Goal: Transaction & Acquisition: Complete application form

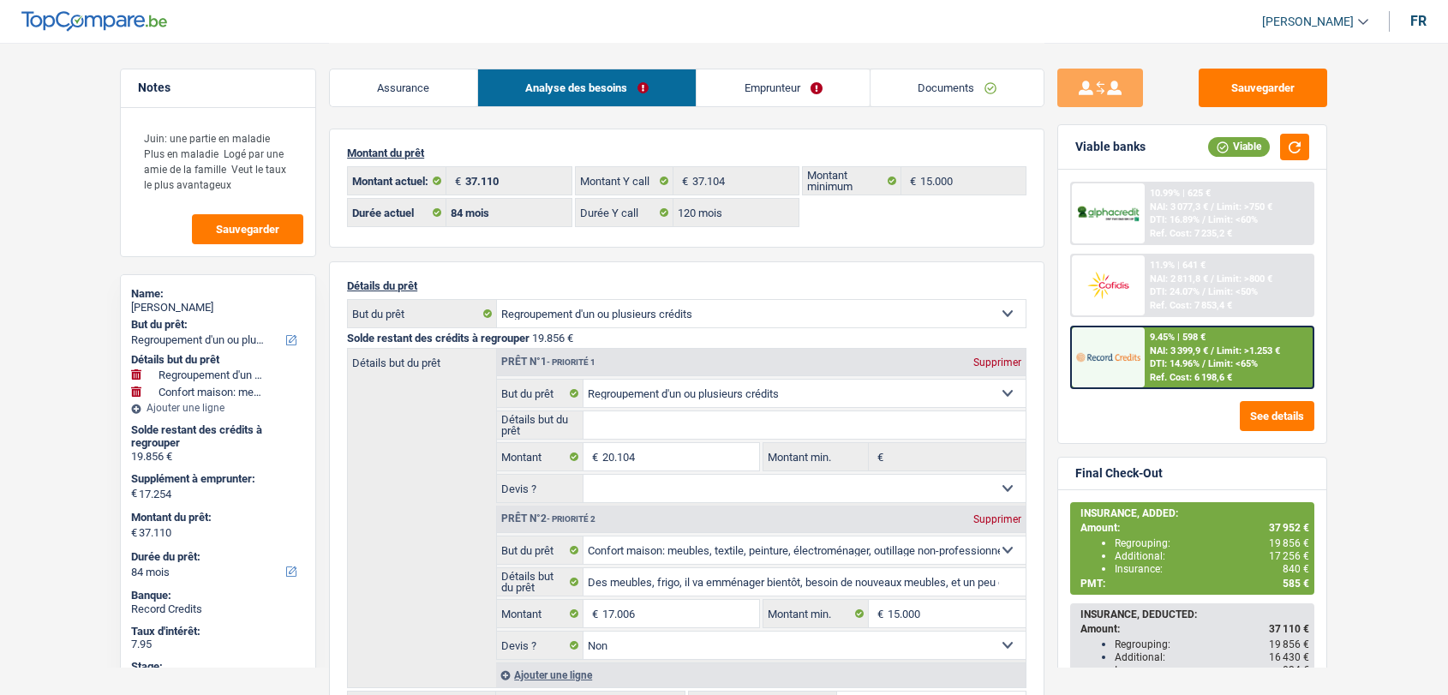
select select "refinancing"
select select "household"
select select "84"
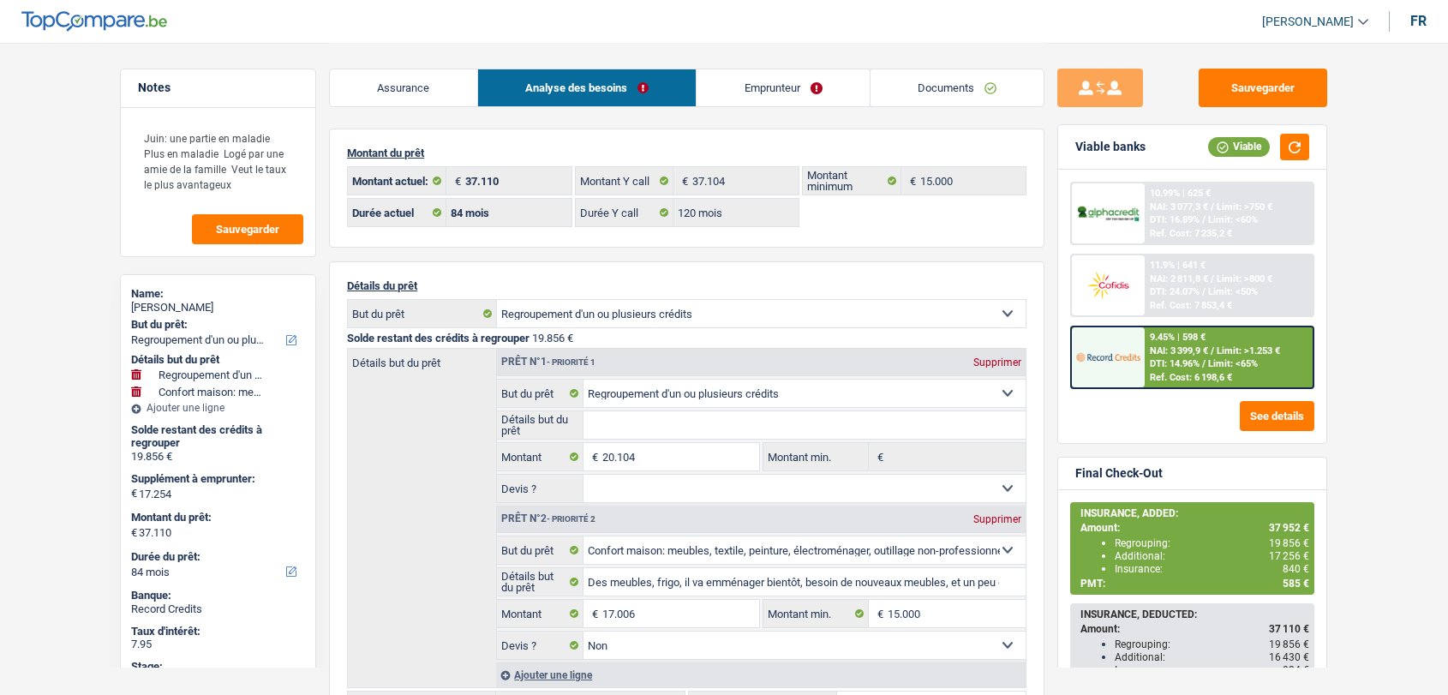
select select "120"
select select "refinancing"
select select "household"
select select "false"
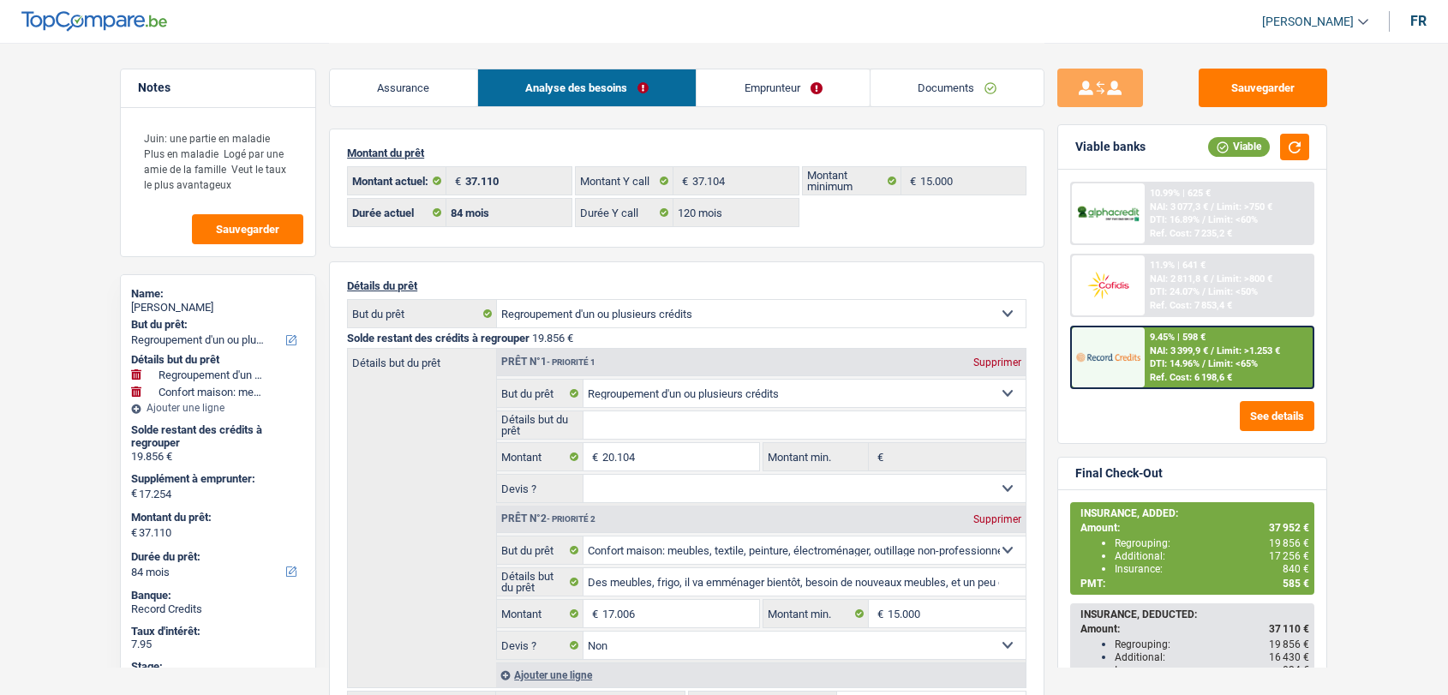
select select "84"
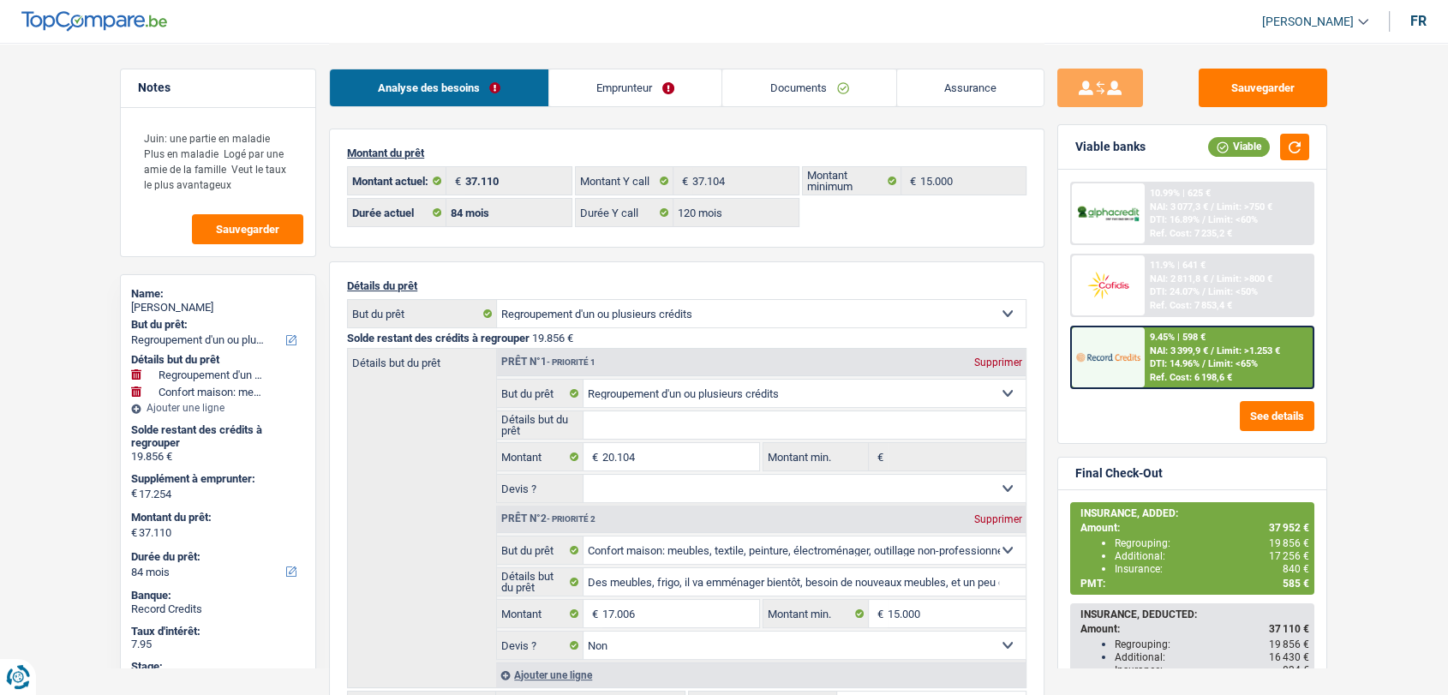
click at [814, 78] on link "Documents" at bounding box center [809, 87] width 174 height 37
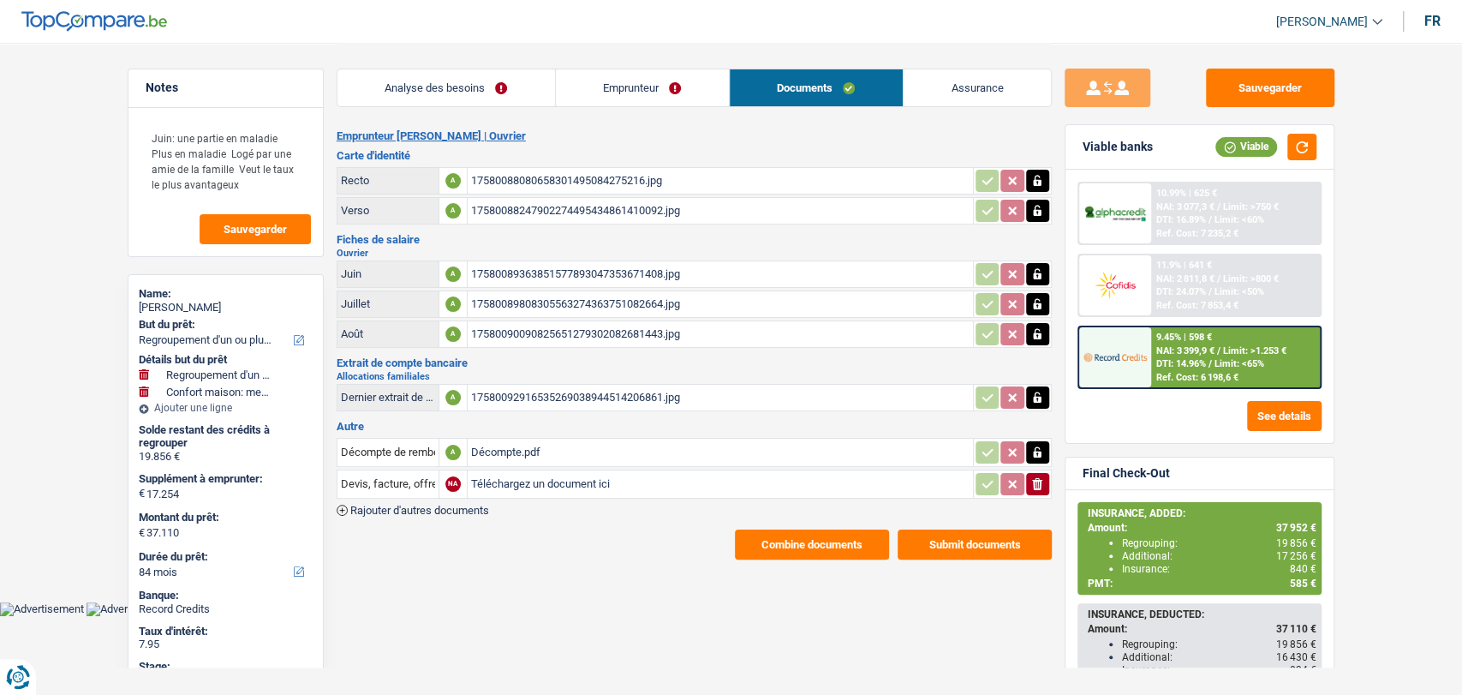
click at [481, 477] on input "Téléchargez un document ici" at bounding box center [720, 484] width 499 height 26
type input "C:\fakepath\IMG-20250930-WA0003.jpg"
click at [473, 505] on span "Rajouter d'autres documents" at bounding box center [419, 510] width 139 height 11
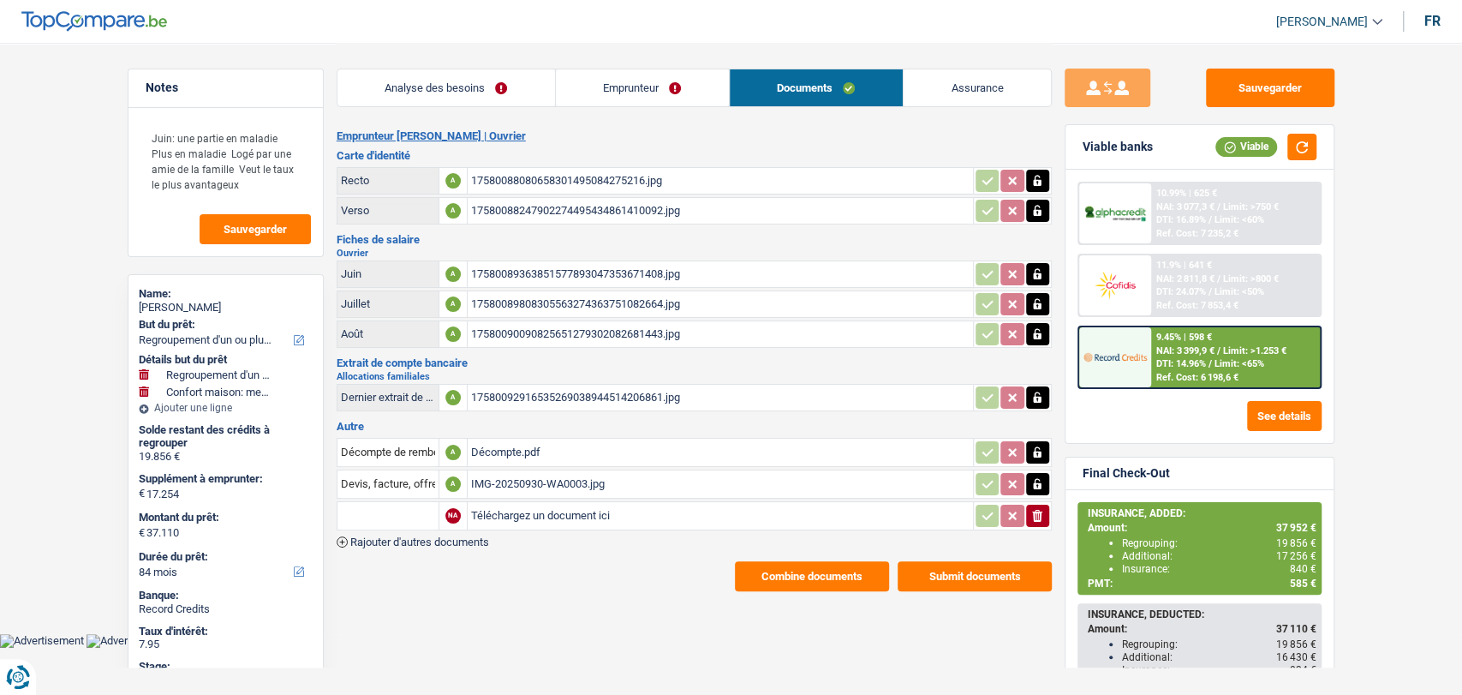
click at [514, 505] on input "Téléchargez un document ici" at bounding box center [720, 516] width 499 height 26
type input "C:\fakepath\IMG-20250930-WA0005.jpg"
click at [364, 475] on input "Devis, facture, offre, bon de commande" at bounding box center [388, 483] width 94 height 27
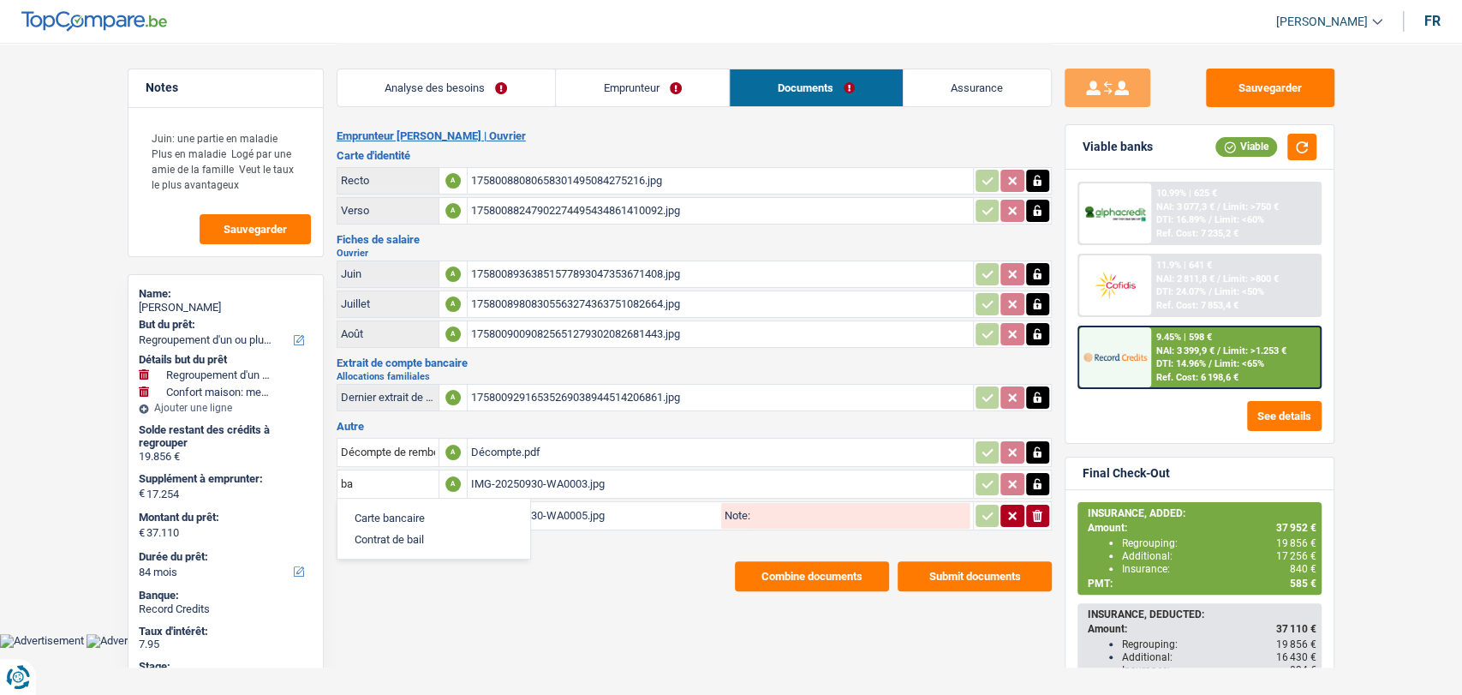
click at [373, 510] on li "Carte bancaire" at bounding box center [434, 517] width 176 height 21
type input "Carte bancaire"
click at [373, 510] on input "text" at bounding box center [388, 515] width 94 height 27
click at [385, 546] on li "Carte bancaire" at bounding box center [434, 549] width 176 height 21
type input "Carte bancaire"
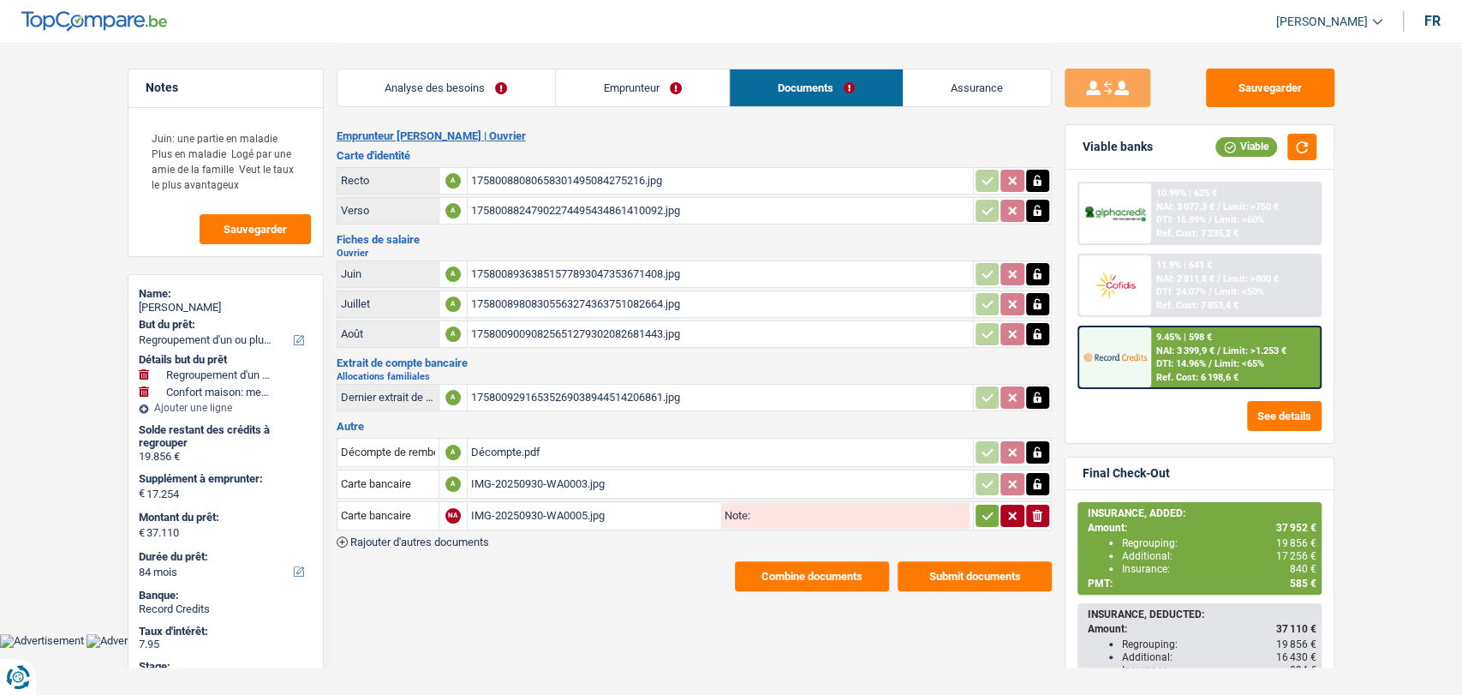
click at [983, 516] on icon "button" at bounding box center [988, 515] width 14 height 17
click at [442, 537] on span "Rajouter d'autres documents" at bounding box center [419, 541] width 139 height 11
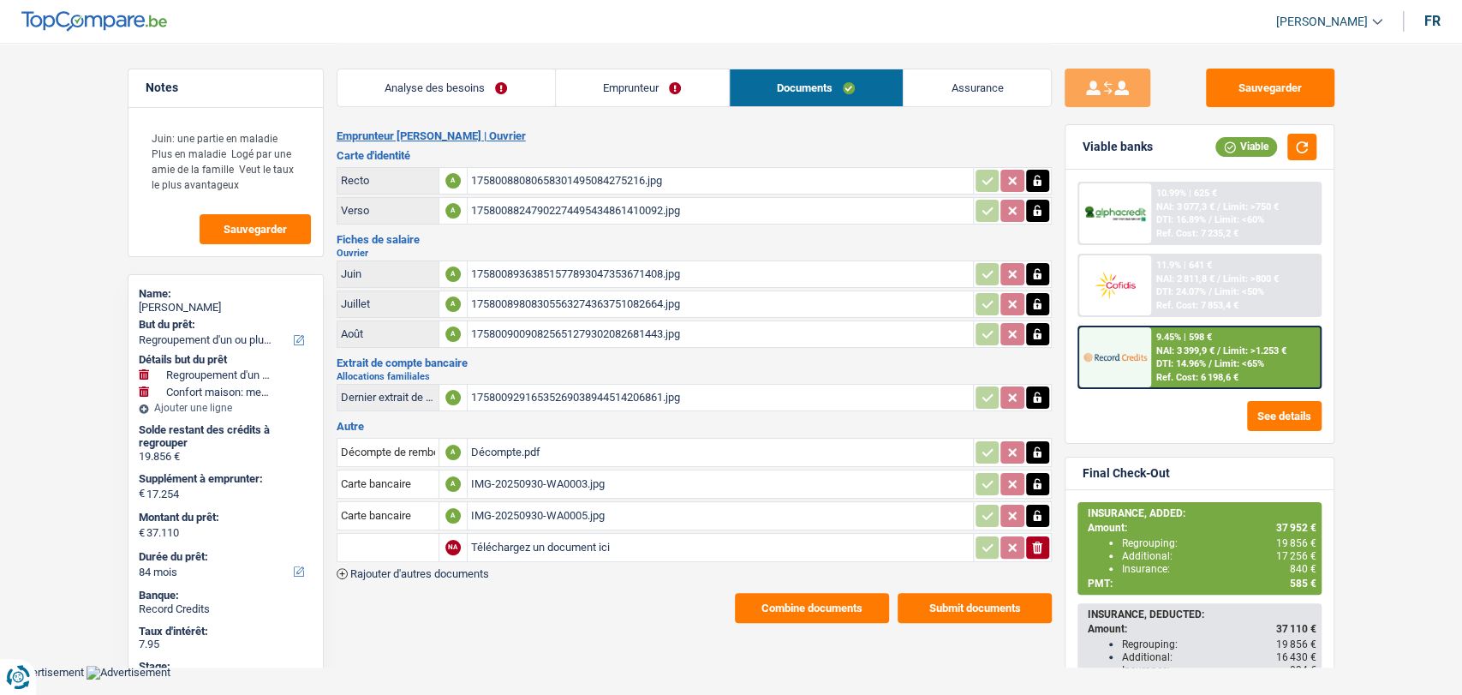
click at [447, 568] on span "Rajouter d'autres documents" at bounding box center [419, 573] width 139 height 11
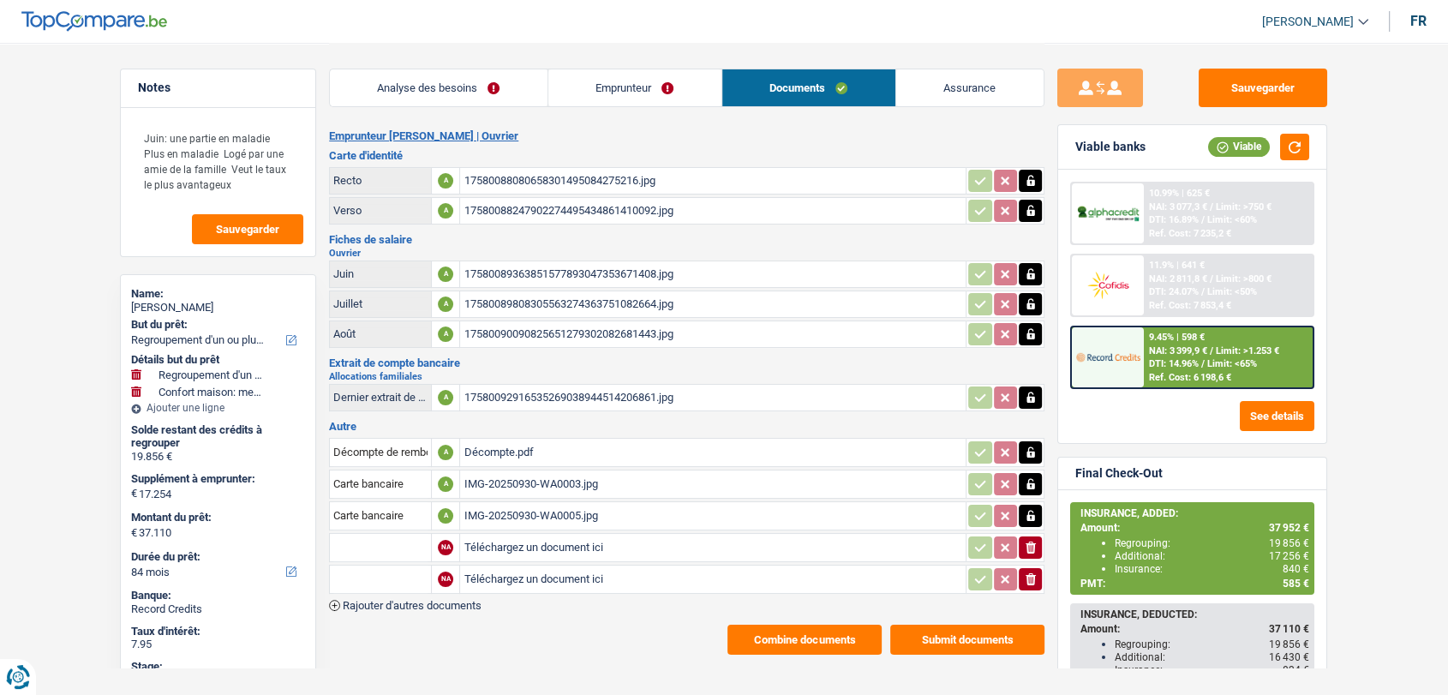
click at [515, 536] on input "Téléchargez un document ici" at bounding box center [712, 547] width 499 height 26
type input "C:\fakepath\IMG-20250930-WA0006.jpg"
click at [510, 575] on input "Téléchargez un document ici" at bounding box center [712, 579] width 499 height 26
type input "C:\fakepath\IMG-20250930-WA0004.jpg"
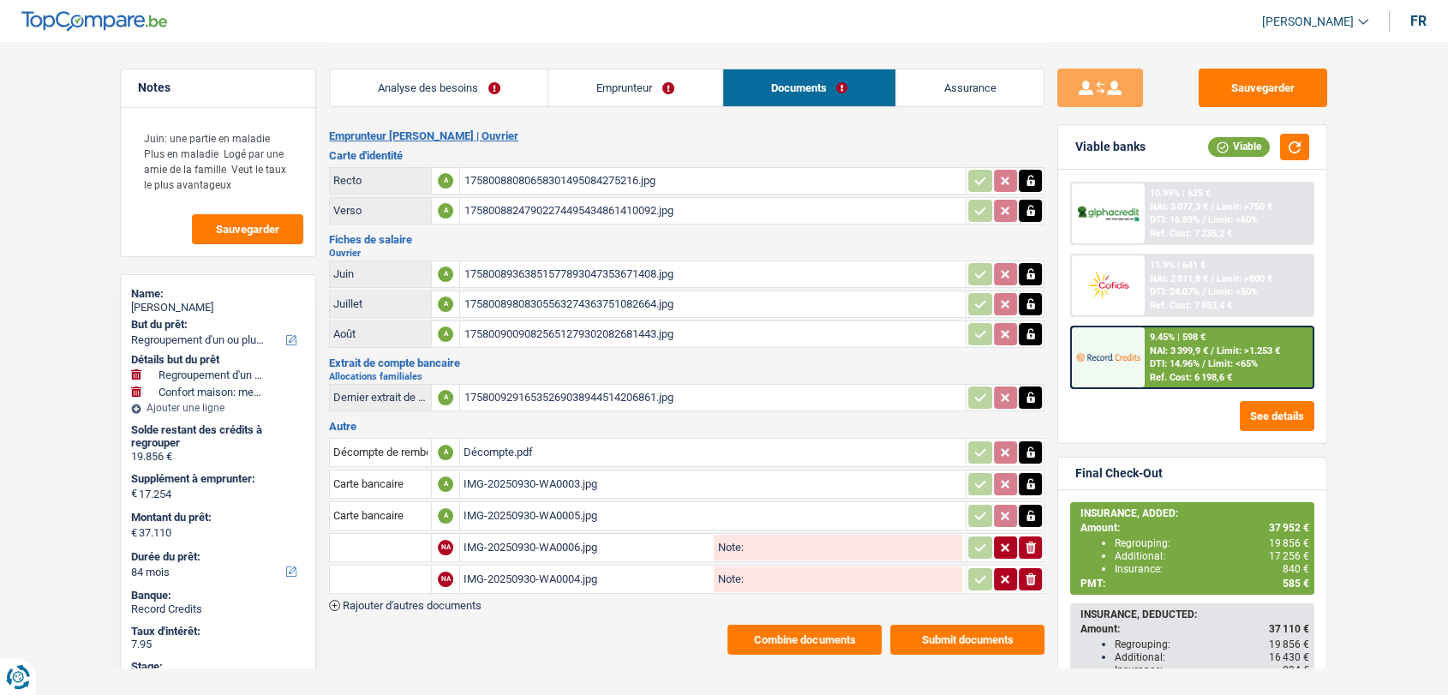
click at [407, 543] on input "text" at bounding box center [380, 547] width 94 height 27
click at [392, 570] on li "Autre" at bounding box center [426, 580] width 176 height 21
type input "Autre"
click at [392, 570] on input "text" at bounding box center [380, 578] width 94 height 27
click at [384, 612] on li "Autre" at bounding box center [426, 612] width 176 height 21
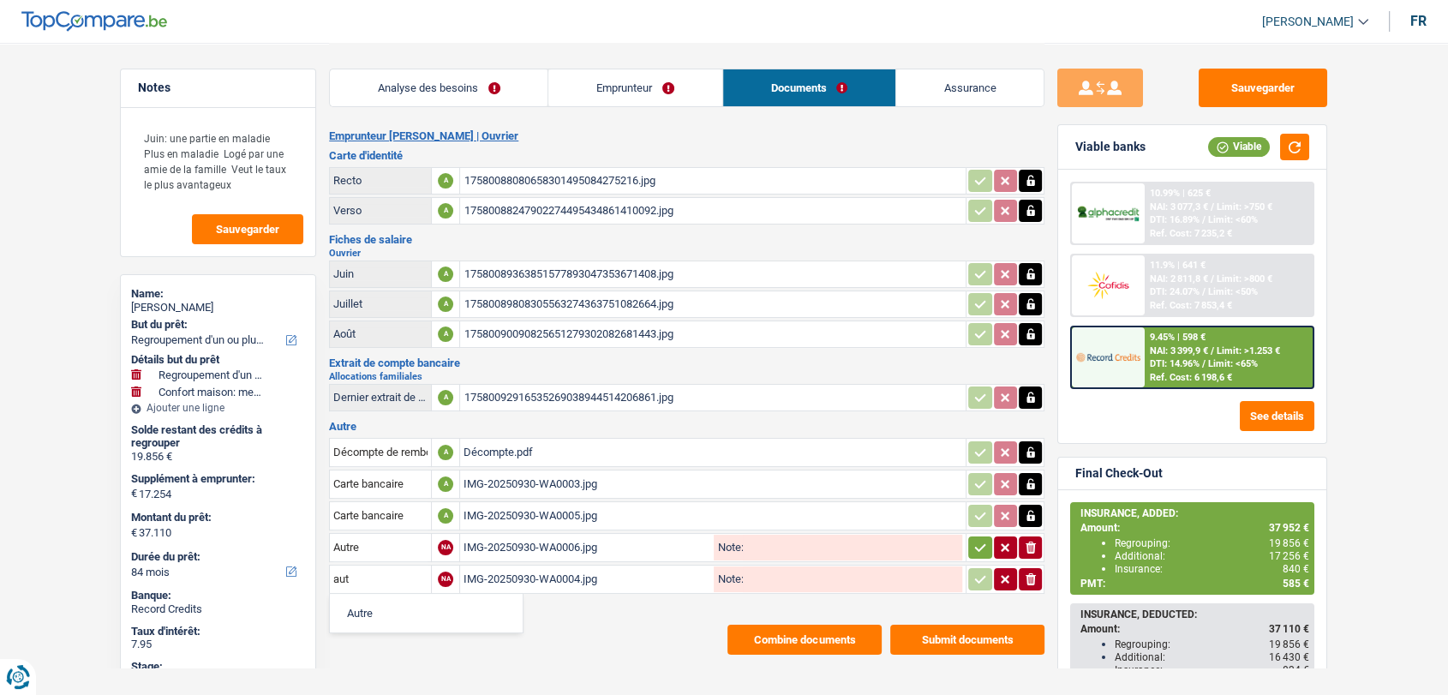
type input "Autre"
click at [977, 546] on icon "button" at bounding box center [980, 547] width 14 height 17
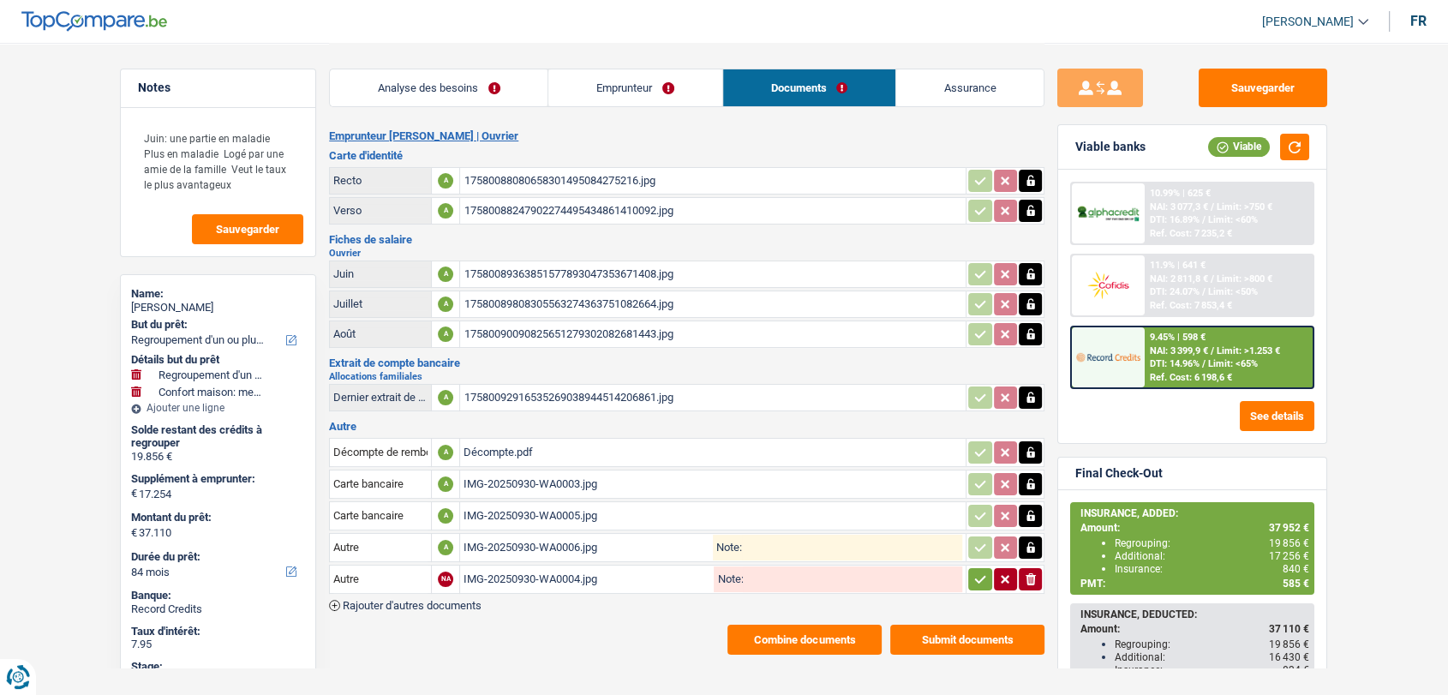
click at [978, 570] on icon "button" at bounding box center [980, 578] width 14 height 17
click at [436, 82] on link "Analyse des besoins" at bounding box center [439, 87] width 218 height 37
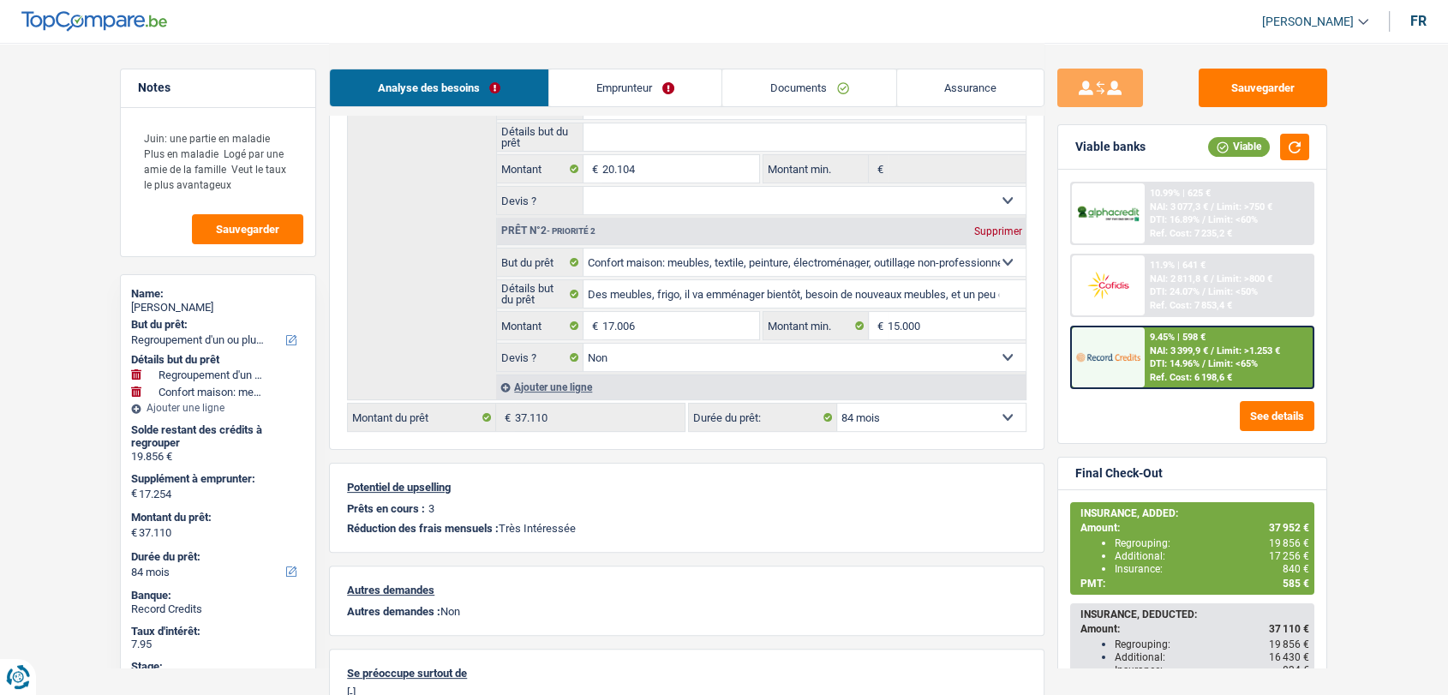
scroll to position [289, 0]
click at [555, 391] on div "Ajouter une ligne" at bounding box center [760, 385] width 529 height 25
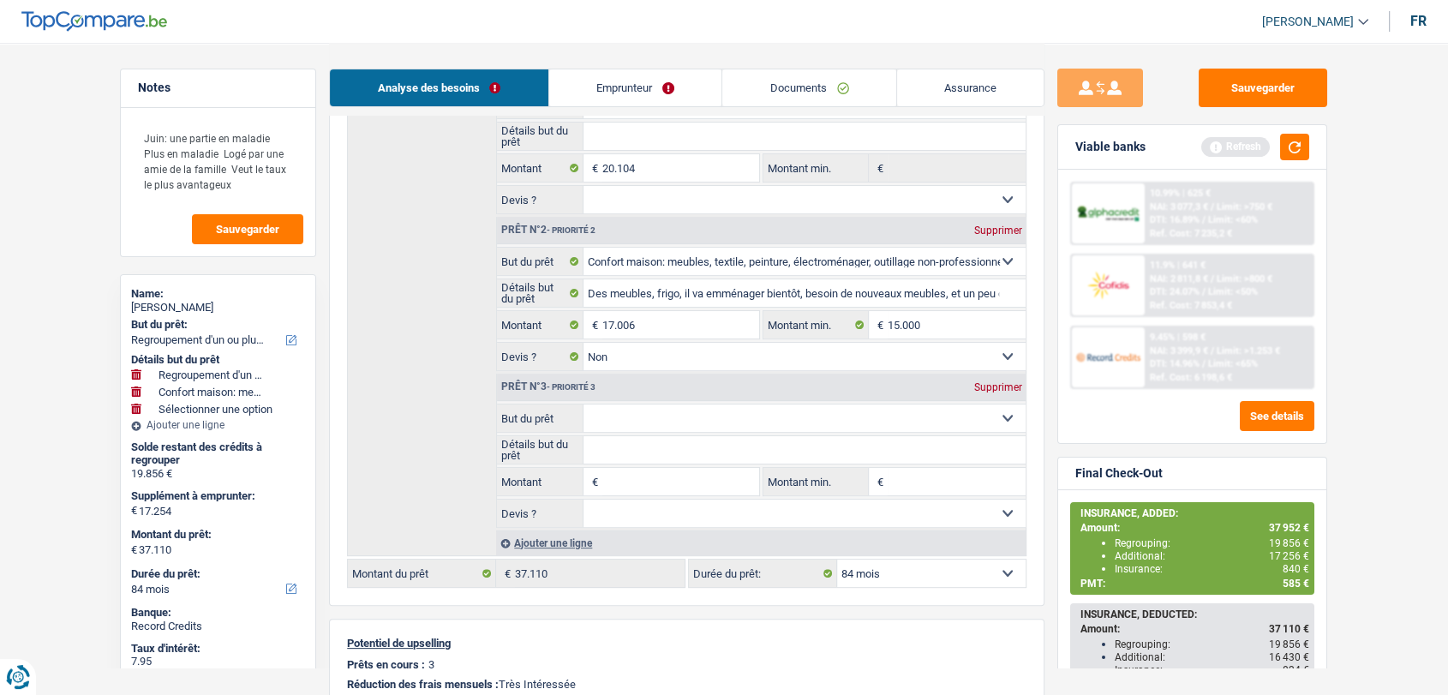
click at [624, 476] on input "Montant" at bounding box center [680, 481] width 157 height 27
type input "842"
type input "18.096"
type input "37.952"
select select "144"
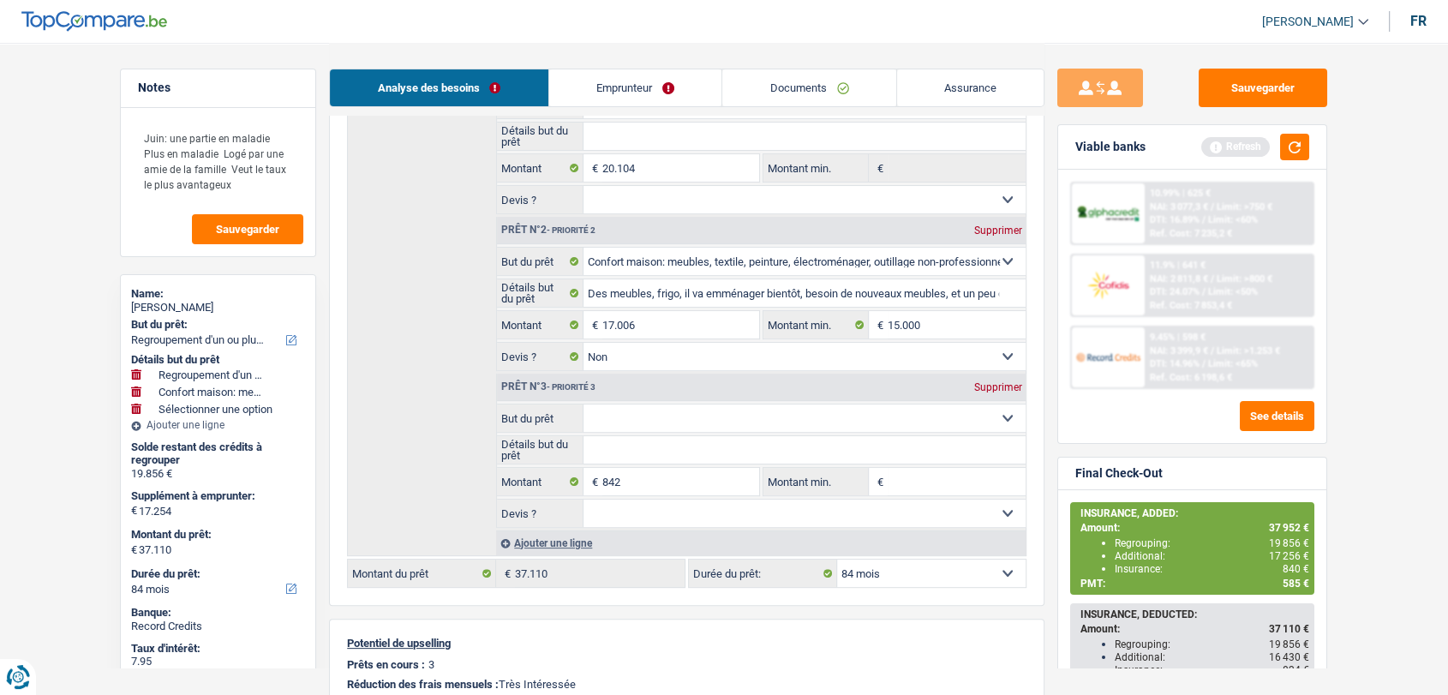
type input "37.952"
select select "144"
type input "37.952"
select select "144"
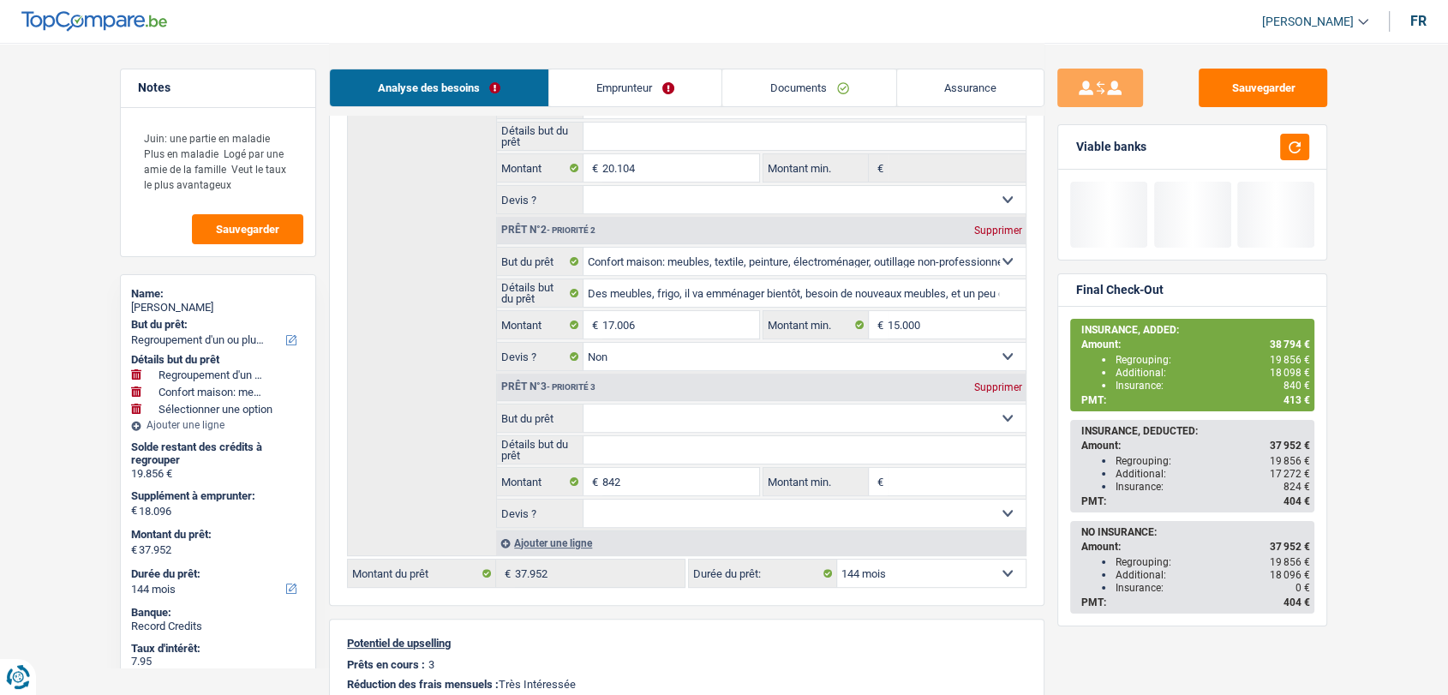
click at [636, 414] on select "Confort maison: meubles, textile, peinture, électroménager, outillage non-profe…" at bounding box center [804, 417] width 443 height 27
select select "insurance"
click at [583, 404] on select "Confort maison: meubles, textile, peinture, électroménager, outillage non-profe…" at bounding box center [804, 417] width 443 height 27
select select "insurance"
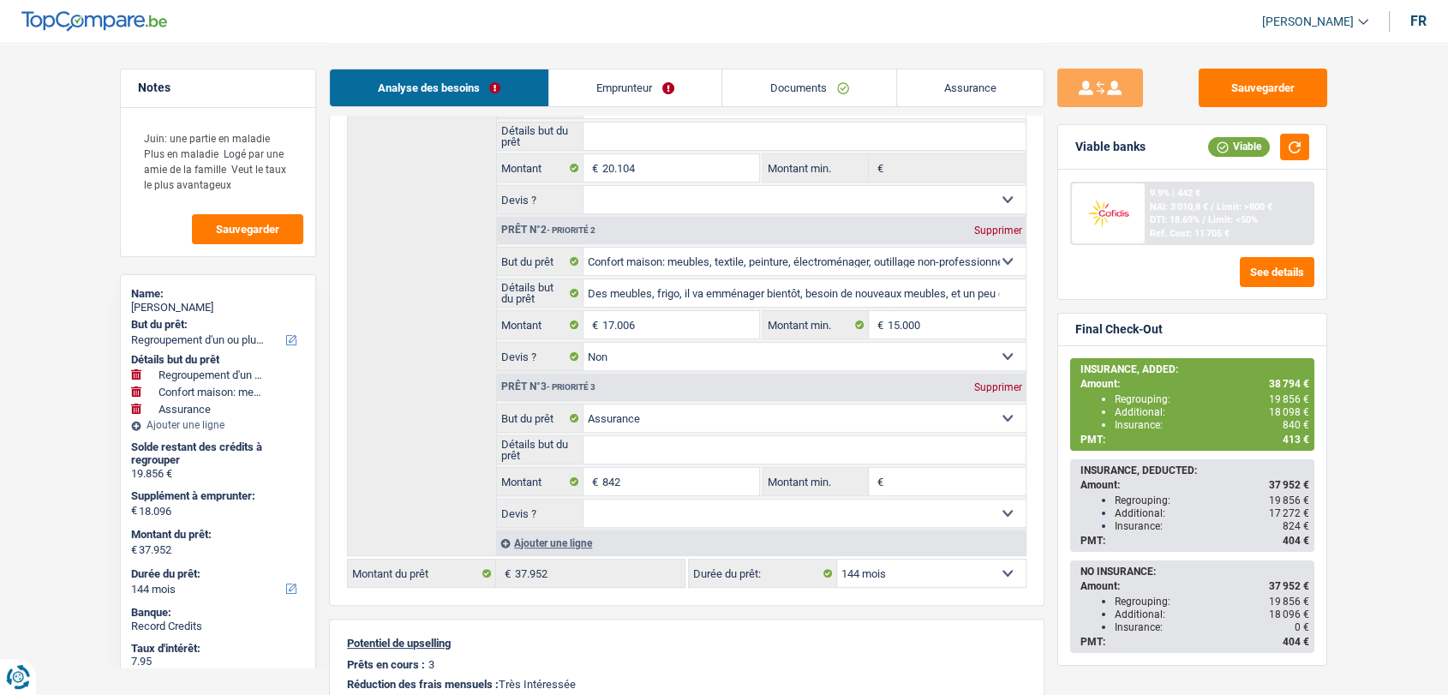
click at [907, 570] on select "12 mois 18 mois 24 mois 30 mois 36 mois 42 mois 48 mois 60 mois 72 mois 84 mois…" at bounding box center [931, 572] width 188 height 27
select select "84"
click at [837, 559] on select "12 mois 18 mois 24 mois 30 mois 36 mois 42 mois 48 mois 60 mois 72 mois 84 mois…" at bounding box center [931, 572] width 188 height 27
select select "84"
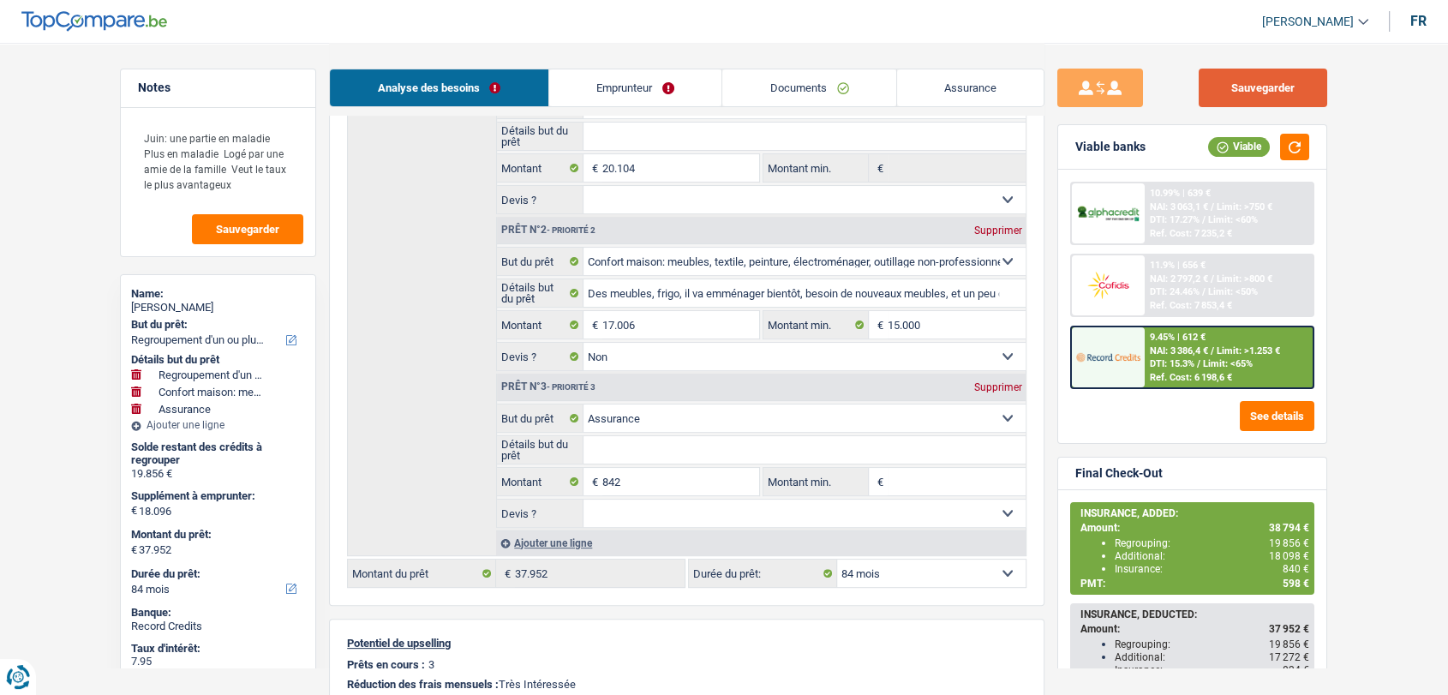
click at [1243, 90] on button "Sauvegarder" at bounding box center [1262, 88] width 128 height 39
click at [1180, 343] on div "9.45% | 612 € NAI: 3 386,4 € / Limit: >1.253 € DTI: 15.3% / Limit: <65% Ref. Co…" at bounding box center [1228, 357] width 169 height 60
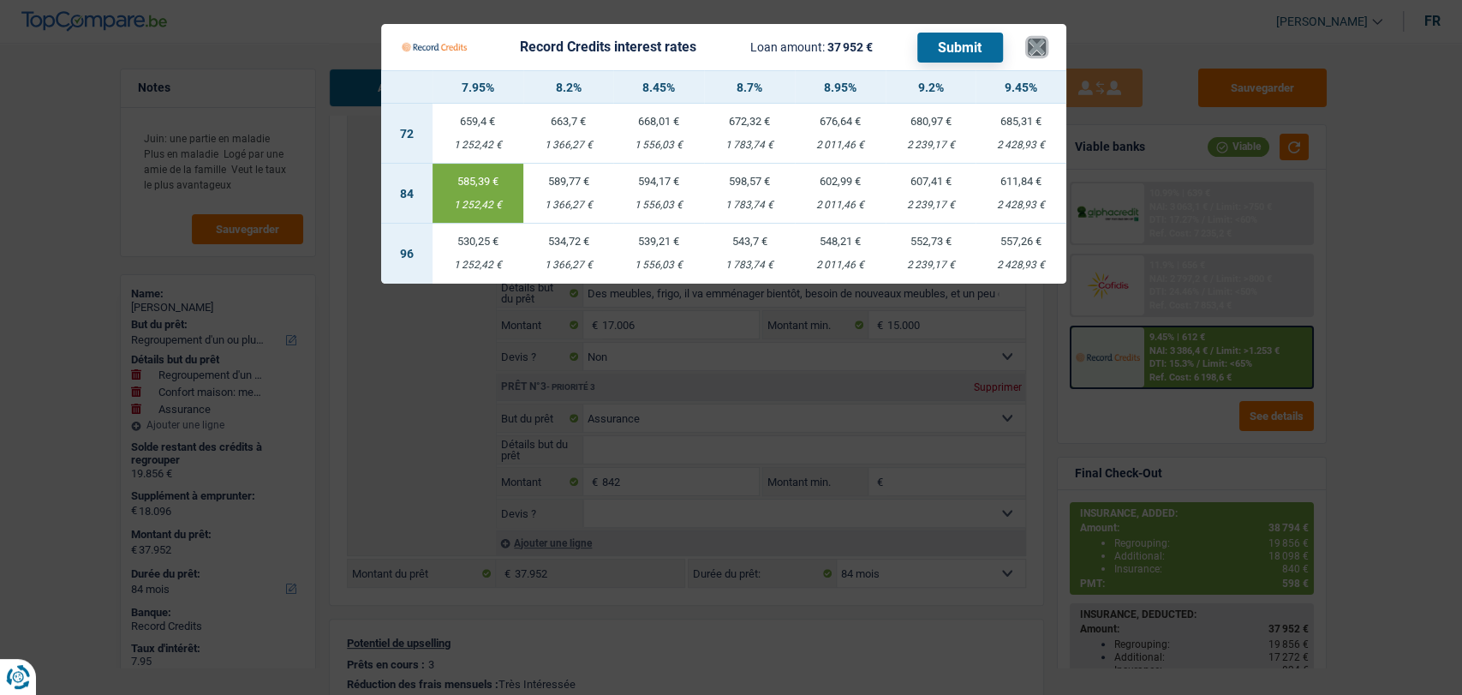
click at [1030, 56] on button "×" at bounding box center [1037, 47] width 18 height 17
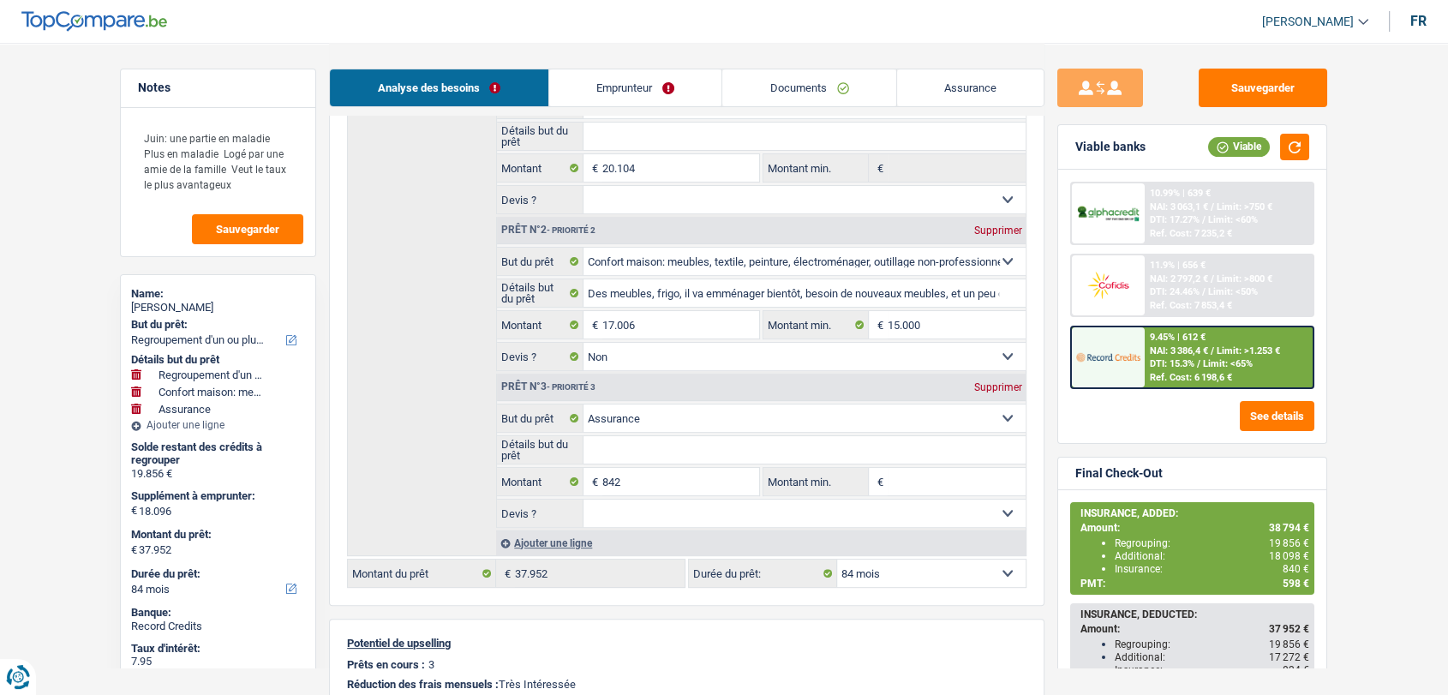
click at [1137, 366] on img at bounding box center [1107, 357] width 63 height 32
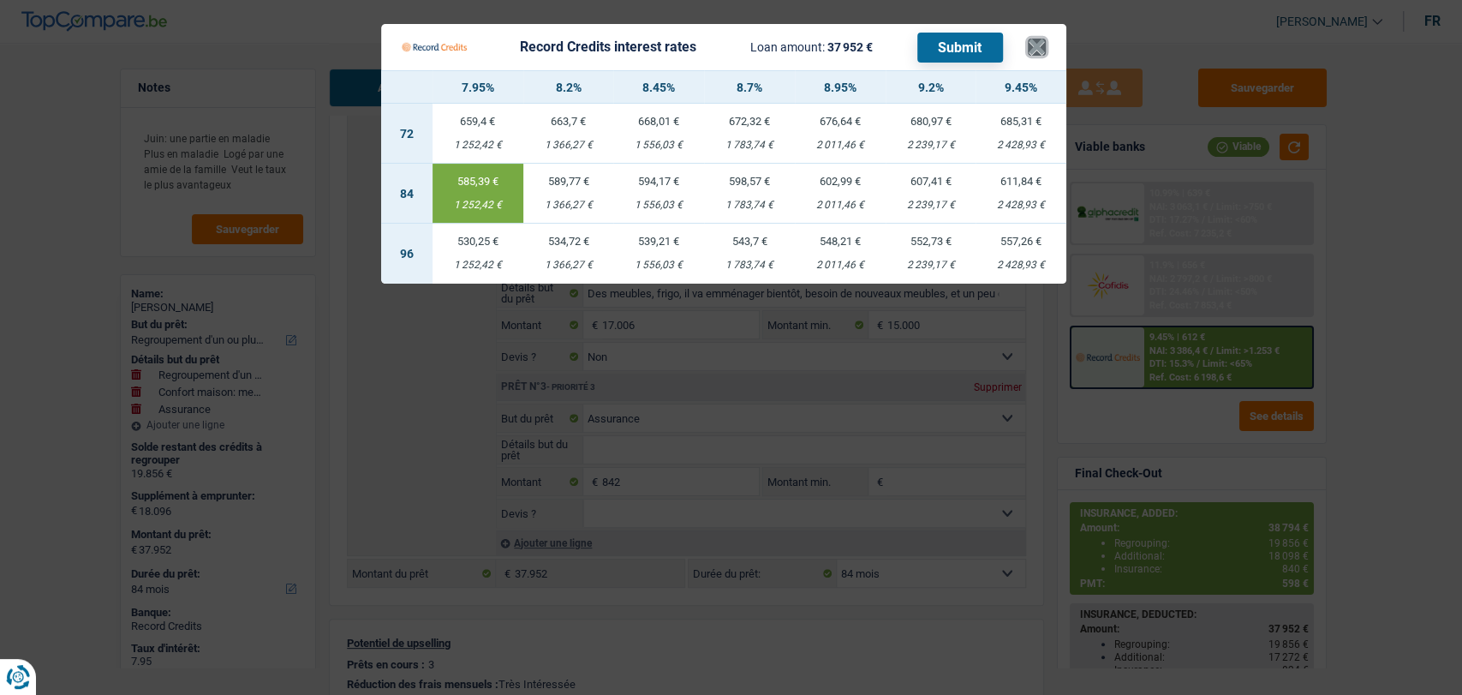
click at [1035, 41] on button "×" at bounding box center [1037, 47] width 18 height 17
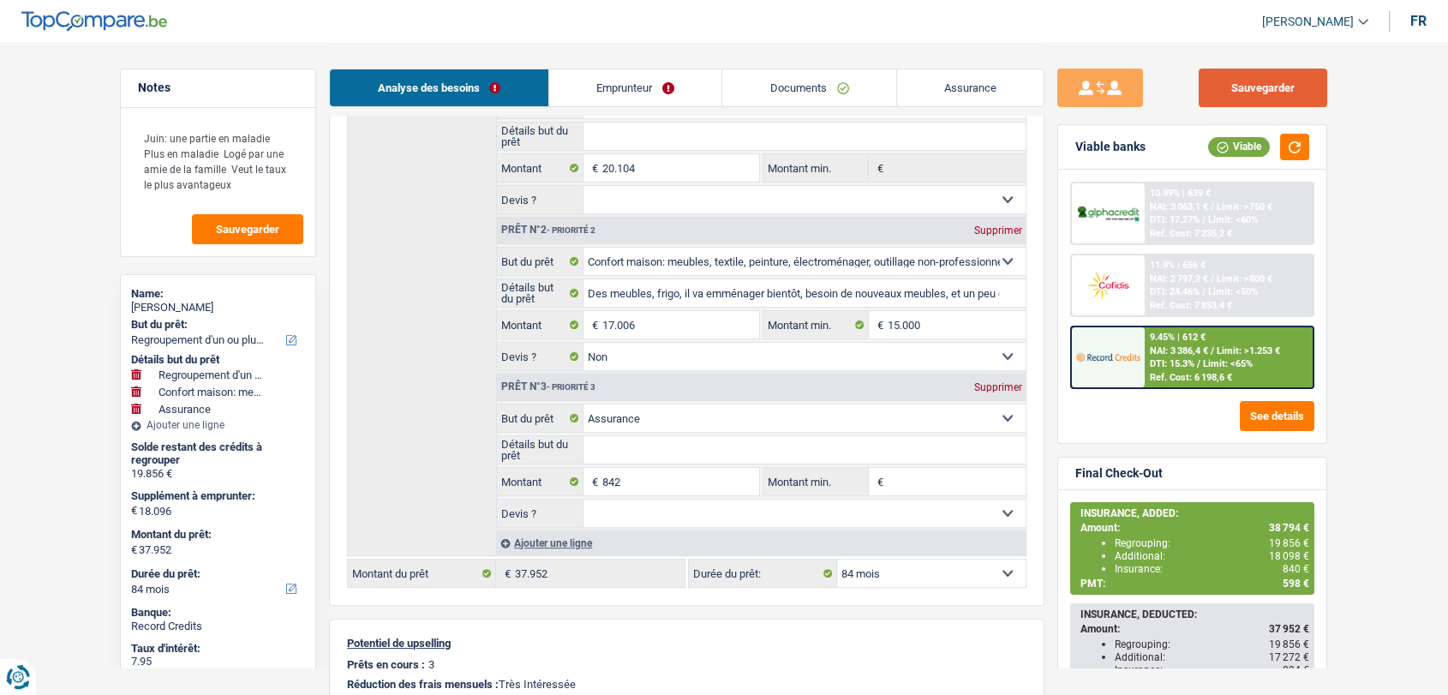
click at [1263, 85] on button "Sauvegarder" at bounding box center [1262, 88] width 128 height 39
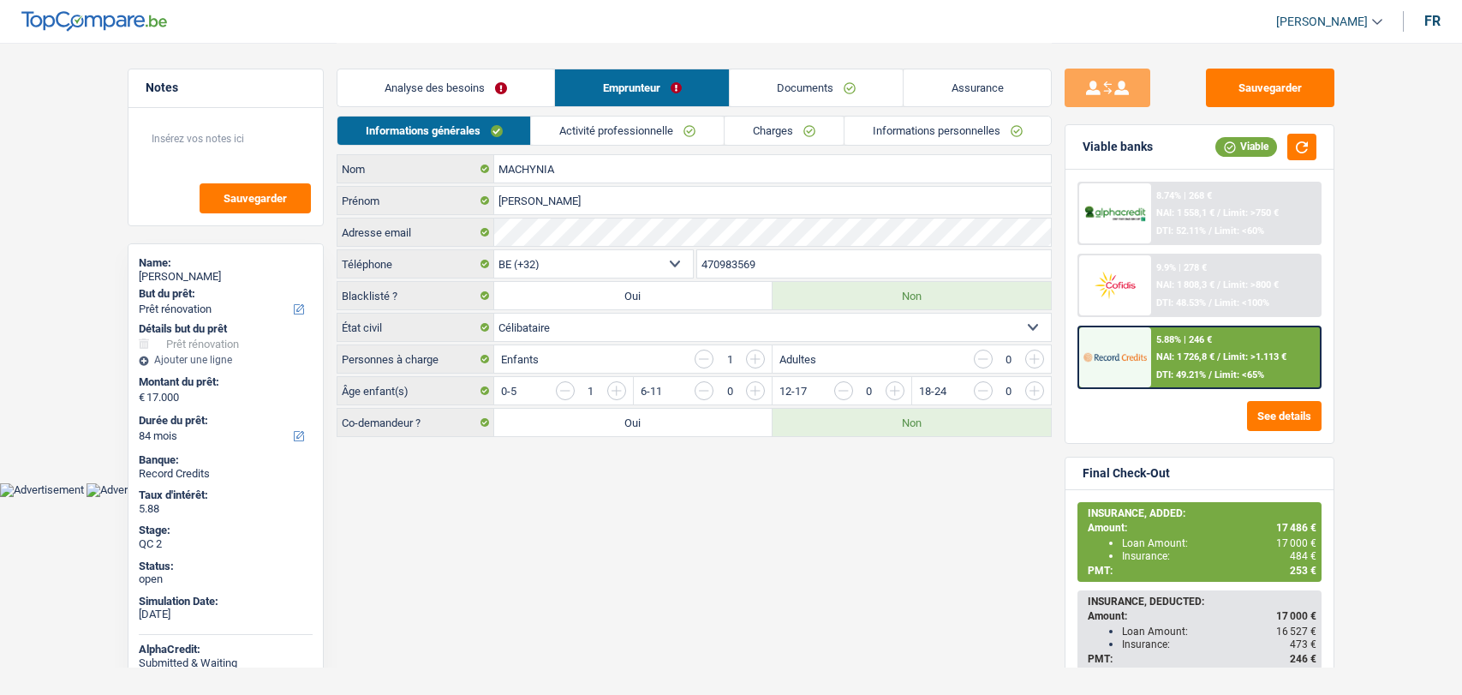
select select "renovation"
select select "84"
select select "32"
select select "single"
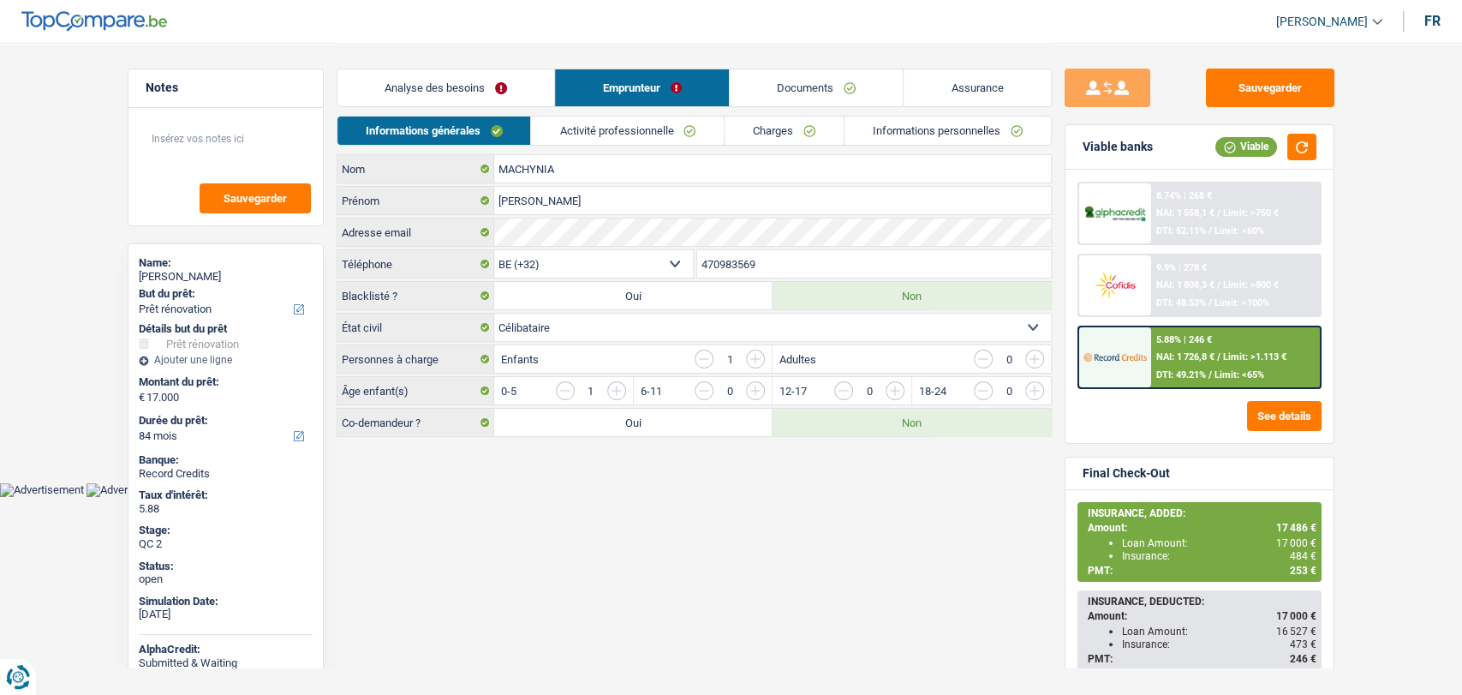
drag, startPoint x: 785, startPoint y: 250, endPoint x: 671, endPoint y: 256, distance: 114.9
click at [671, 256] on div "BE (+32) LU (+352) Sélectionner une option Téléphone 470983569 Téléphone" at bounding box center [694, 265] width 715 height 32
click at [822, 75] on link "Documents" at bounding box center [817, 87] width 174 height 37
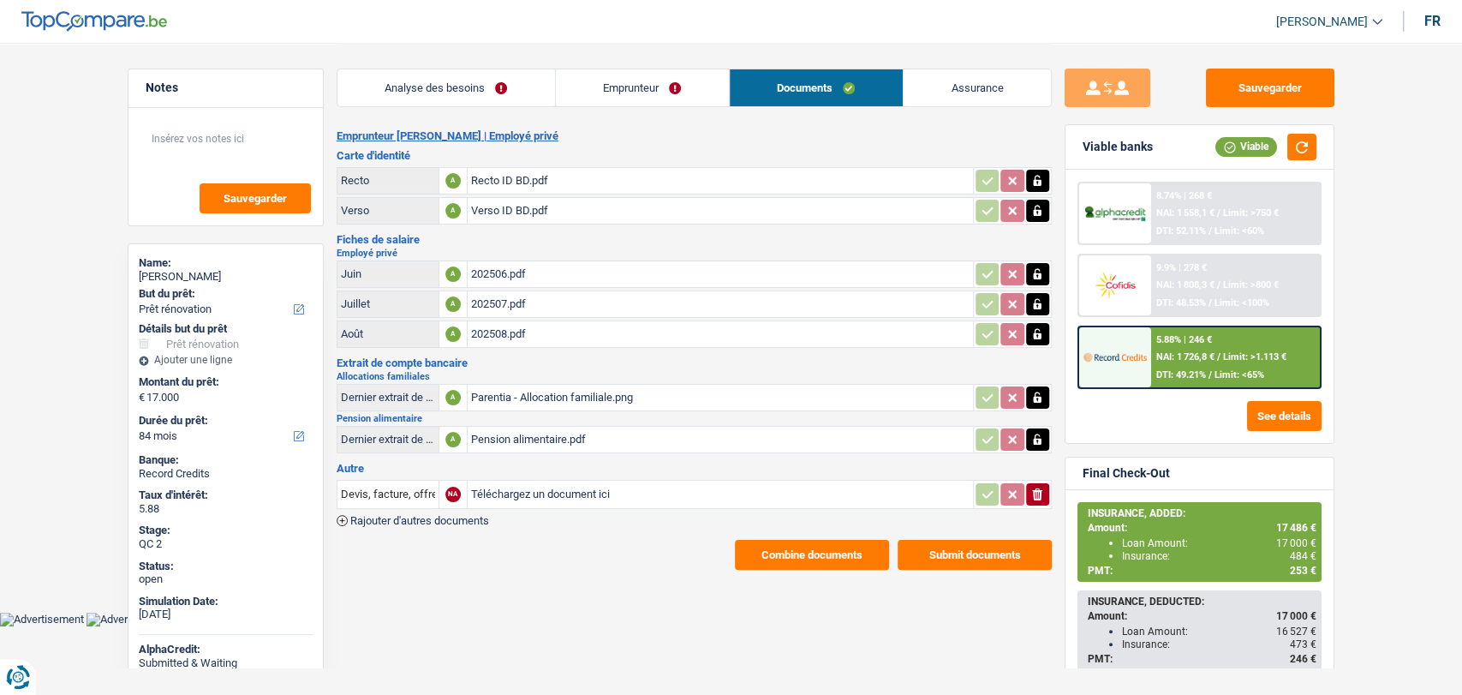
click at [747, 540] on button "Combine documents" at bounding box center [812, 555] width 154 height 30
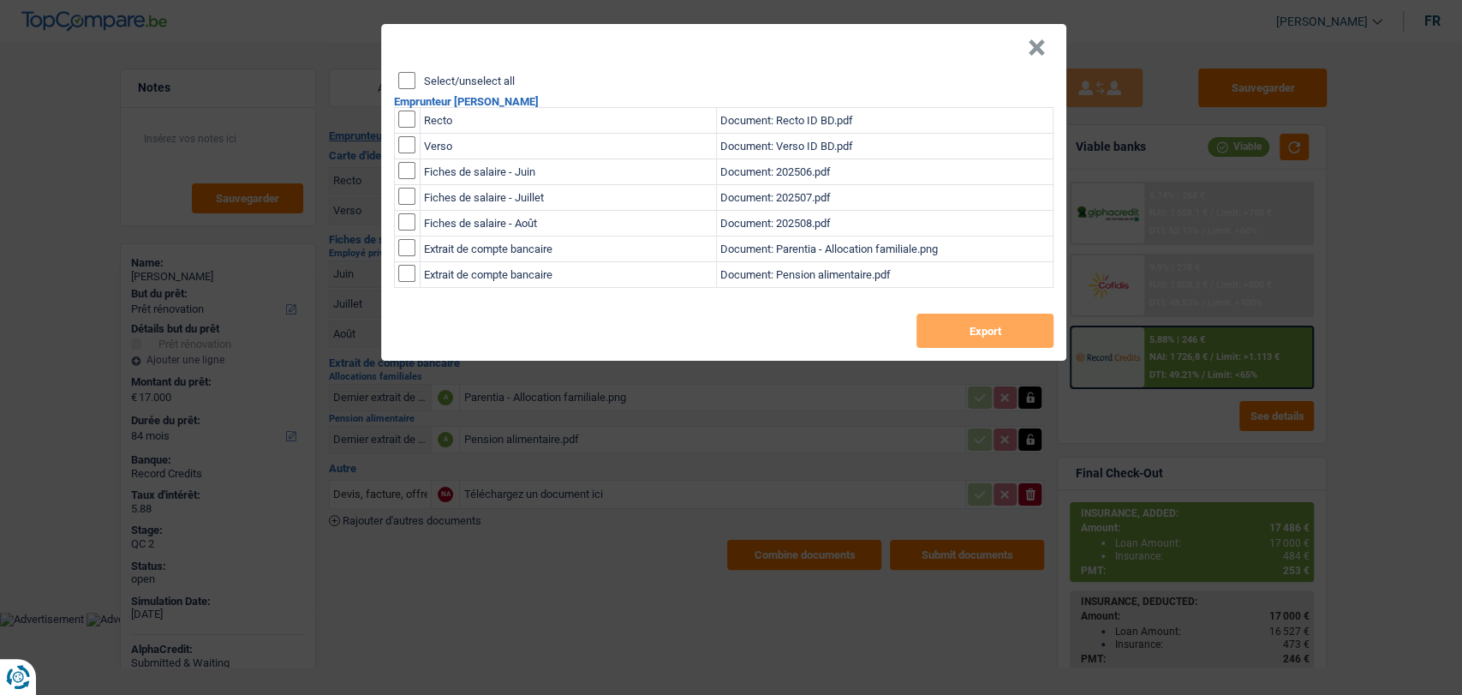
click at [405, 106] on h2 "Emprunteur MARTA MACHYNIA" at bounding box center [724, 101] width 660 height 11
click at [409, 116] on input "checkbox" at bounding box center [406, 118] width 17 height 17
checkbox input "true"
click at [413, 141] on input "checkbox" at bounding box center [406, 144] width 17 height 17
checkbox input "true"
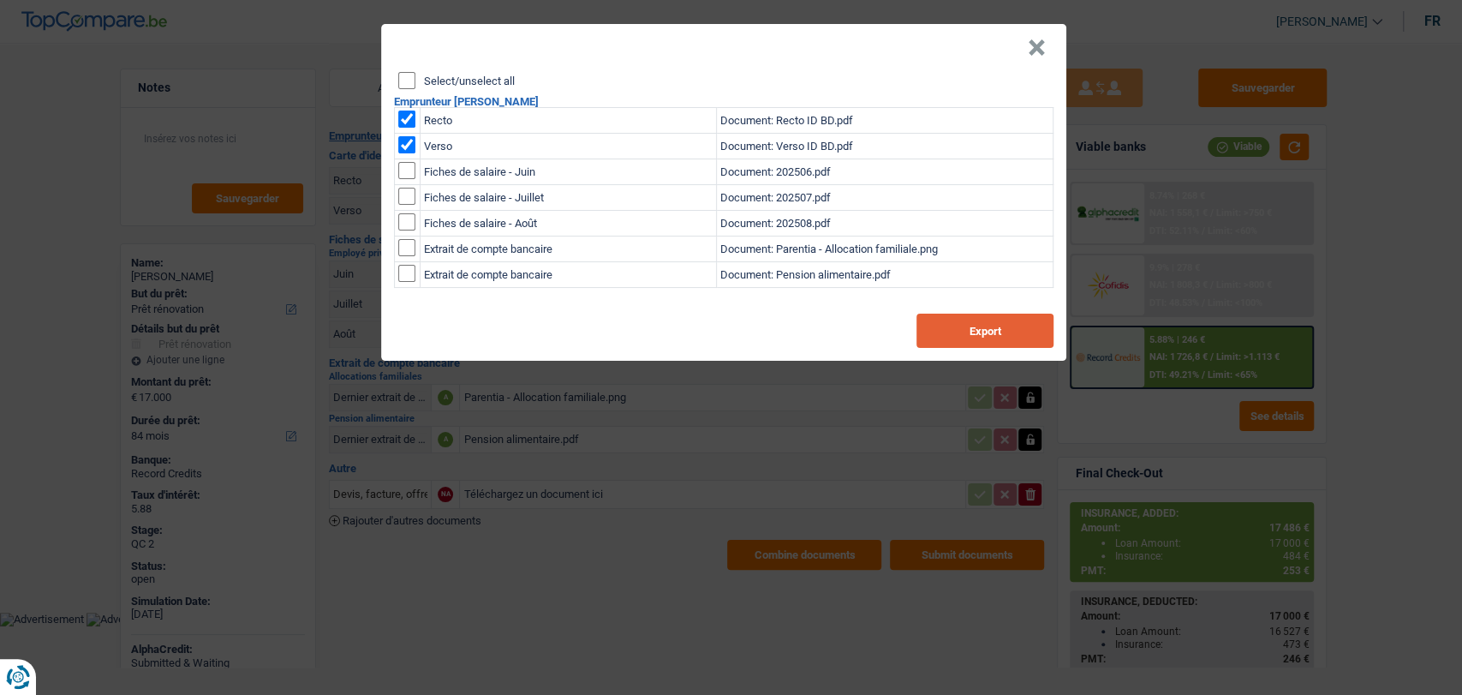
click at [1018, 332] on button "Export" at bounding box center [984, 330] width 137 height 34
drag, startPoint x: 1352, startPoint y: 98, endPoint x: 1131, endPoint y: 9, distance: 238.3
click at [1352, 98] on div "× Select/unselect all Emprunteur MARTA MACHYNIA Recto Document: Recto ID BD.pdf…" at bounding box center [731, 347] width 1462 height 695
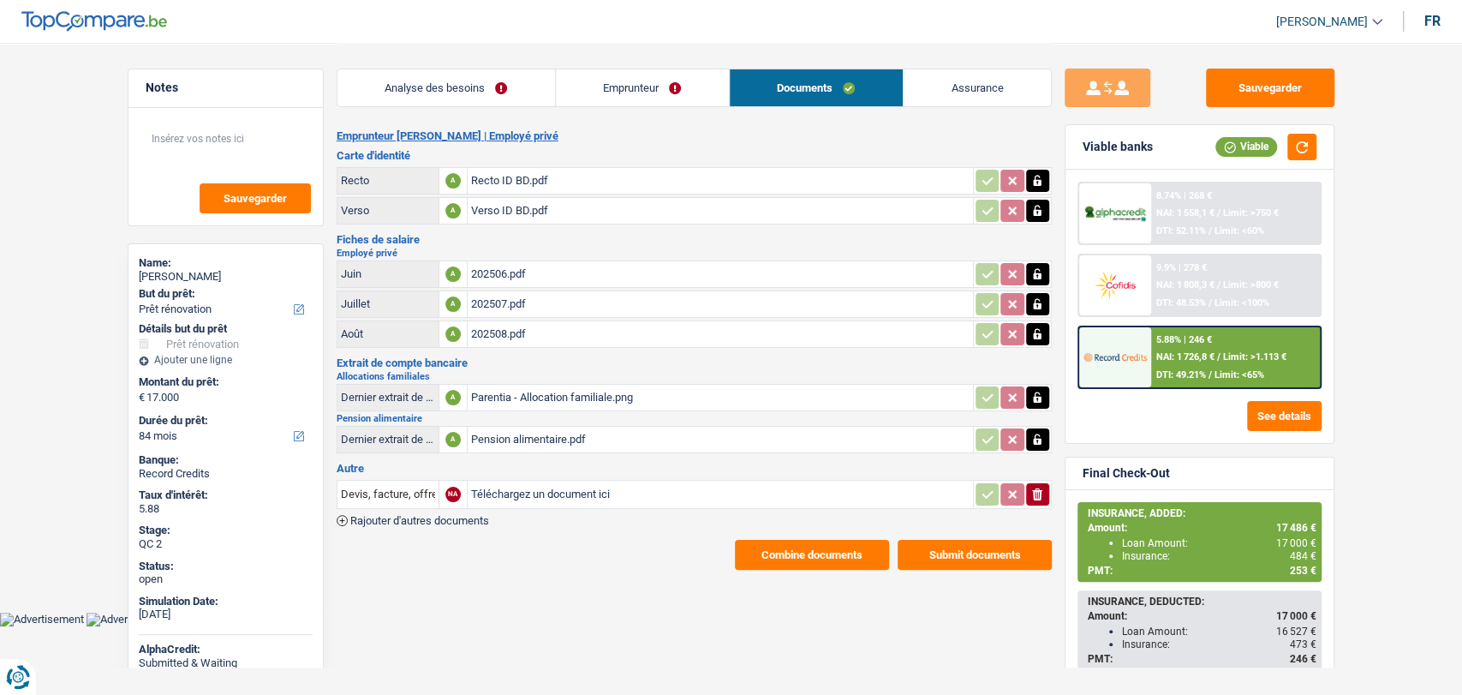
click at [534, 490] on input "Téléchargez un document ici" at bounding box center [720, 494] width 499 height 26
type input "C:\fakepath\CB MARTA MACHYNIA.jpg"
click at [445, 515] on span "Rajouter d'autres documents" at bounding box center [419, 520] width 139 height 11
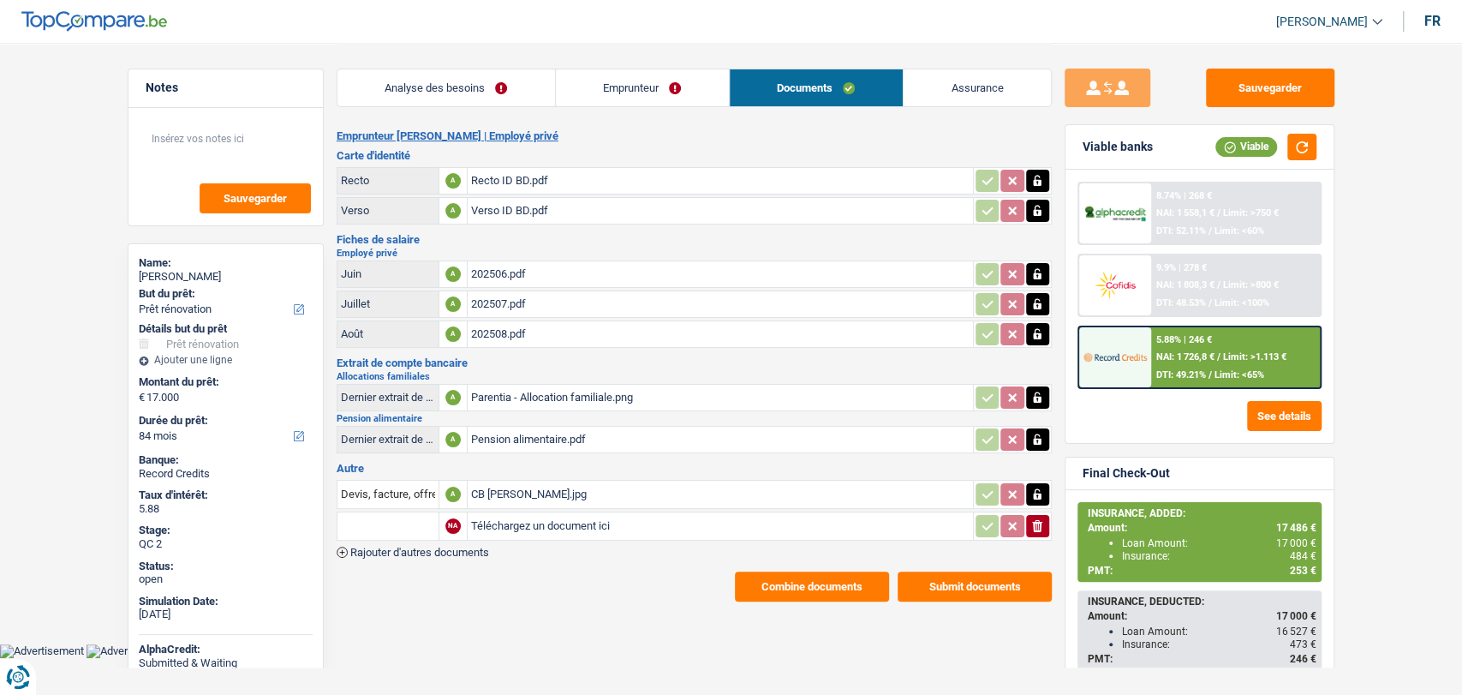
click at [440, 546] on span "Rajouter d'autres documents" at bounding box center [419, 551] width 139 height 11
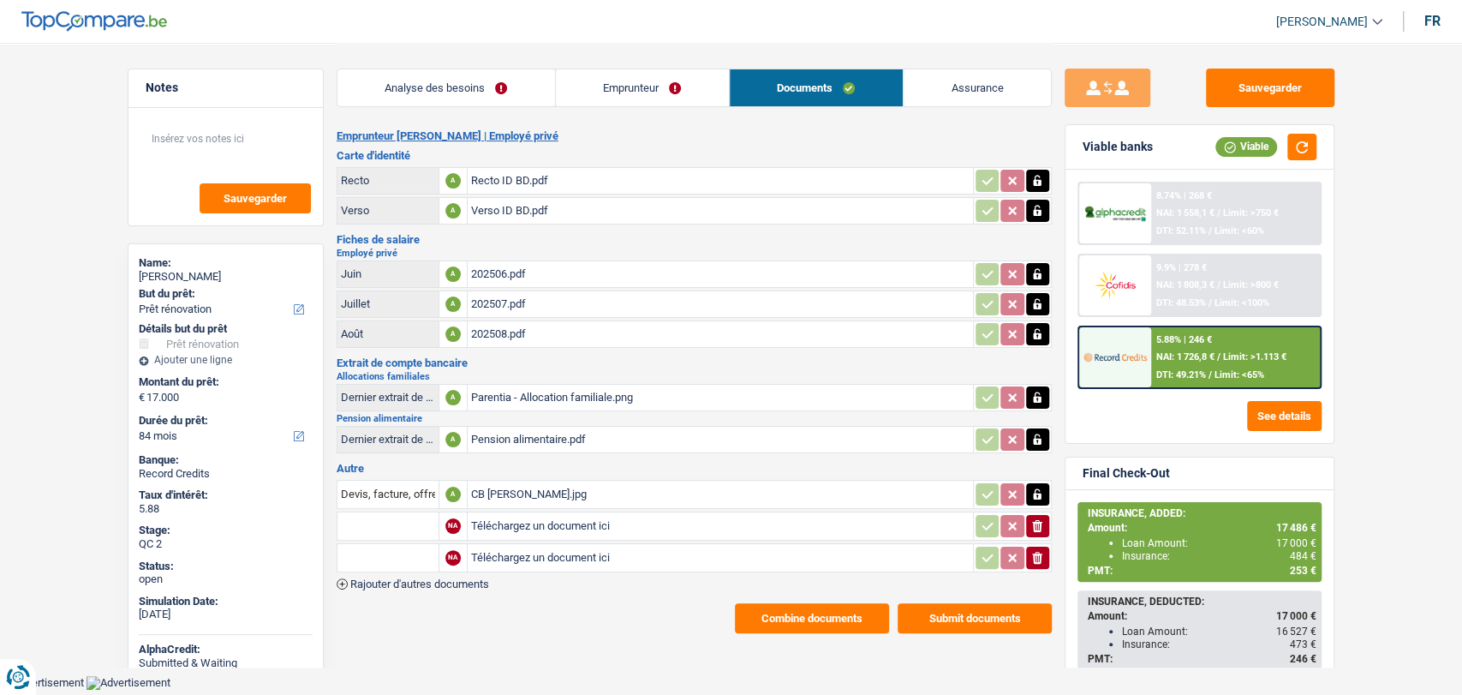
click at [430, 582] on span "Rajouter d'autres documents" at bounding box center [419, 583] width 139 height 11
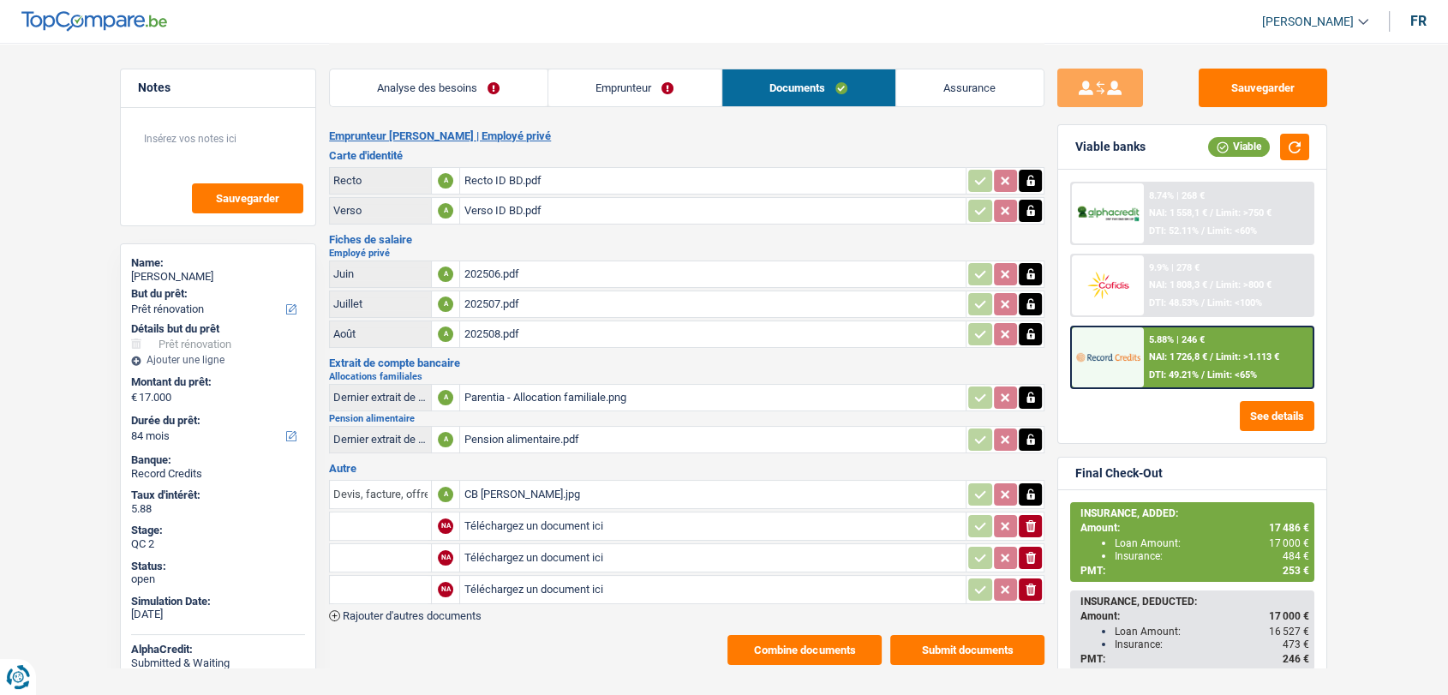
click at [379, 481] on input "Devis, facture, offre, bon de commande" at bounding box center [380, 494] width 94 height 27
click at [391, 526] on li "Carte bancaire" at bounding box center [426, 527] width 176 height 21
type input "Carte bancaire"
click at [496, 521] on input "Téléchargez un document ici" at bounding box center [712, 526] width 499 height 26
type input "C:\fakepath\Devis 1 MARTA MACHYNIA.jpg"
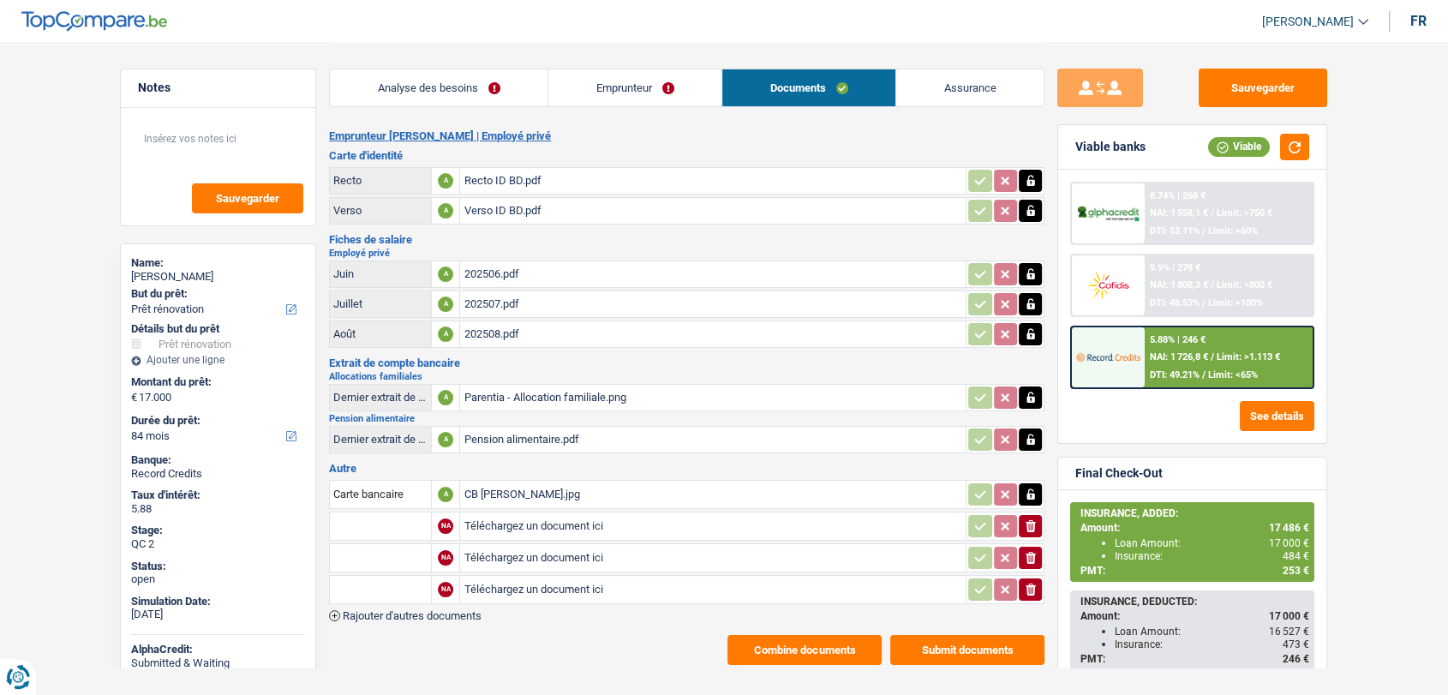
click at [533, 553] on input "Téléchargez un document ici" at bounding box center [712, 558] width 499 height 26
type input "C:\fakepath\Devis 2 MARTA MACHYNIA.jpg"
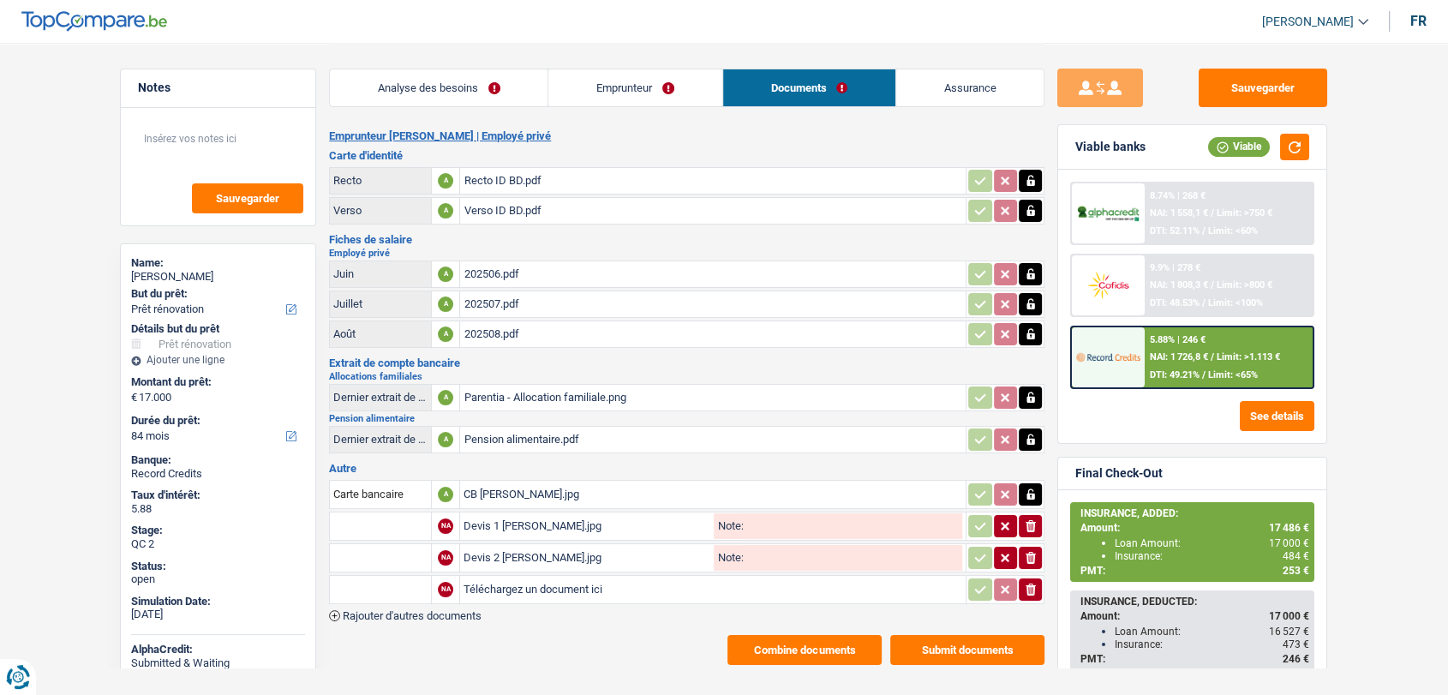
click at [524, 584] on input "Téléchargez un document ici" at bounding box center [712, 589] width 499 height 26
type input "C:\fakepath\Devis 3 MARTA MACHYNIA.jpg"
click at [376, 512] on input "text" at bounding box center [380, 525] width 94 height 27
click at [362, 549] on li "Devis, facture, offre, bon de commande" at bounding box center [442, 559] width 209 height 21
type input "Devis, facture, offre, bon de commande"
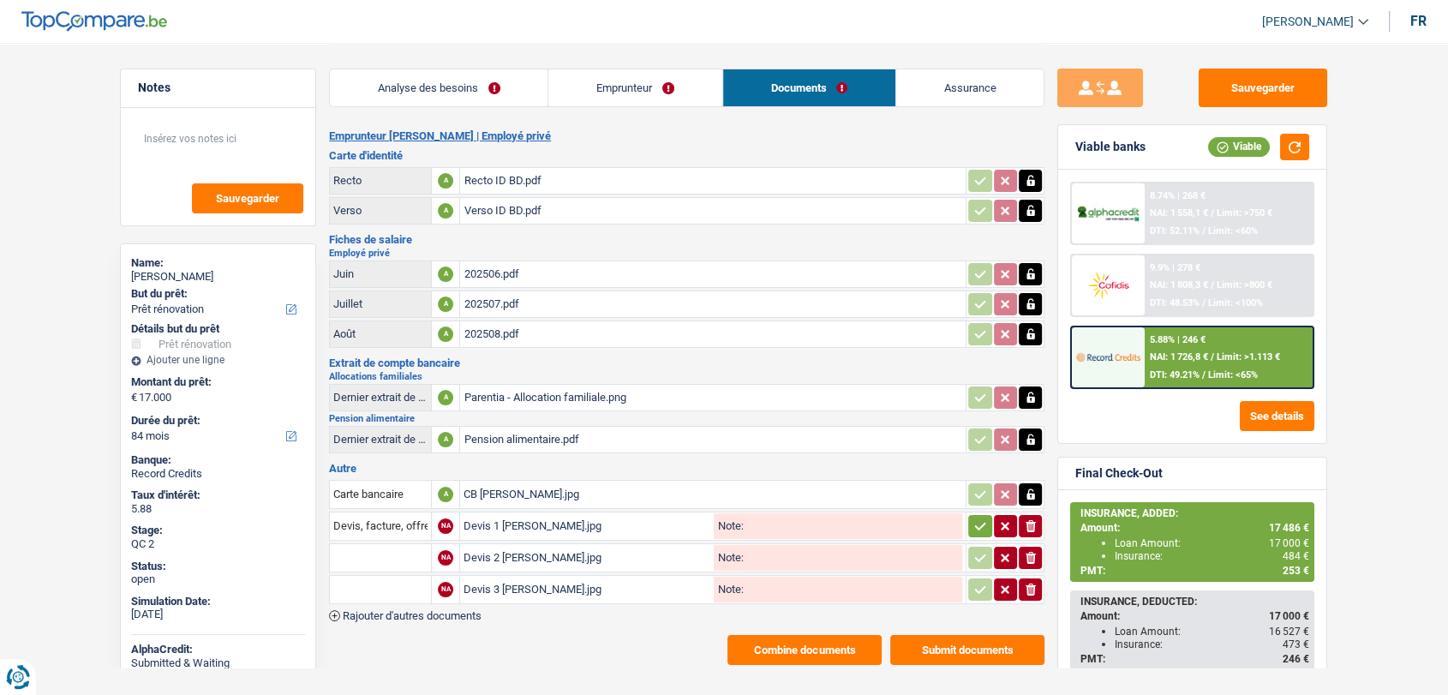
click at [350, 546] on input "text" at bounding box center [380, 557] width 94 height 27
click at [382, 581] on li "Devis, facture, offre, bon de commande" at bounding box center [442, 591] width 209 height 21
type input "Devis, facture, offre, bon de commande"
click at [366, 580] on input "text" at bounding box center [380, 589] width 94 height 27
click at [397, 616] on li "Devis, facture, offre, bon de commande" at bounding box center [442, 622] width 209 height 21
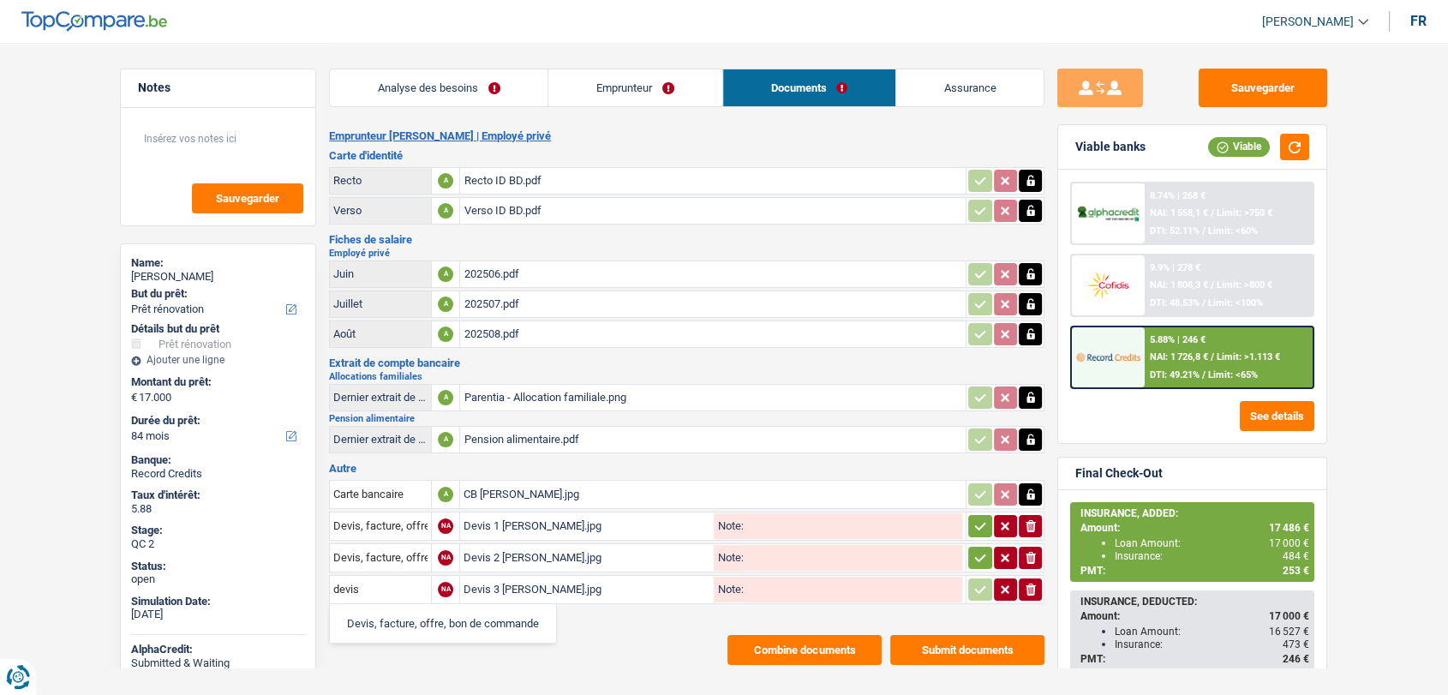
type input "Devis, facture, offre, bon de commande"
click at [975, 522] on icon "button" at bounding box center [980, 526] width 11 height 8
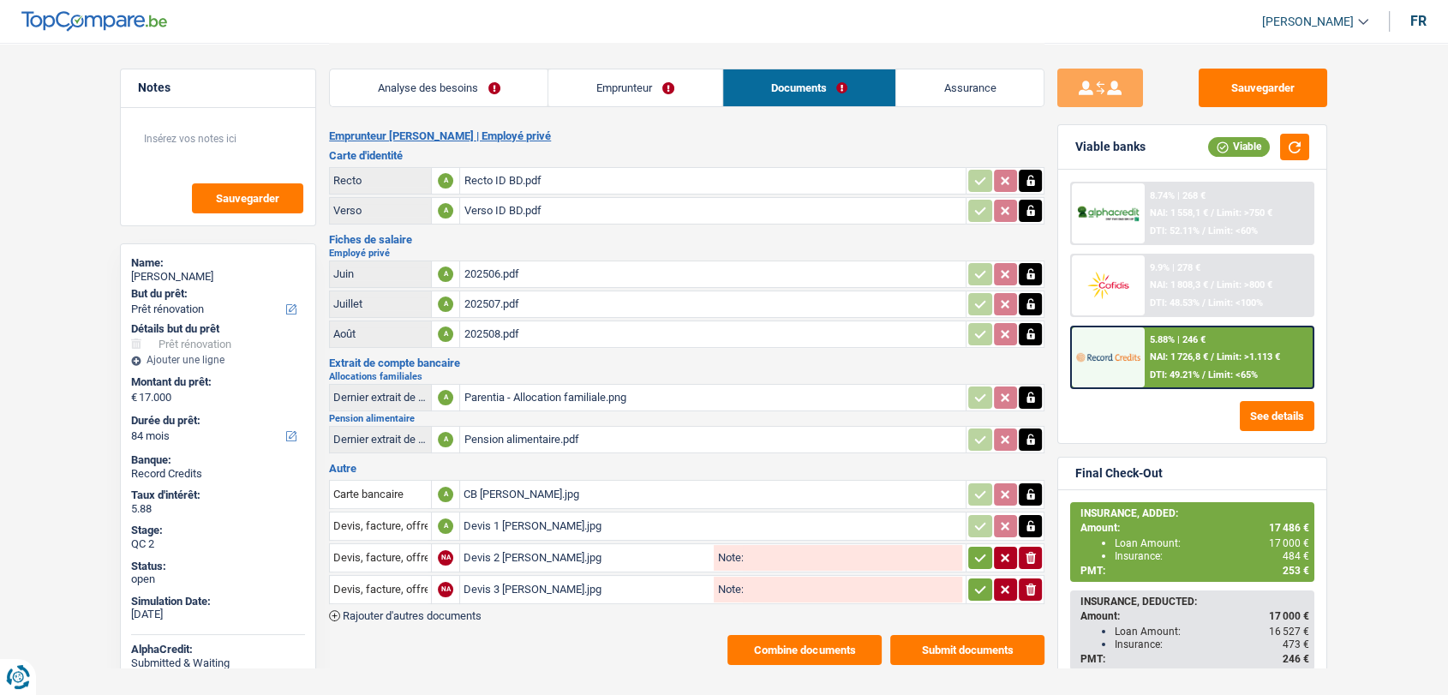
click at [982, 553] on icon "button" at bounding box center [980, 557] width 11 height 8
click at [982, 585] on icon "button" at bounding box center [980, 589] width 11 height 8
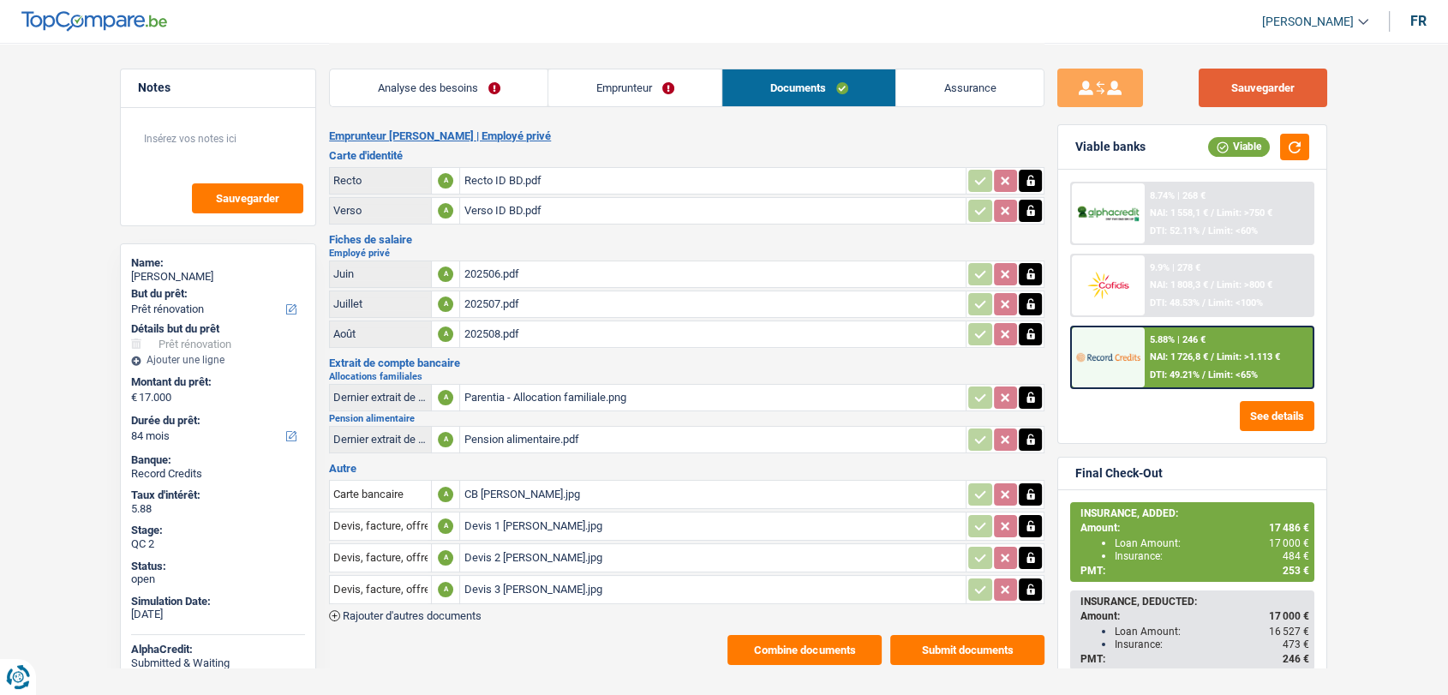
click at [1236, 84] on button "Sauvegarder" at bounding box center [1262, 88] width 128 height 39
click at [554, 487] on div "CB MARTA MACHYNIA.jpg" at bounding box center [712, 494] width 499 height 26
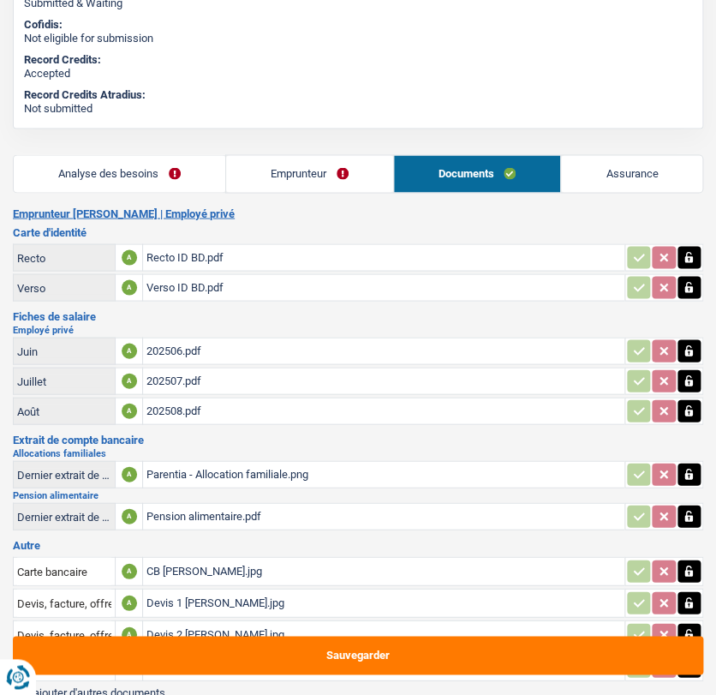
scroll to position [651, 0]
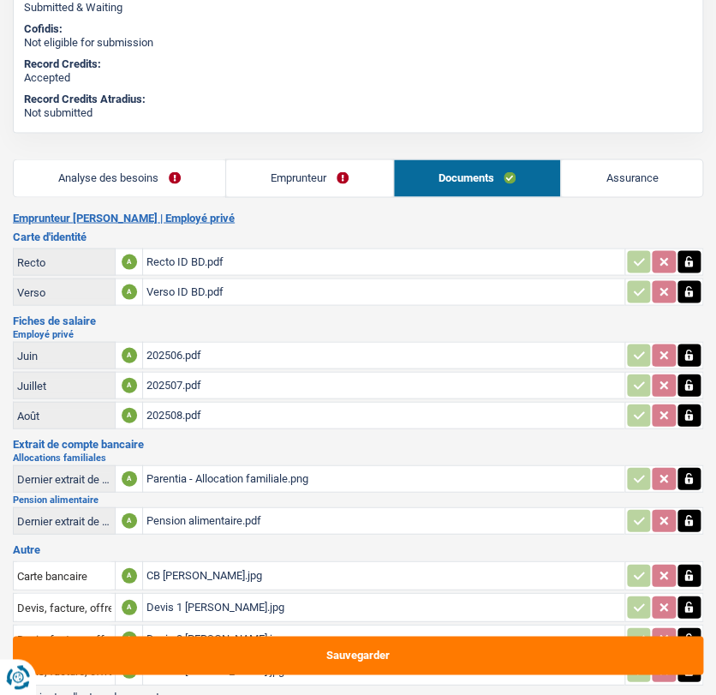
click at [138, 175] on link "Analyse des besoins" at bounding box center [120, 177] width 212 height 37
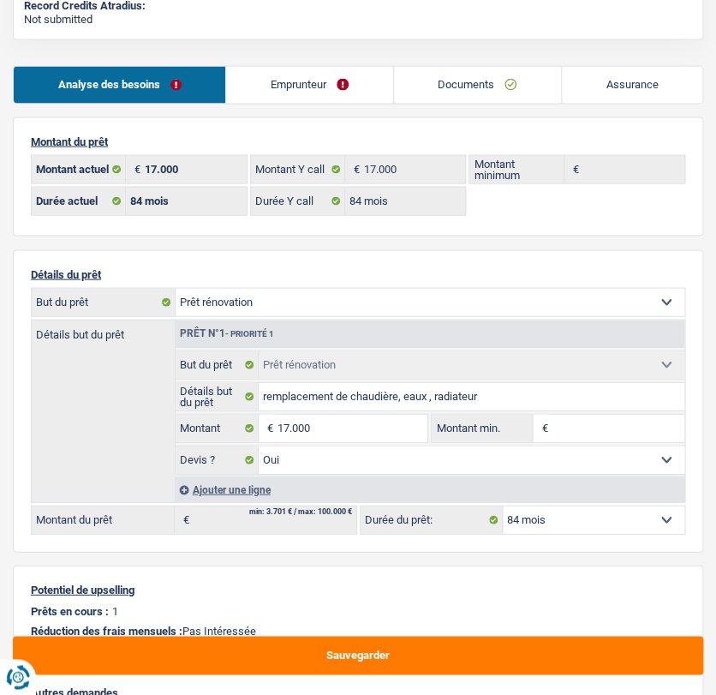
scroll to position [743, 0]
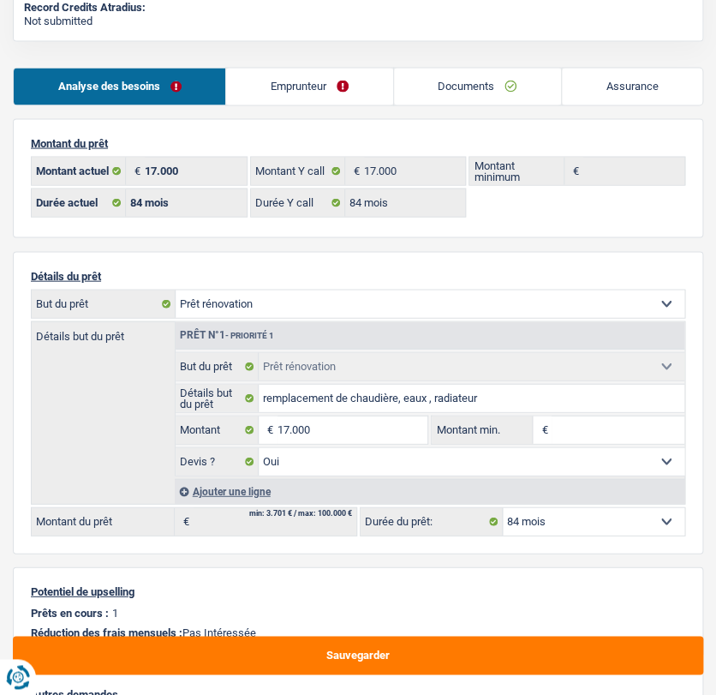
click at [302, 83] on link "Emprunteur" at bounding box center [309, 86] width 166 height 37
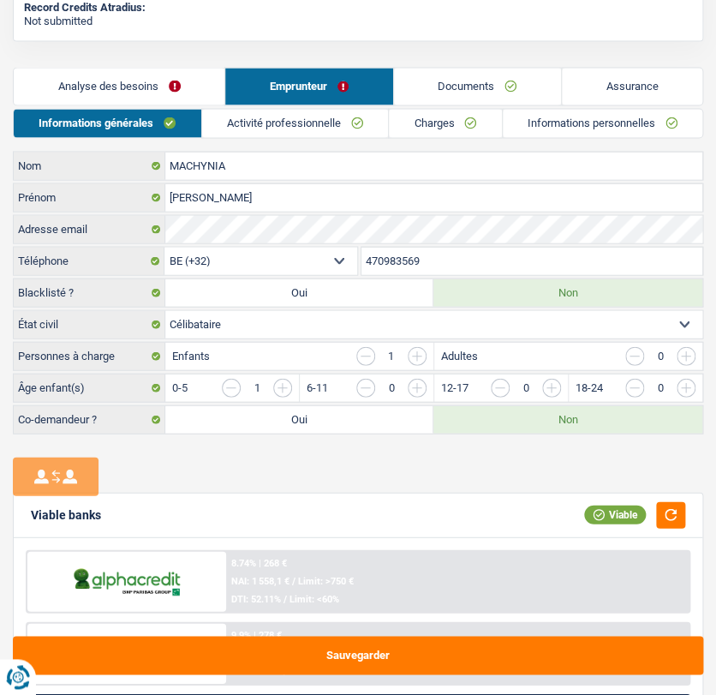
scroll to position [773, 0]
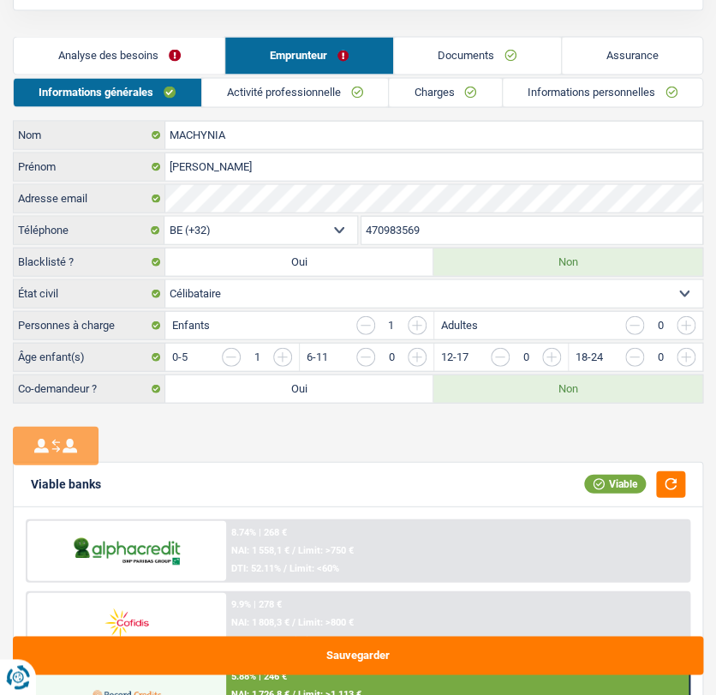
click at [398, 88] on link "Charges" at bounding box center [445, 92] width 113 height 28
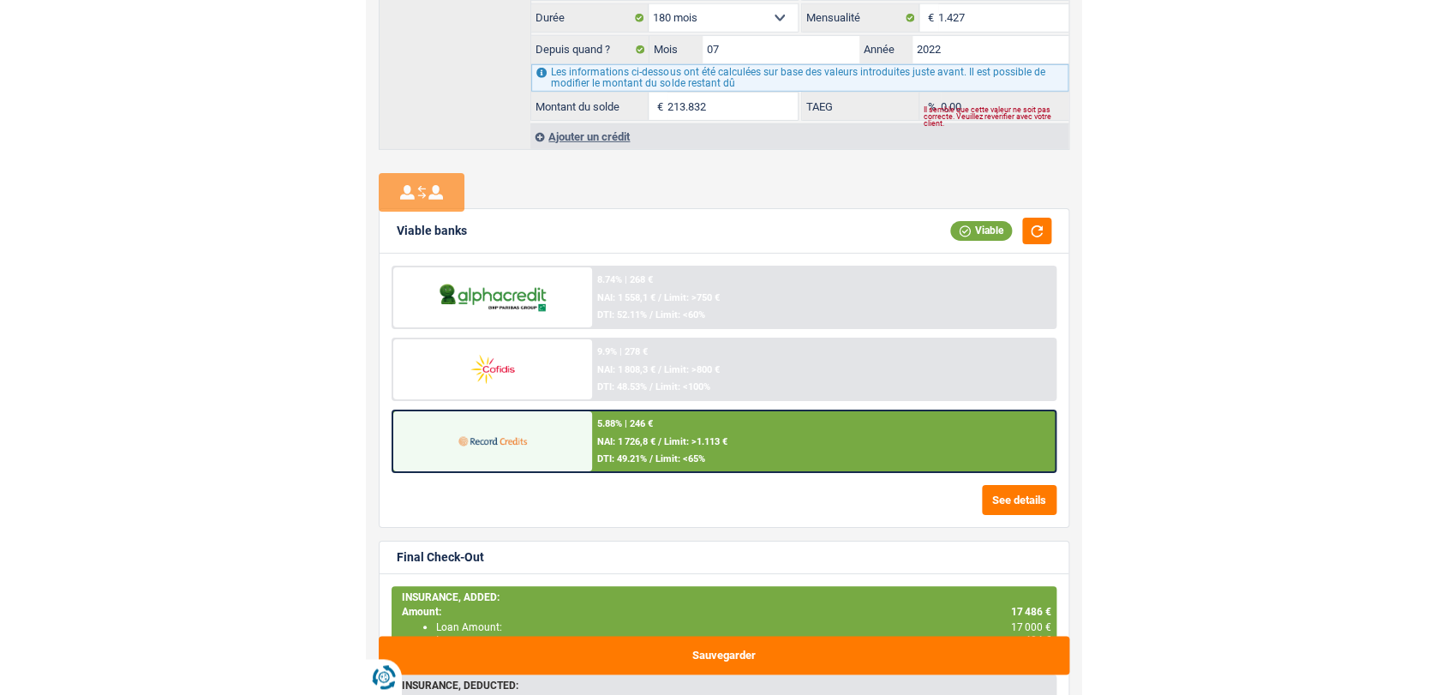
scroll to position [10, 0]
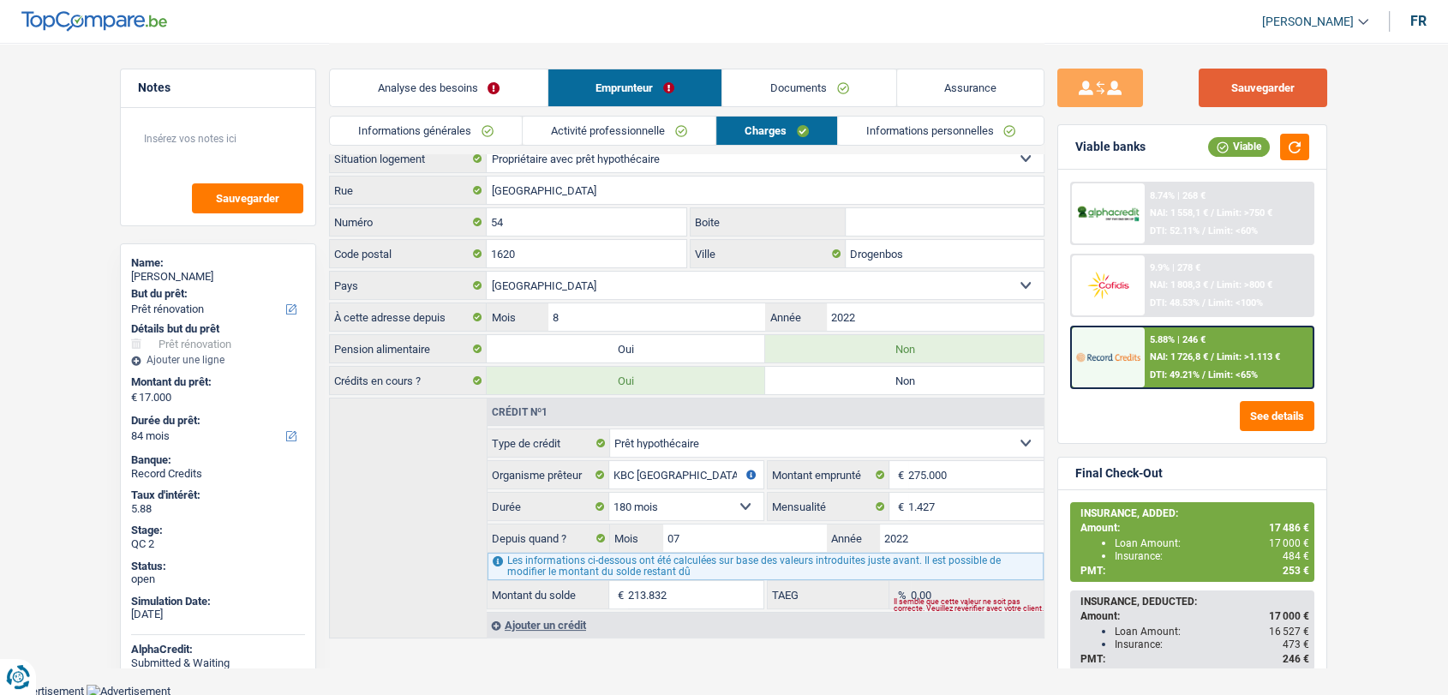
click at [1229, 98] on button "Sauvegarder" at bounding box center [1262, 88] width 128 height 39
click at [437, 66] on div "Analyse des besoins Emprunteur Documents Assurance" at bounding box center [686, 79] width 715 height 73
click at [431, 84] on link "Analyse des besoins" at bounding box center [439, 87] width 218 height 37
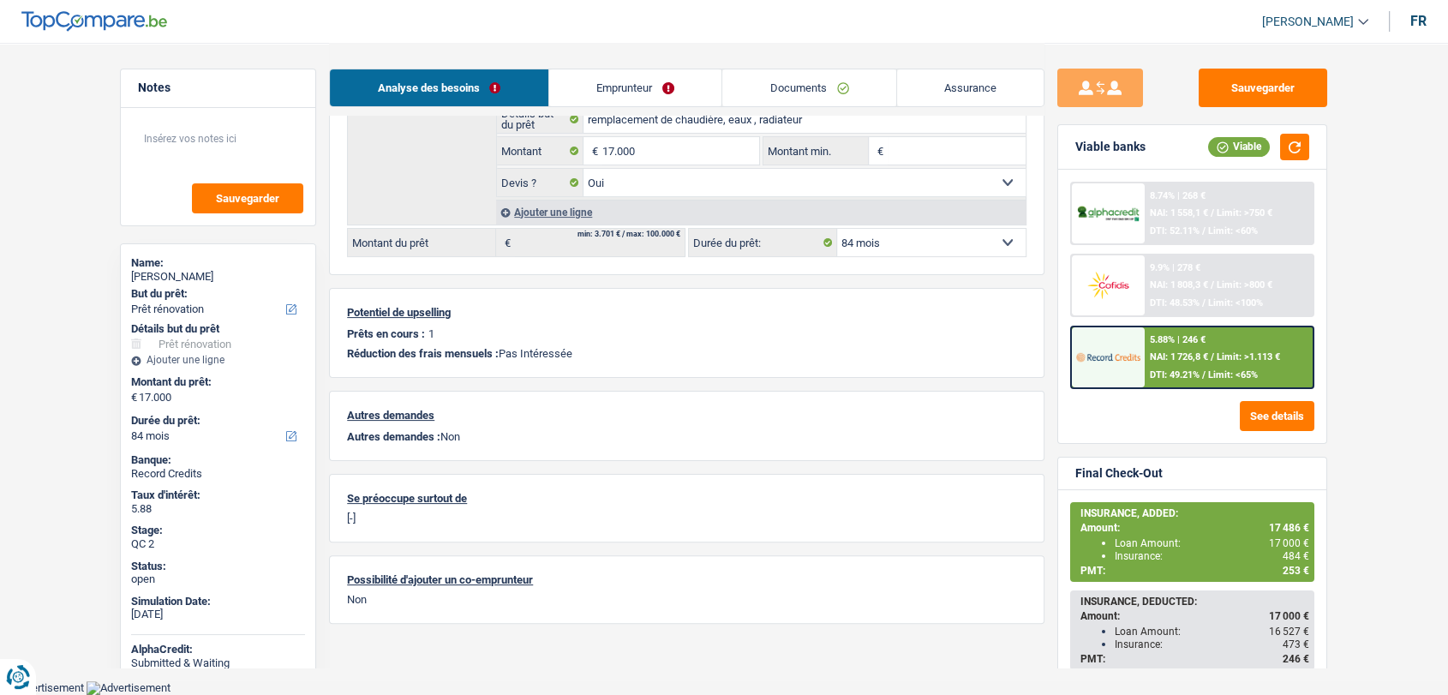
scroll to position [0, 0]
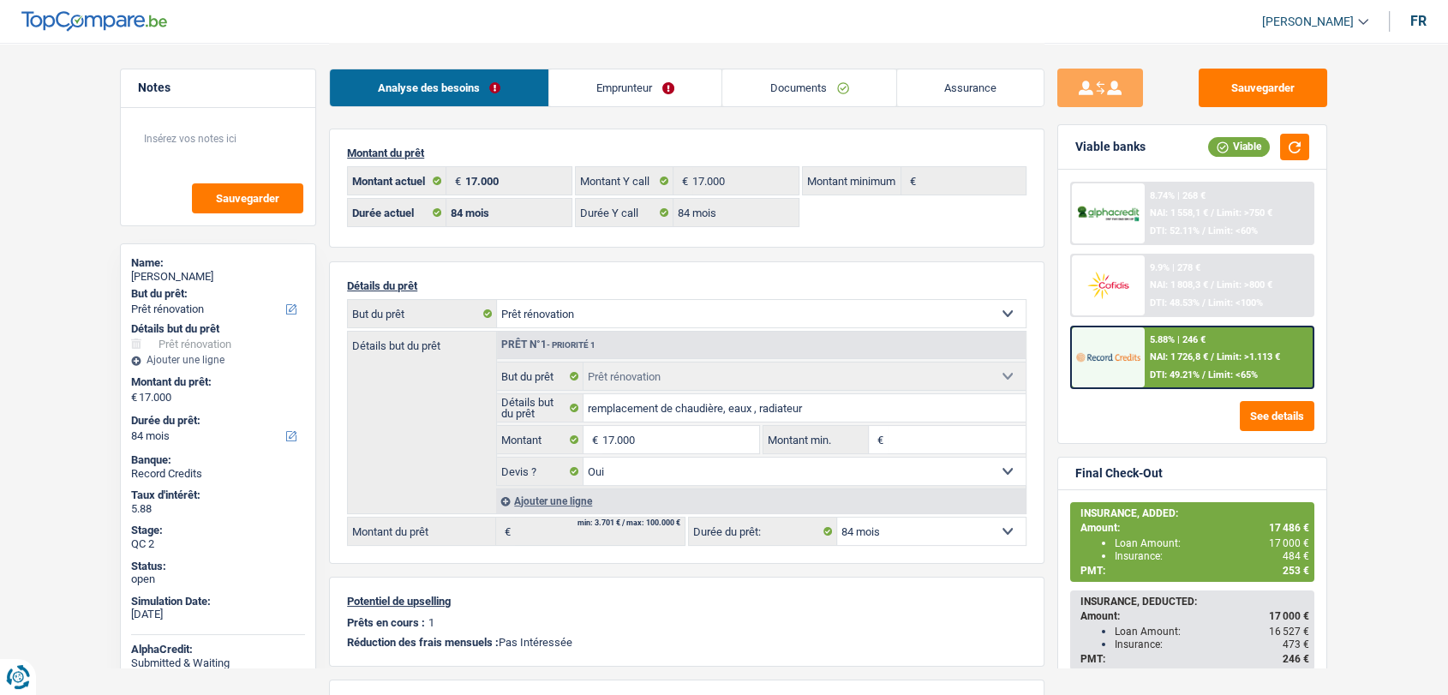
click at [610, 81] on link "Emprunteur" at bounding box center [635, 87] width 173 height 37
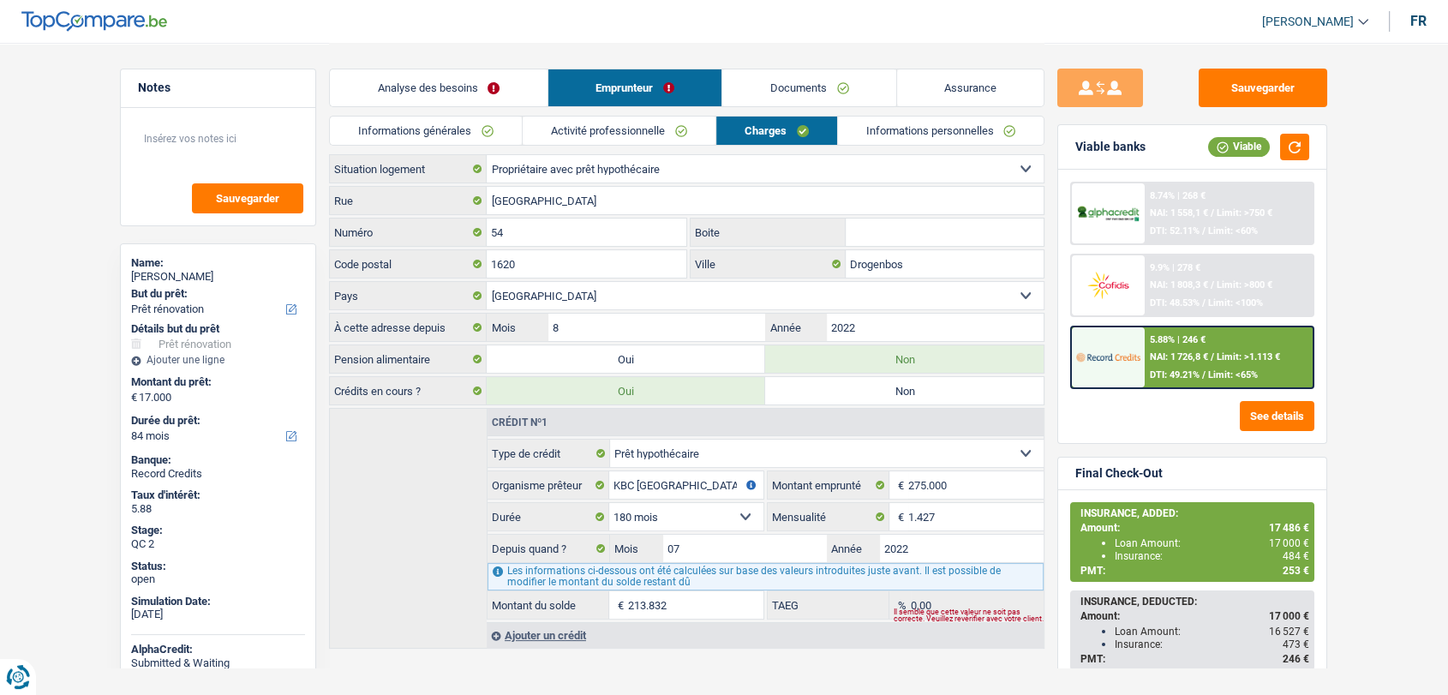
scroll to position [10, 0]
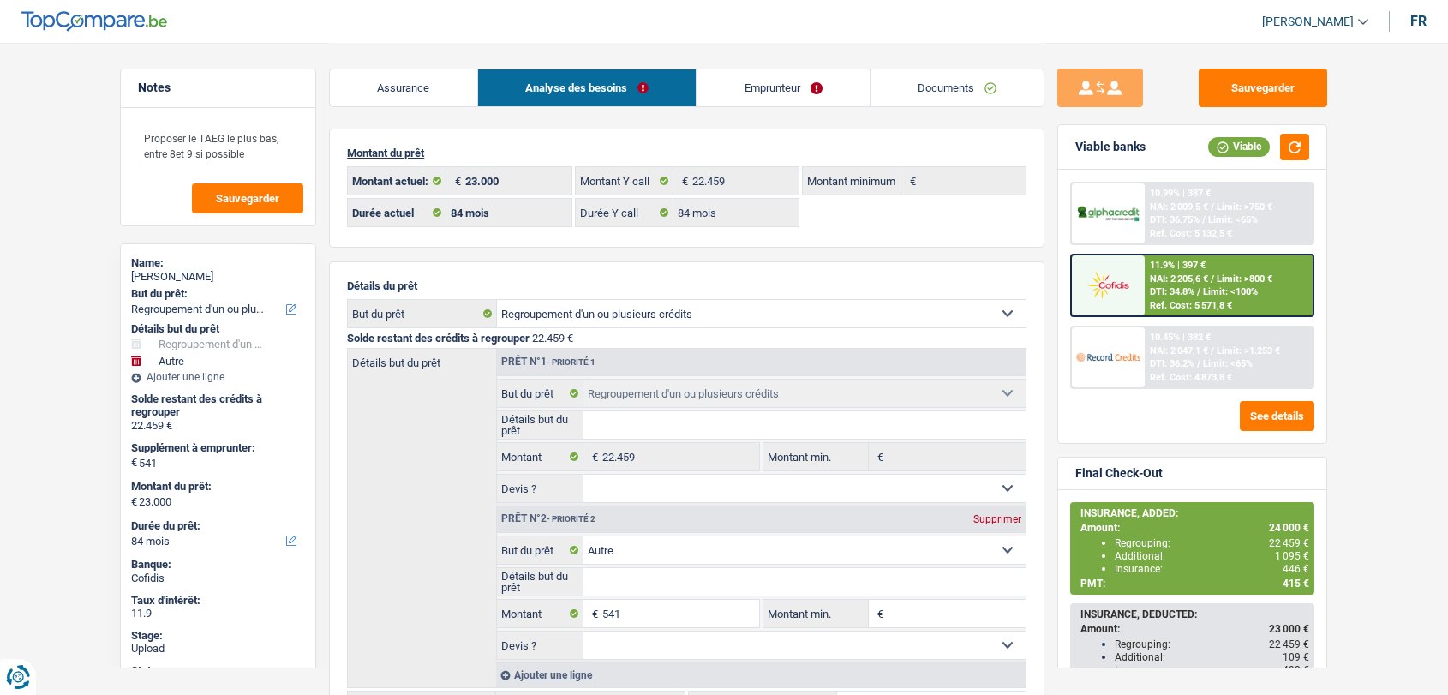
select select "refinancing"
select select "other"
select select "84"
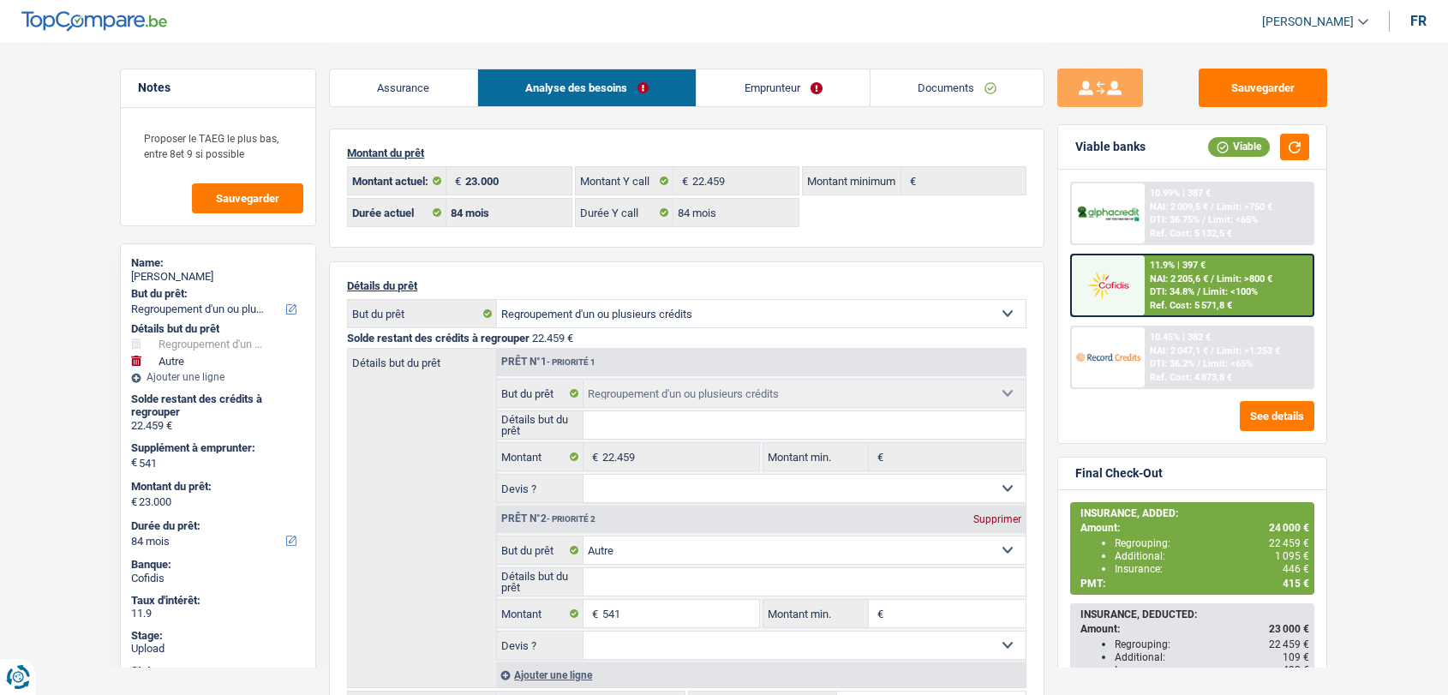
select select "84"
select select "refinancing"
select select "other"
select select "84"
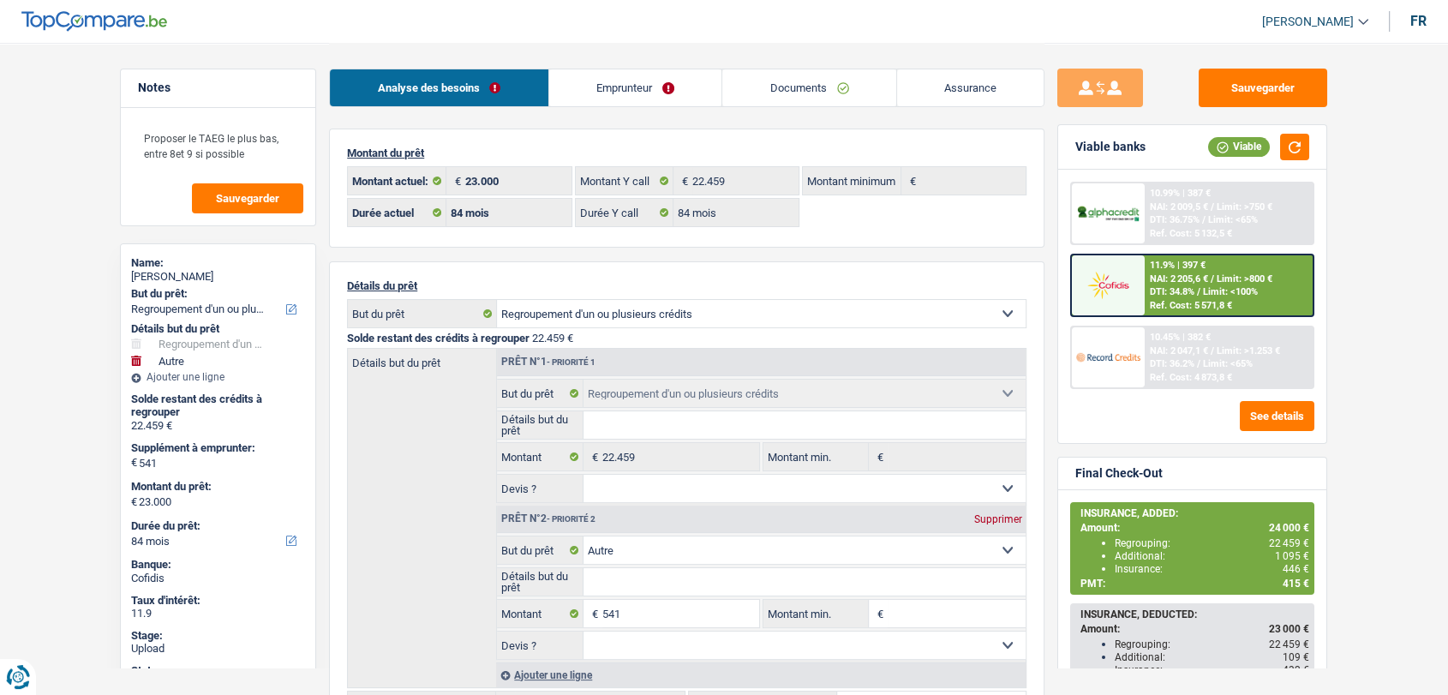
click at [624, 91] on link "Emprunteur" at bounding box center [635, 87] width 173 height 37
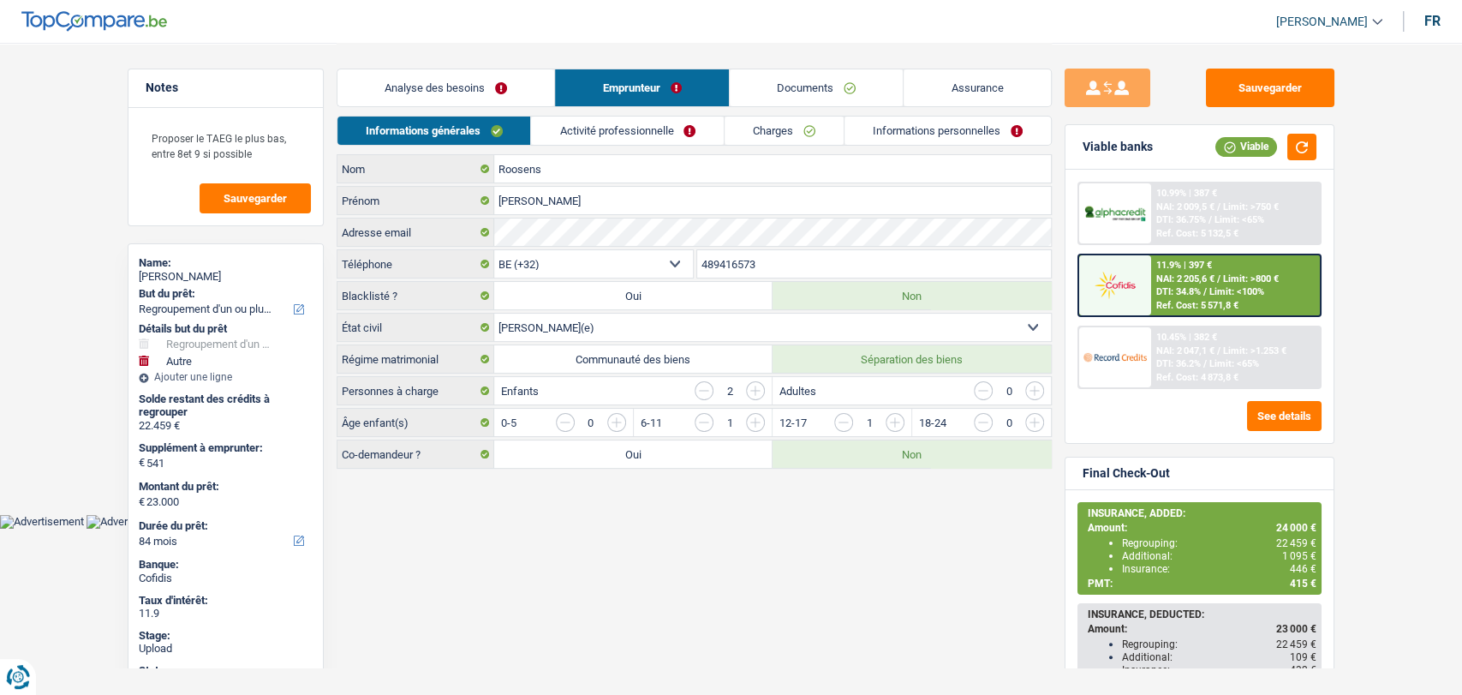
click at [582, 134] on link "Activité professionnelle" at bounding box center [627, 130] width 193 height 28
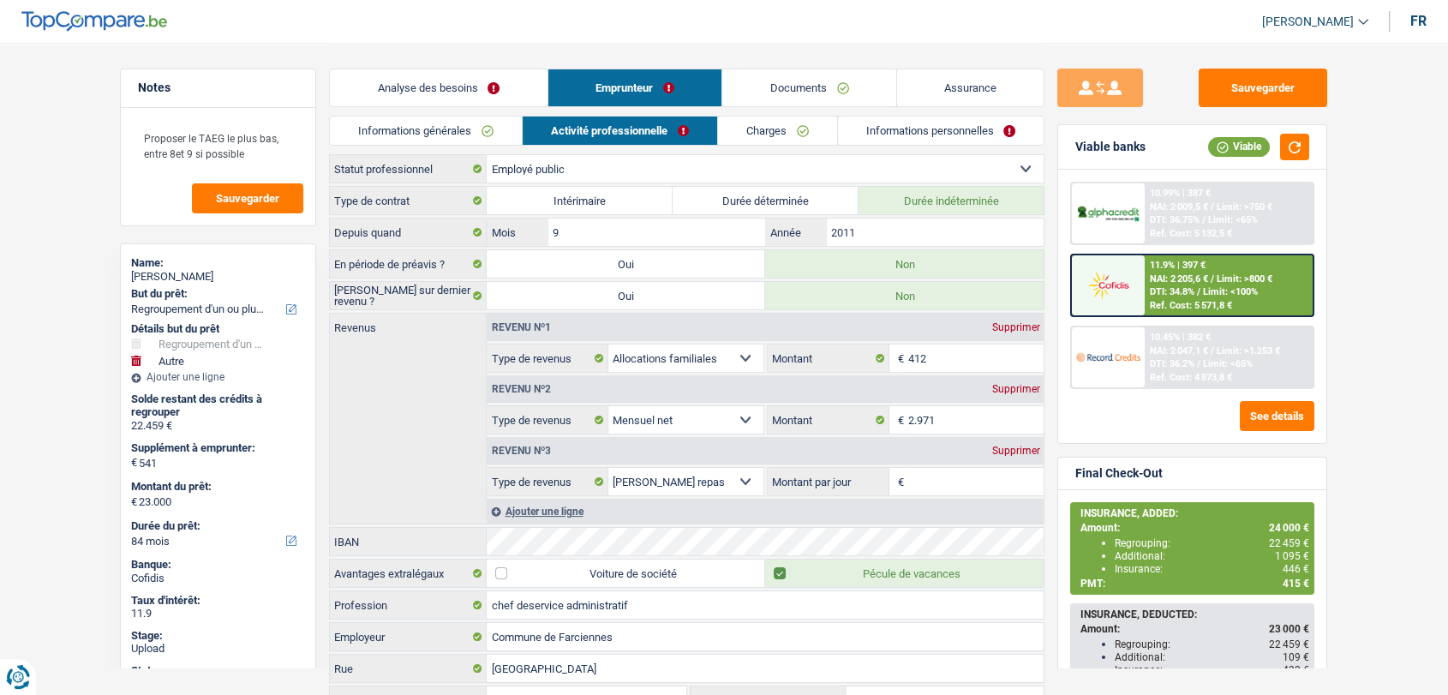
click at [777, 140] on link "Charges" at bounding box center [777, 130] width 119 height 28
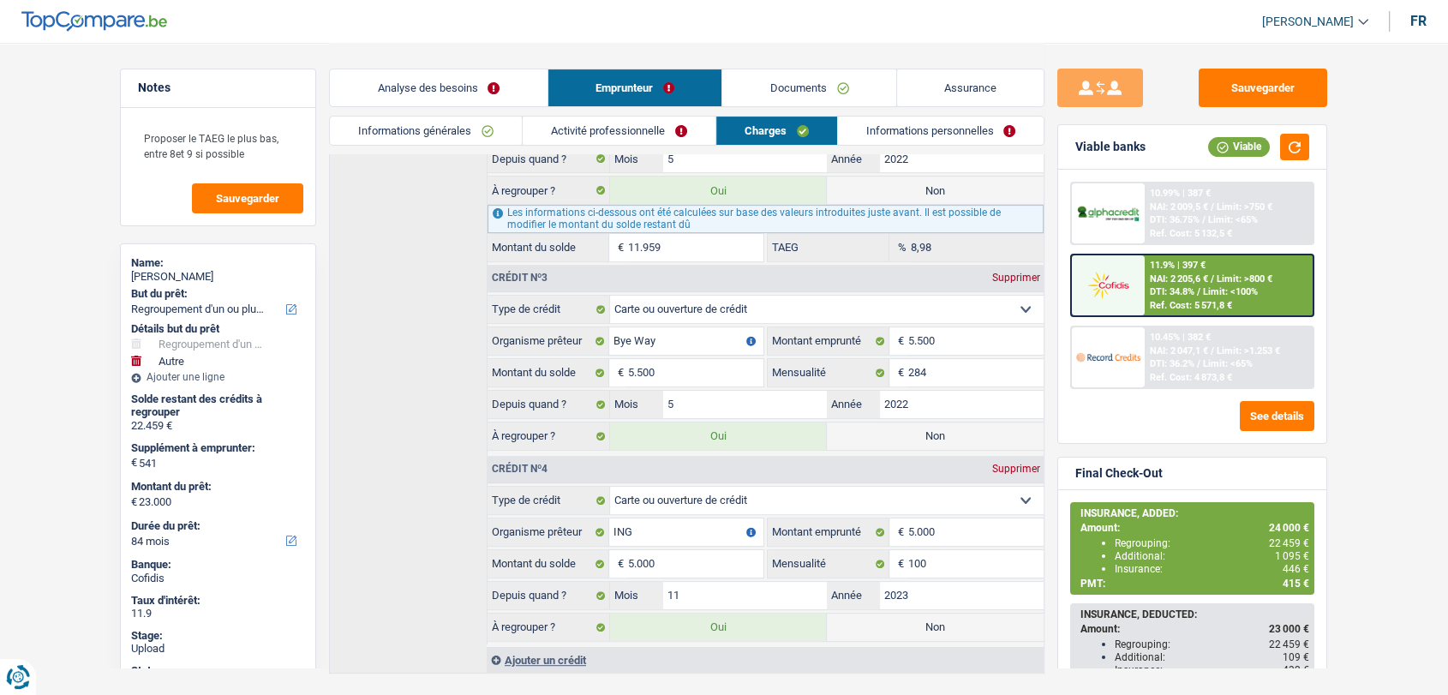
scroll to position [635, 0]
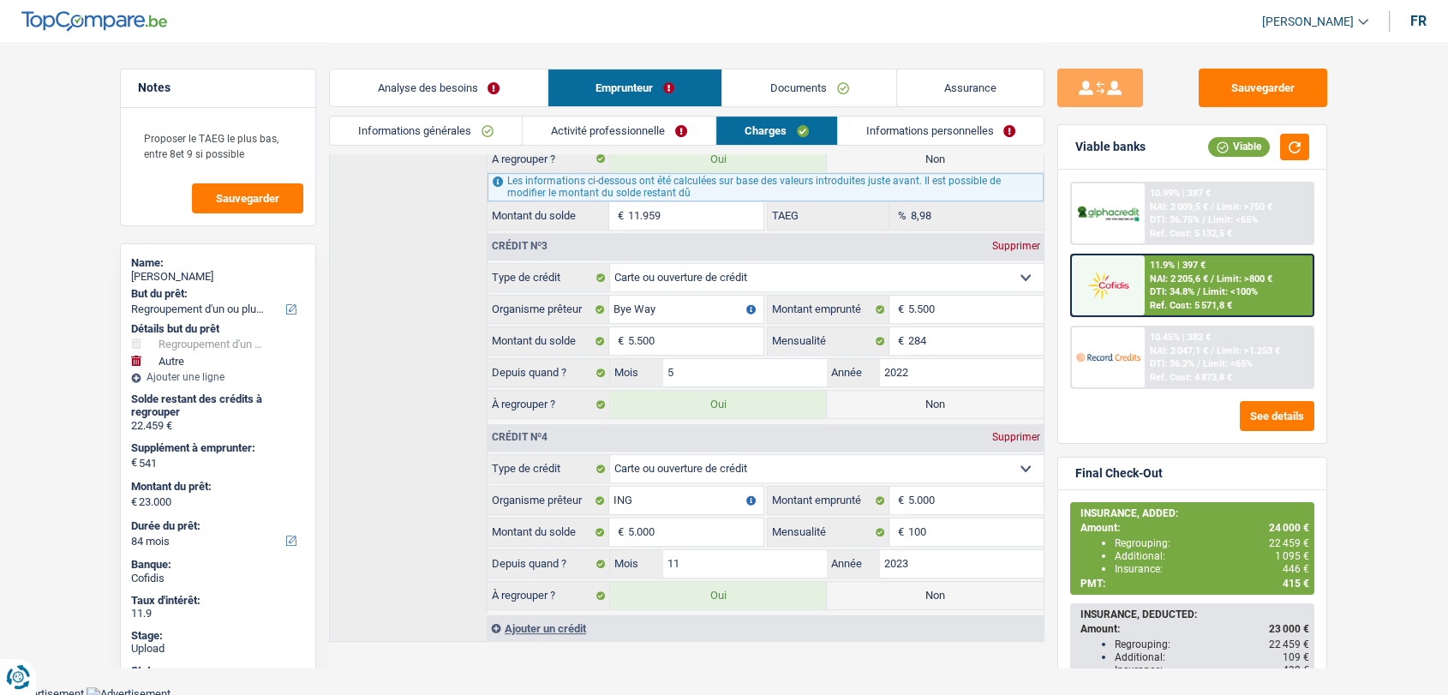
click at [610, 132] on link "Activité professionnelle" at bounding box center [618, 130] width 193 height 28
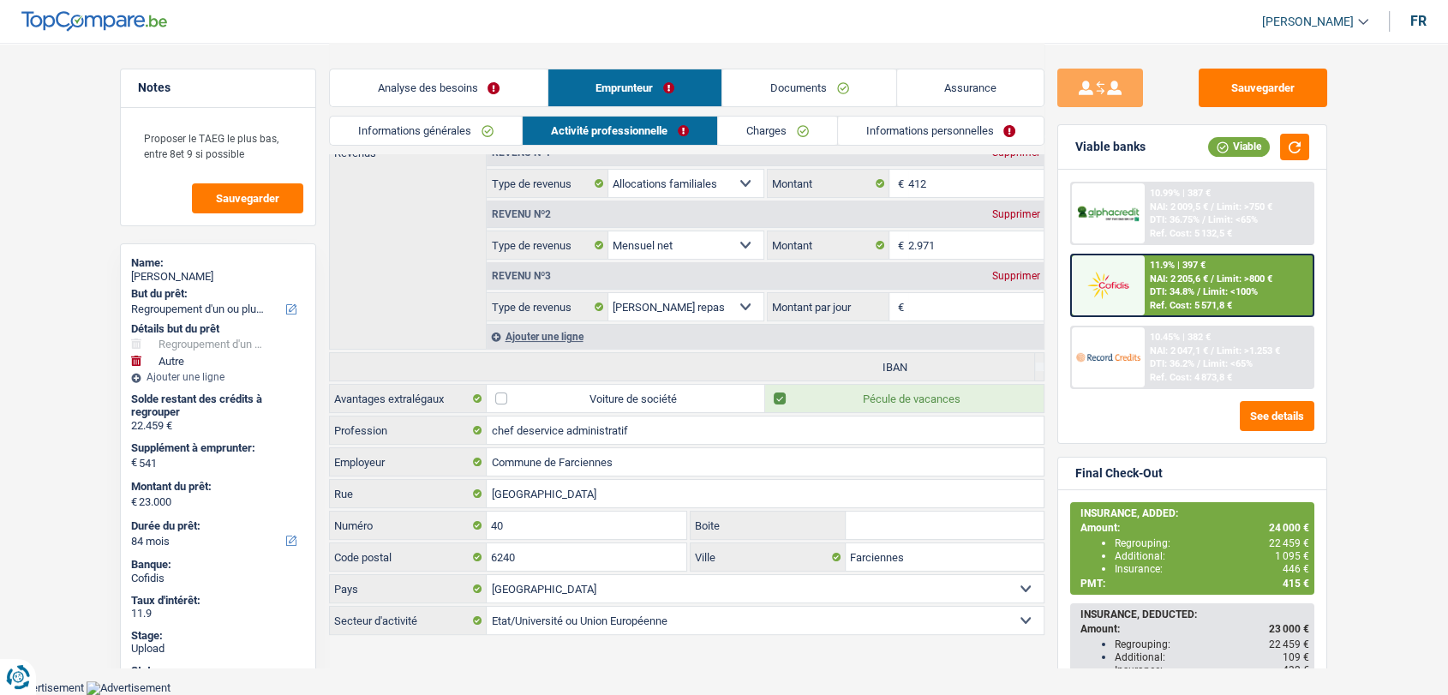
scroll to position [170, 0]
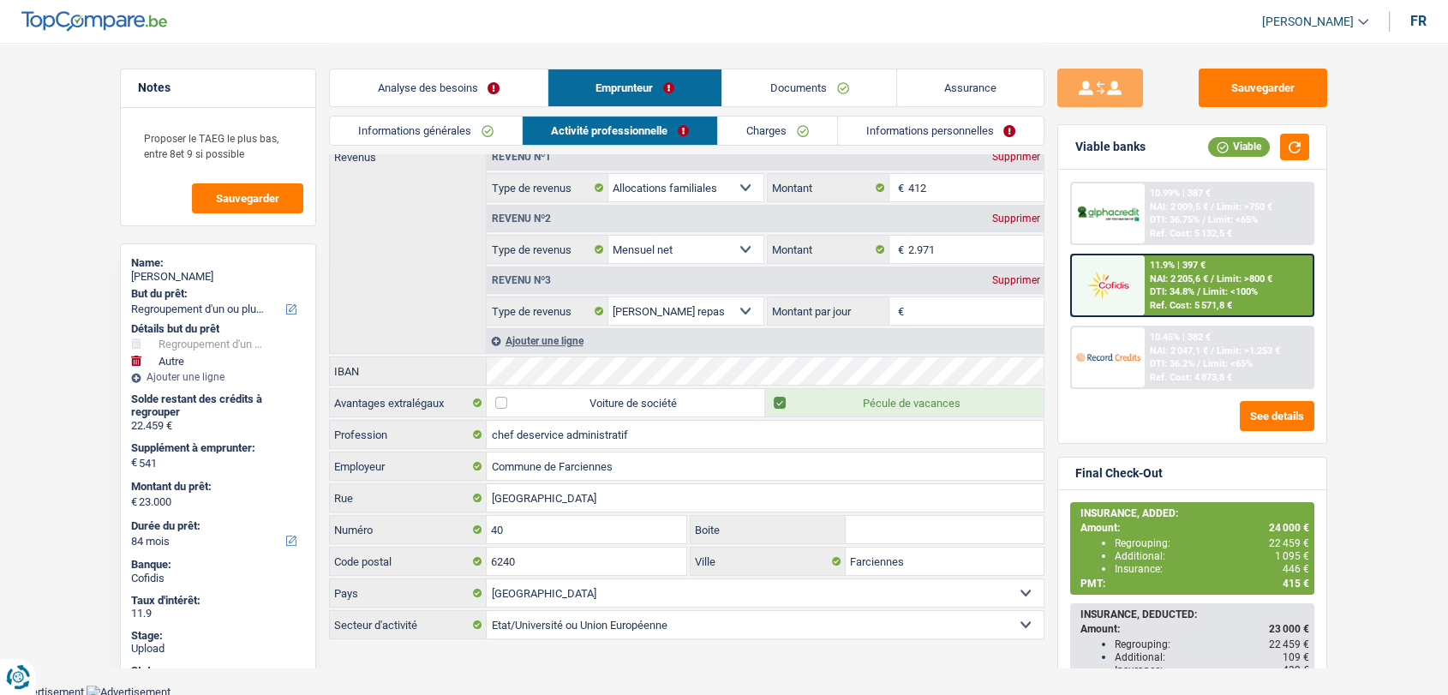
click at [497, 88] on link "Analyse des besoins" at bounding box center [439, 87] width 218 height 37
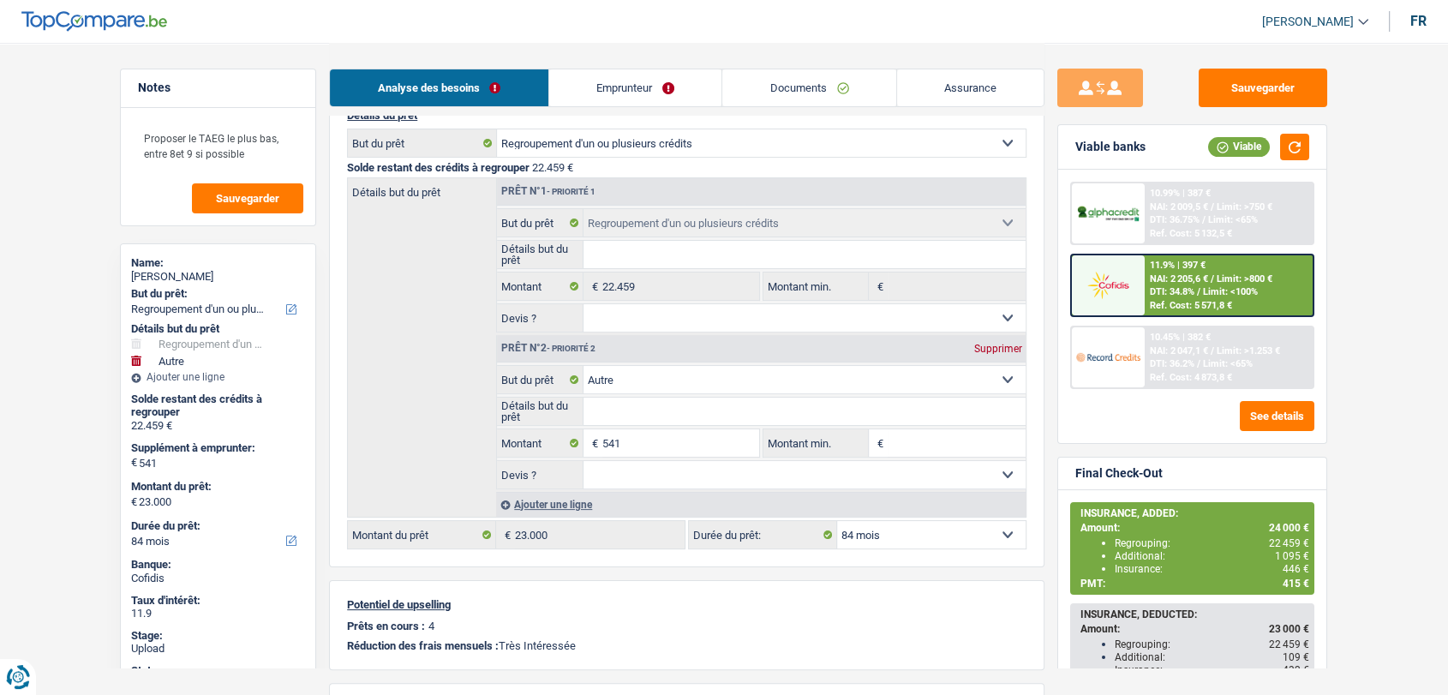
click at [574, 89] on link "Emprunteur" at bounding box center [635, 87] width 173 height 37
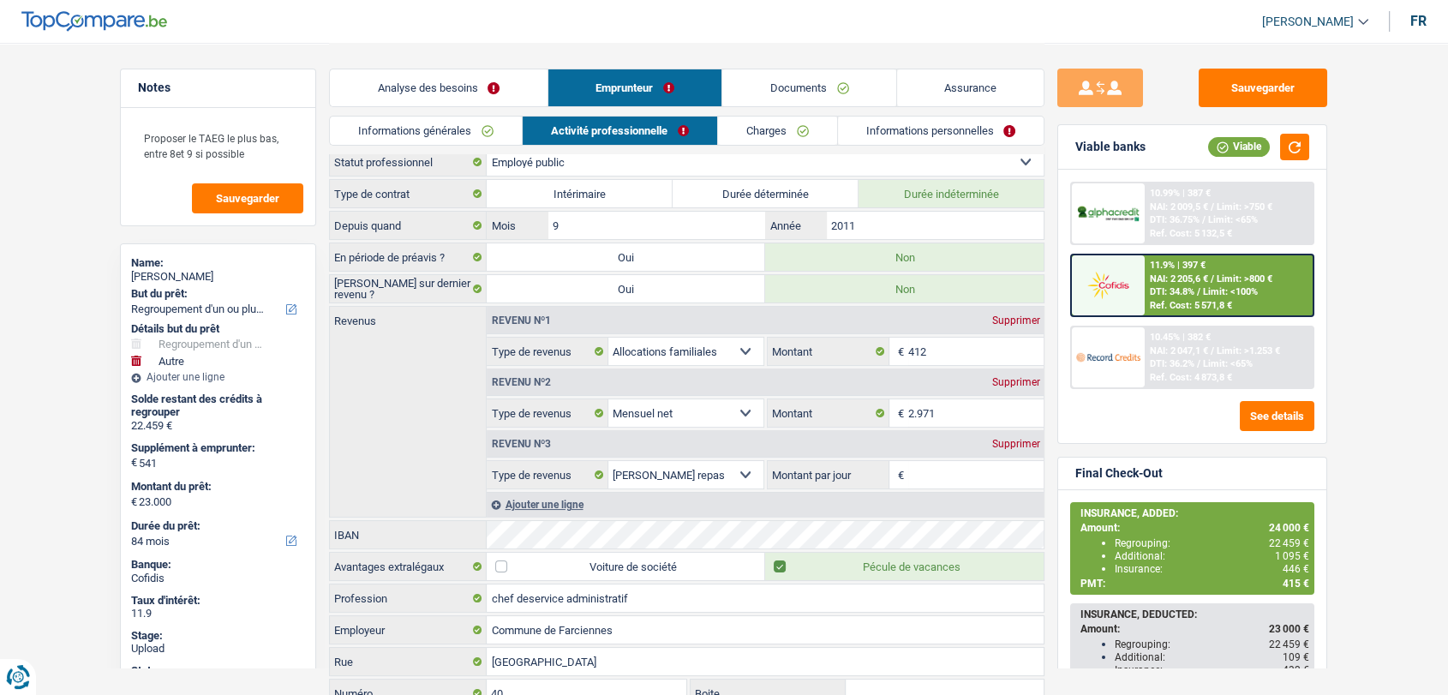
scroll to position [0, 0]
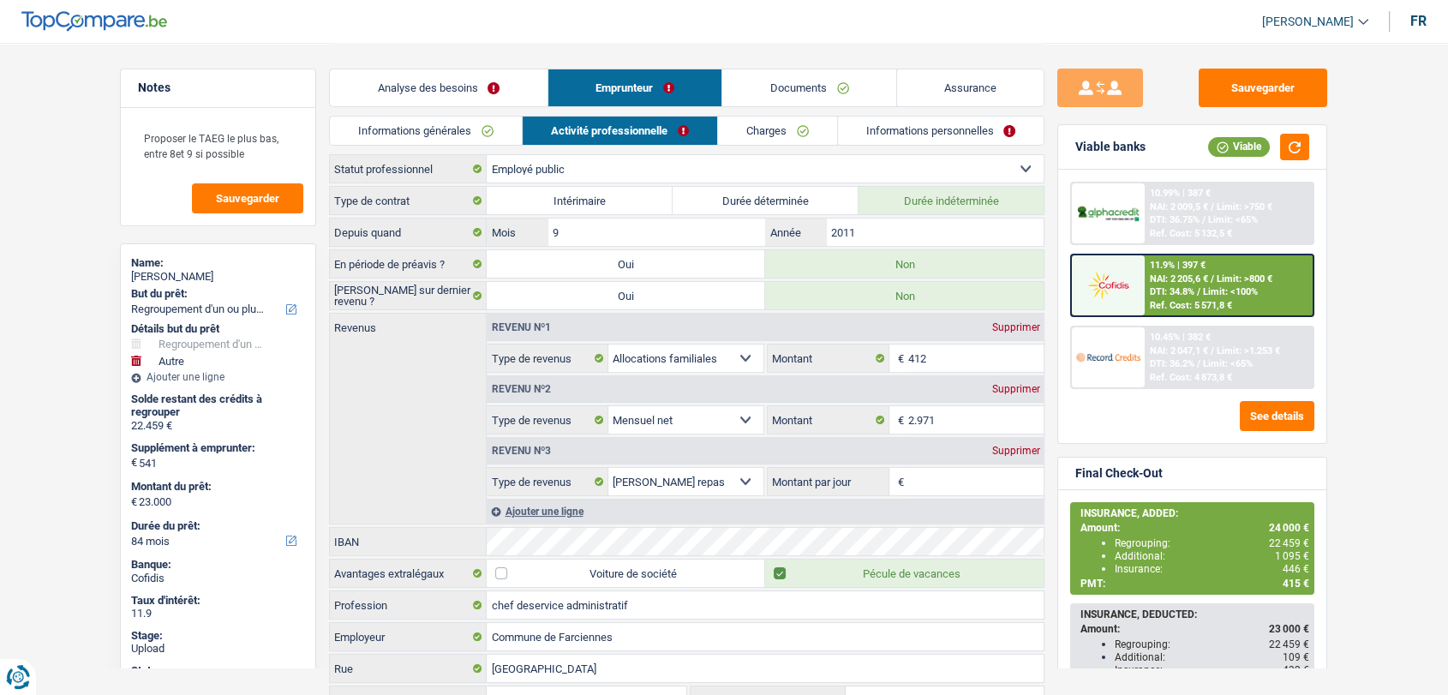
click at [755, 128] on link "Charges" at bounding box center [777, 130] width 119 height 28
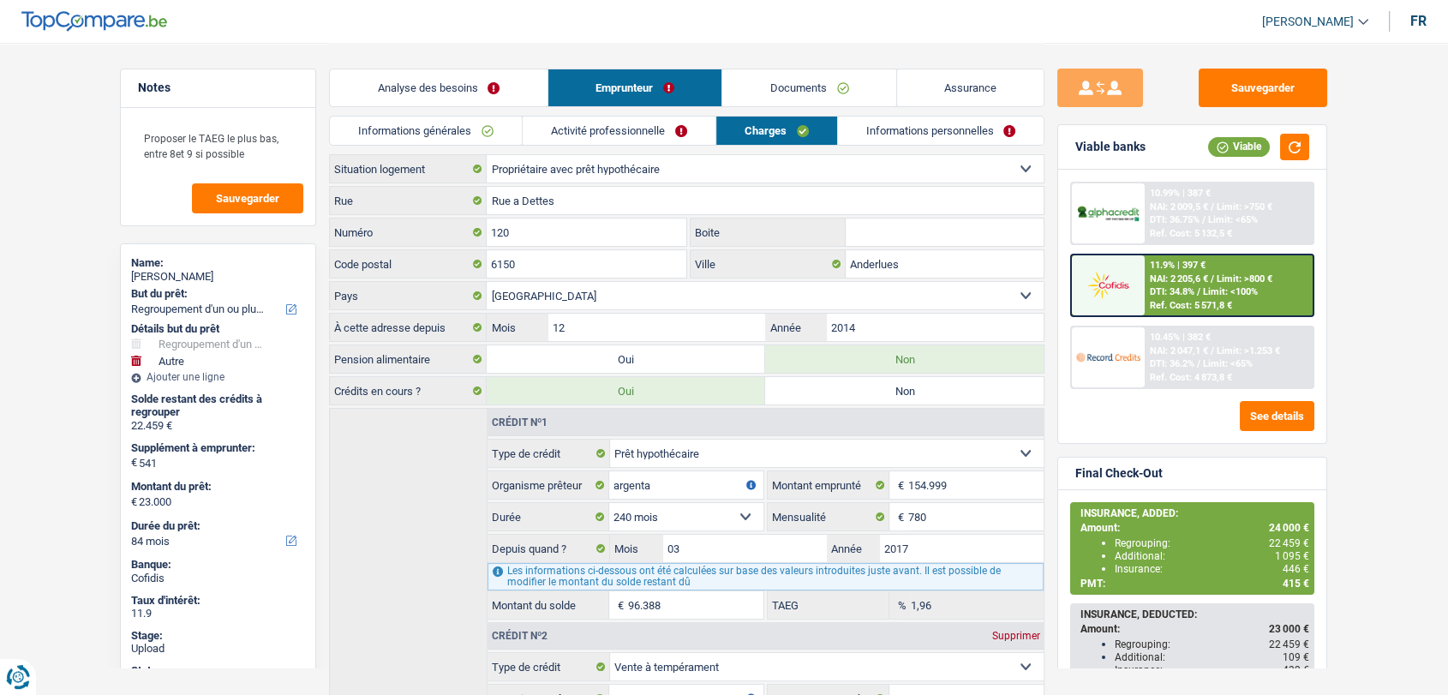
click at [608, 141] on link "Activité professionnelle" at bounding box center [618, 130] width 193 height 28
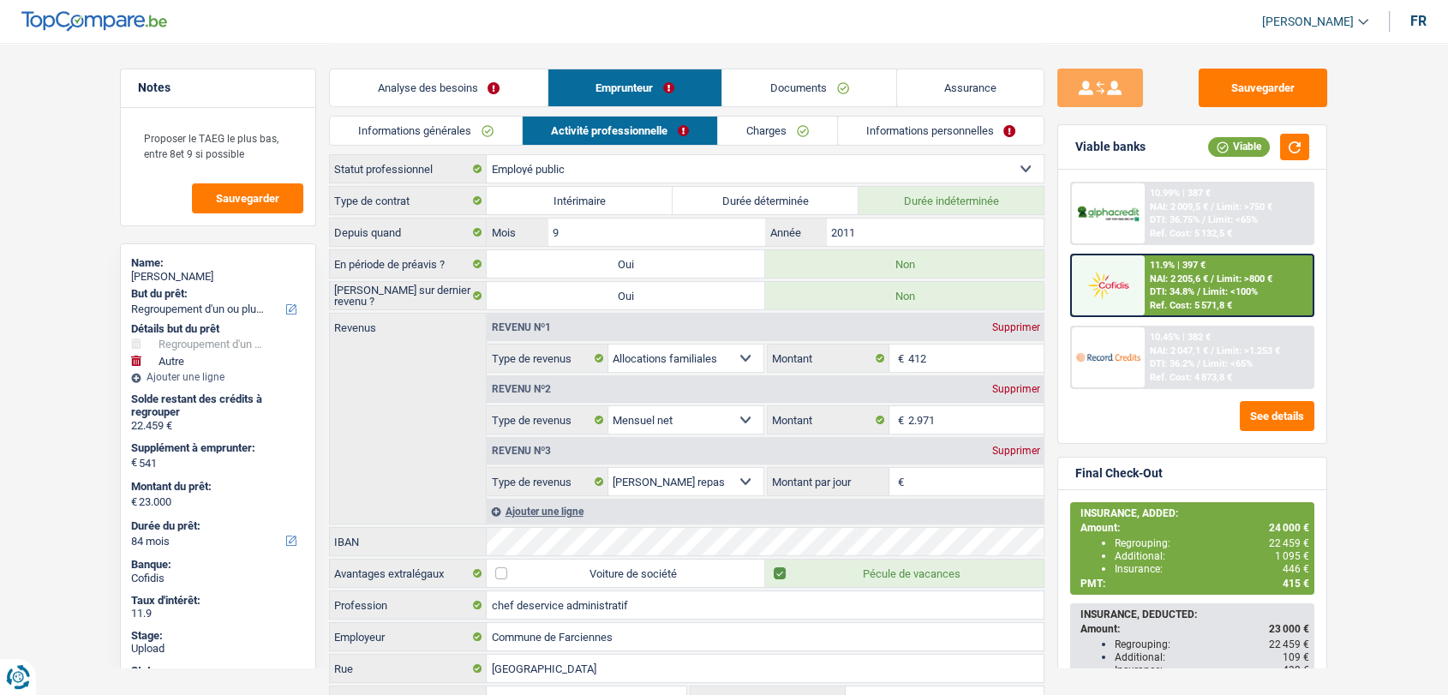
click at [445, 126] on link "Informations générales" at bounding box center [426, 130] width 192 height 28
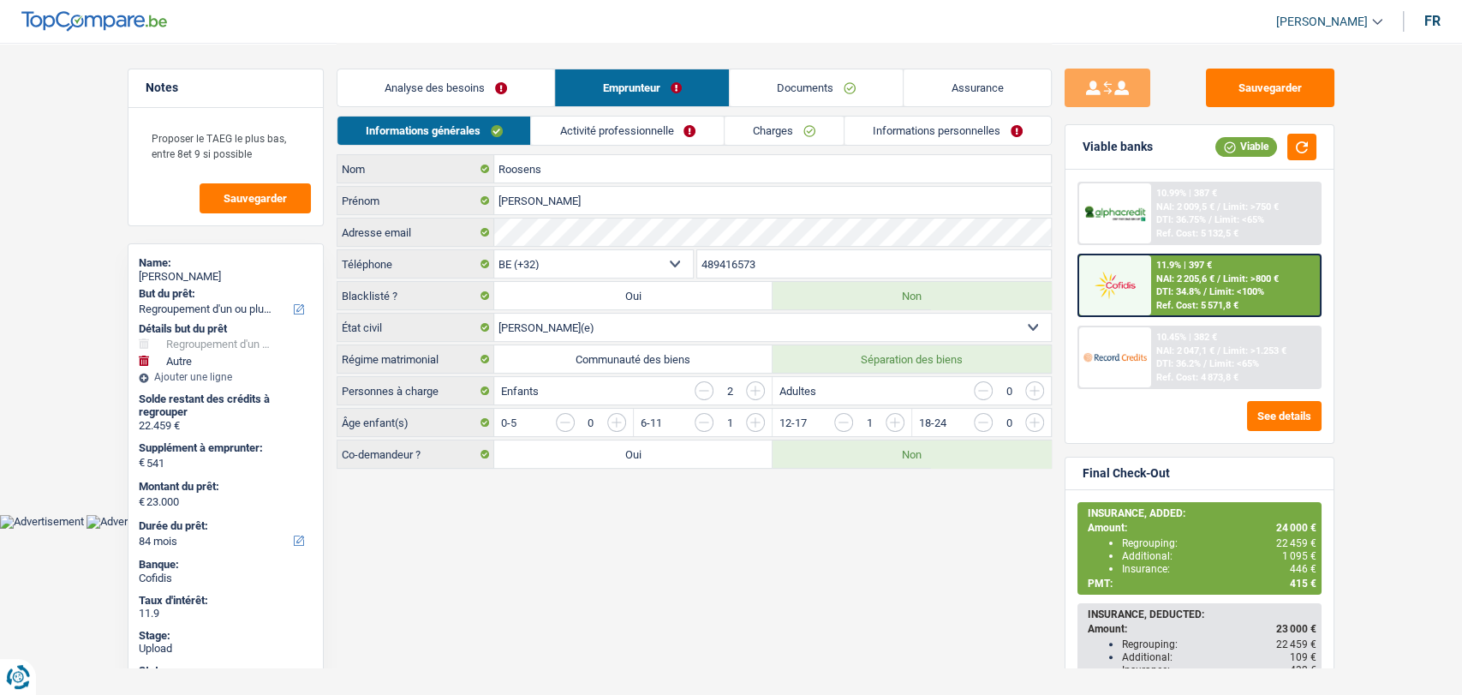
click at [413, 87] on link "Analyse des besoins" at bounding box center [446, 87] width 218 height 37
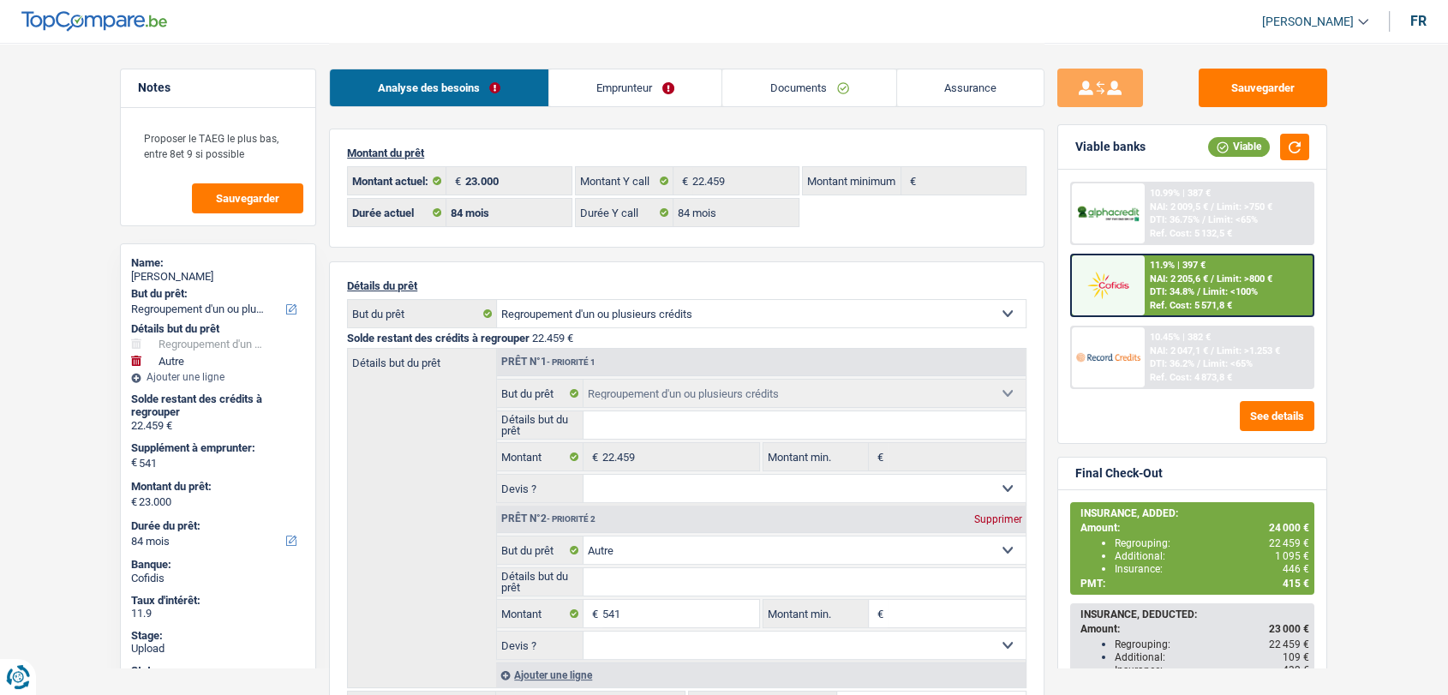
click at [657, 81] on link "Emprunteur" at bounding box center [635, 87] width 173 height 37
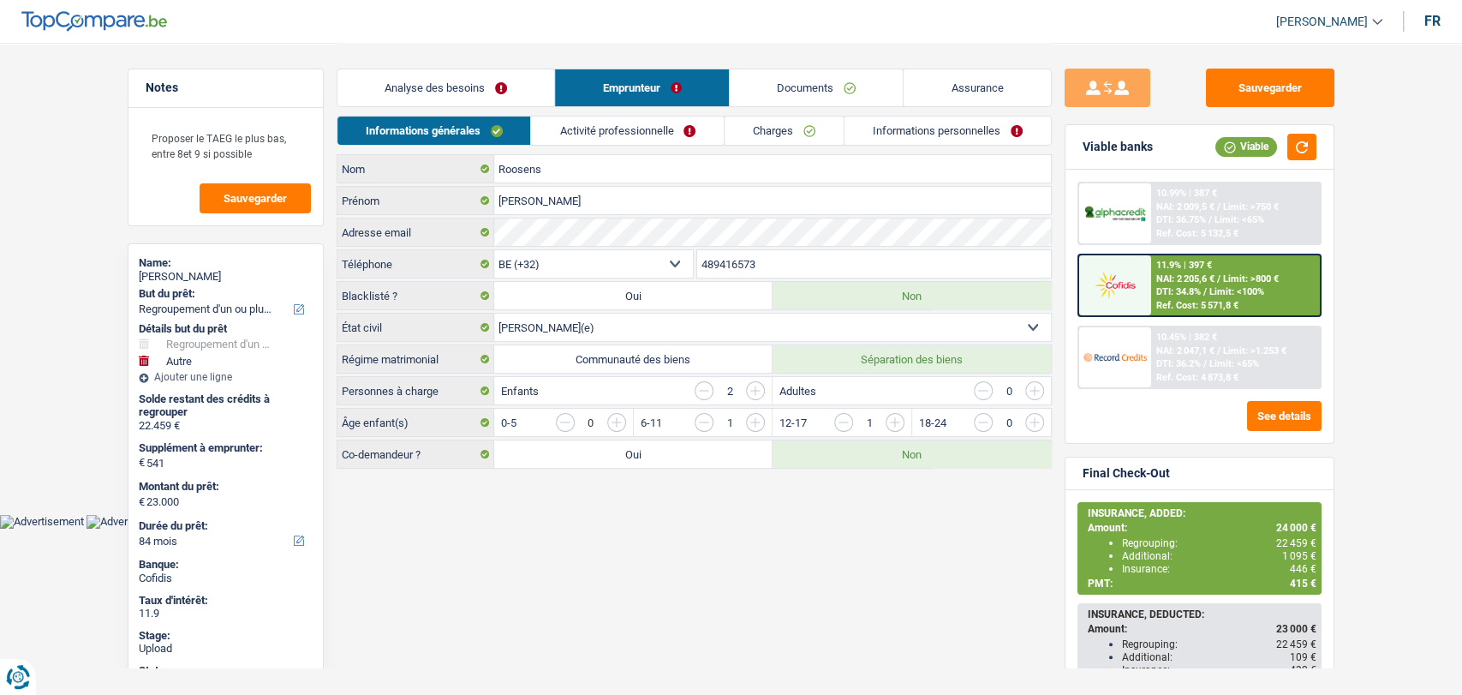
click at [582, 126] on link "Activité professionnelle" at bounding box center [627, 130] width 193 height 28
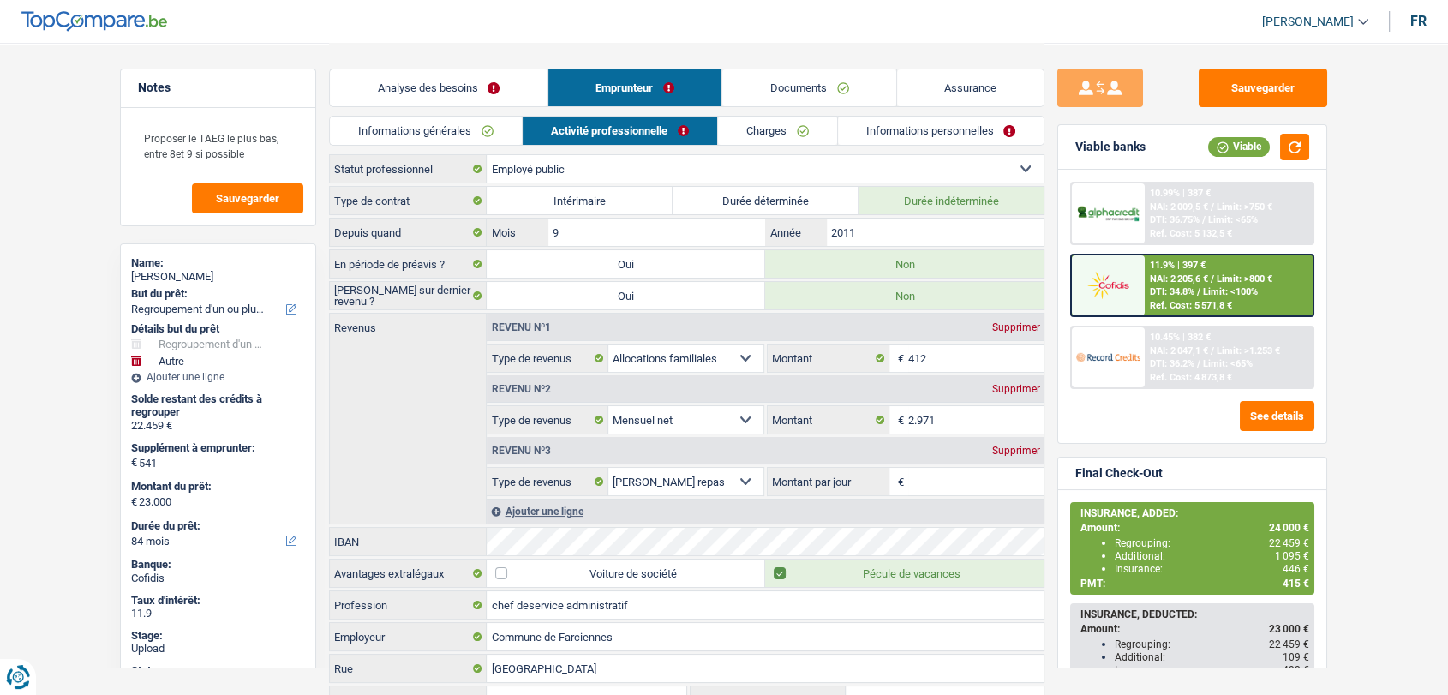
click at [761, 134] on link "Charges" at bounding box center [777, 130] width 119 height 28
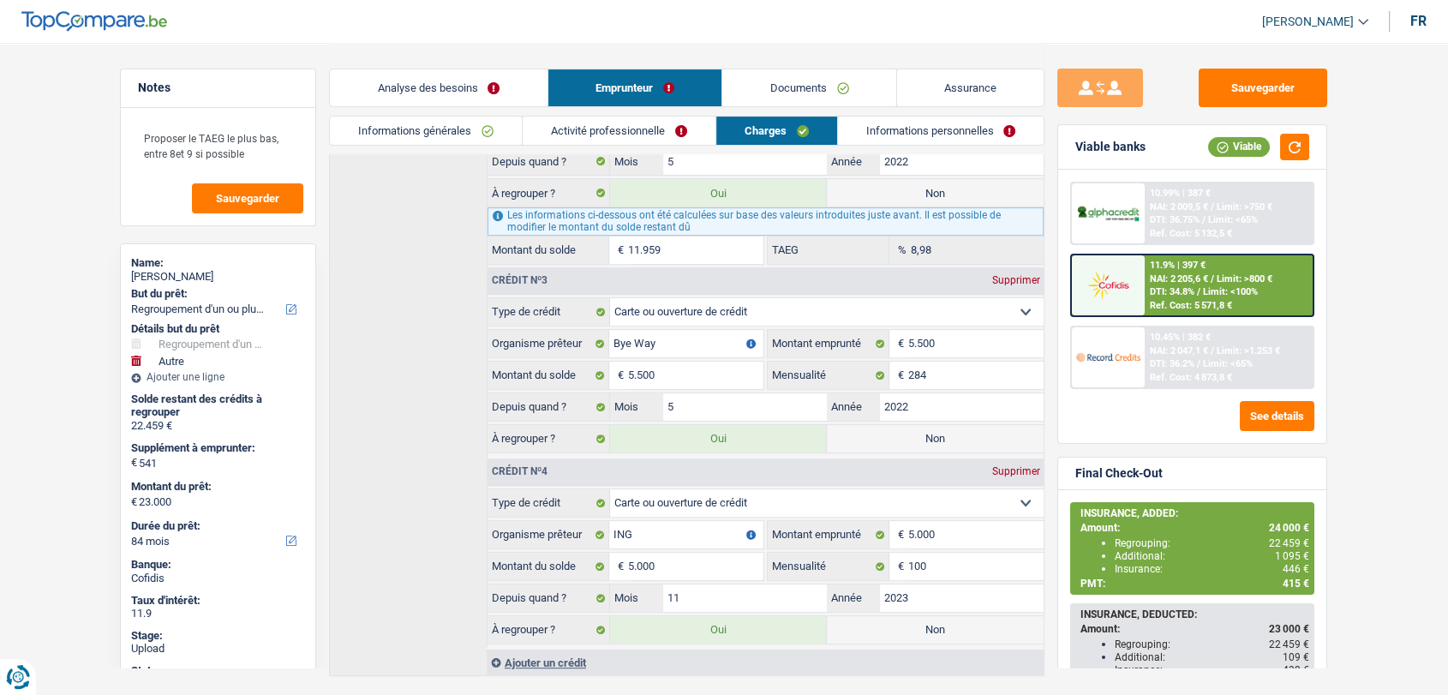
scroll to position [635, 0]
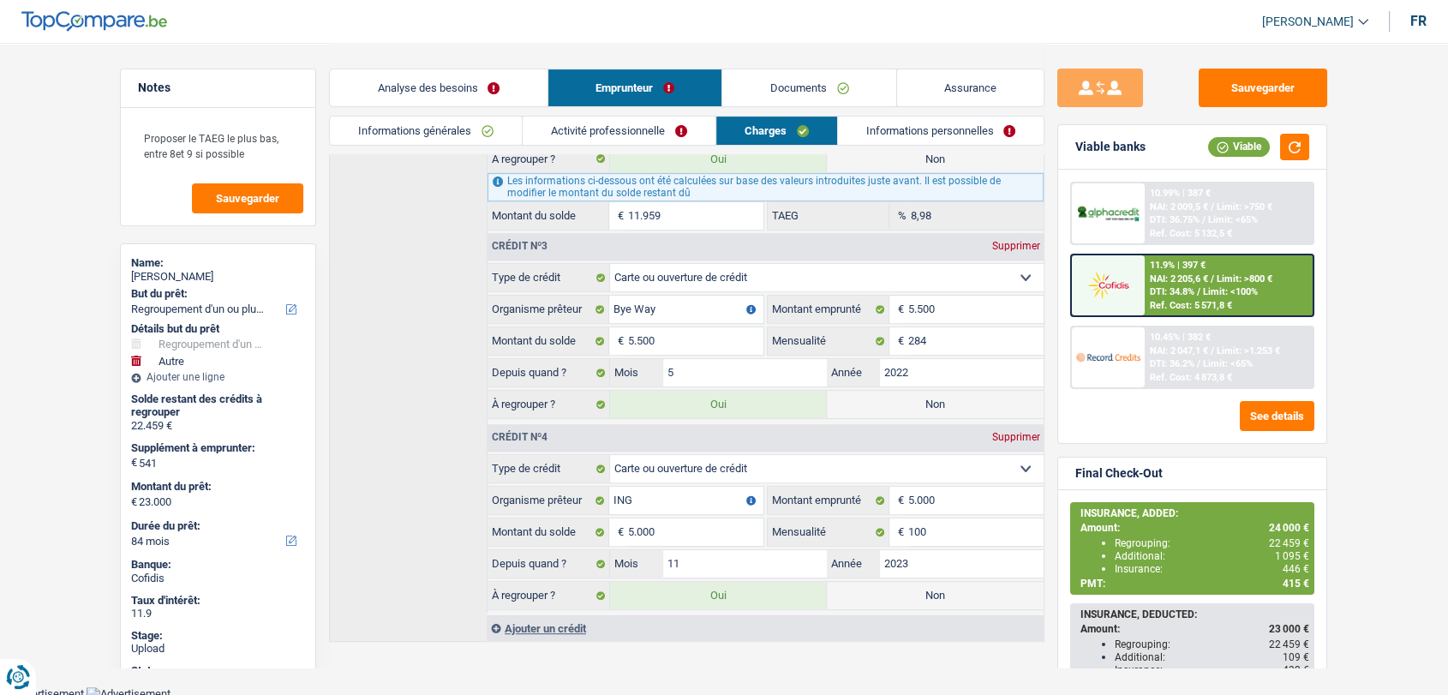
click at [918, 135] on link "Informations personnelles" at bounding box center [941, 130] width 206 height 28
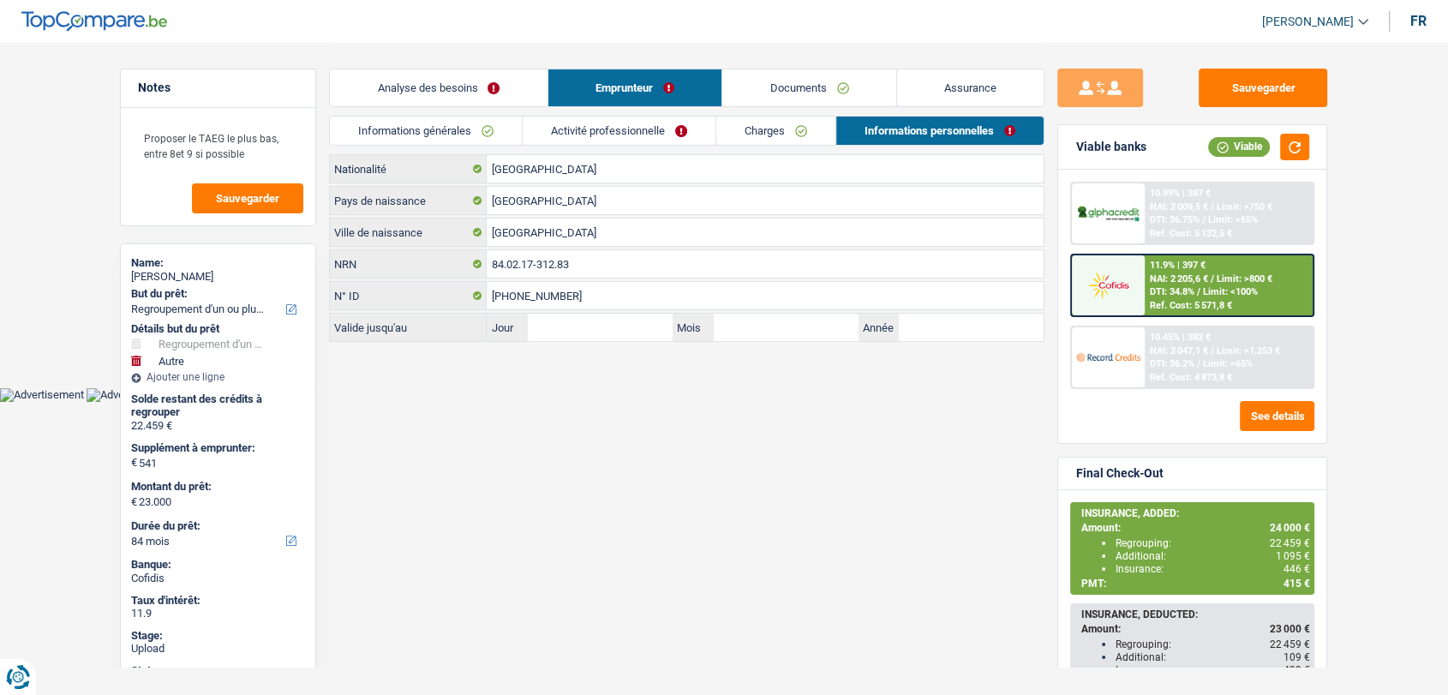
scroll to position [0, 0]
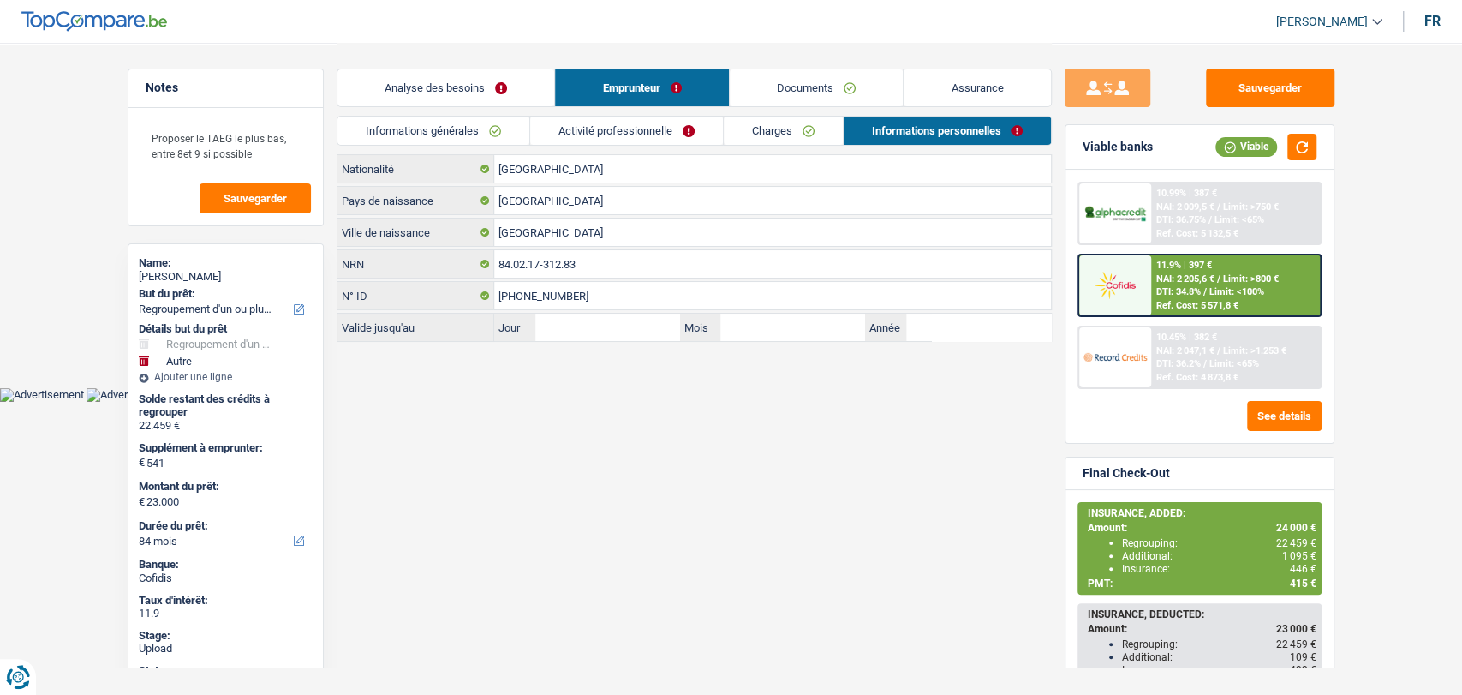
click at [534, 402] on html "Vous avez le contrôle de vos données Nous utilisons des cookies, tout comme nos…" at bounding box center [731, 201] width 1462 height 402
click at [590, 129] on link "Activité professionnelle" at bounding box center [626, 130] width 193 height 28
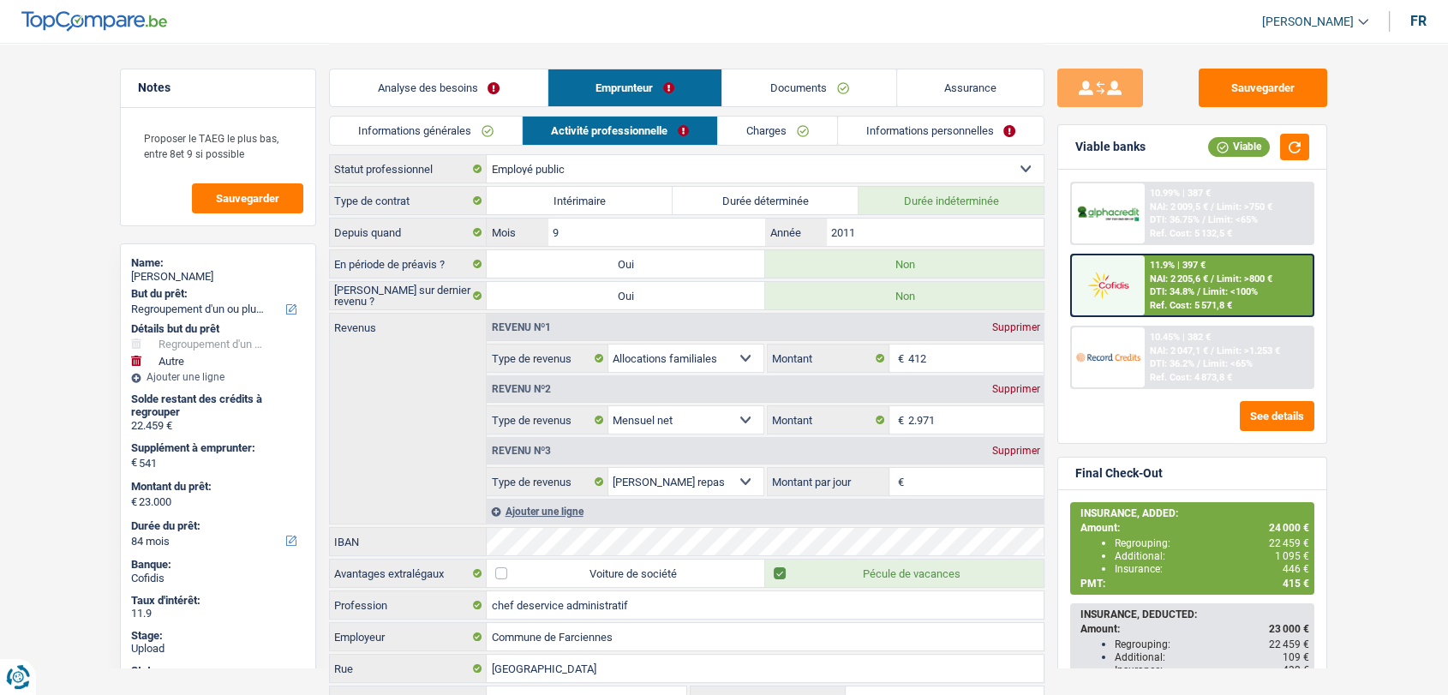
click at [456, 85] on link "Analyse des besoins" at bounding box center [439, 87] width 218 height 37
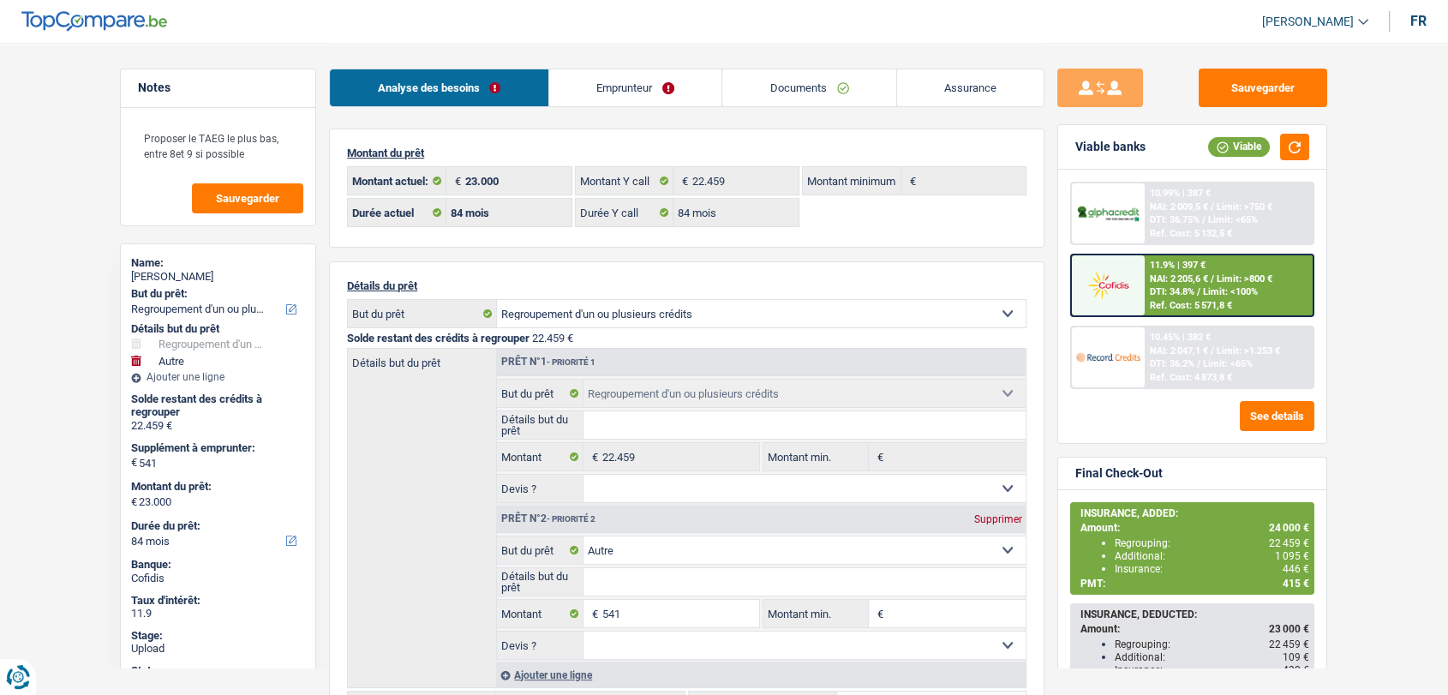
click at [606, 81] on link "Emprunteur" at bounding box center [635, 87] width 173 height 37
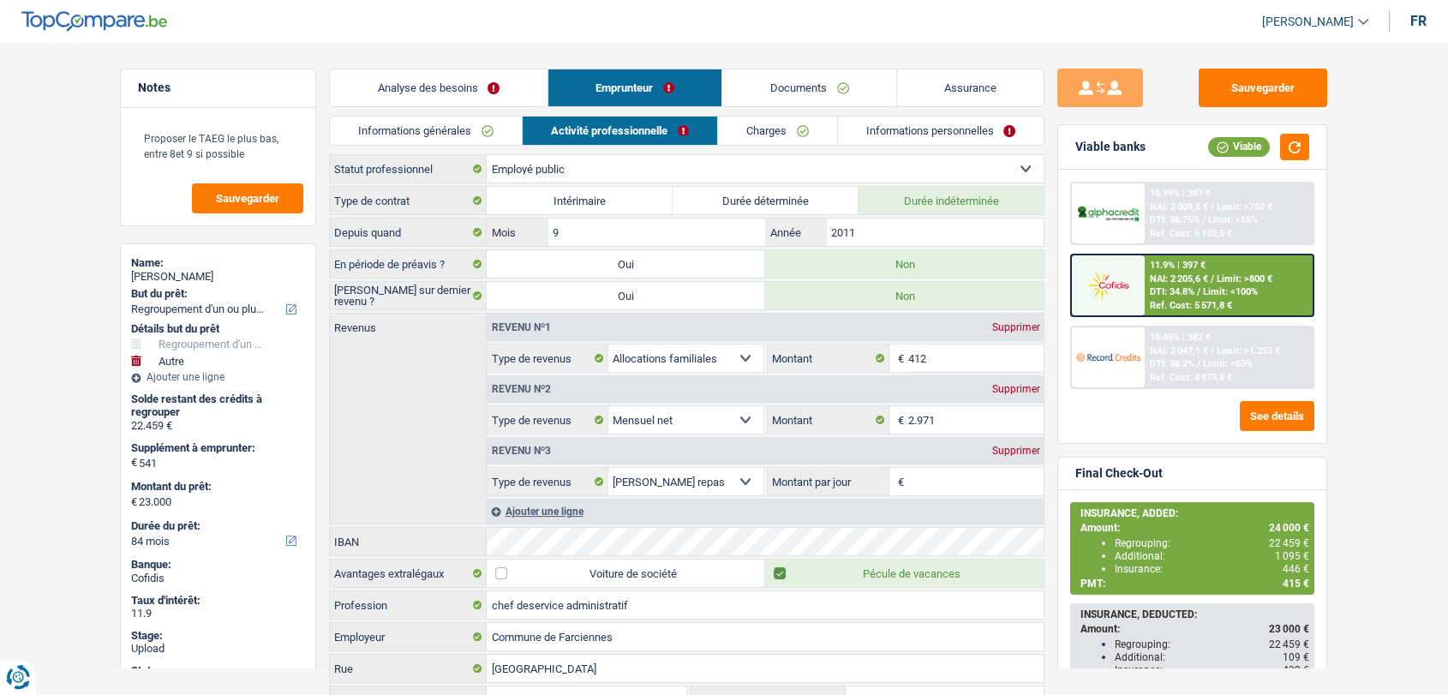
click at [417, 94] on link "Analyse des besoins" at bounding box center [439, 87] width 218 height 37
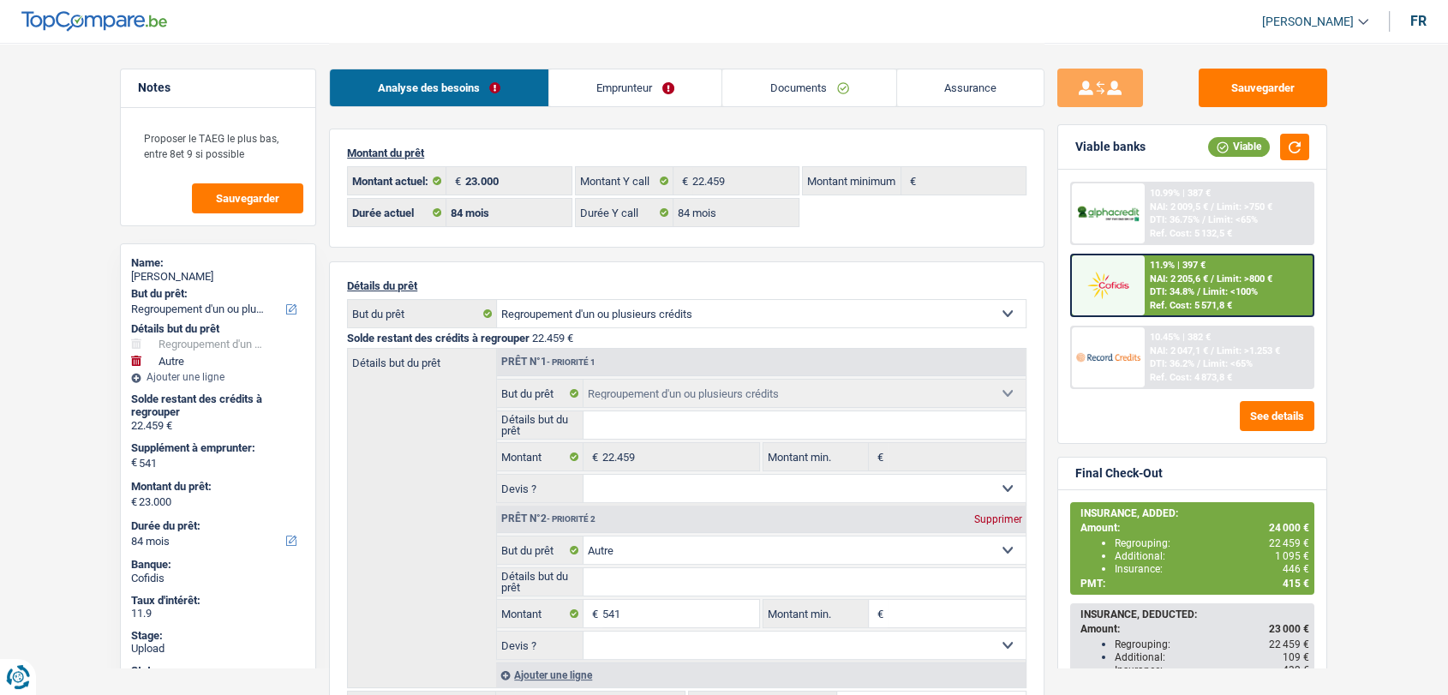
click at [666, 90] on link "Emprunteur" at bounding box center [635, 87] width 173 height 37
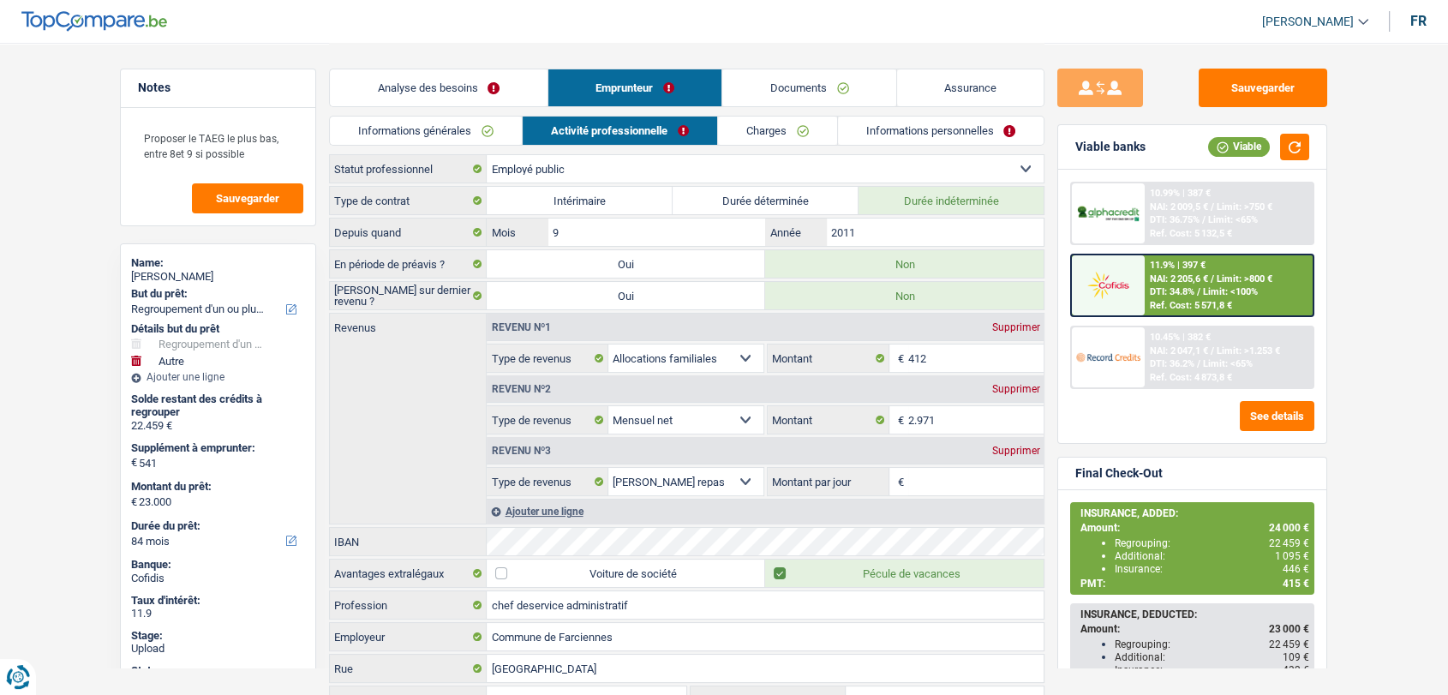
click at [452, 74] on link "Analyse des besoins" at bounding box center [439, 87] width 218 height 37
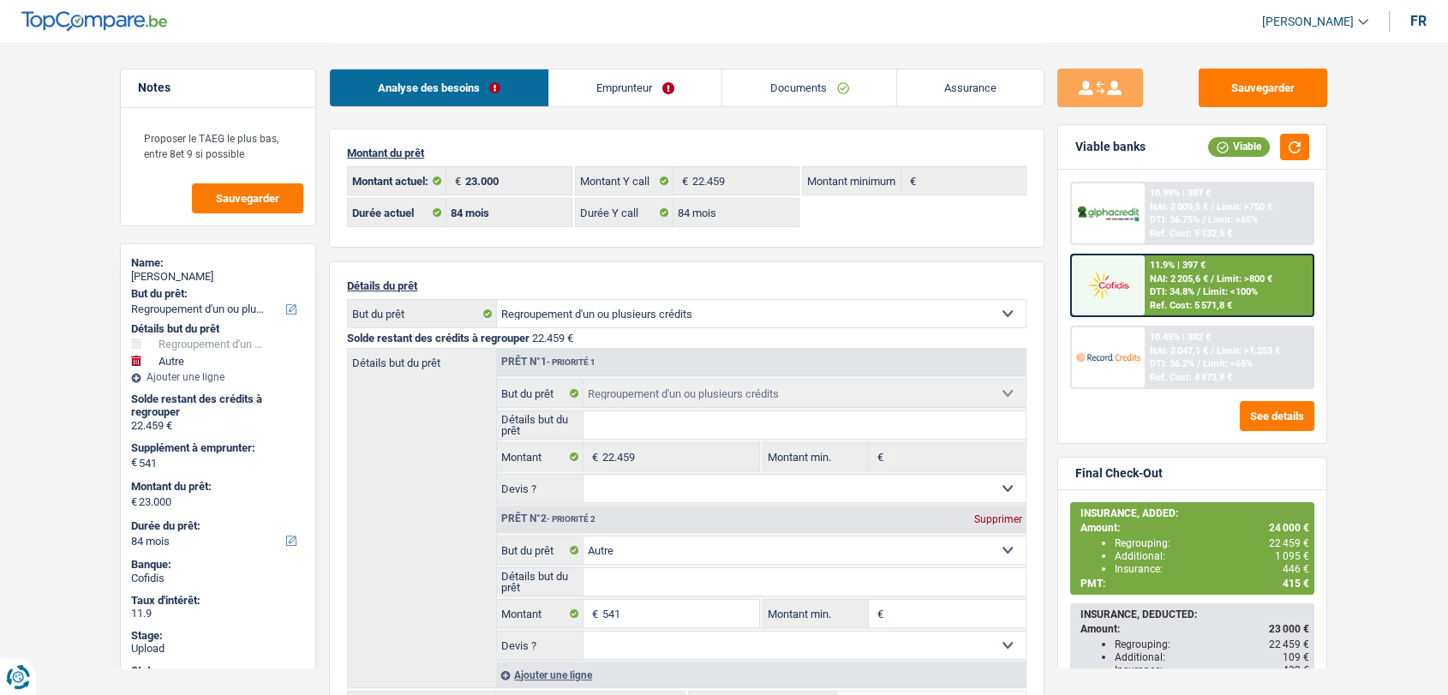
click at [603, 87] on link "Emprunteur" at bounding box center [635, 87] width 173 height 37
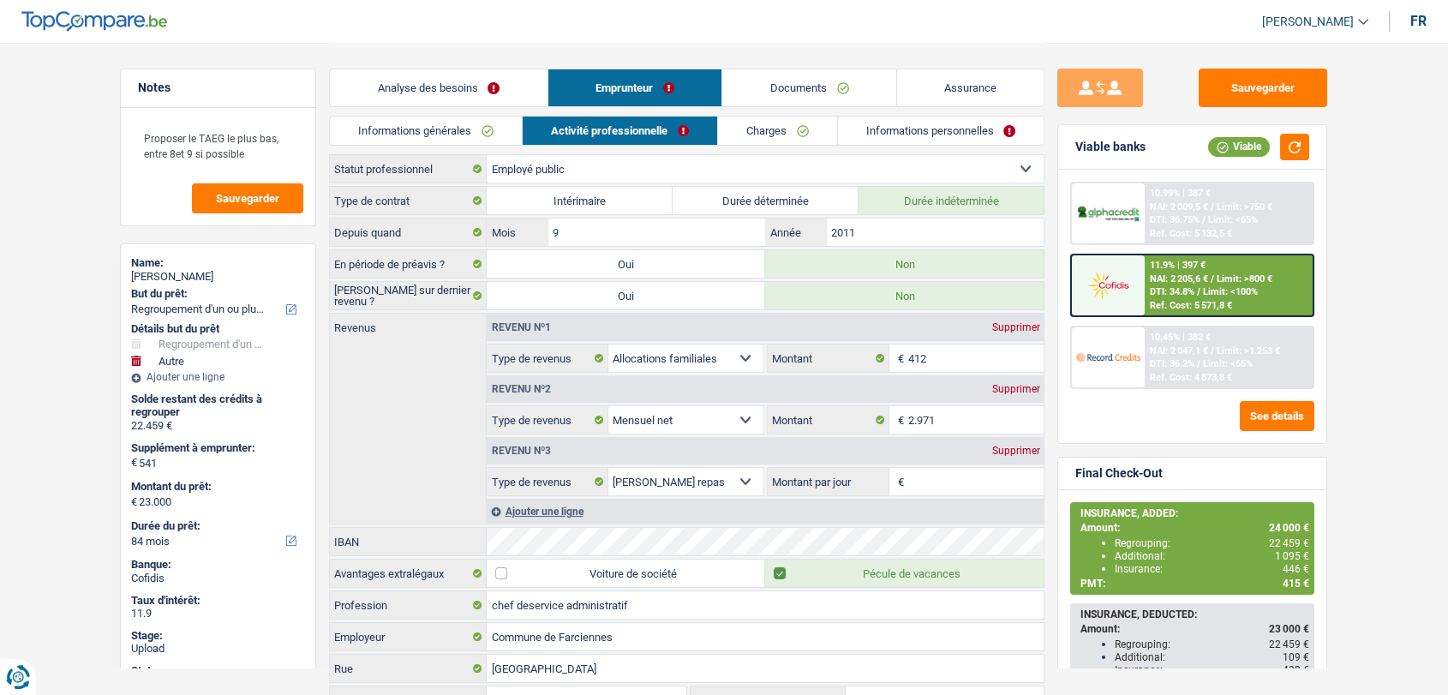
click at [762, 132] on link "Charges" at bounding box center [777, 130] width 119 height 28
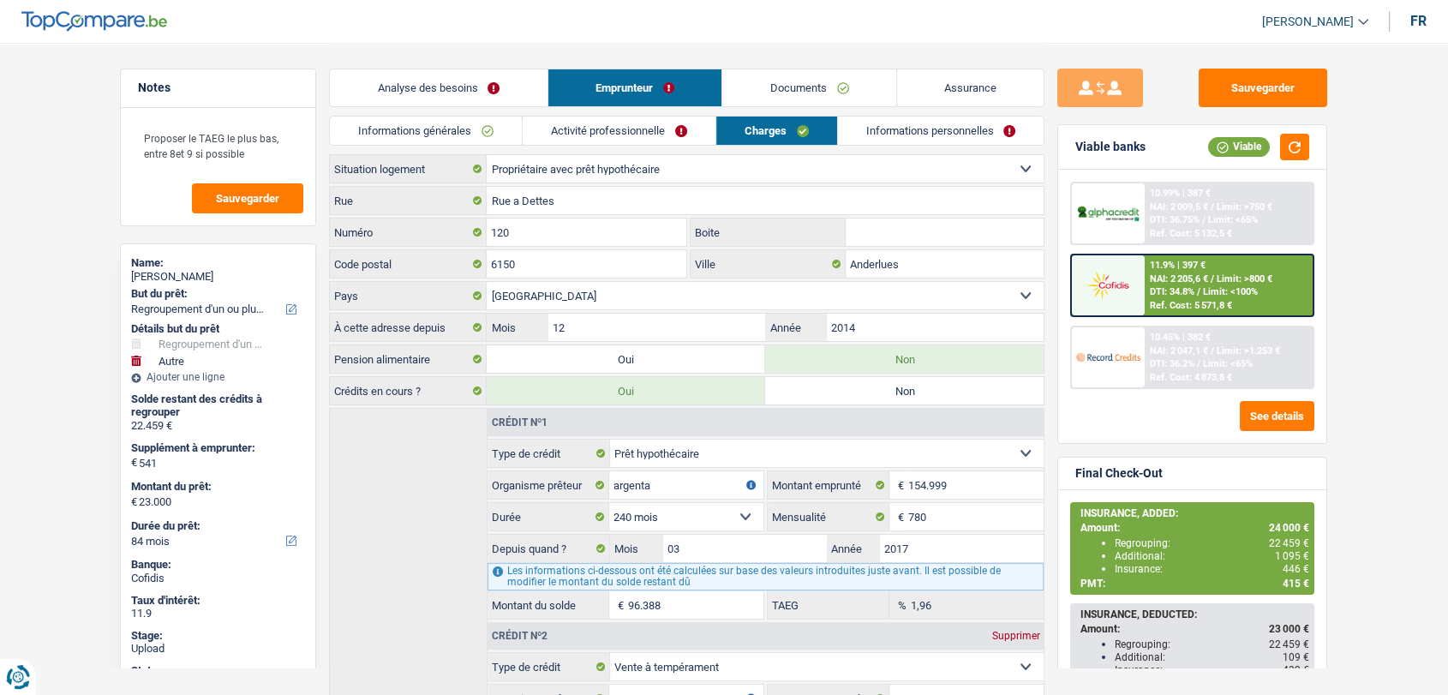
click at [452, 128] on link "Informations générales" at bounding box center [426, 130] width 192 height 28
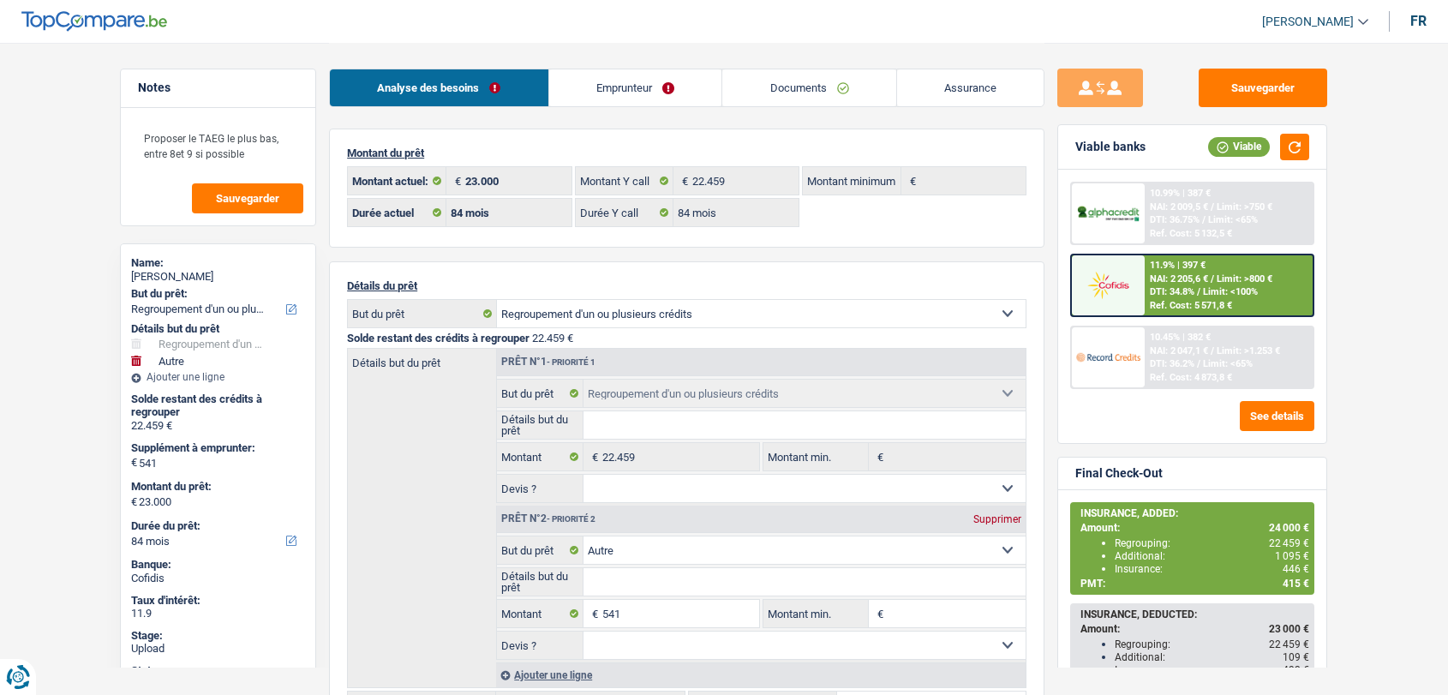
select select "refinancing"
select select "other"
select select "84"
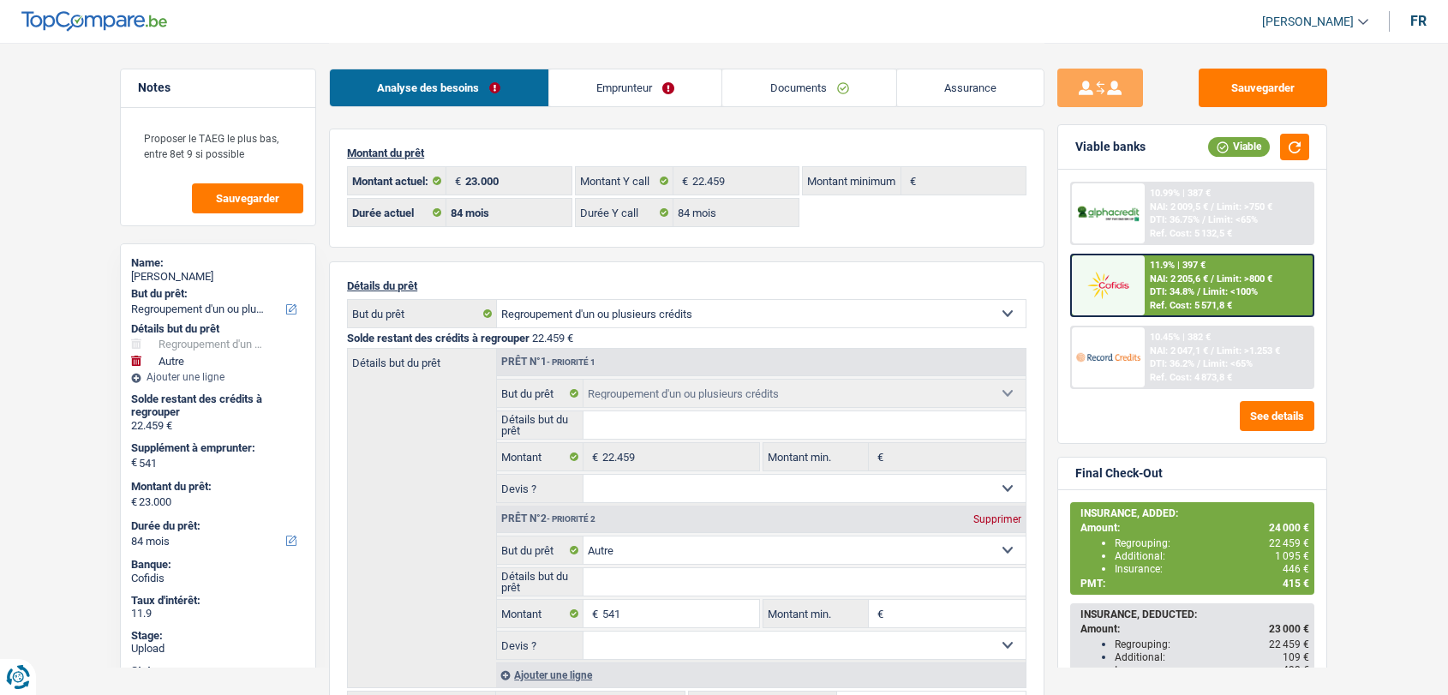
select select "84"
select select "refinancing"
select select "other"
select select "84"
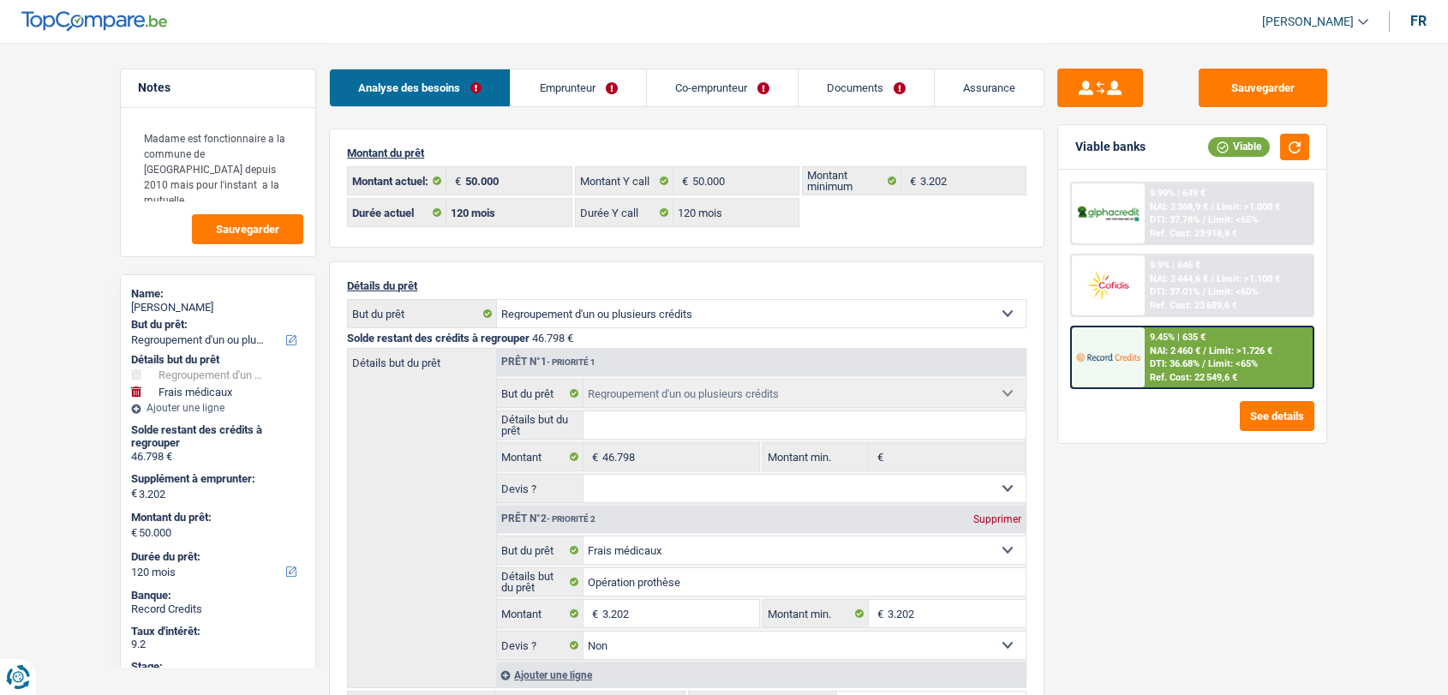
select select "refinancing"
select select "medical"
select select "120"
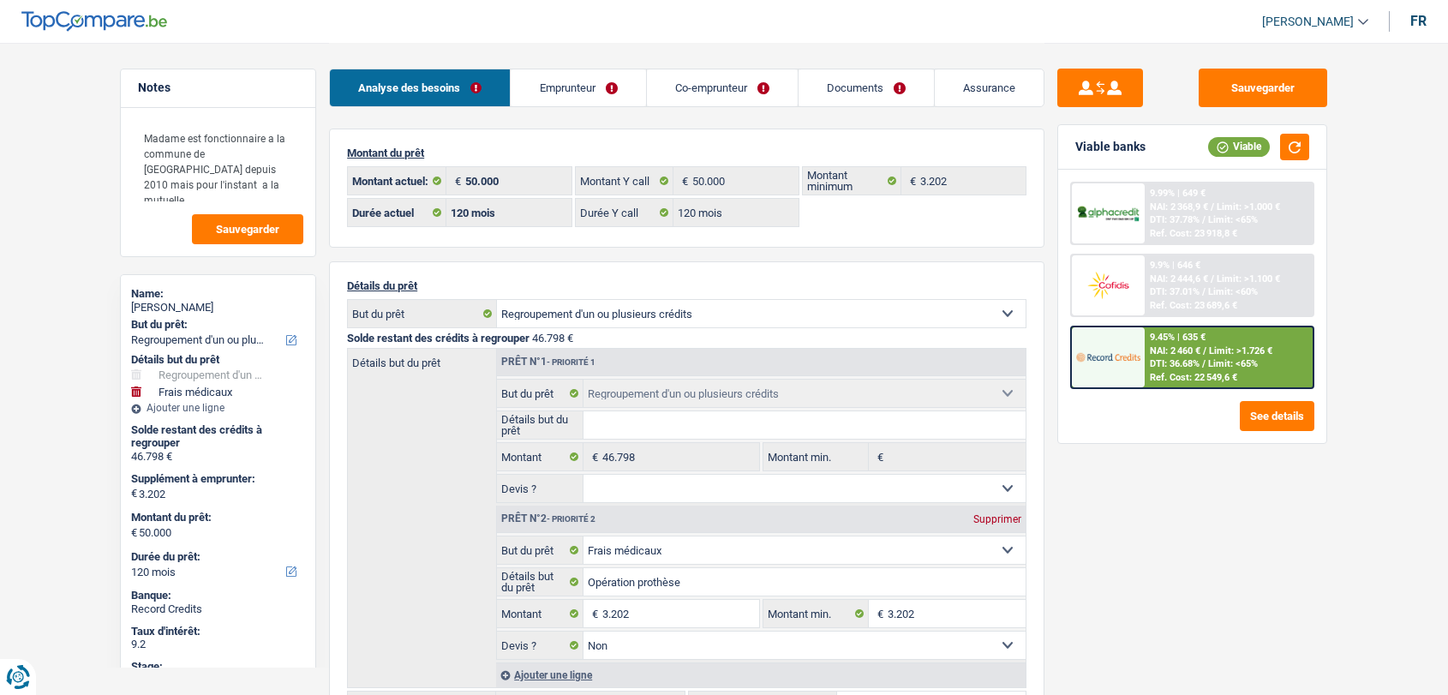
select select "120"
select select "refinancing"
select select "medical"
select select "false"
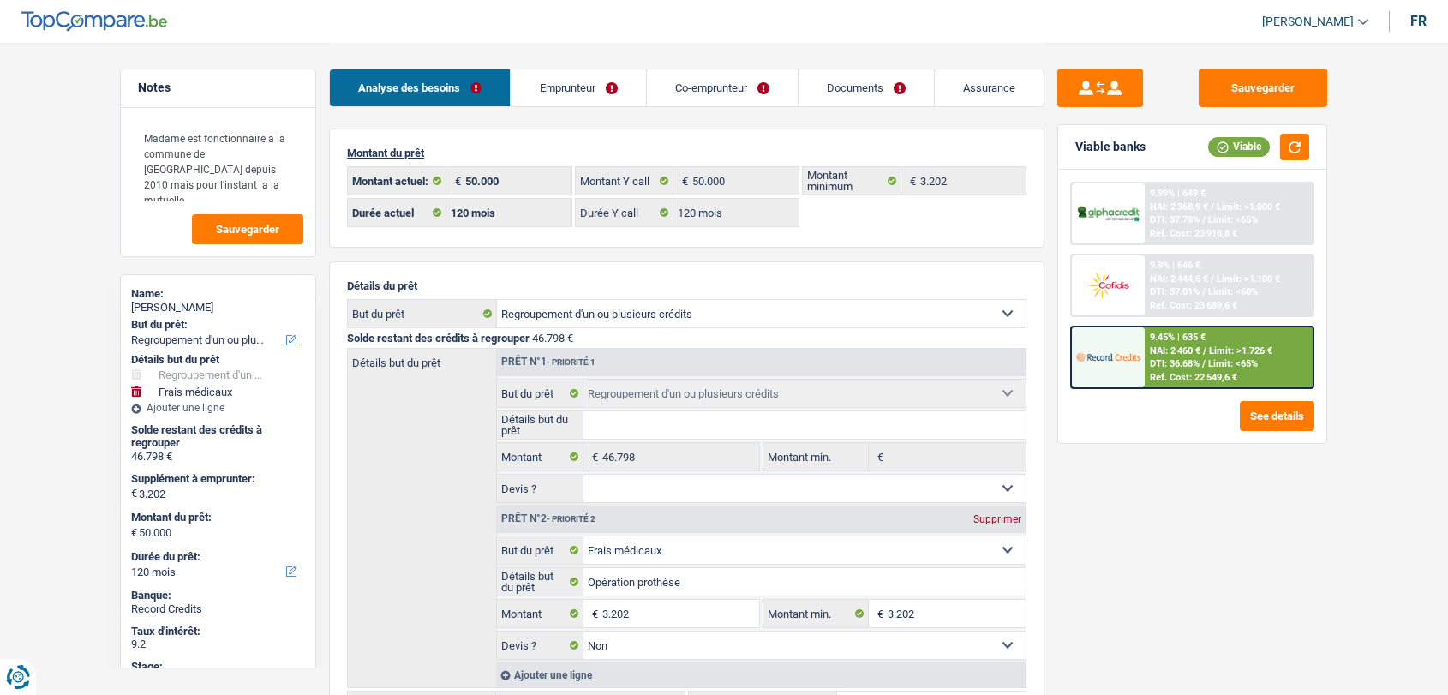
select select "120"
select select "applicant"
drag, startPoint x: 0, startPoint y: 0, endPoint x: 561, endPoint y: 102, distance: 570.2
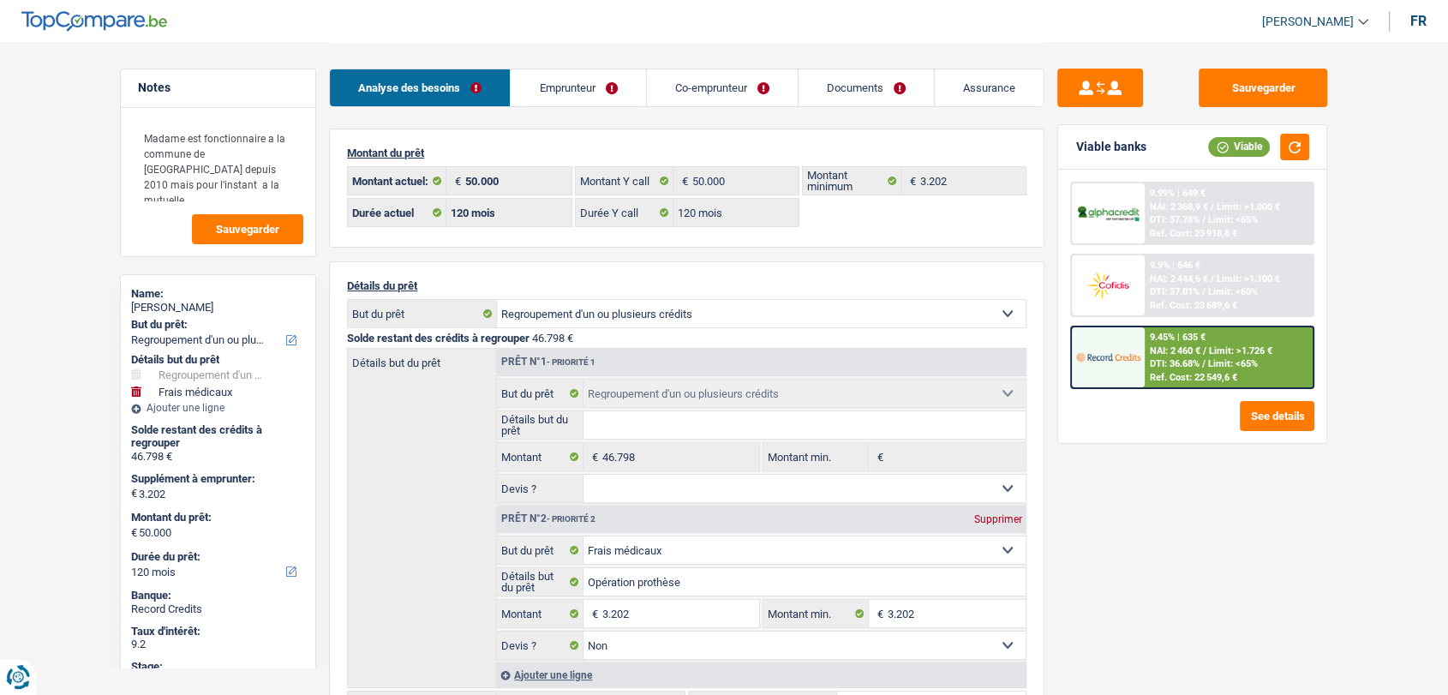
click at [561, 102] on link "Emprunteur" at bounding box center [577, 87] width 134 height 37
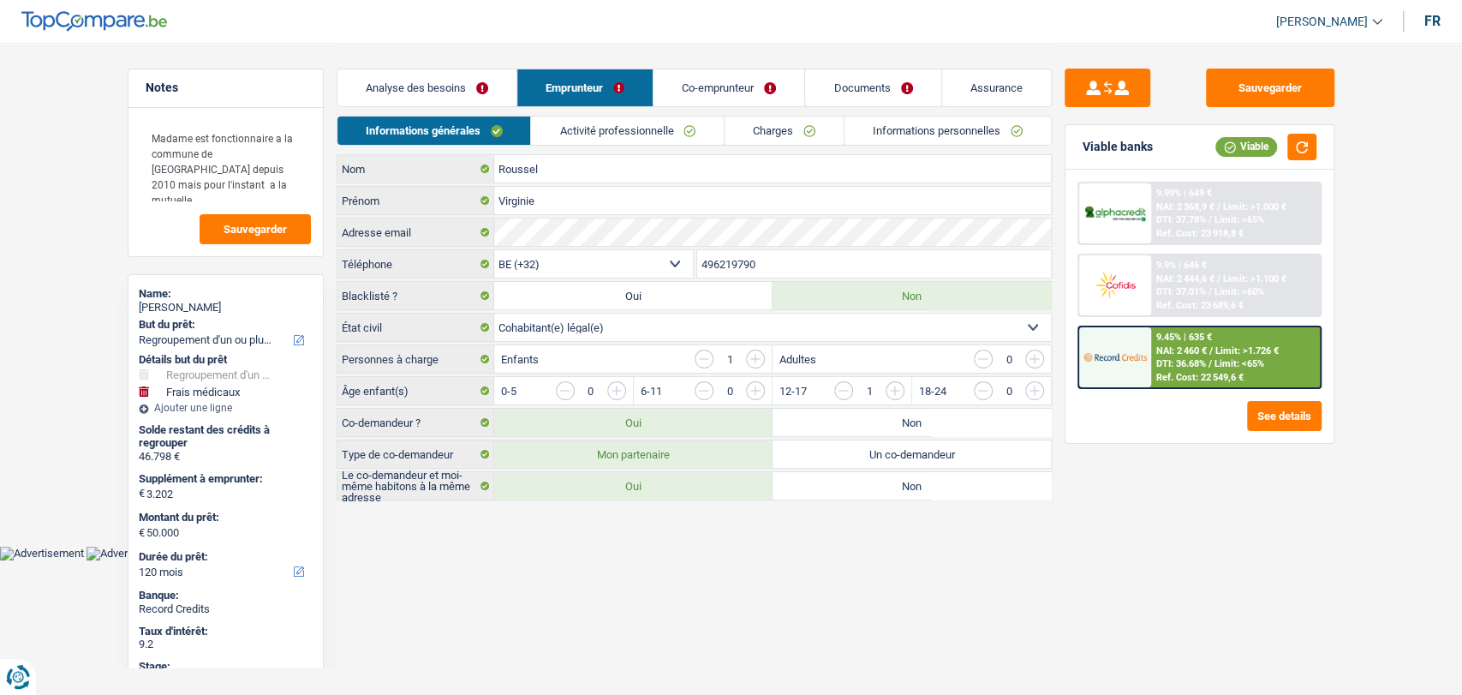
click at [696, 91] on link "Co-emprunteur" at bounding box center [729, 87] width 151 height 37
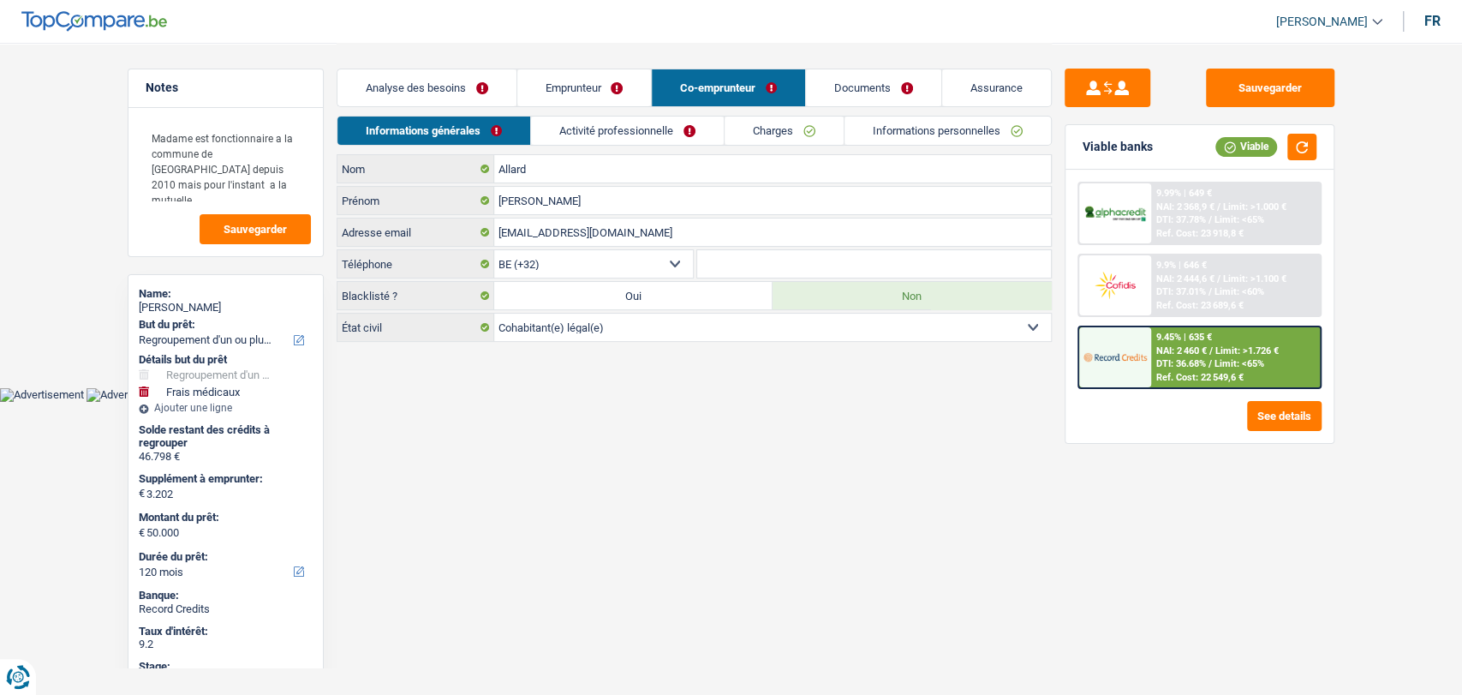
click at [855, 88] on link "Documents" at bounding box center [873, 87] width 135 height 37
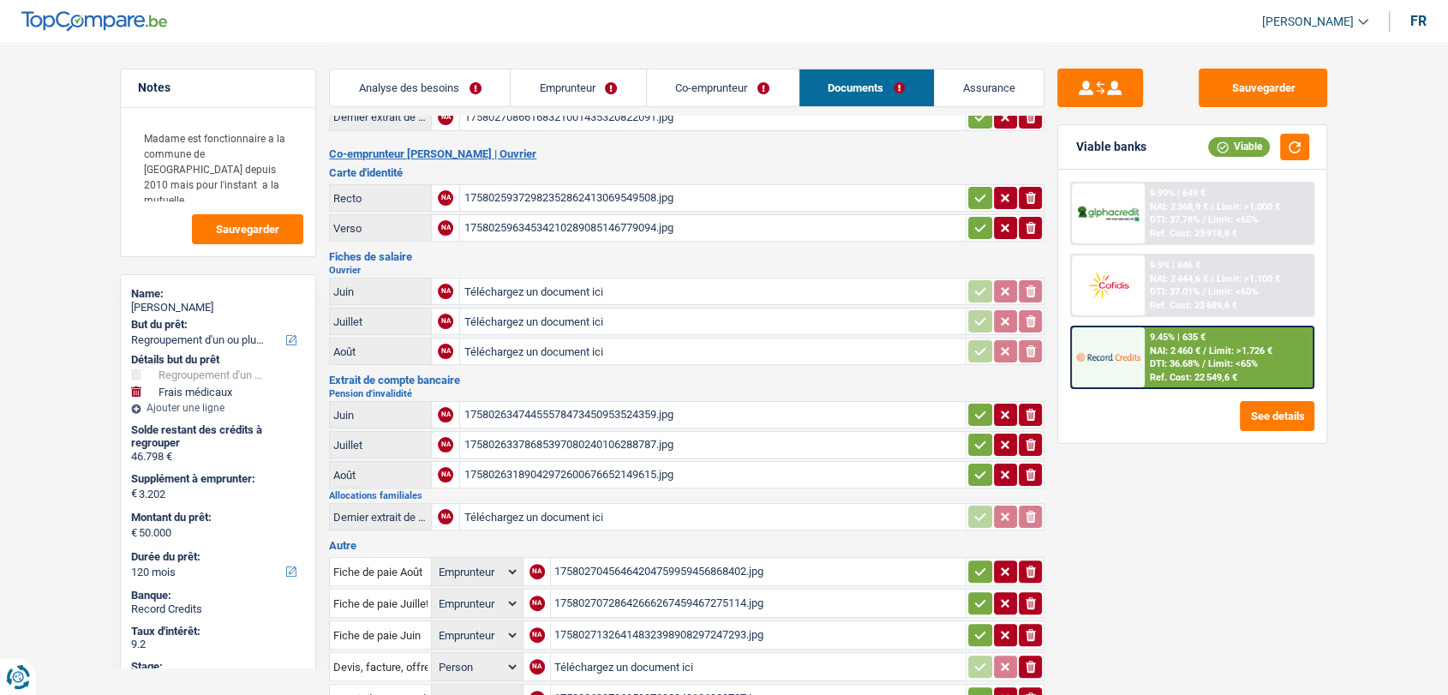
scroll to position [507, 0]
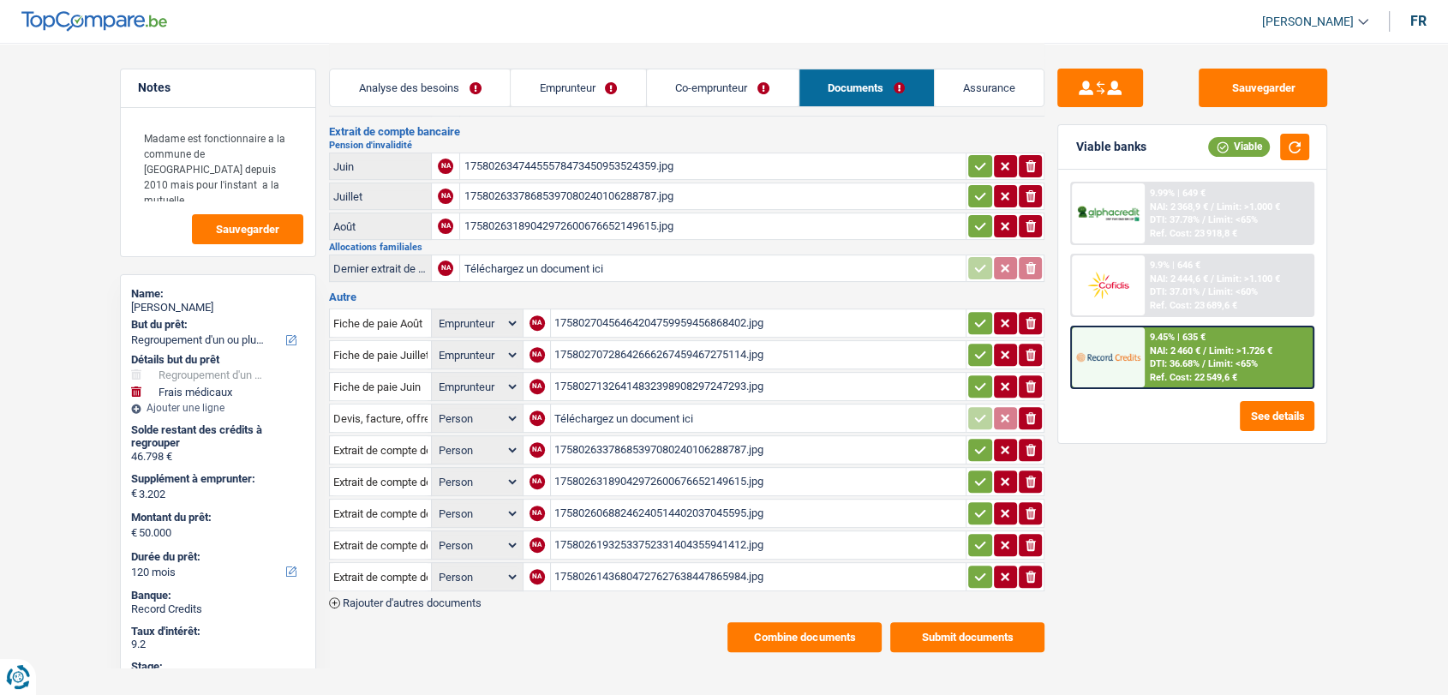
click at [600, 564] on div "17580261436804727627638447865984.jpg" at bounding box center [758, 577] width 408 height 26
click at [597, 532] on div "17580261932533752331404355941412.jpg" at bounding box center [758, 545] width 408 height 26
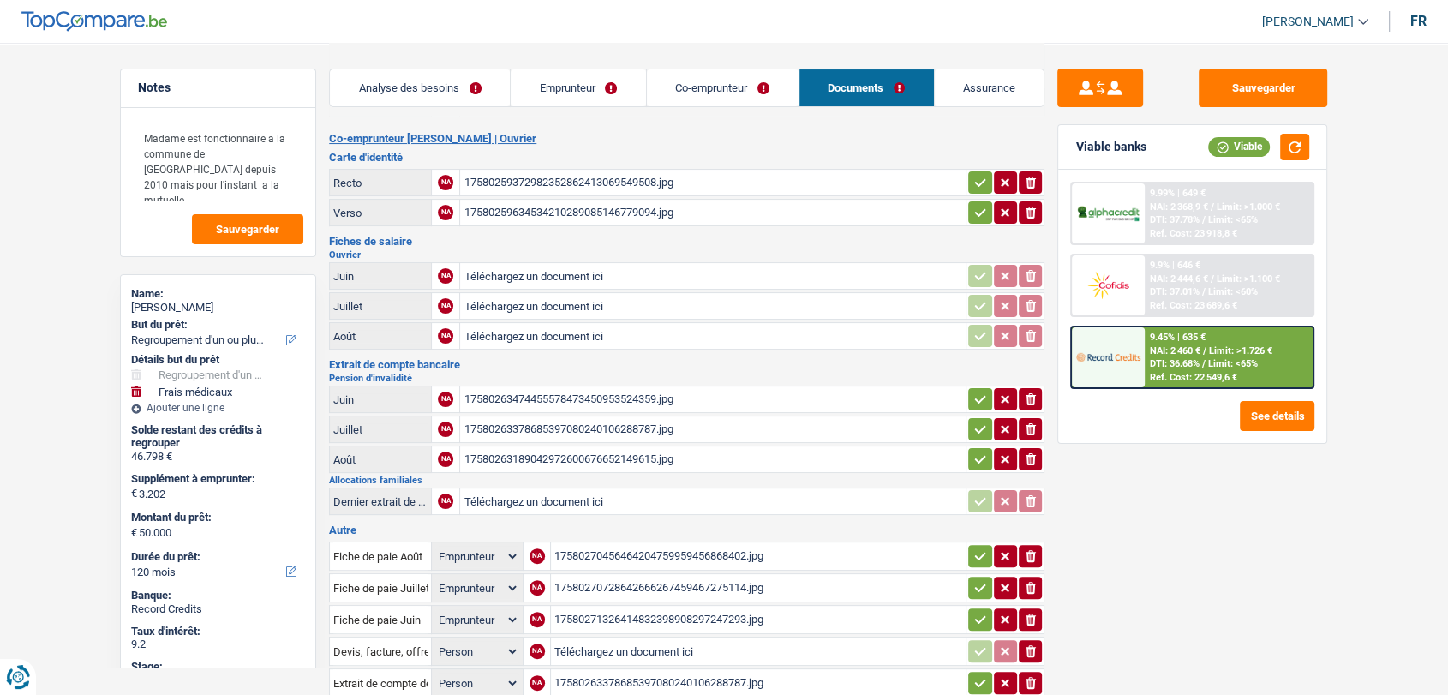
scroll to position [271, 0]
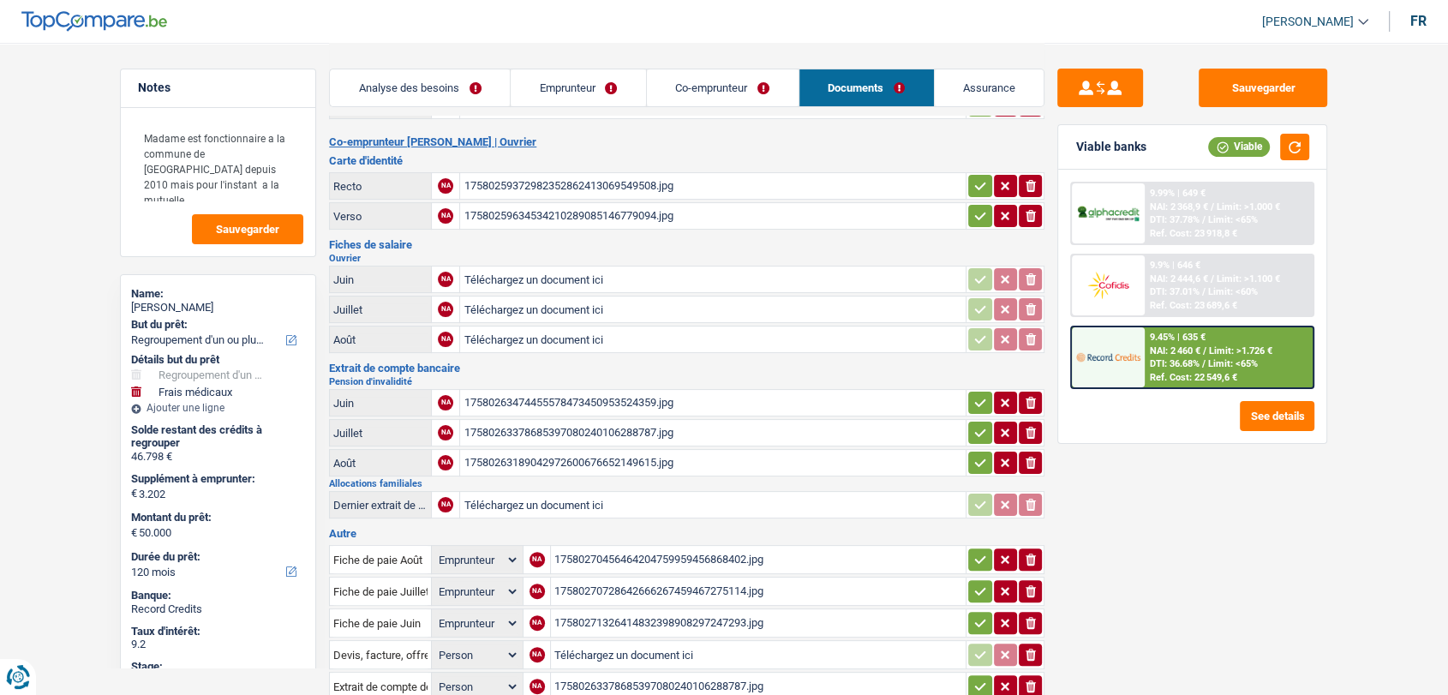
click at [537, 390] on div "17580263474455578473450953524359.jpg" at bounding box center [712, 403] width 499 height 26
click at [512, 420] on div "17580263378685397080240106288787.jpg" at bounding box center [712, 433] width 499 height 26
click at [691, 99] on link "Co-emprunteur" at bounding box center [723, 87] width 152 height 37
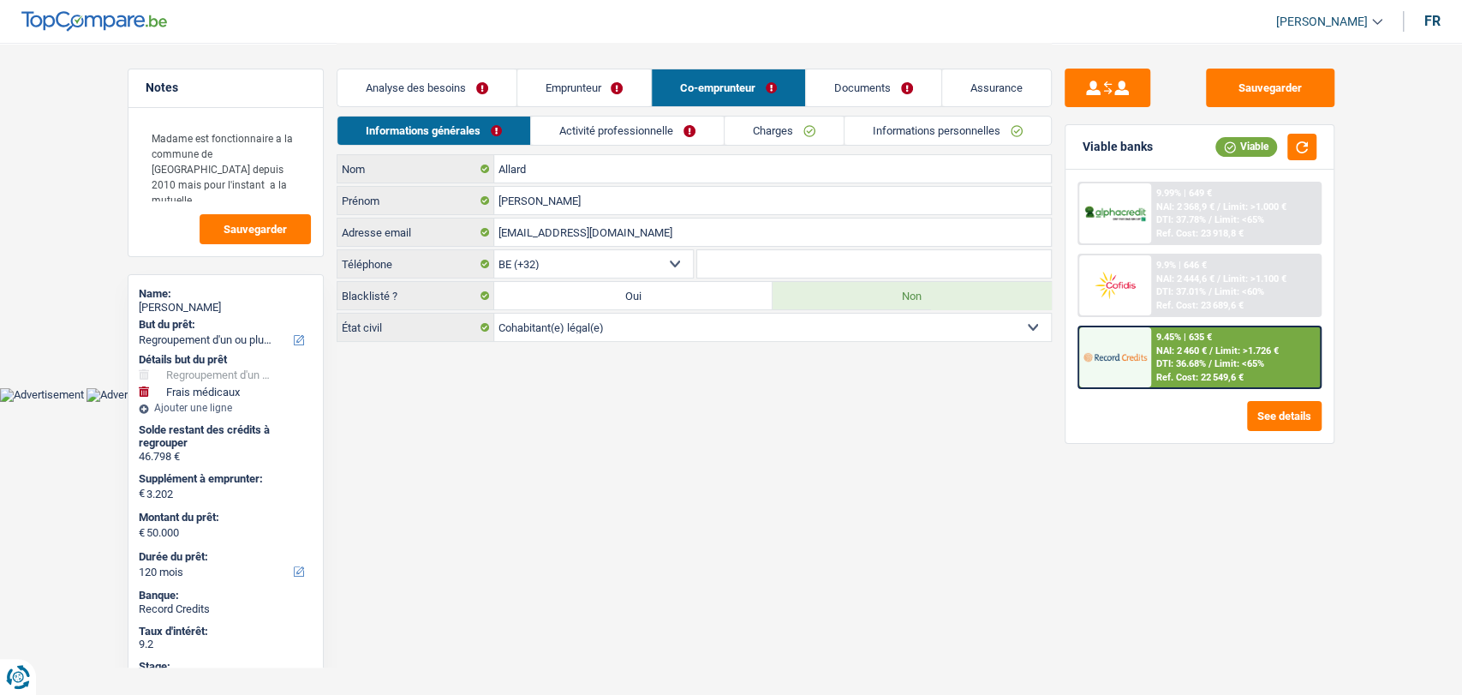
click at [558, 93] on link "Emprunteur" at bounding box center [584, 87] width 134 height 37
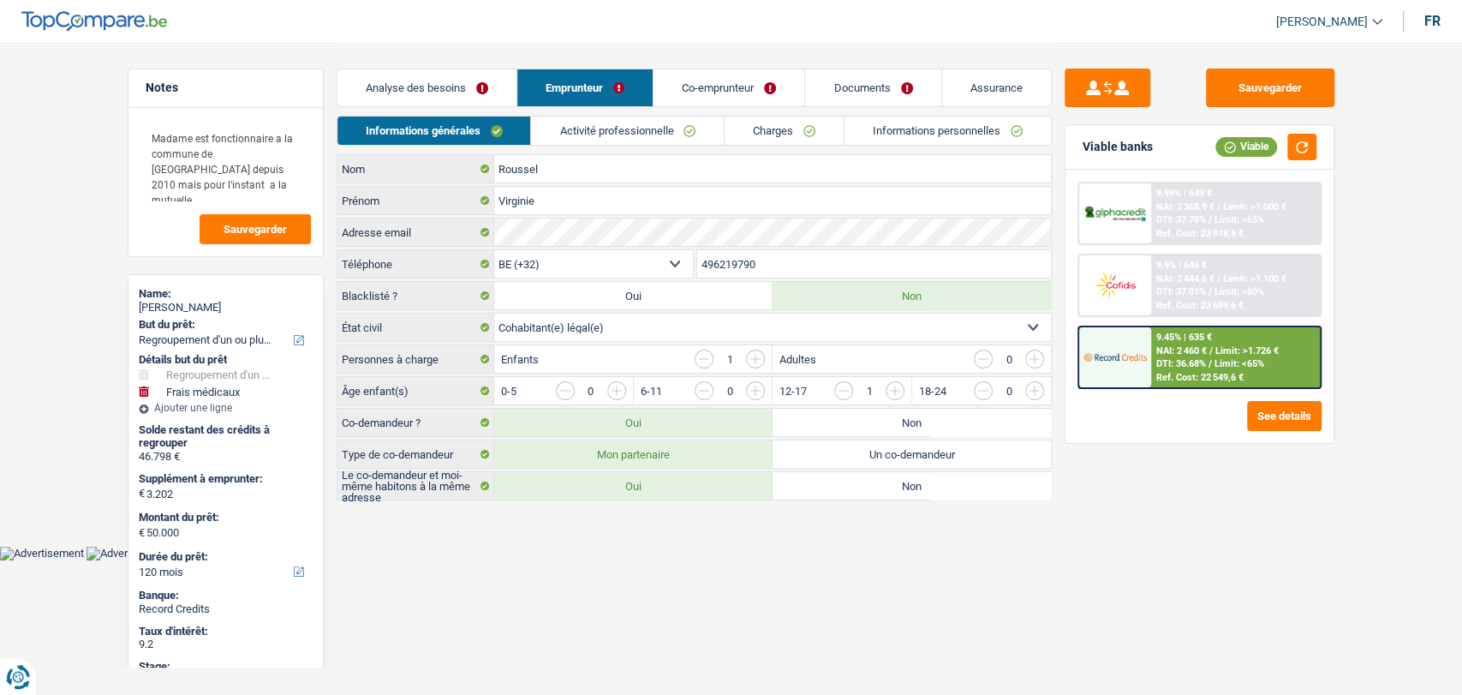
click at [788, 134] on link "Charges" at bounding box center [784, 130] width 119 height 28
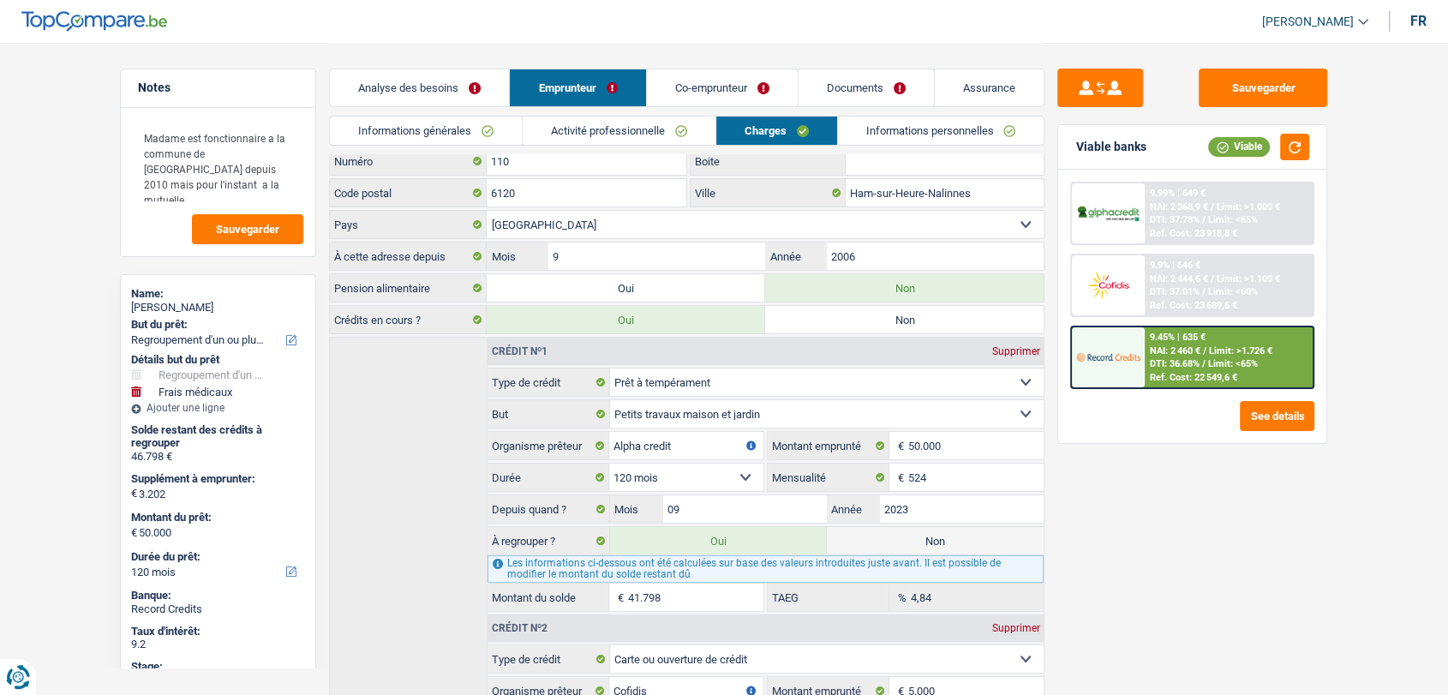
scroll to position [73, 0]
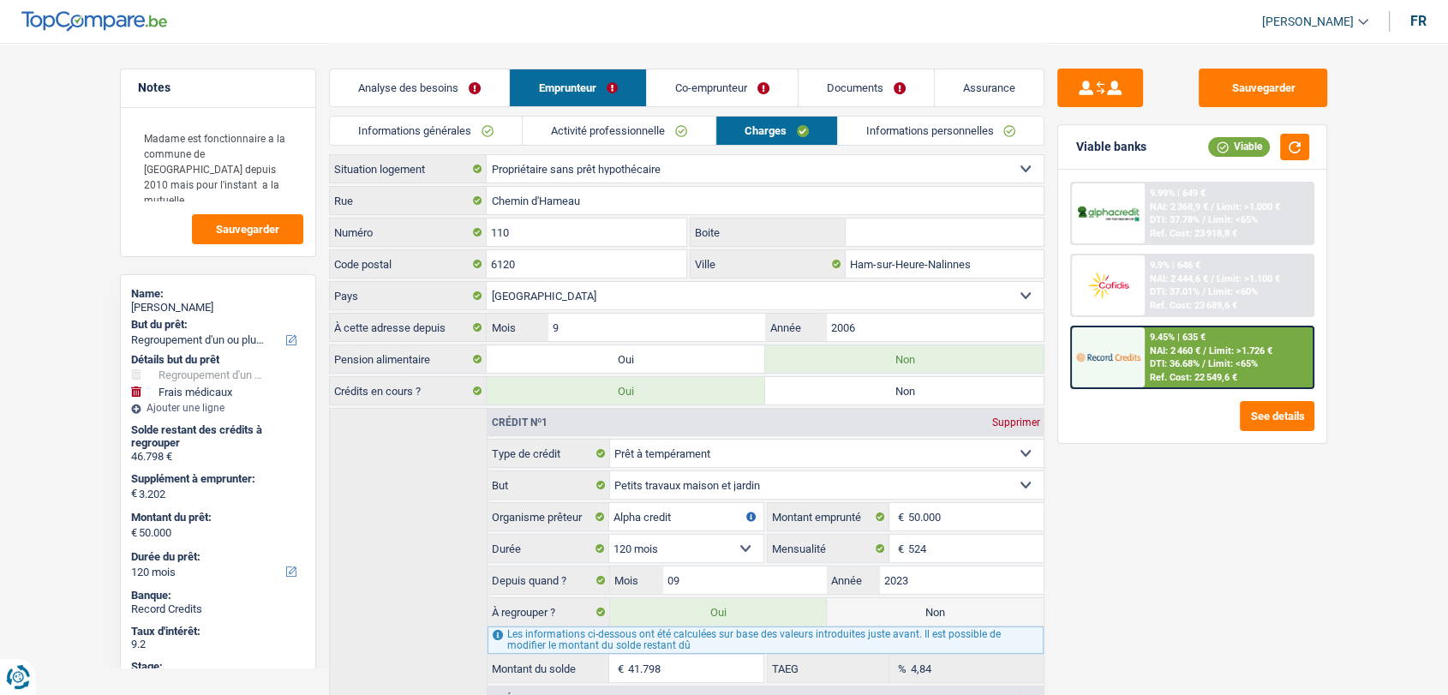
click at [584, 132] on link "Activité professionnelle" at bounding box center [618, 130] width 193 height 28
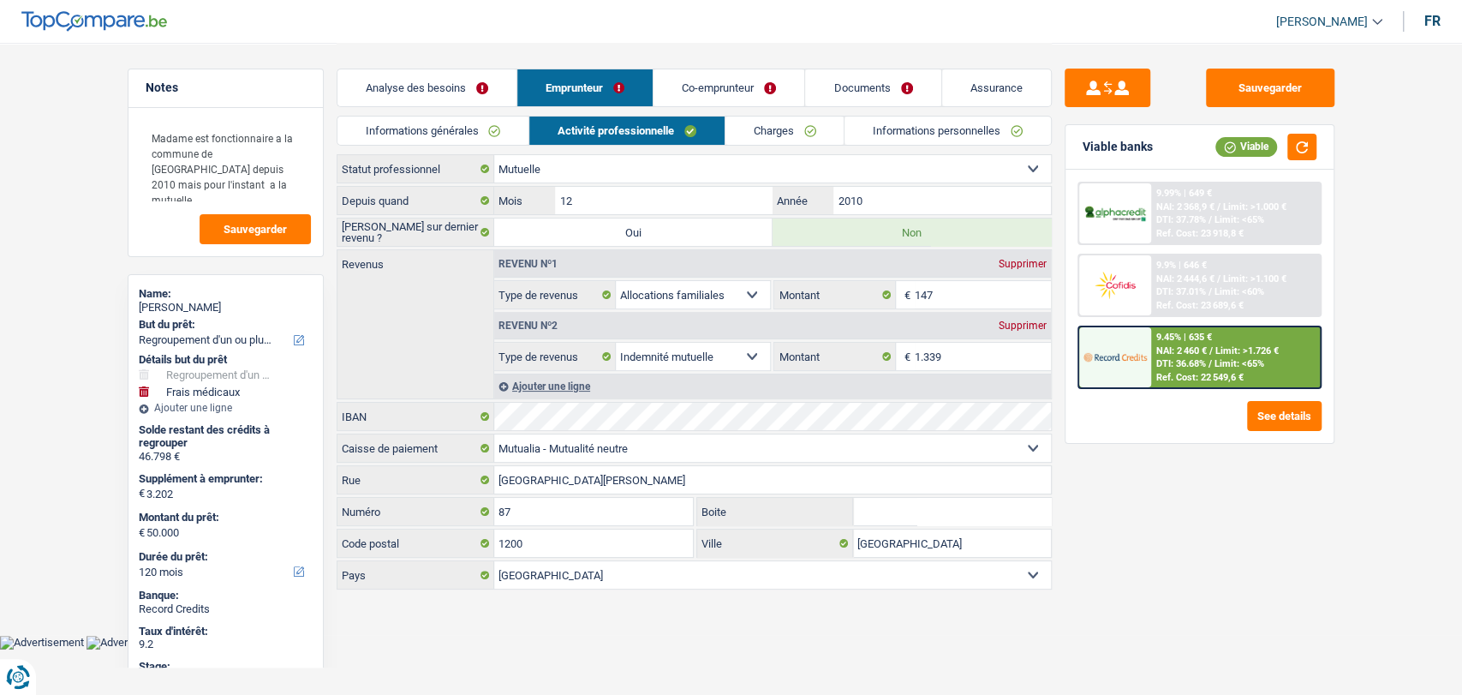
click at [713, 77] on link "Co-emprunteur" at bounding box center [729, 87] width 151 height 37
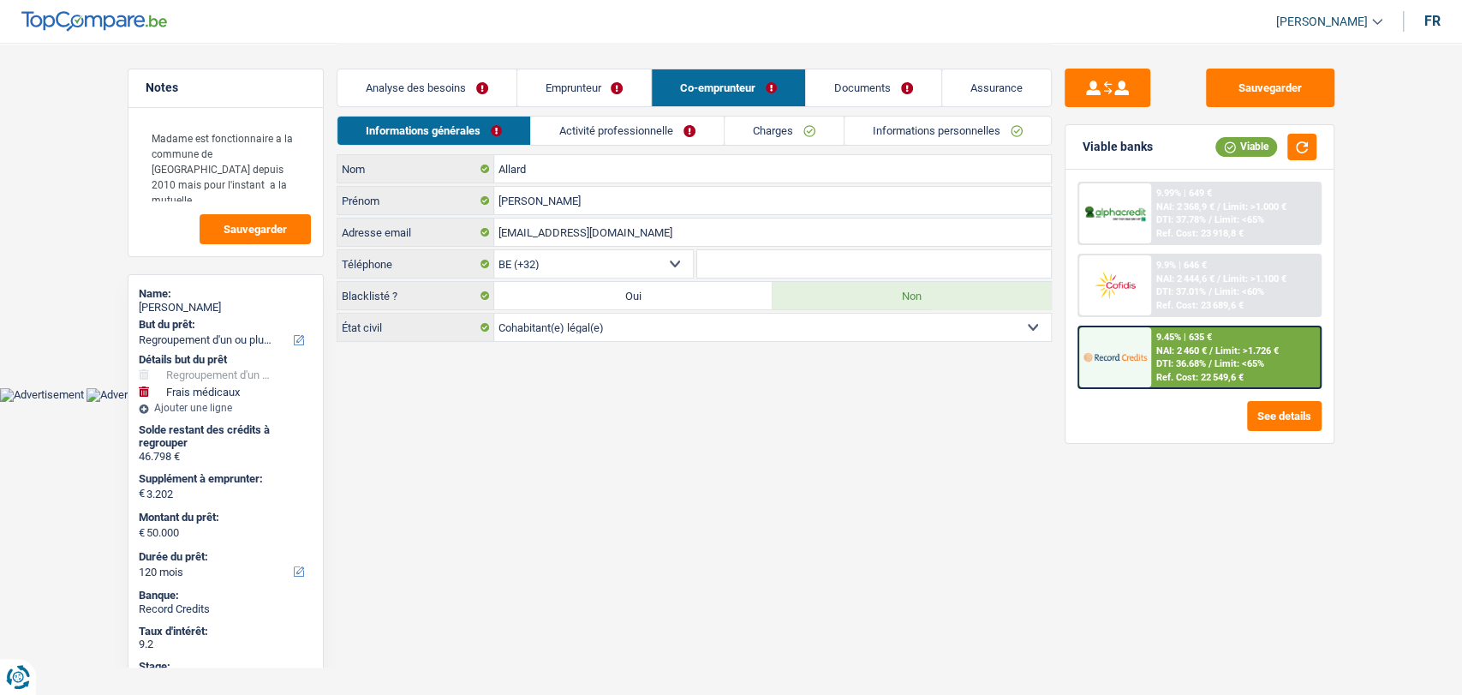
click at [652, 122] on link "Activité professionnelle" at bounding box center [627, 130] width 193 height 28
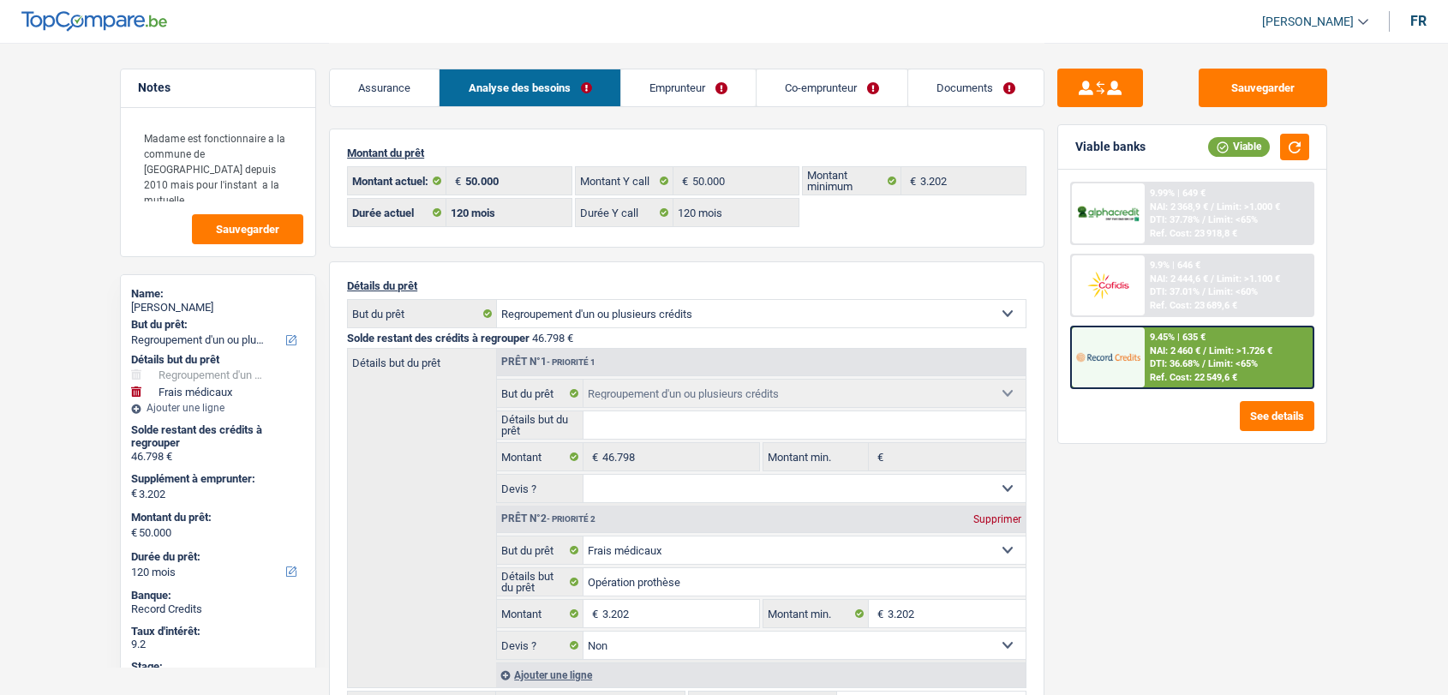
select select "refinancing"
select select "medical"
select select "120"
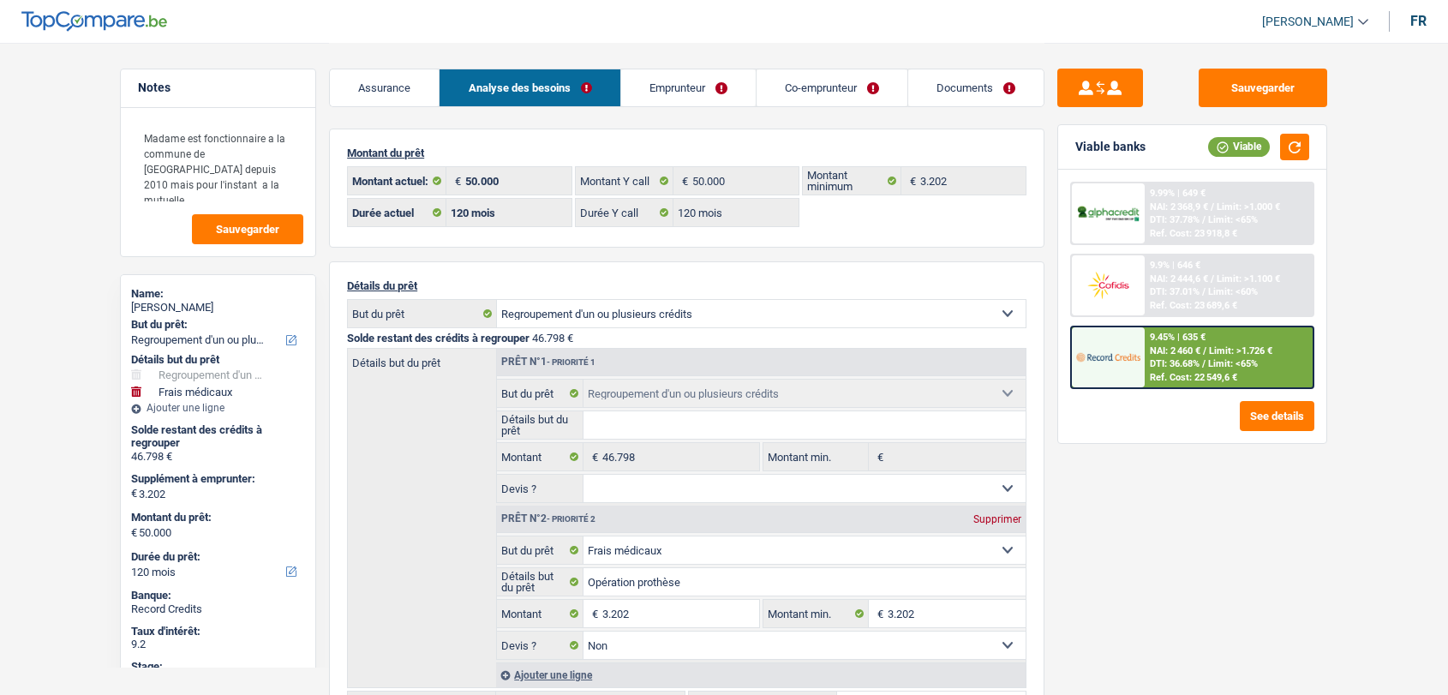
select select "120"
select select "refinancing"
select select "medical"
select select "false"
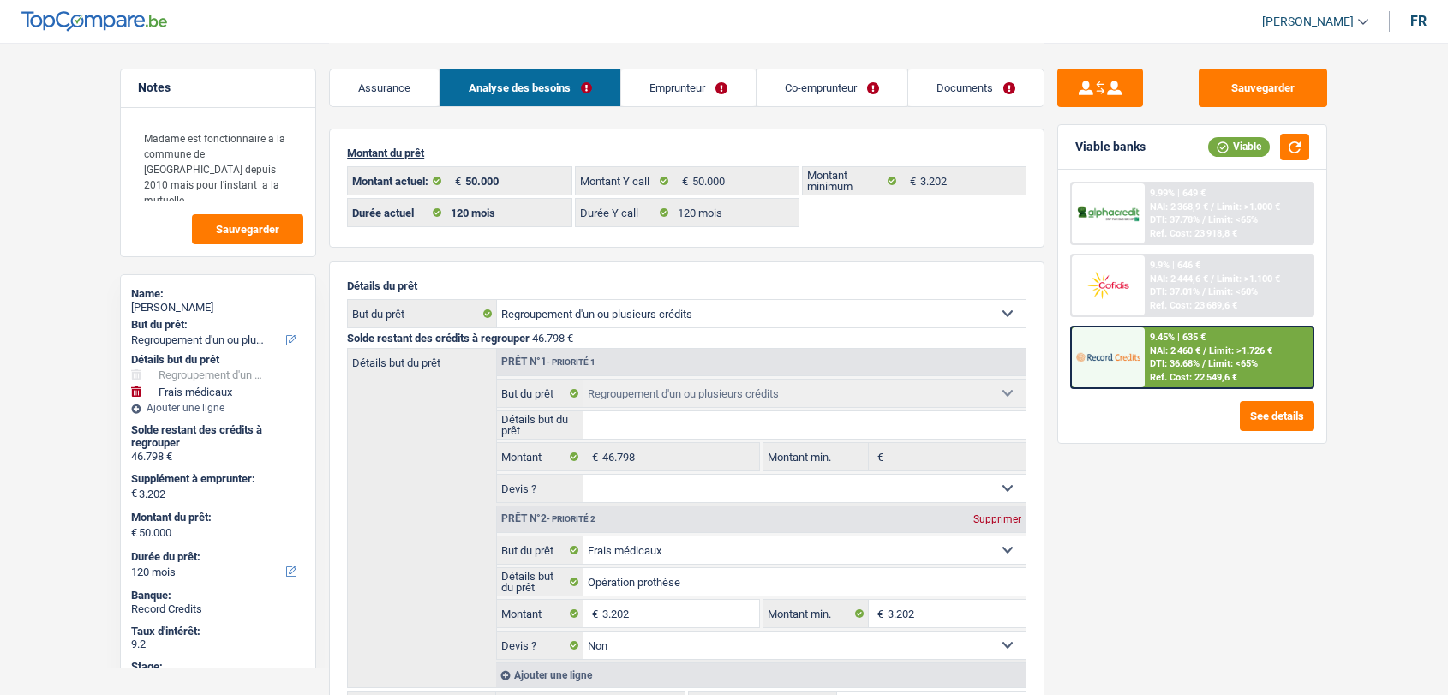
select select "120"
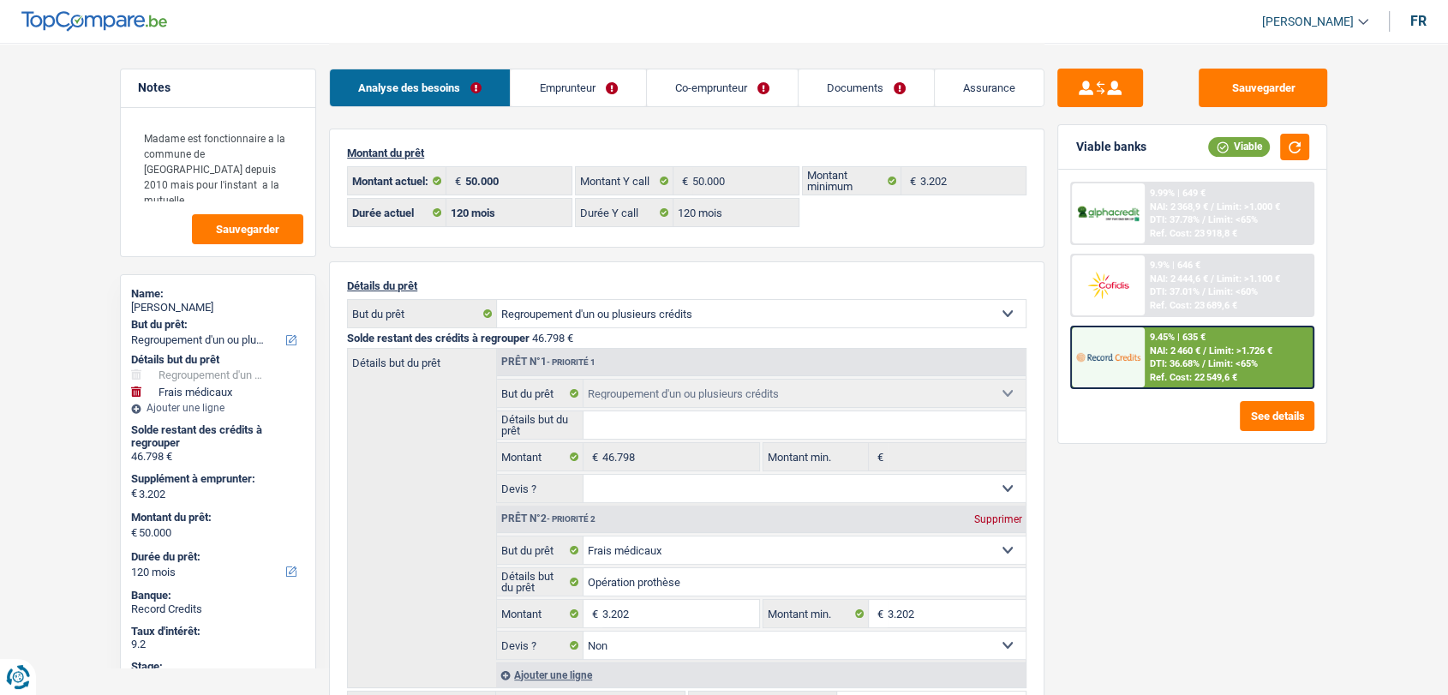
click at [858, 93] on link "Documents" at bounding box center [865, 87] width 135 height 37
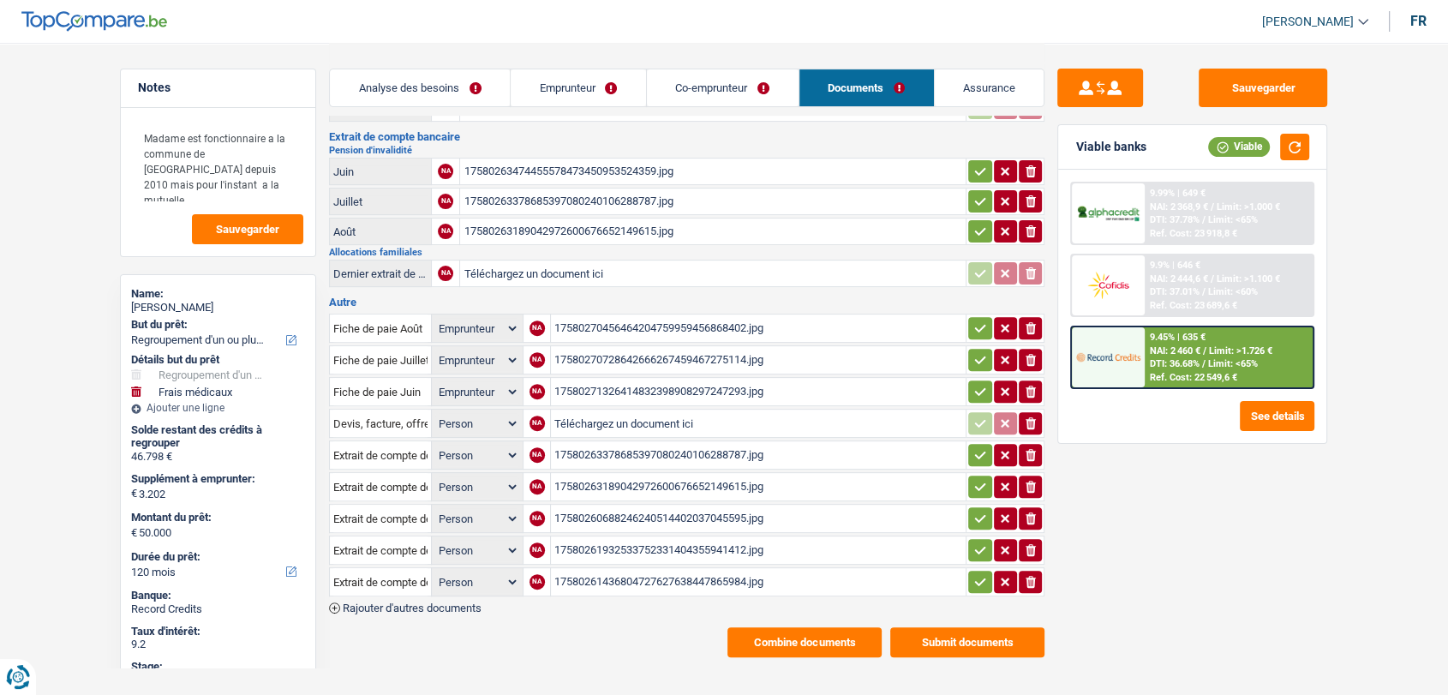
scroll to position [507, 0]
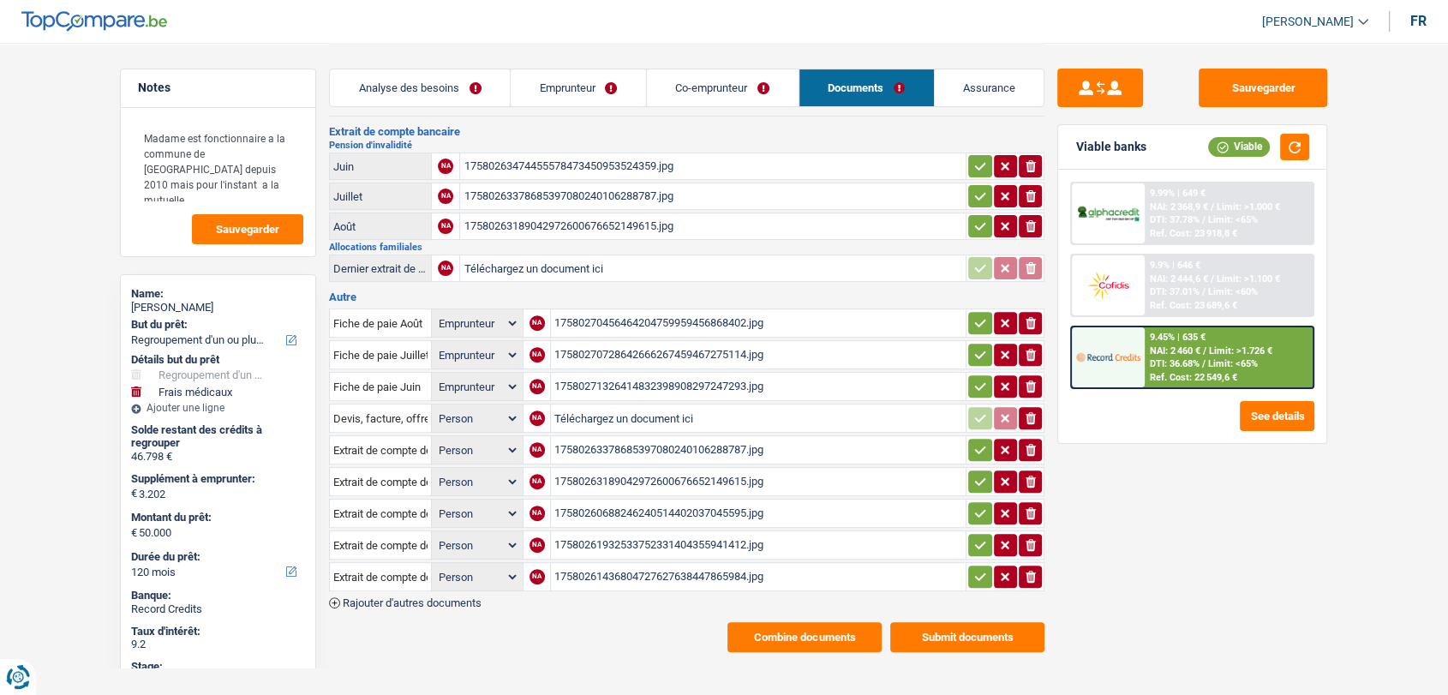
click at [421, 597] on span "Rajouter d'autres documents" at bounding box center [412, 602] width 139 height 11
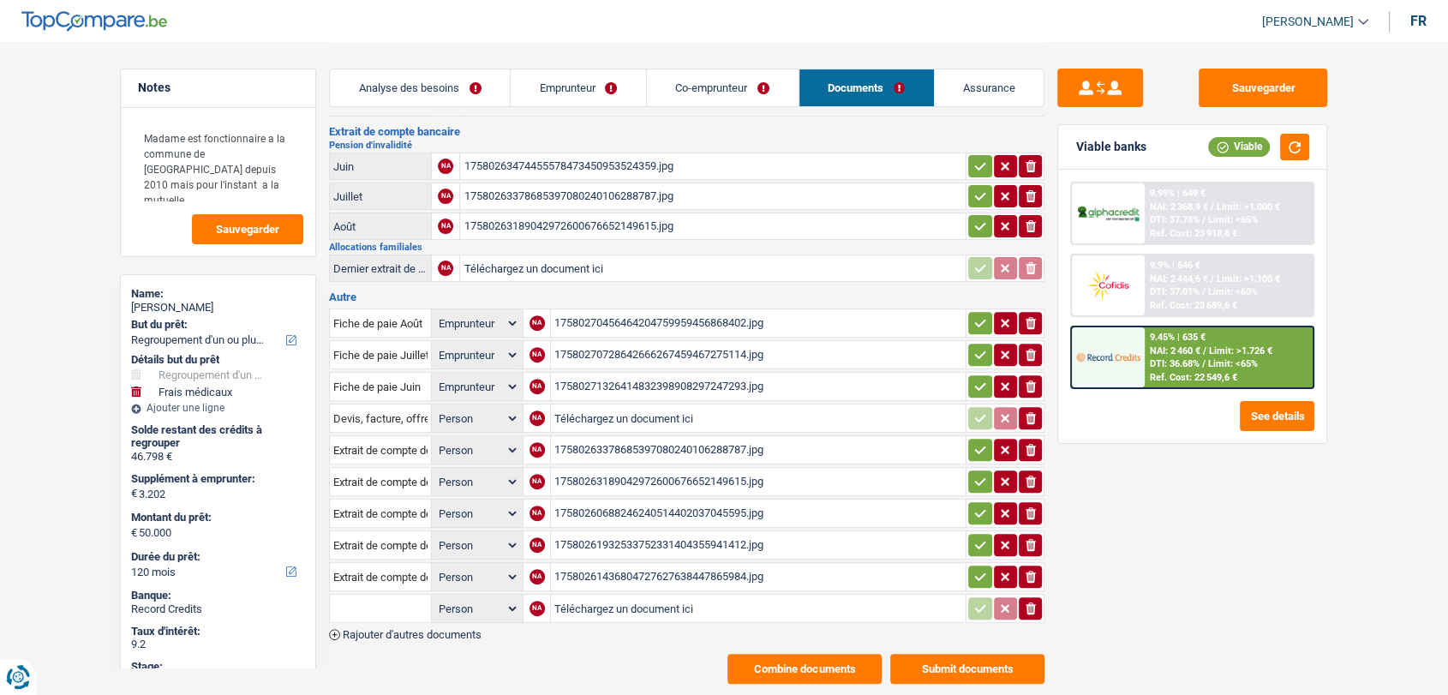
click at [423, 611] on div "Fiche de paie Août Person Emprunteur Co-emprunteur NA 1758027045646420475995945…" at bounding box center [686, 473] width 715 height 334
click at [423, 629] on span "Rajouter d'autres documents" at bounding box center [412, 634] width 139 height 11
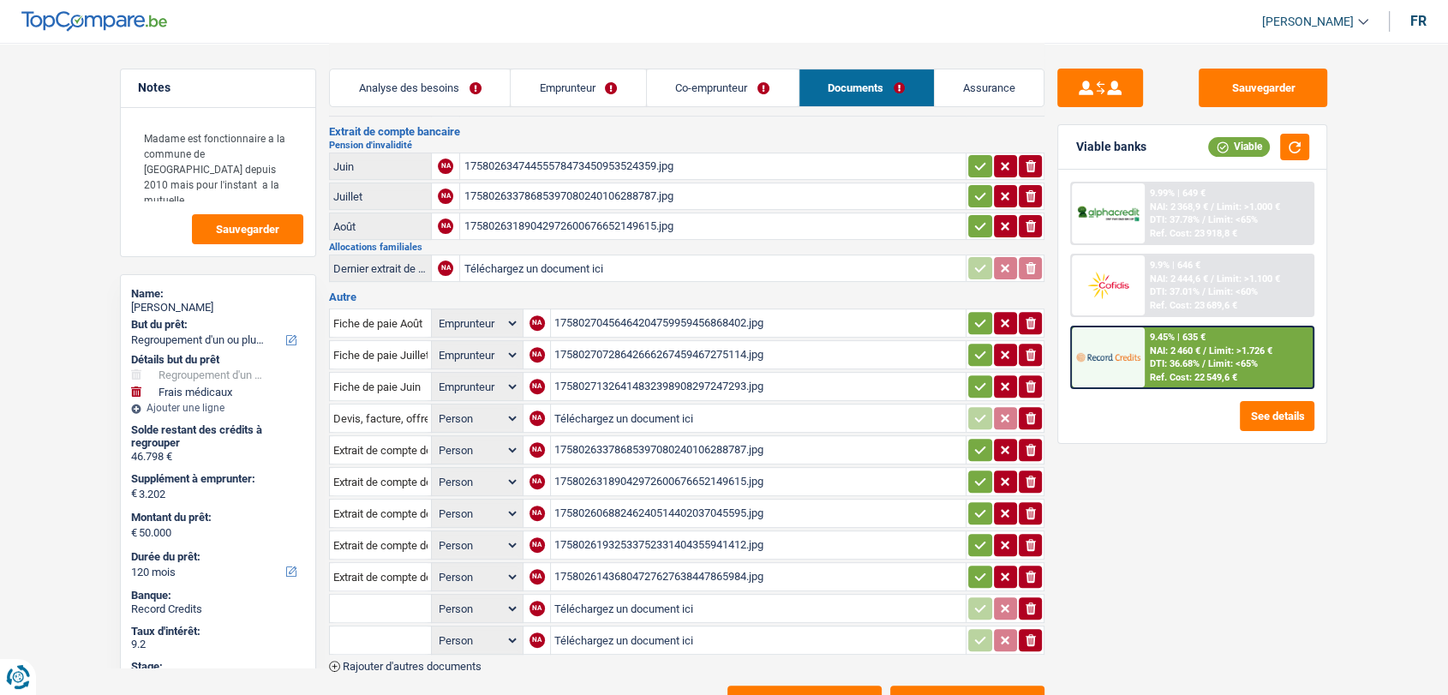
click at [415, 660] on span "Rajouter d'autres documents" at bounding box center [412, 665] width 139 height 11
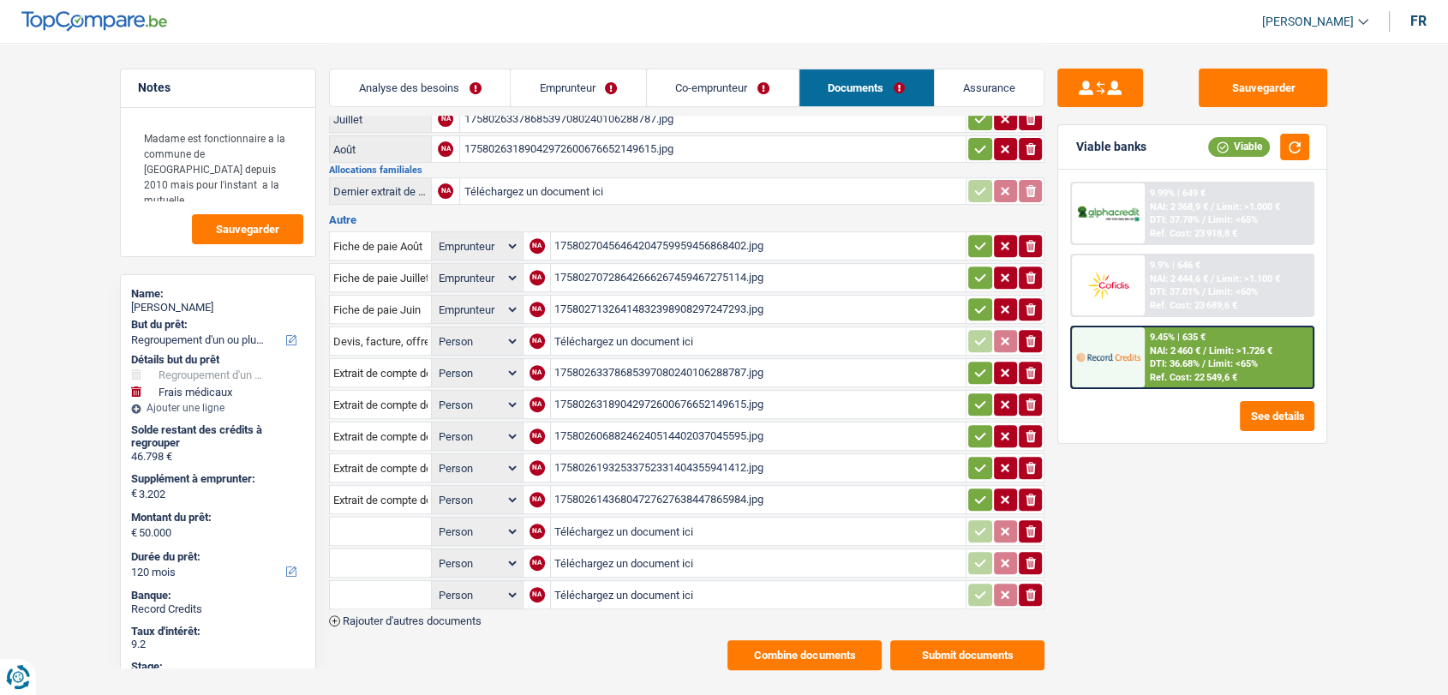
scroll to position [589, 0]
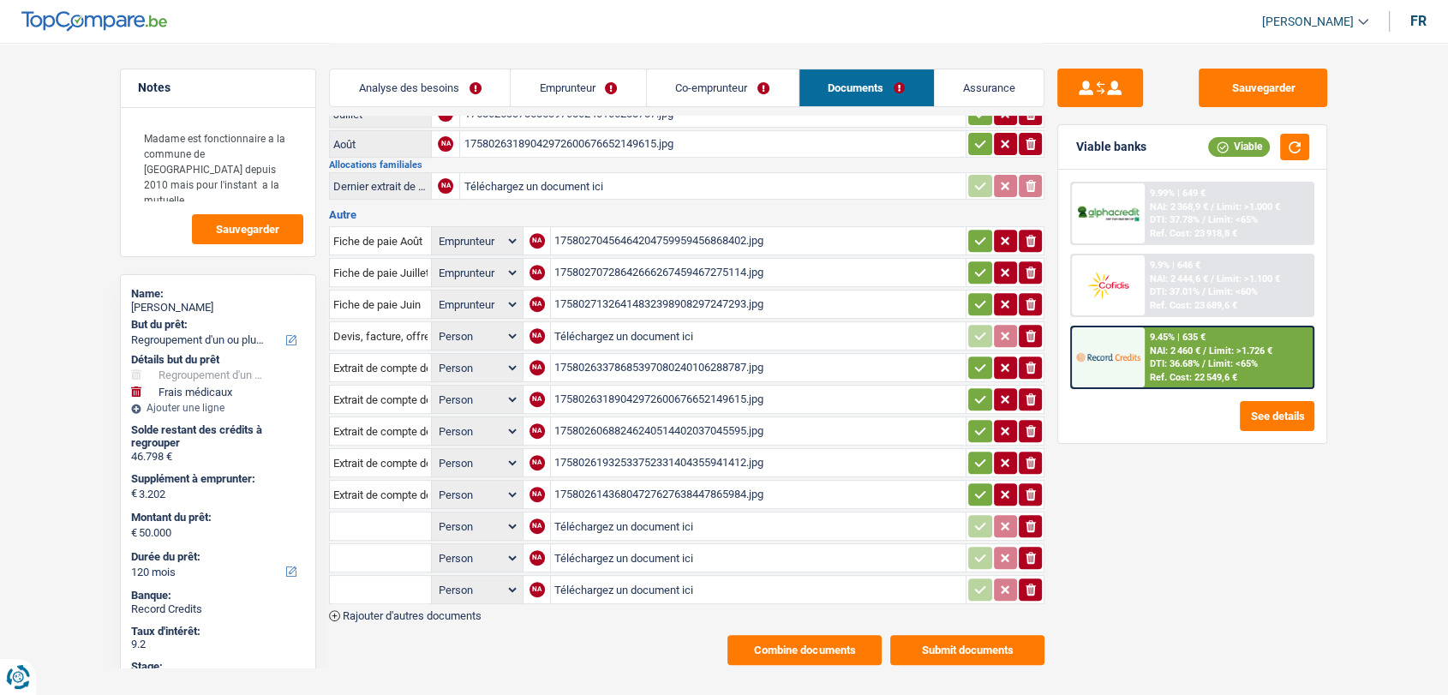
click at [586, 518] on input "Téléchargez un document ici" at bounding box center [758, 526] width 408 height 26
type input "C:\fakepath\1000015512.jpg"
click at [615, 545] on input "Téléchargez un document ici" at bounding box center [757, 558] width 409 height 26
type input "C:\fakepath\1000015510.jpg"
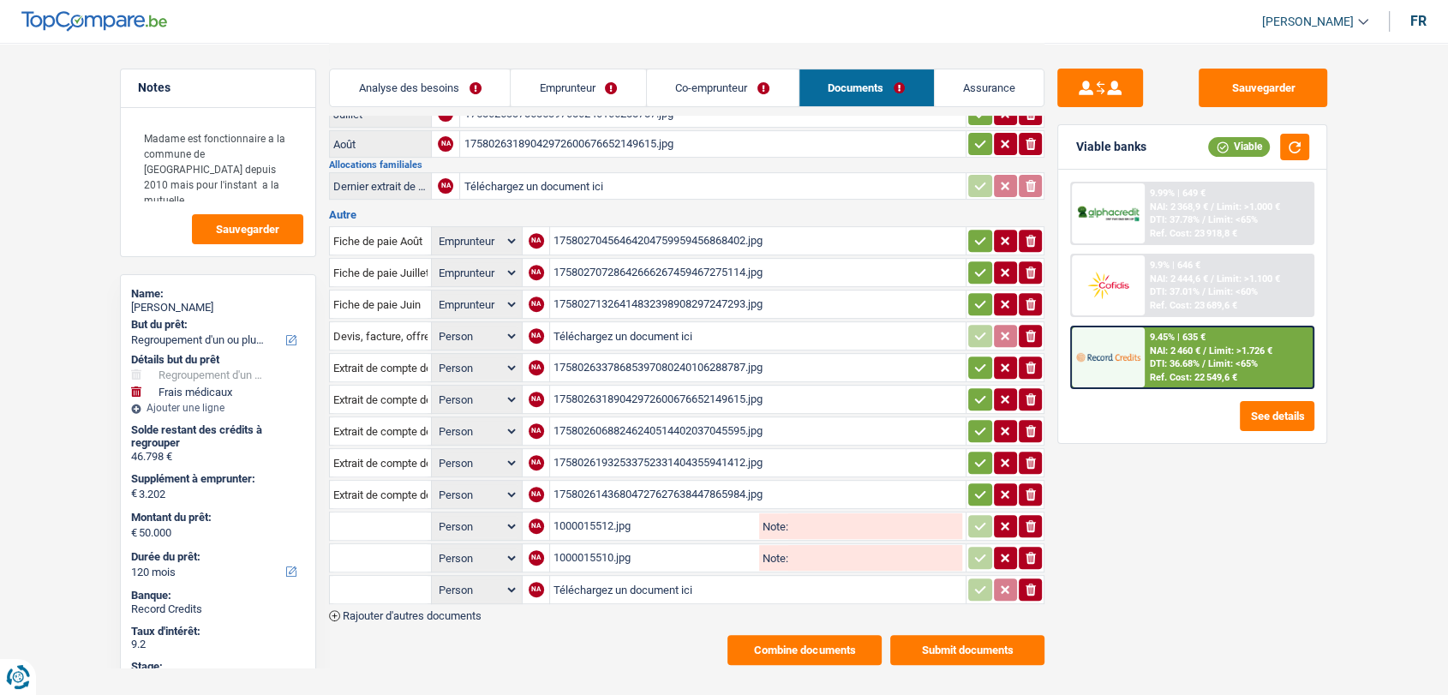
click at [381, 512] on input "text" at bounding box center [380, 525] width 94 height 27
click at [386, 549] on li "Carte bancaire" at bounding box center [426, 559] width 176 height 21
type input "Carte bancaire"
click at [362, 544] on input "text" at bounding box center [380, 557] width 94 height 27
click at [385, 602] on li "Relevé de compte de la carte de crédit" at bounding box center [438, 612] width 201 height 21
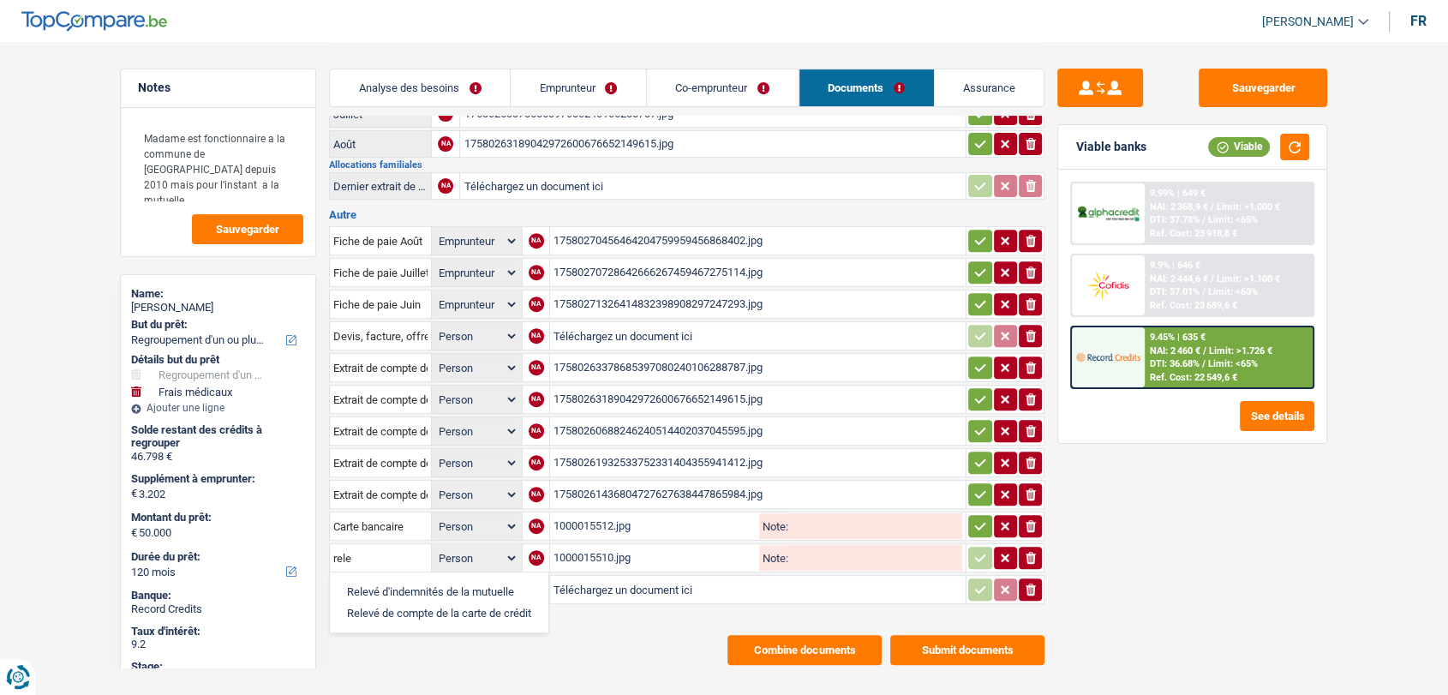
type input "Relevé de compte de la carte de crédit"
click at [976, 549] on icon "button" at bounding box center [980, 557] width 14 height 17
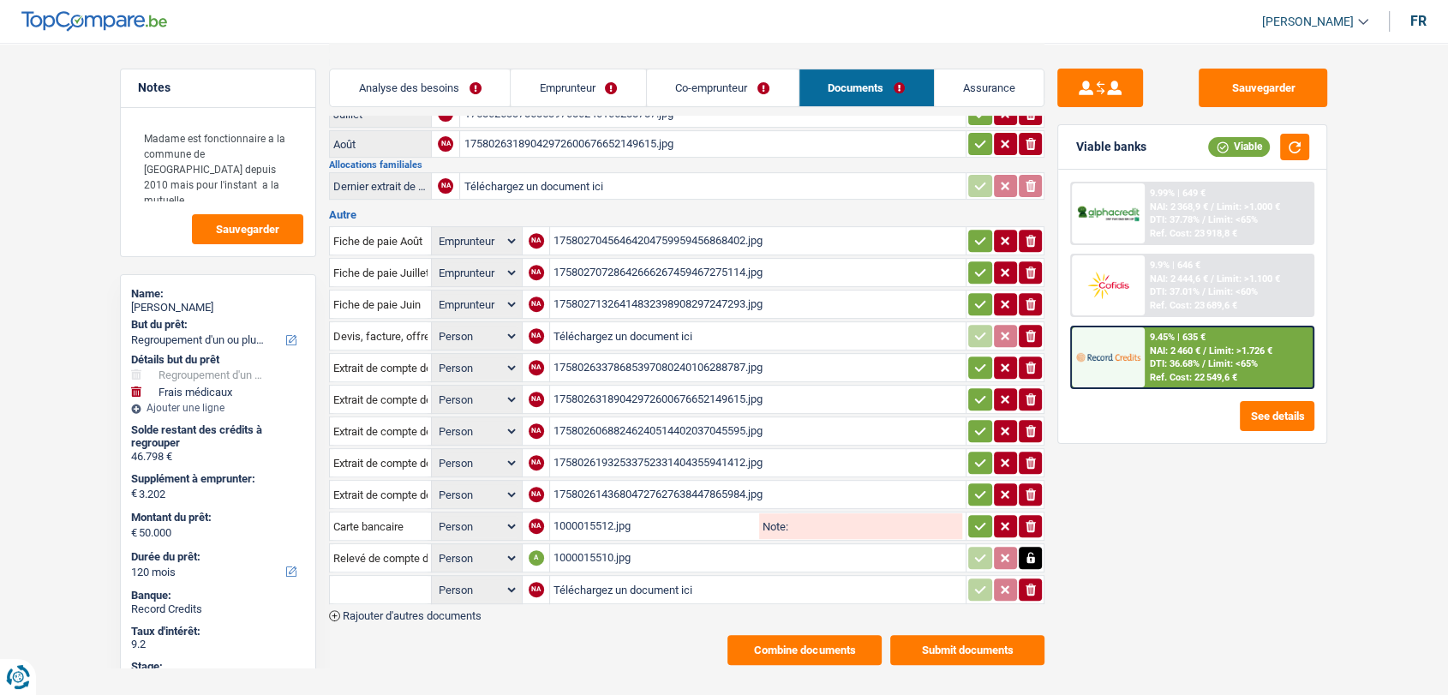
click at [980, 517] on icon "button" at bounding box center [980, 525] width 14 height 17
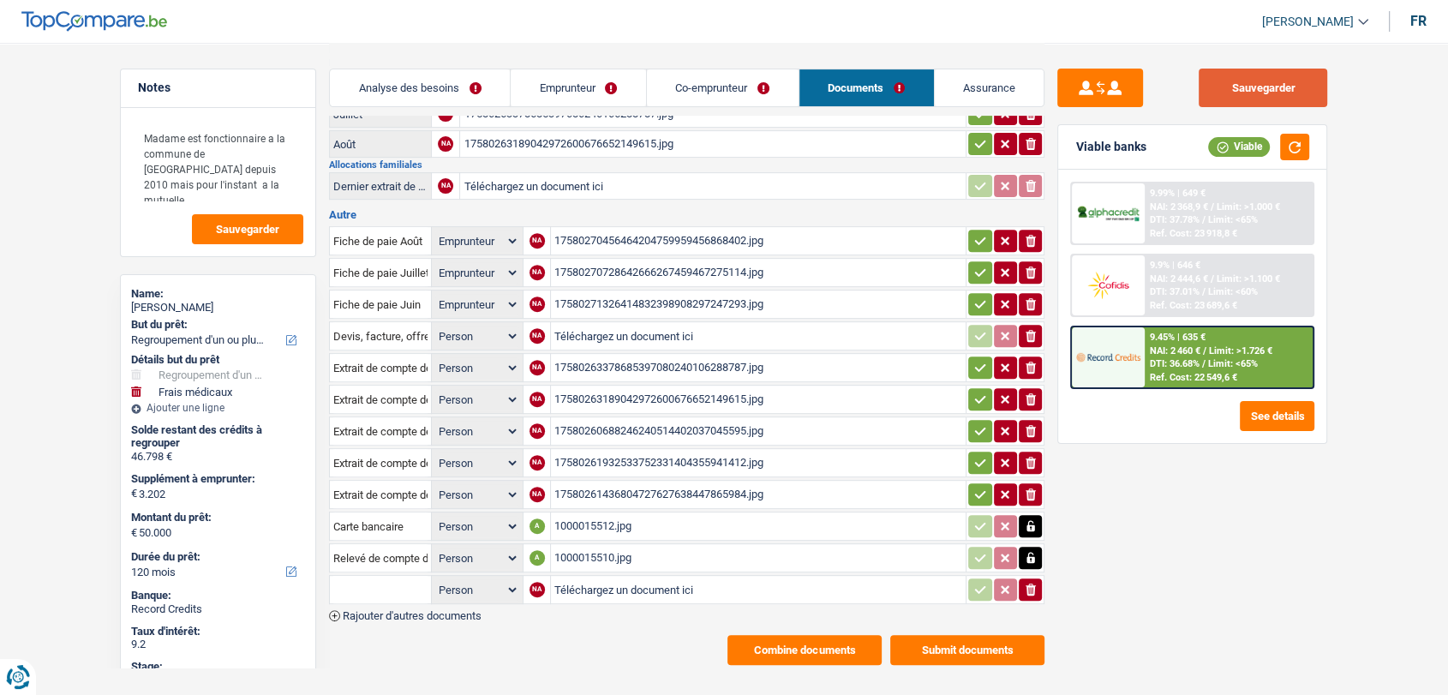
click at [1259, 93] on button "Sauvegarder" at bounding box center [1262, 88] width 128 height 39
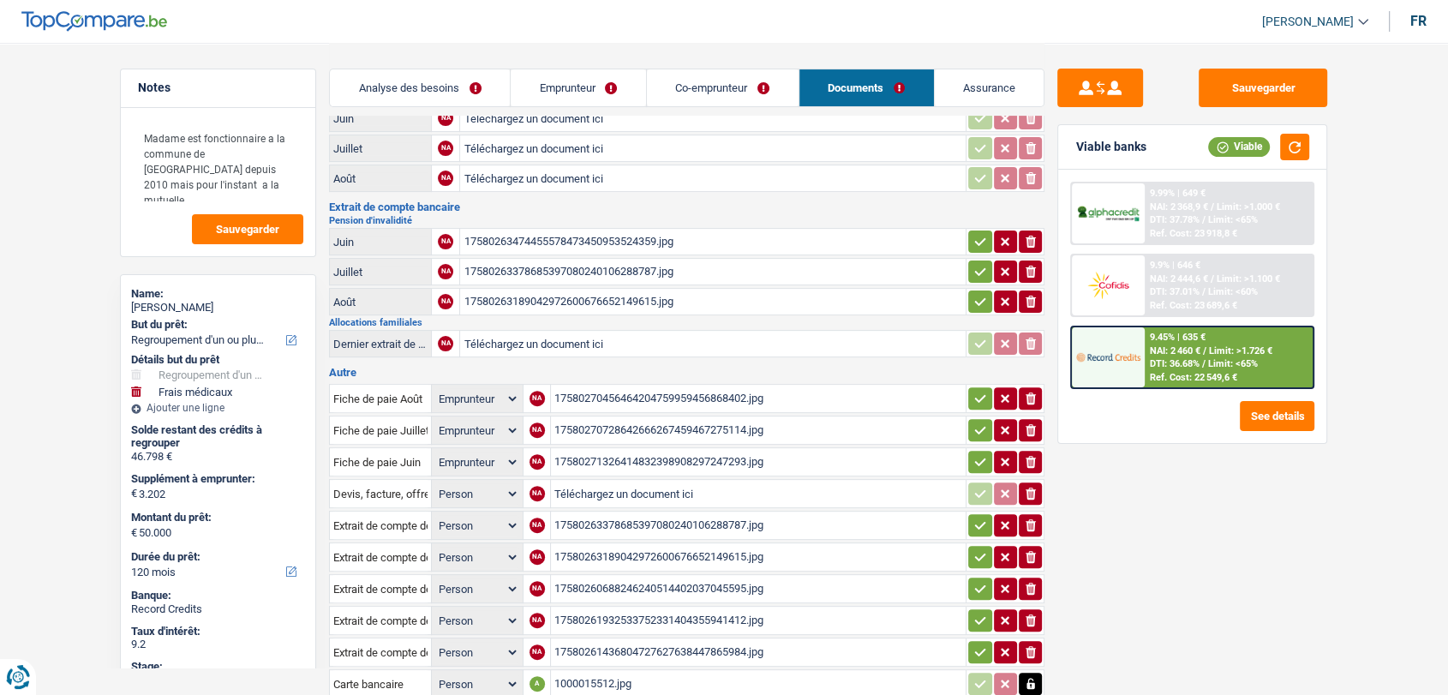
scroll to position [434, 0]
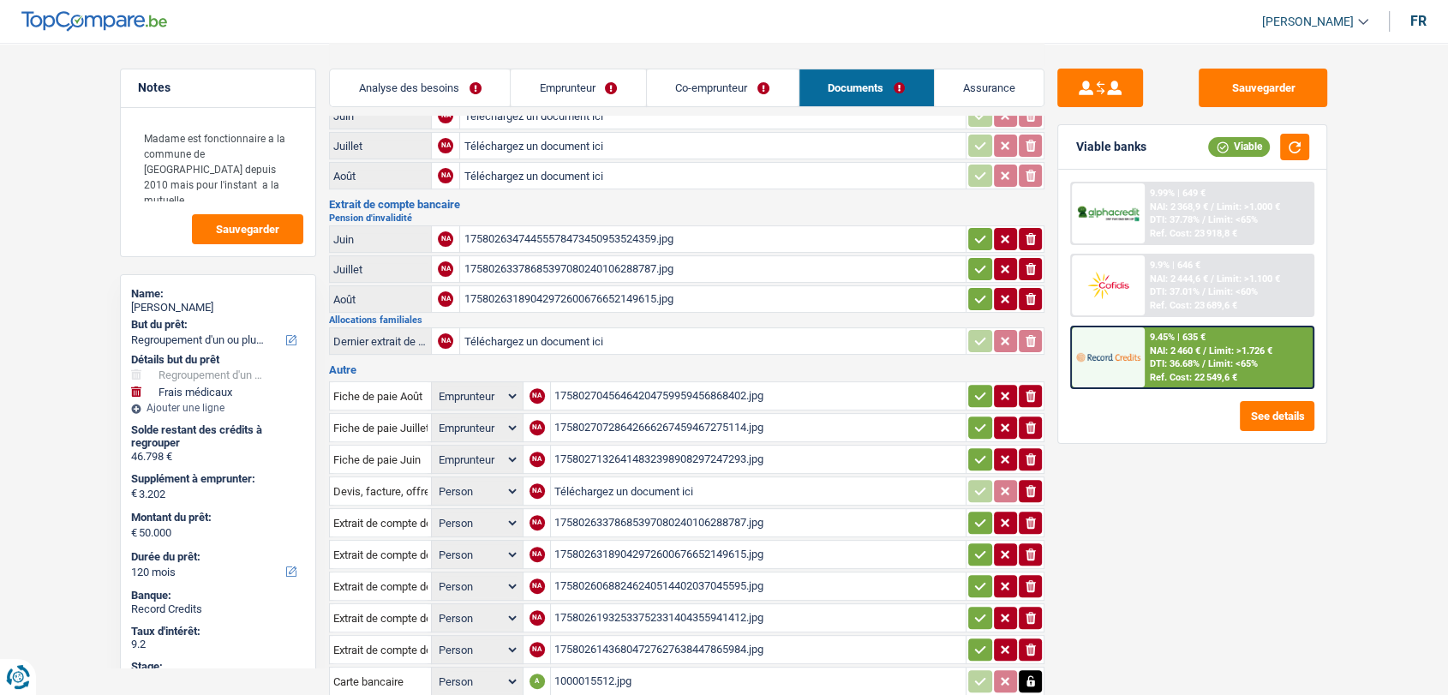
click at [601, 389] on div "17580270456464204759959456868402.jpg" at bounding box center [758, 396] width 408 height 26
click at [633, 415] on div "17580270728642666267459467275114.jpg" at bounding box center [758, 428] width 408 height 26
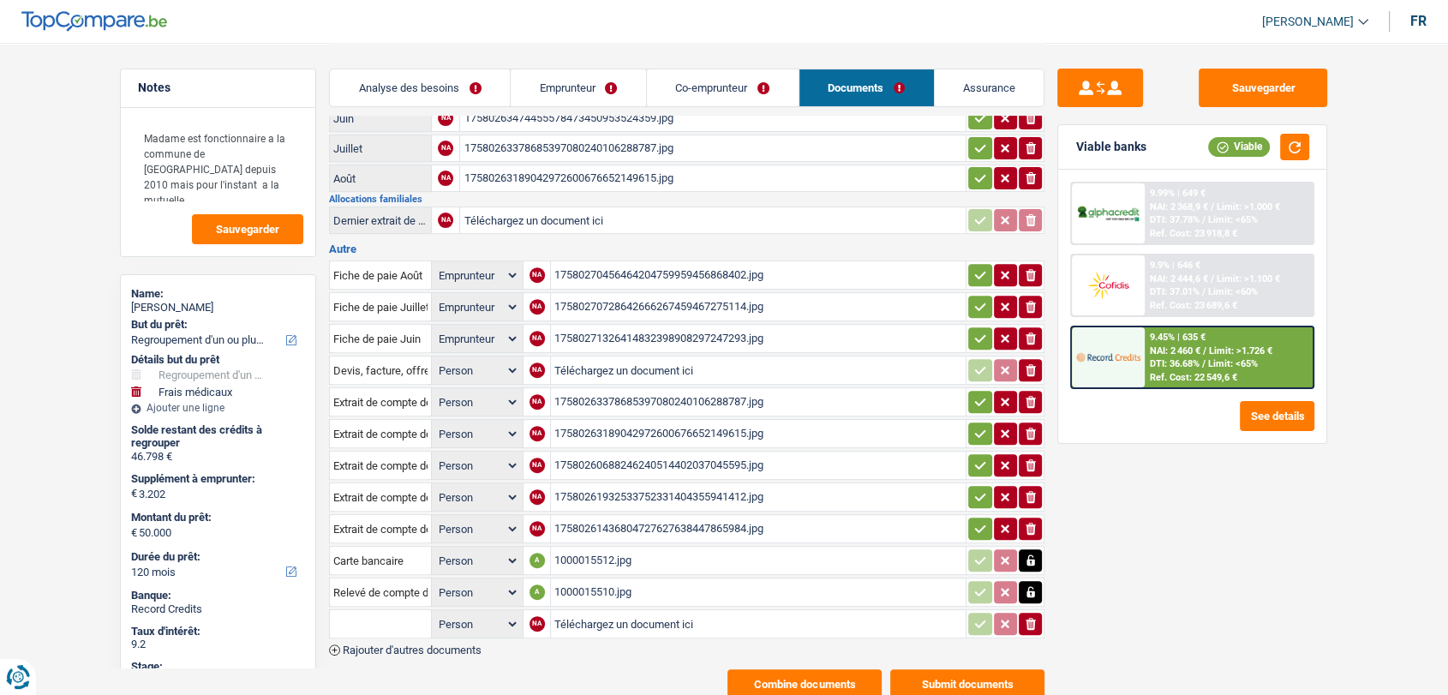
scroll to position [556, 0]
click at [604, 325] on div "17580271326414832398908297247293.jpg" at bounding box center [758, 338] width 408 height 26
click at [610, 393] on div "17580263378685397080240106288787.jpg" at bounding box center [758, 401] width 408 height 26
click at [603, 515] on div "17580261436804727627638447865984.jpg" at bounding box center [758, 528] width 408 height 26
click at [581, 93] on link "Emprunteur" at bounding box center [577, 87] width 135 height 37
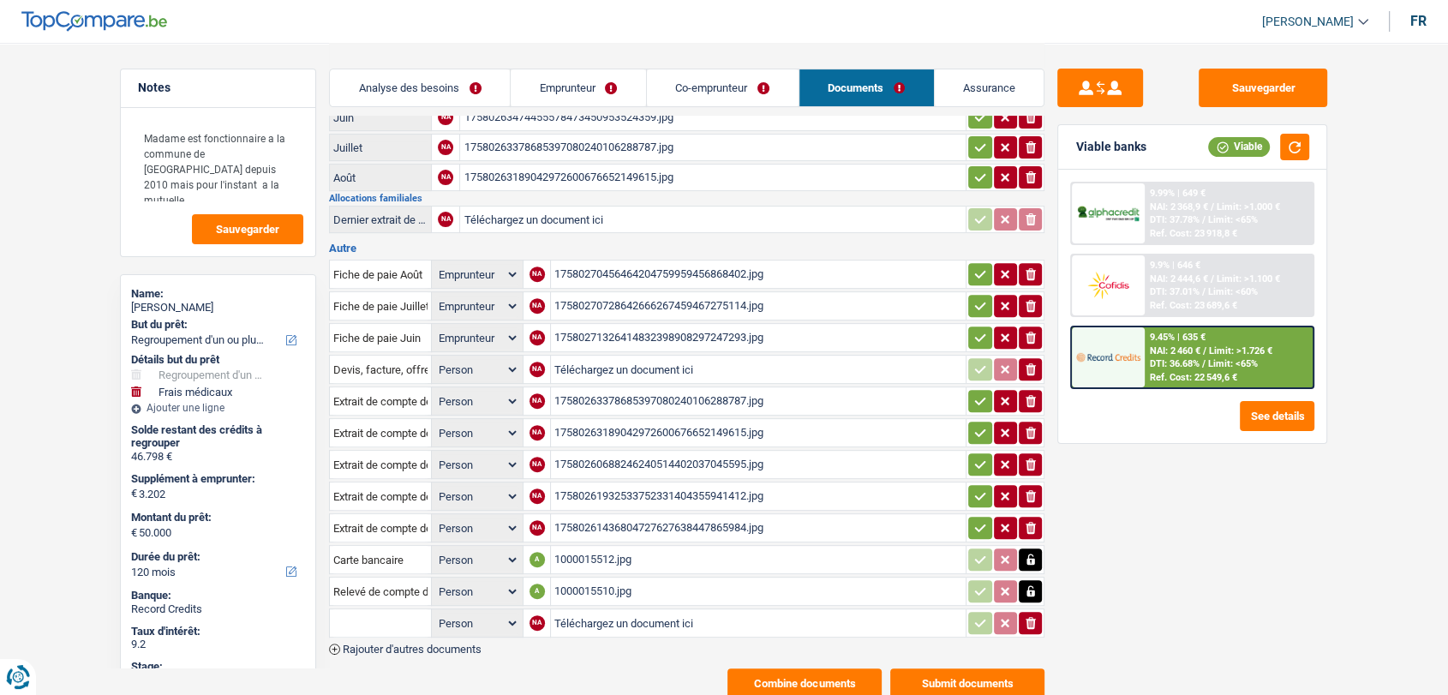
scroll to position [0, 0]
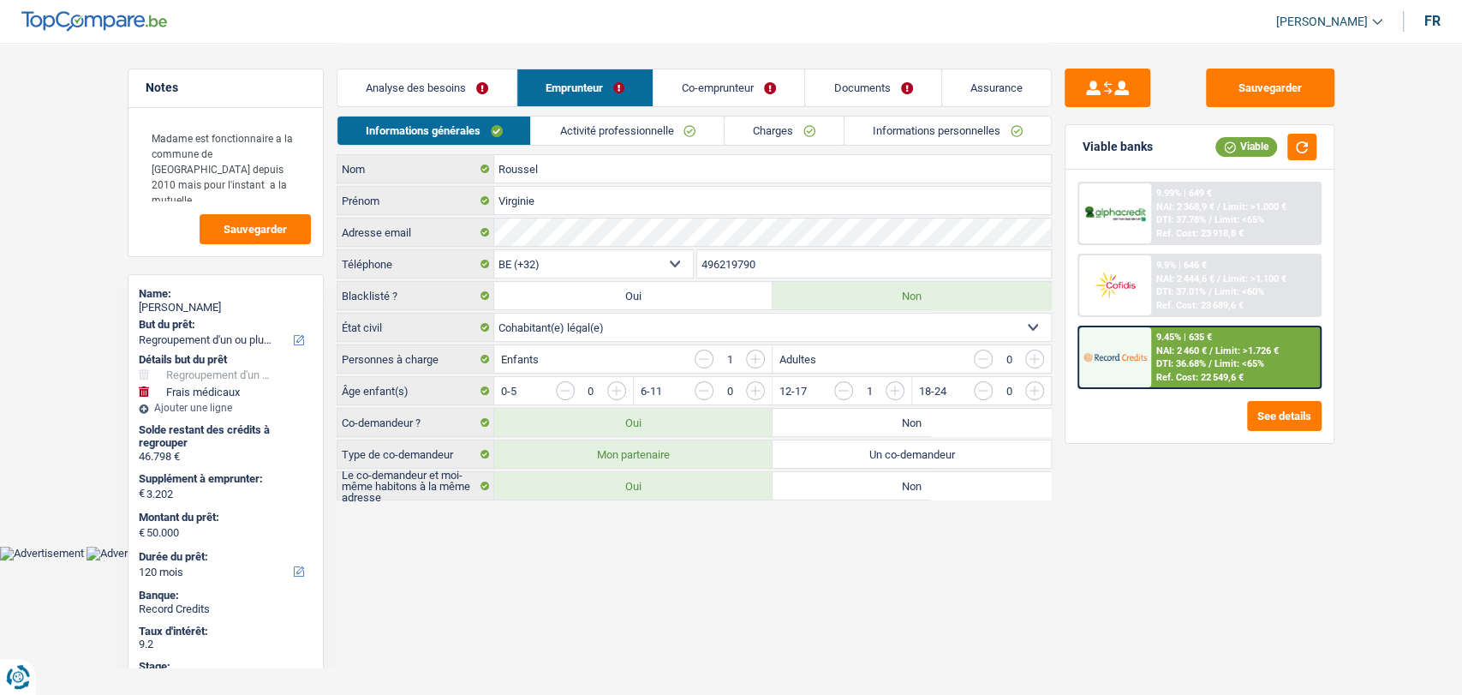
click at [782, 125] on link "Charges" at bounding box center [784, 130] width 119 height 28
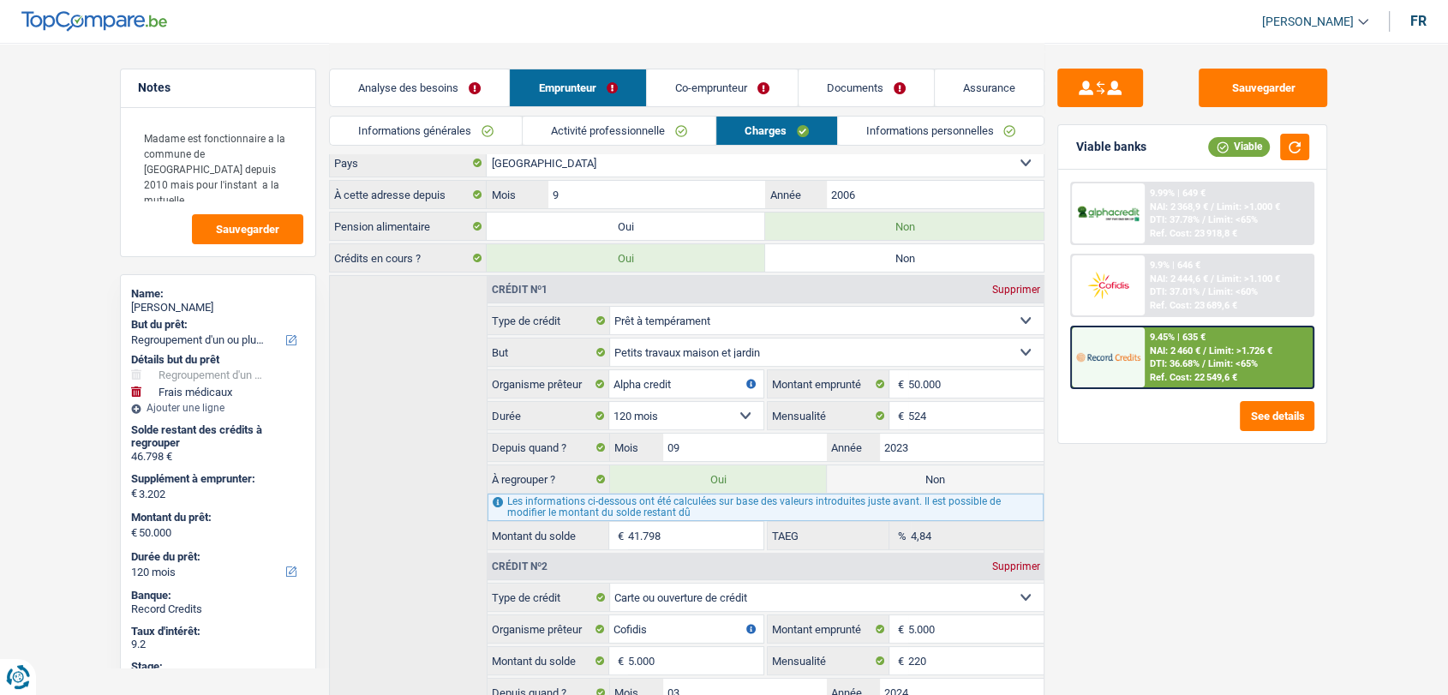
scroll to position [132, 0]
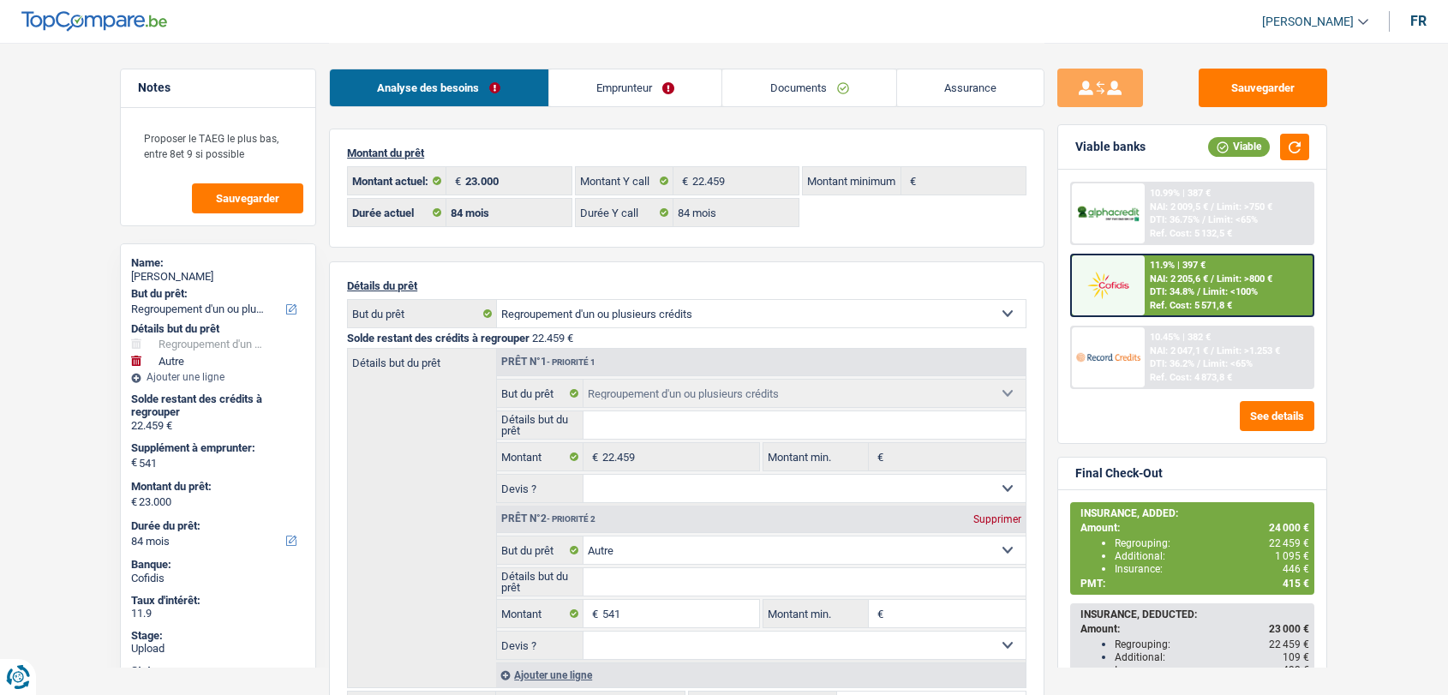
select select "refinancing"
select select "other"
select select "84"
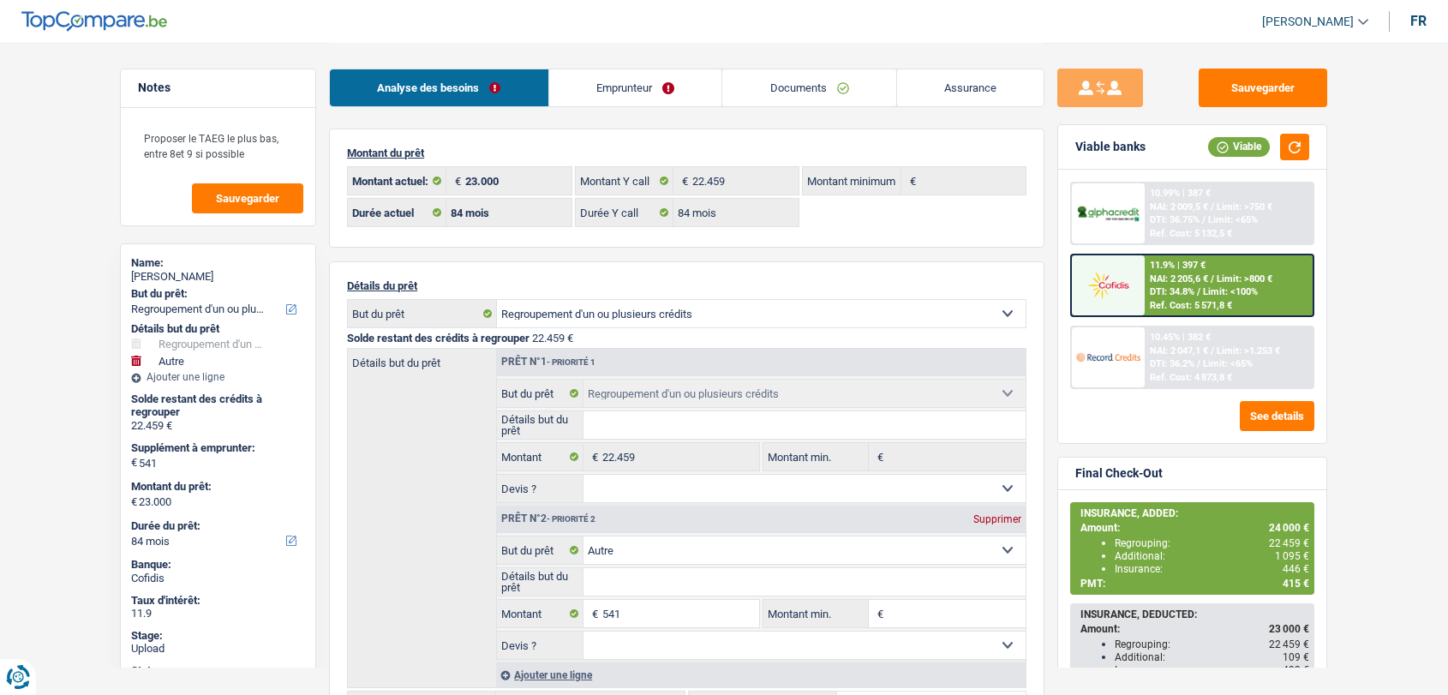
select select "84"
select select "refinancing"
select select "other"
select select "84"
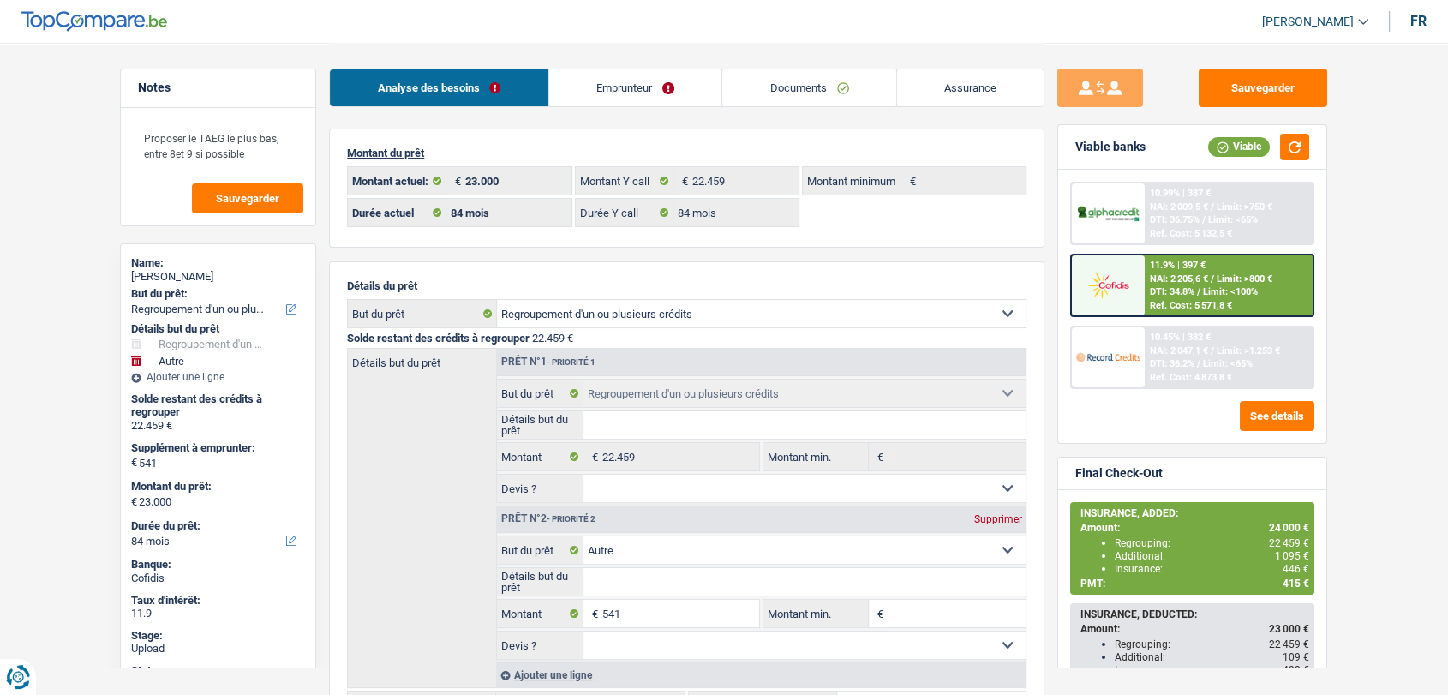
drag, startPoint x: 0, startPoint y: 0, endPoint x: 815, endPoint y: 90, distance: 819.5
click at [815, 90] on link "Documents" at bounding box center [809, 87] width 174 height 37
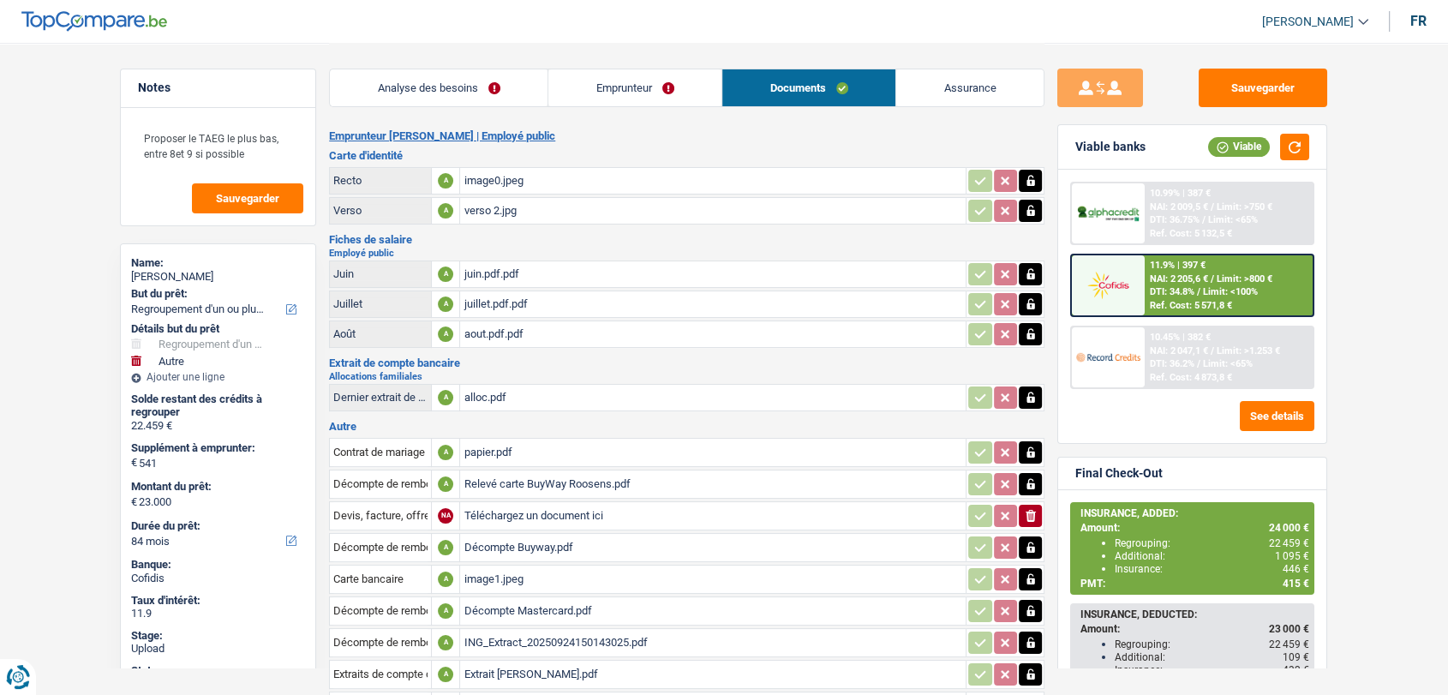
scroll to position [197, 0]
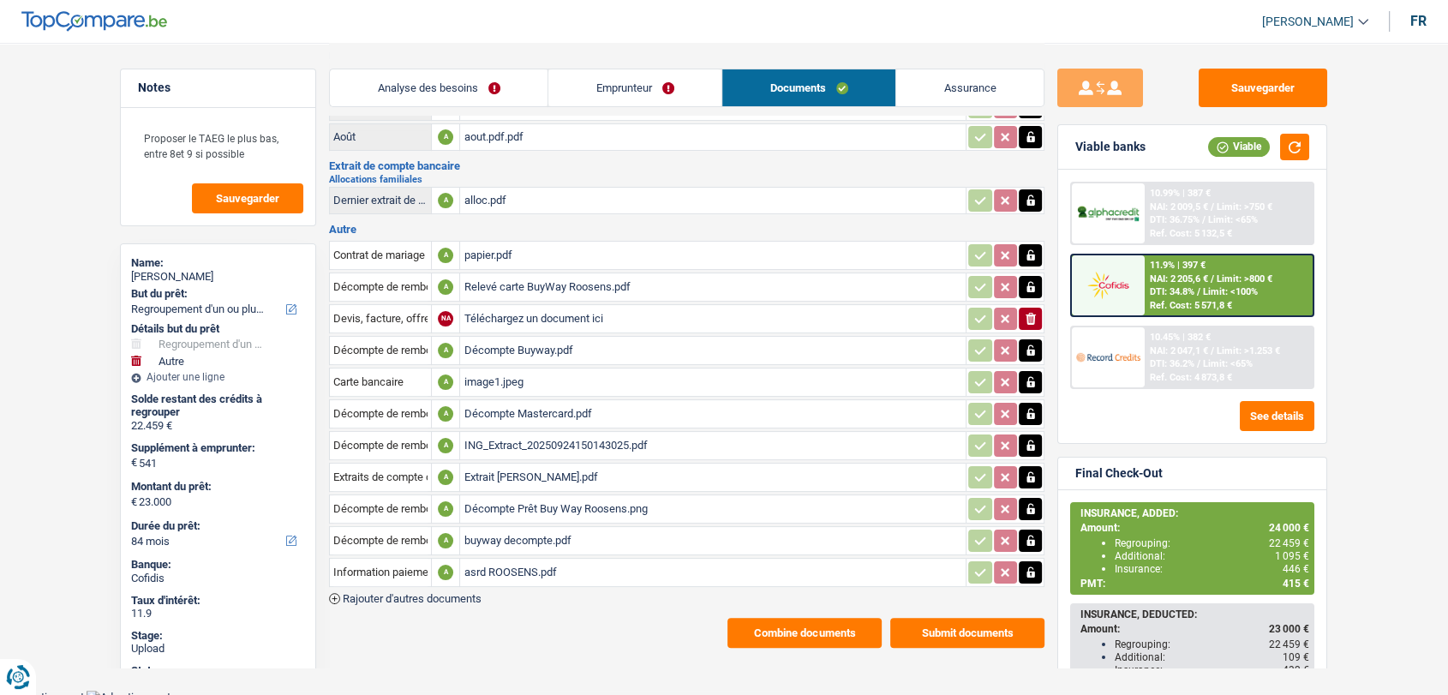
click at [462, 593] on span "Rajouter d'autres documents" at bounding box center [412, 598] width 139 height 11
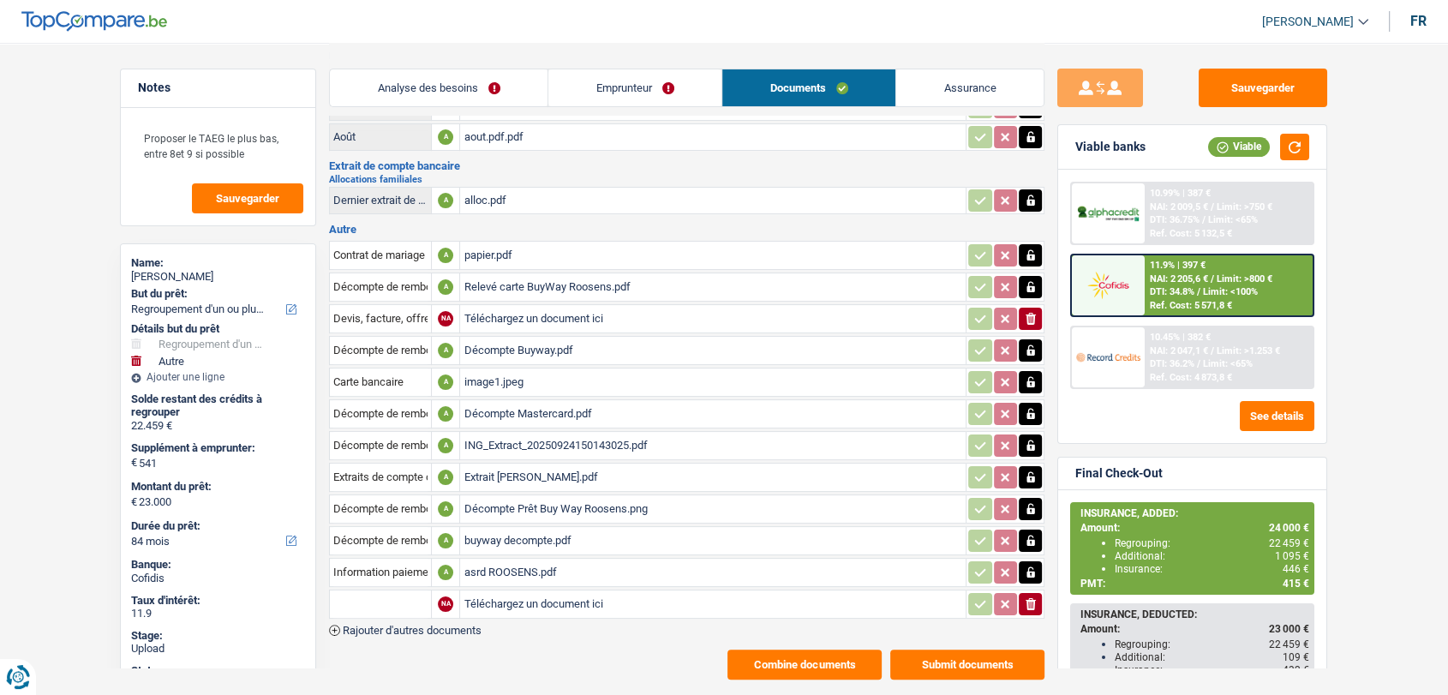
click at [500, 593] on input "Téléchargez un document ici" at bounding box center [712, 604] width 499 height 26
type input "C:\fakepath\Mandat de paiement [PERSON_NAME].pdf"
click at [387, 590] on input "text" at bounding box center [380, 603] width 94 height 27
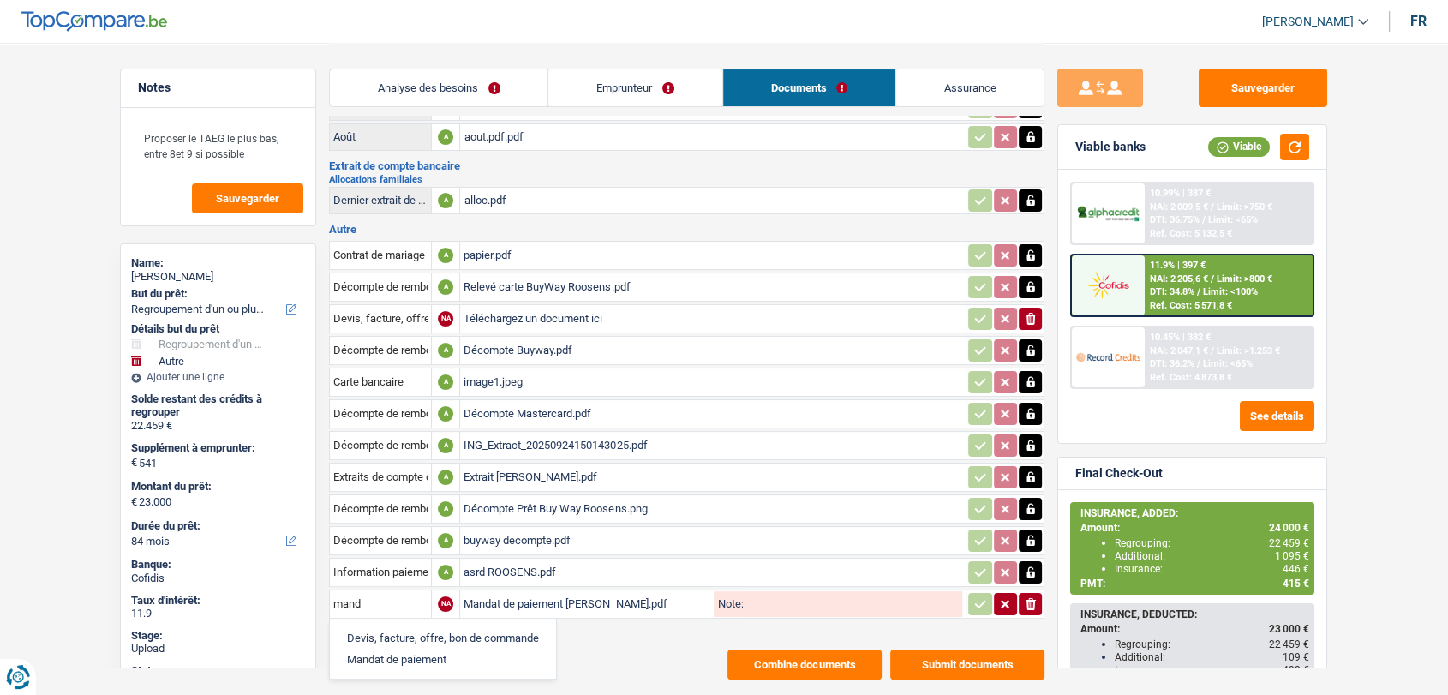
click at [401, 653] on li "Mandat de paiement" at bounding box center [442, 658] width 209 height 21
type input "Mandat de paiement"
click at [970, 596] on button "button" at bounding box center [979, 604] width 23 height 22
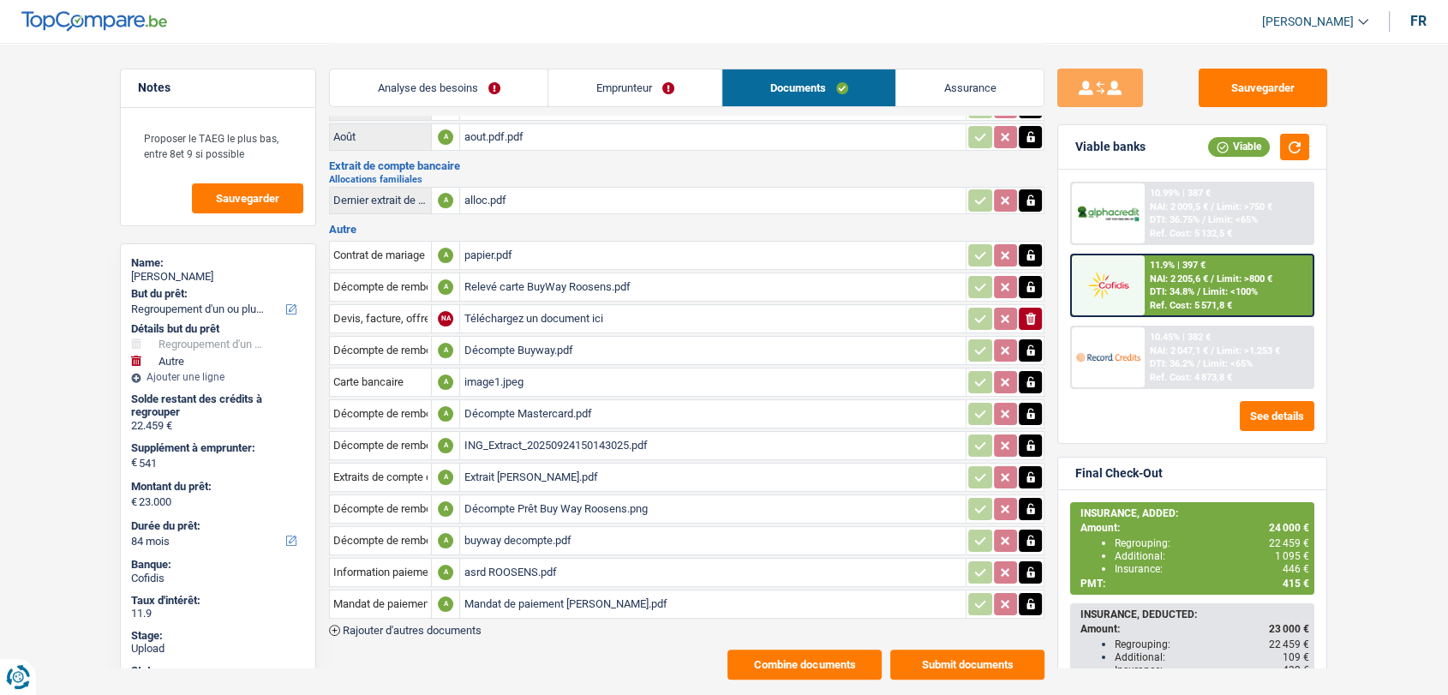
click at [949, 636] on div "Emprunteur [PERSON_NAME] | Employé public Carte d'identité Recto A image0.jpeg …" at bounding box center [686, 305] width 715 height 747
click at [945, 649] on button "Submit documents" at bounding box center [967, 664] width 154 height 30
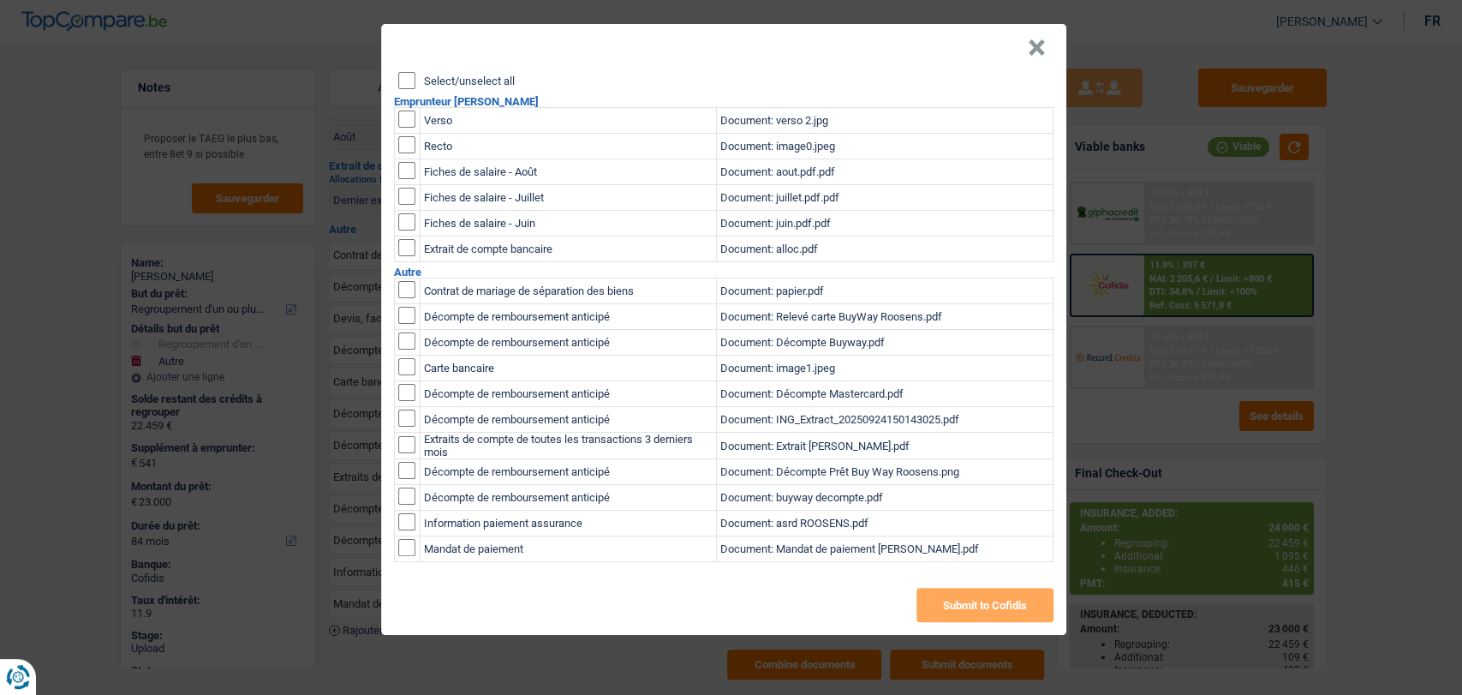
click at [438, 550] on td "Mandat de paiement" at bounding box center [569, 549] width 296 height 26
click at [404, 551] on input "checkbox" at bounding box center [406, 547] width 17 height 17
checkbox input "true"
click at [1004, 609] on button "Submit to Cofidis" at bounding box center [984, 605] width 137 height 34
click at [1030, 55] on button "×" at bounding box center [1037, 47] width 18 height 17
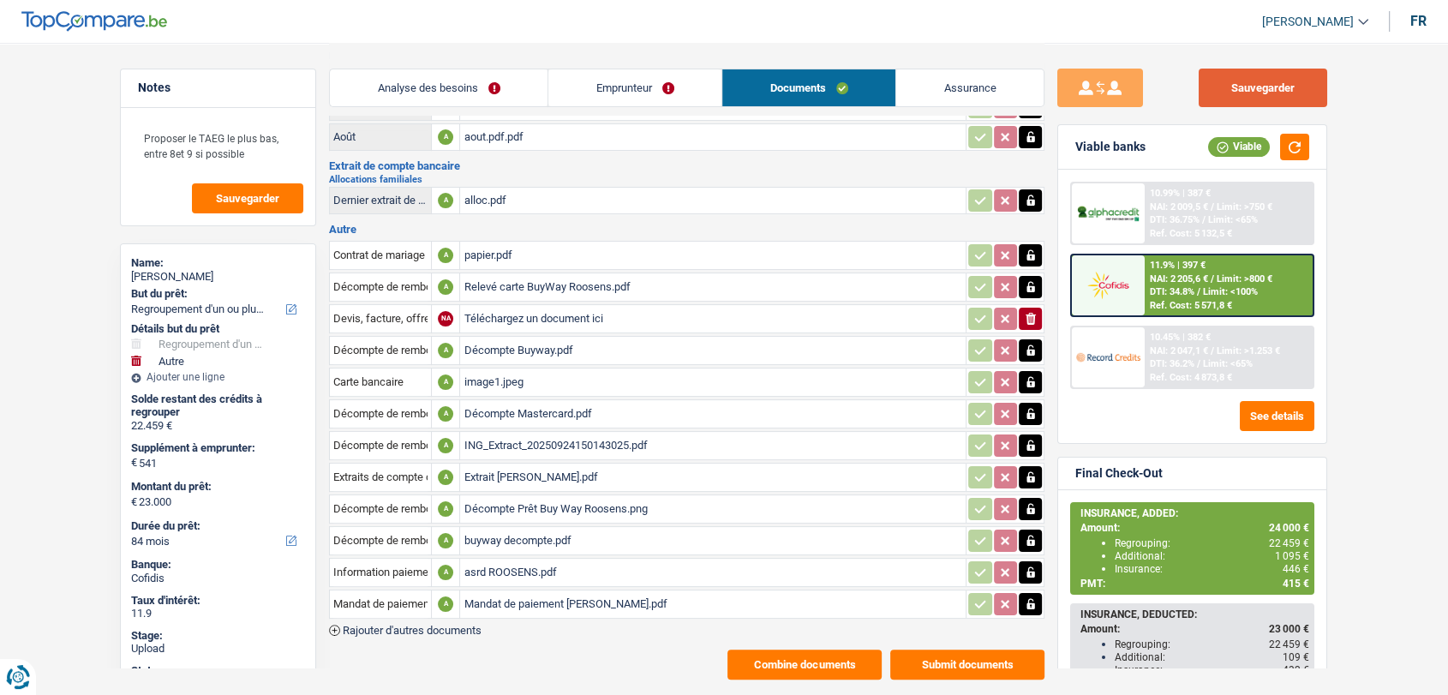
click at [1254, 87] on button "Sauvegarder" at bounding box center [1262, 88] width 128 height 39
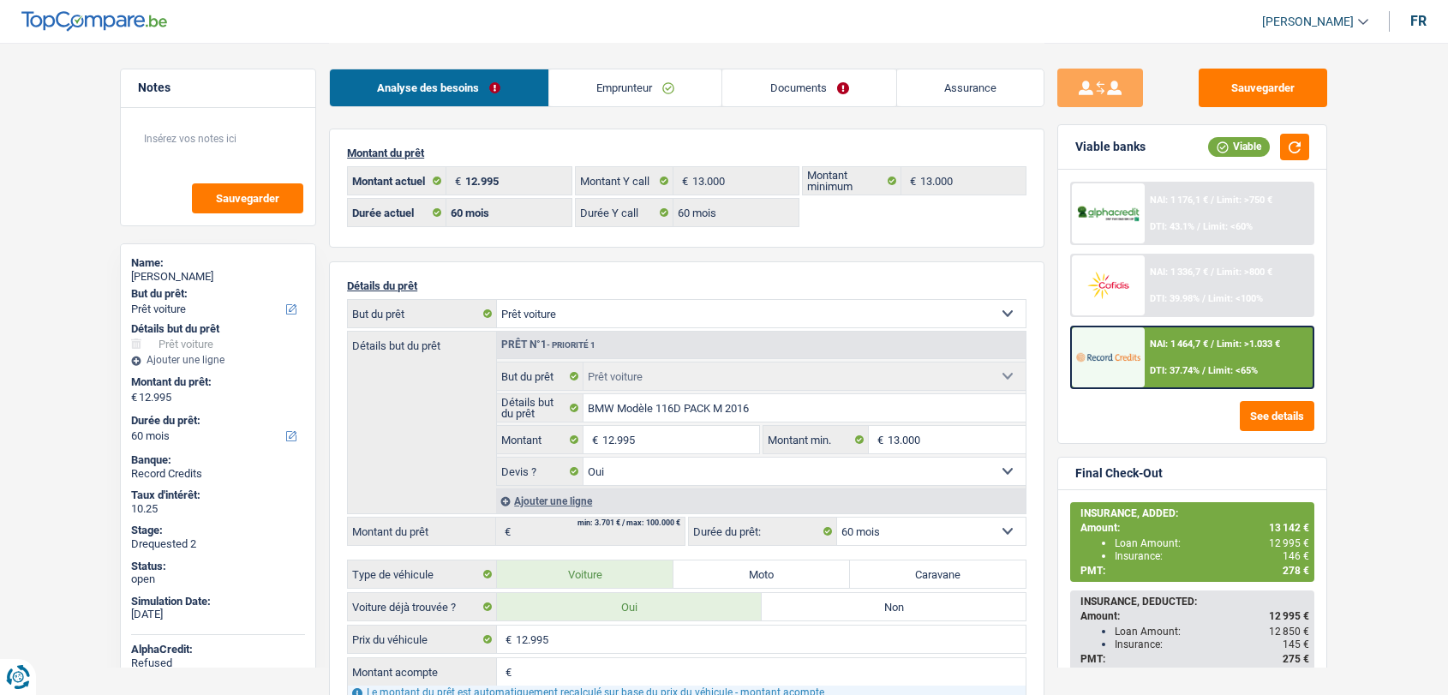
select select "car"
select select "60"
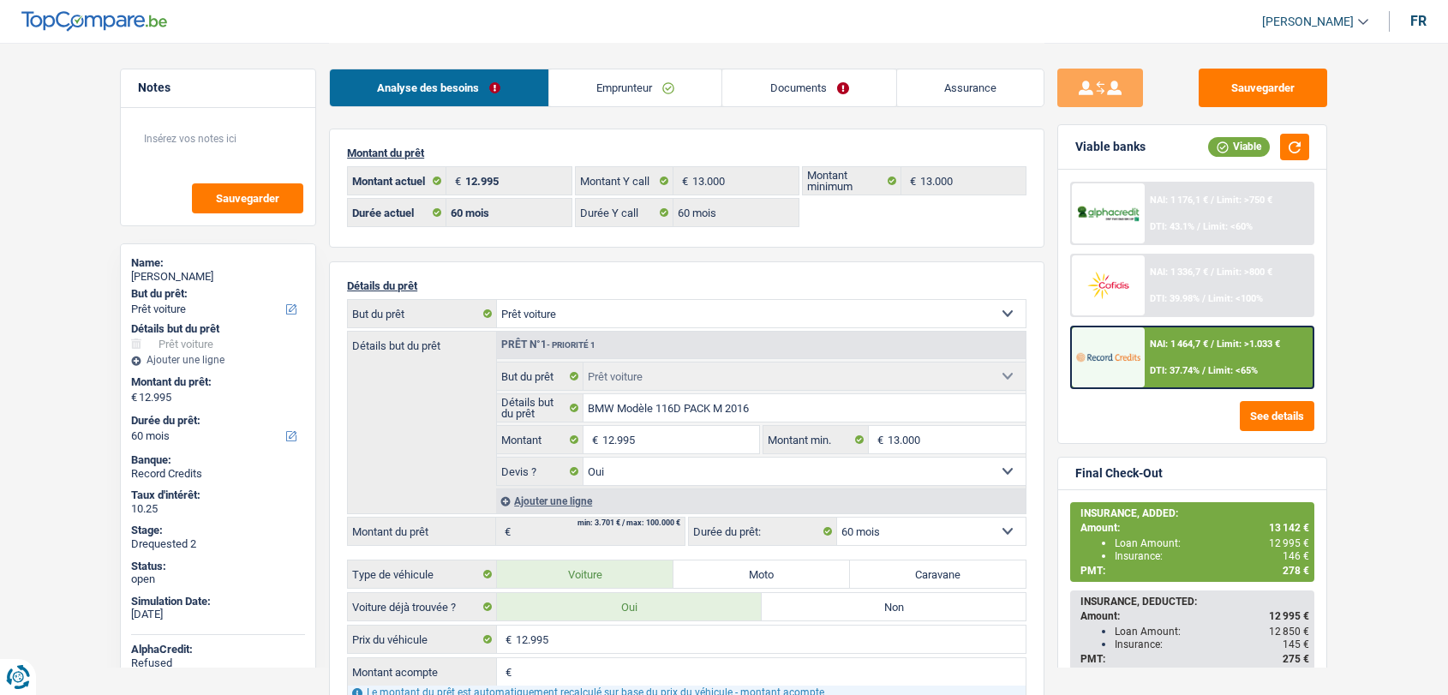
select select "car"
select select "yes"
select select "60"
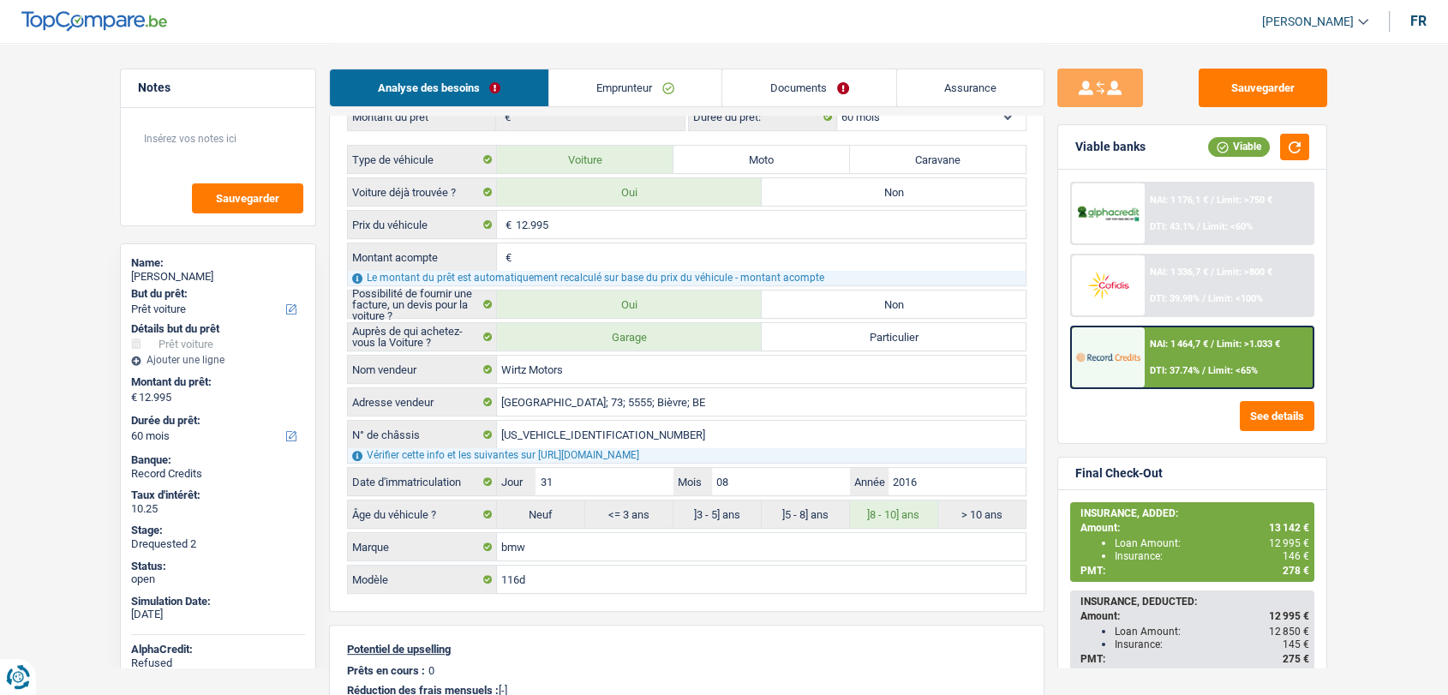
scroll to position [472, 0]
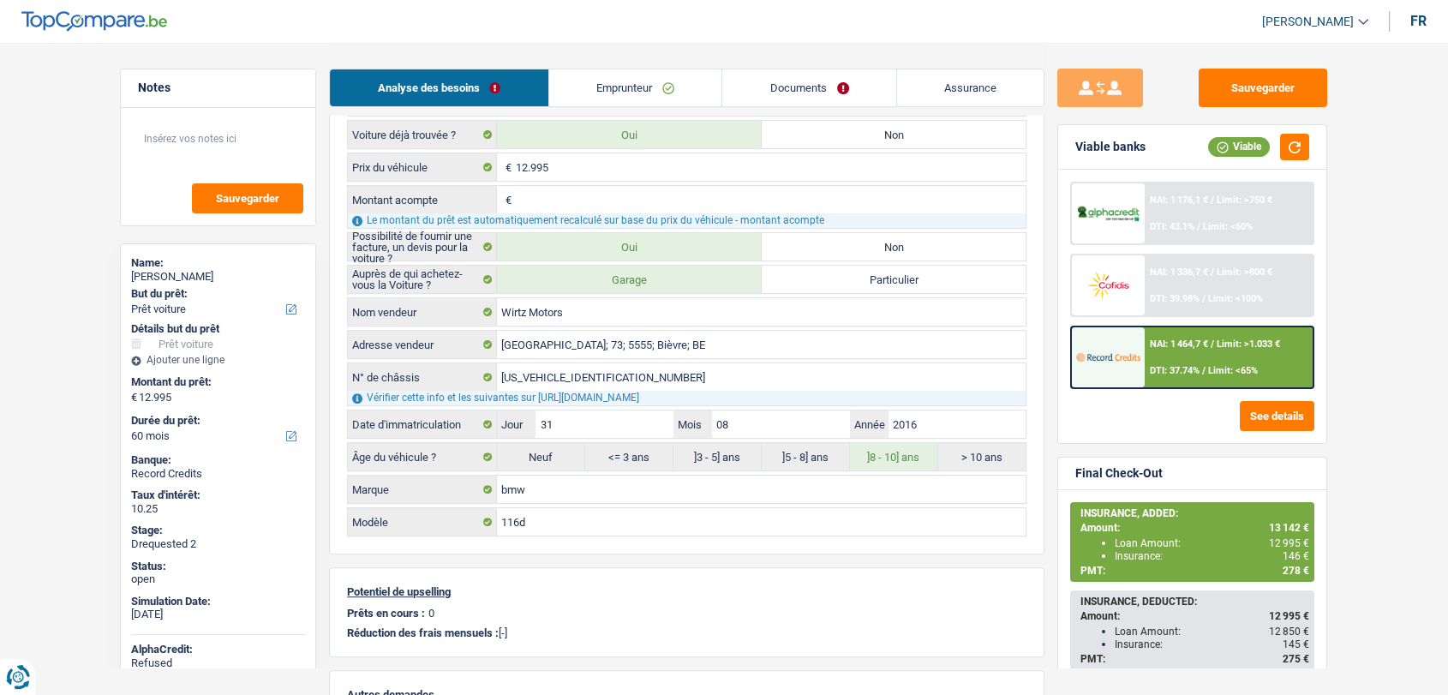
click at [809, 87] on link "Documents" at bounding box center [809, 87] width 174 height 37
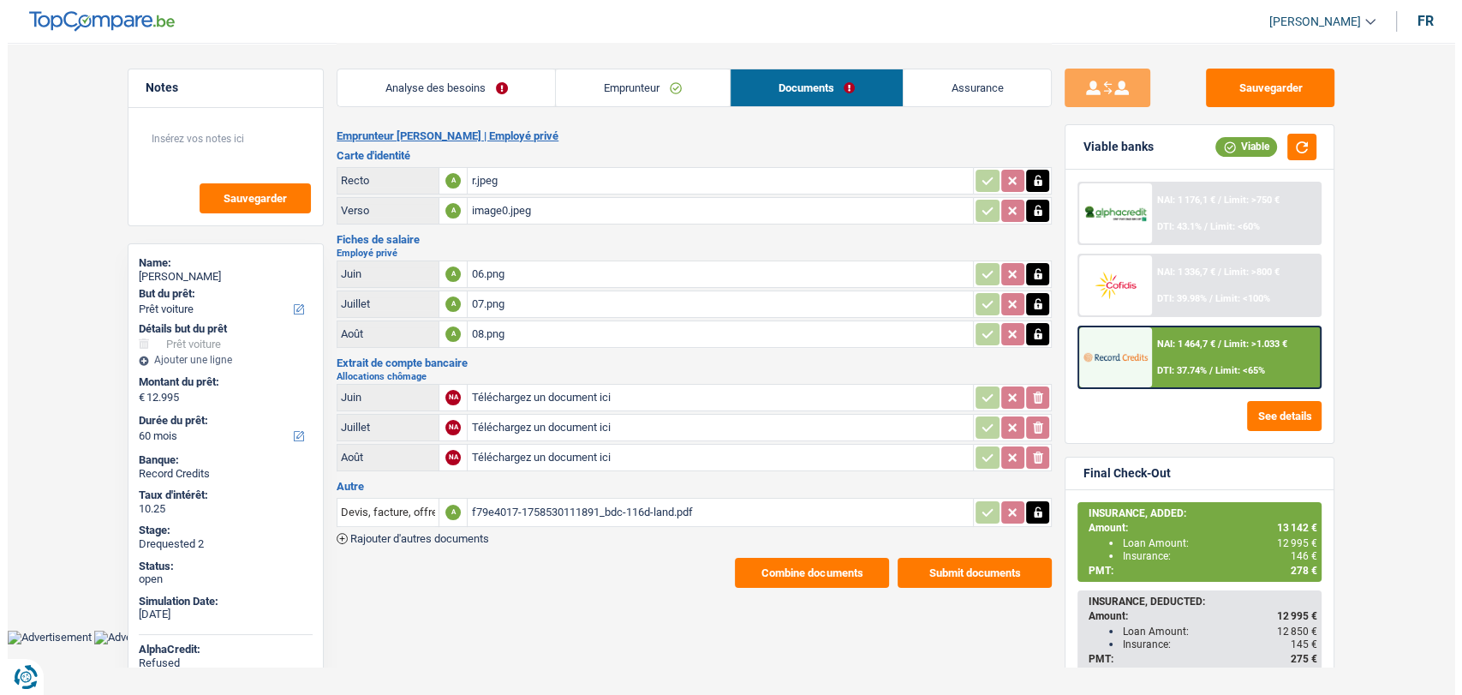
scroll to position [0, 0]
click at [537, 505] on div "f79e4017-1758530111891_bdc-116d-land.pdf" at bounding box center [720, 512] width 499 height 26
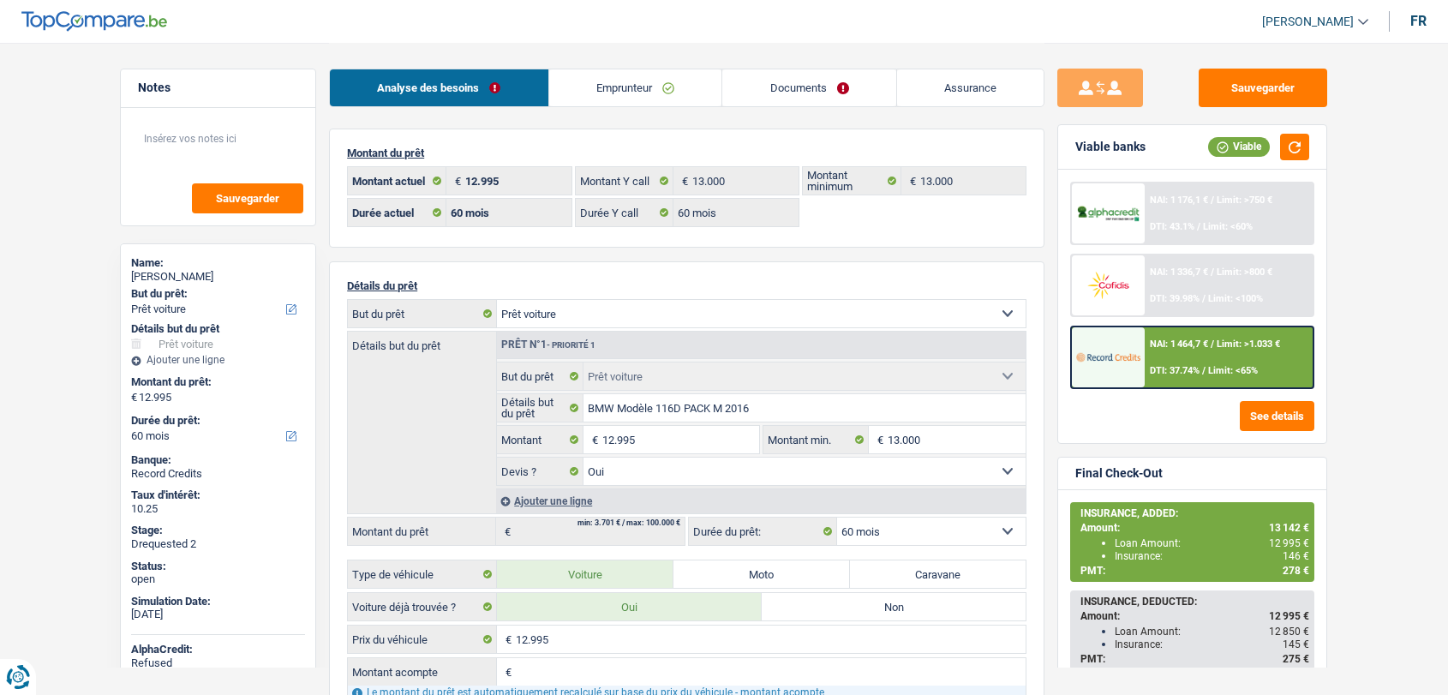
select select "car"
select select "60"
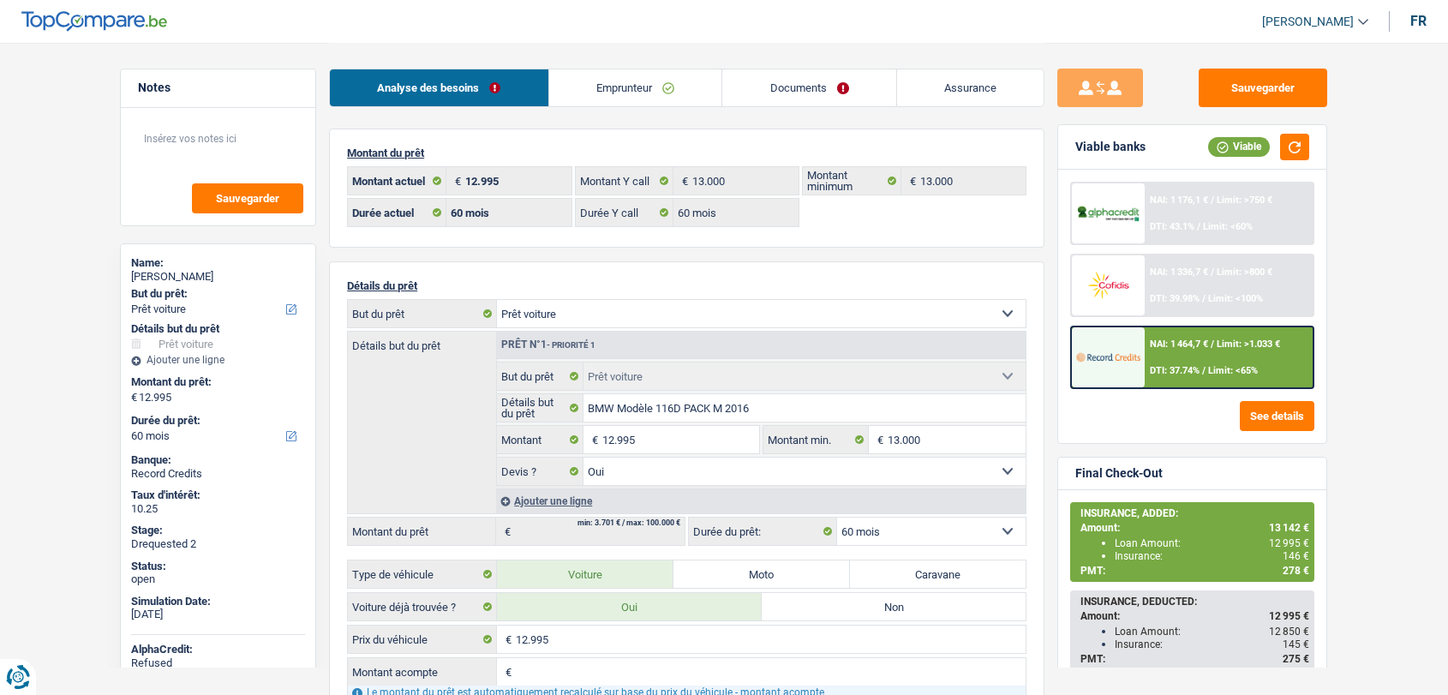
select select "car"
select select "yes"
select select "60"
click at [789, 94] on link "Documents" at bounding box center [809, 87] width 174 height 37
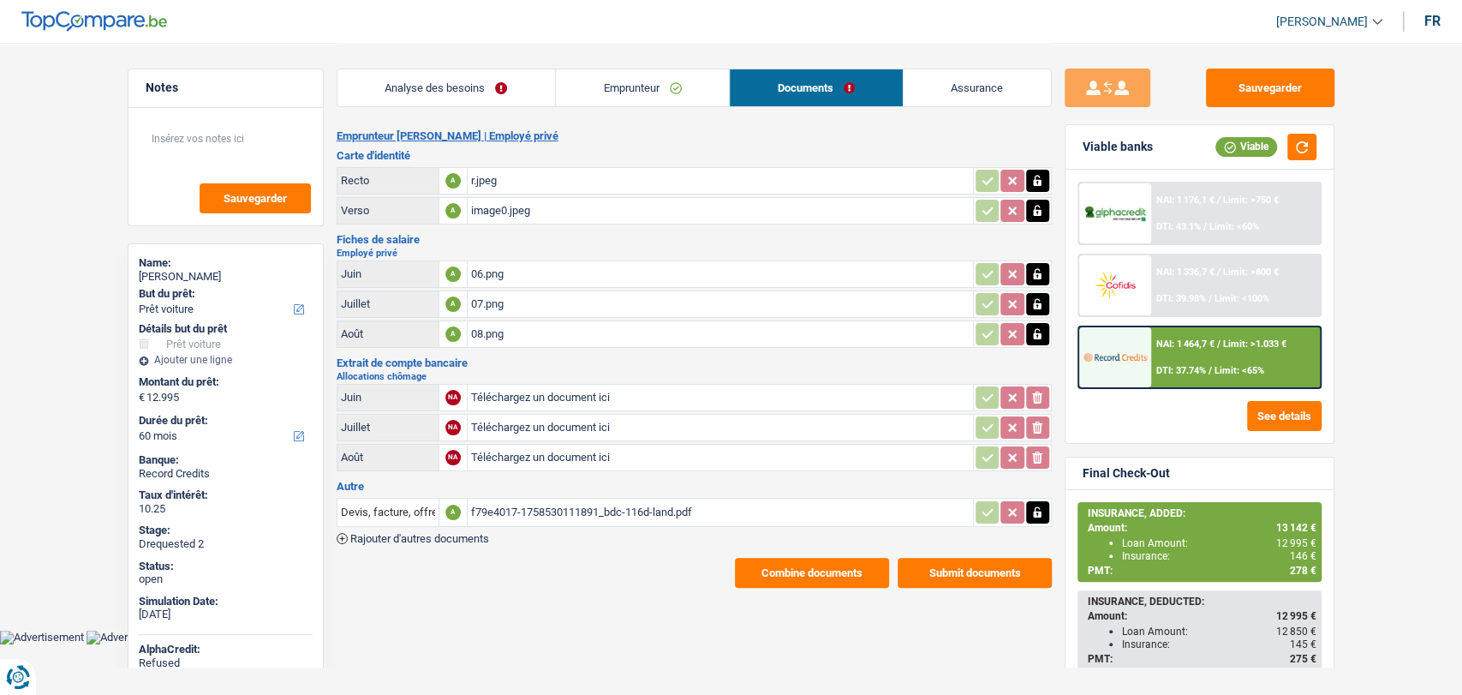
click at [548, 502] on div "f79e4017-1758530111891_bdc-116d-land.pdf" at bounding box center [720, 512] width 499 height 26
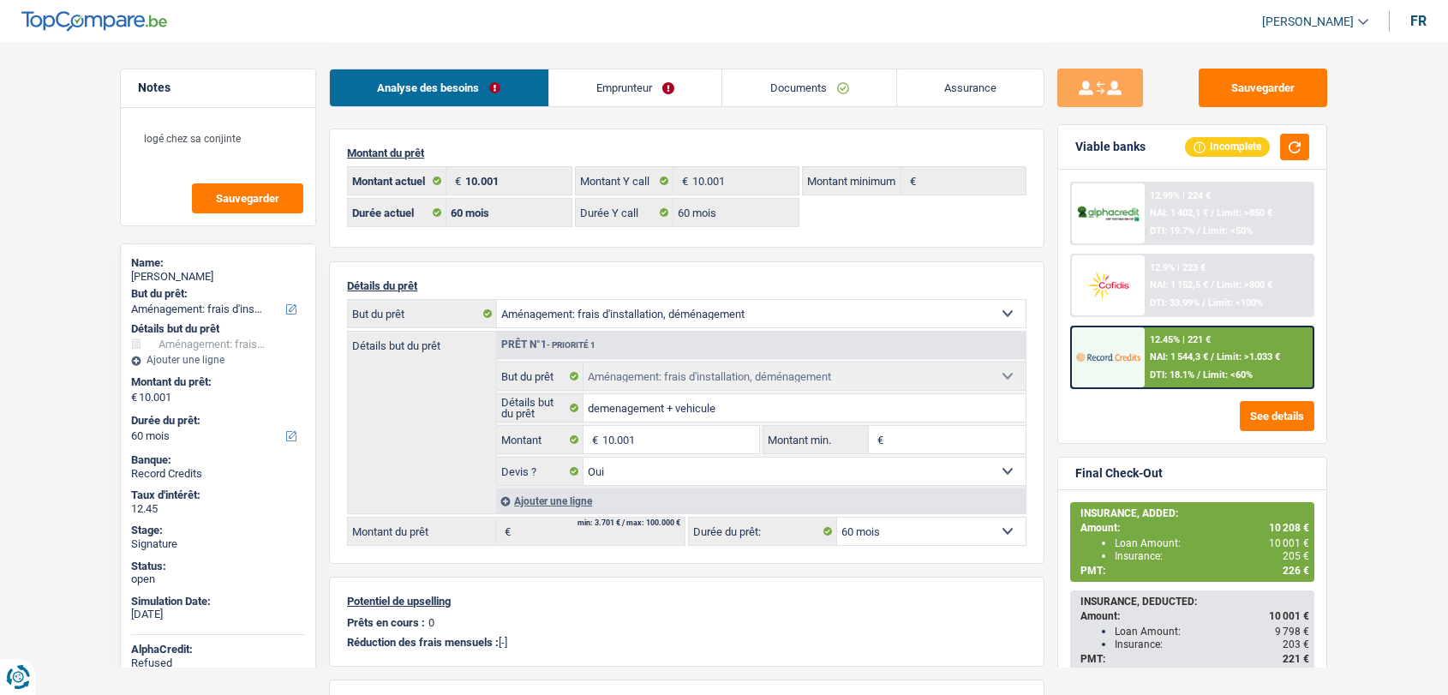
select select "movingOrInstallation"
select select "60"
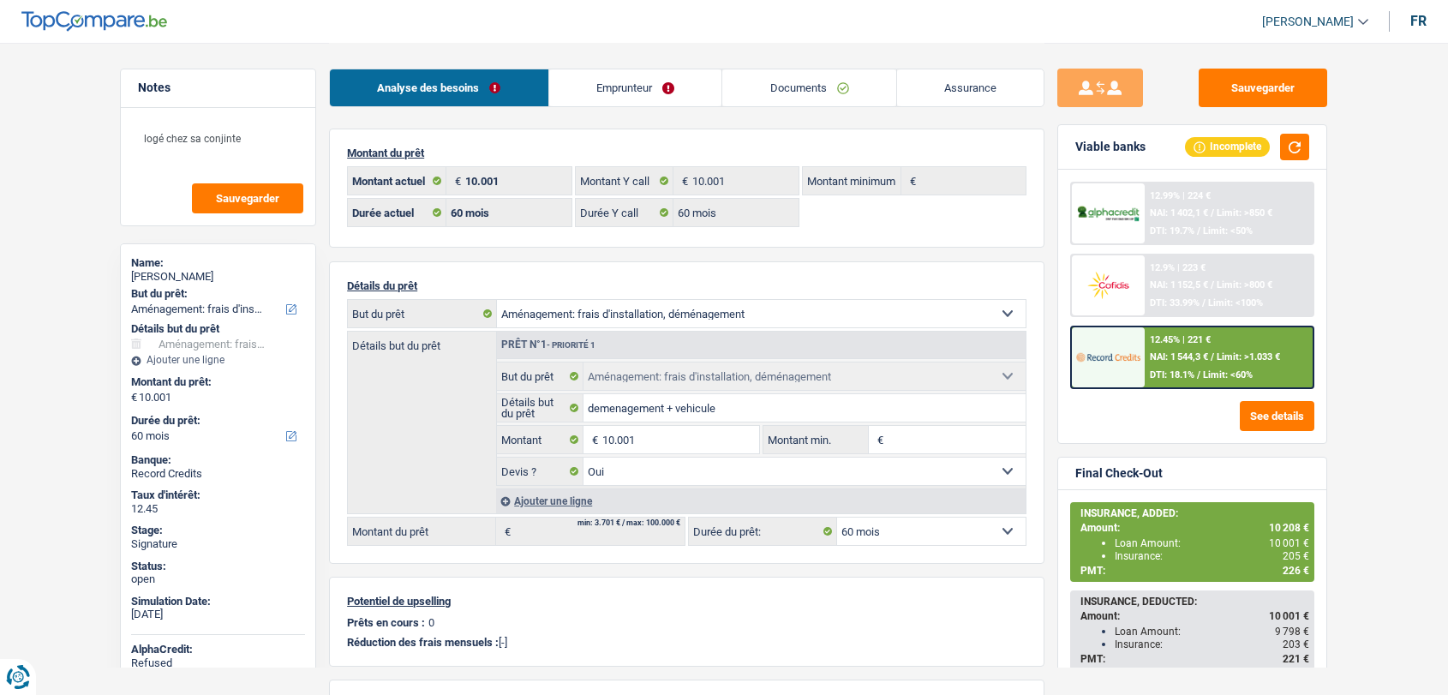
select select "movingOrInstallation"
select select "yes"
select select "60"
click at [815, 93] on link "Documents" at bounding box center [809, 87] width 174 height 37
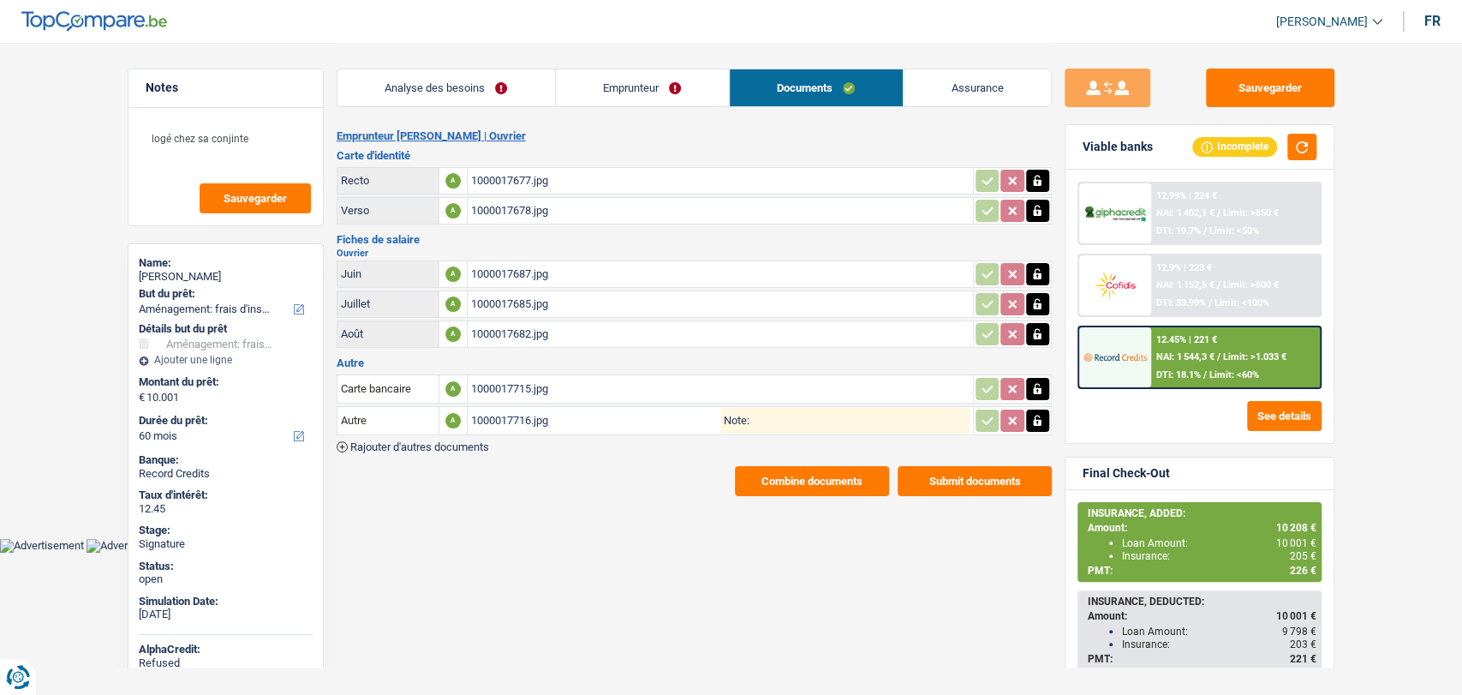
click at [625, 81] on link "Emprunteur" at bounding box center [642, 87] width 173 height 37
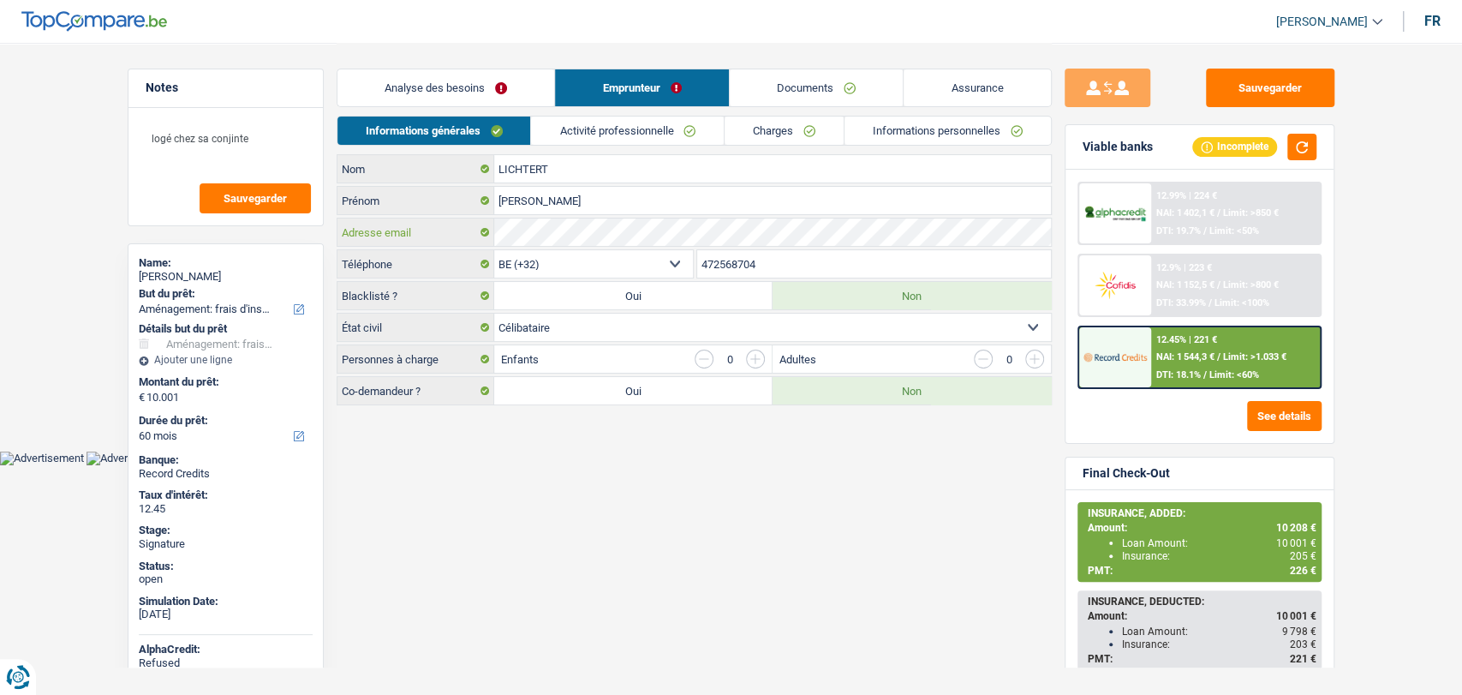
click at [396, 212] on div "LICHTERT Nom MICHAEL Prénom Adresse email BE (+32) LU (+352) Sélectionner une o…" at bounding box center [694, 279] width 715 height 251
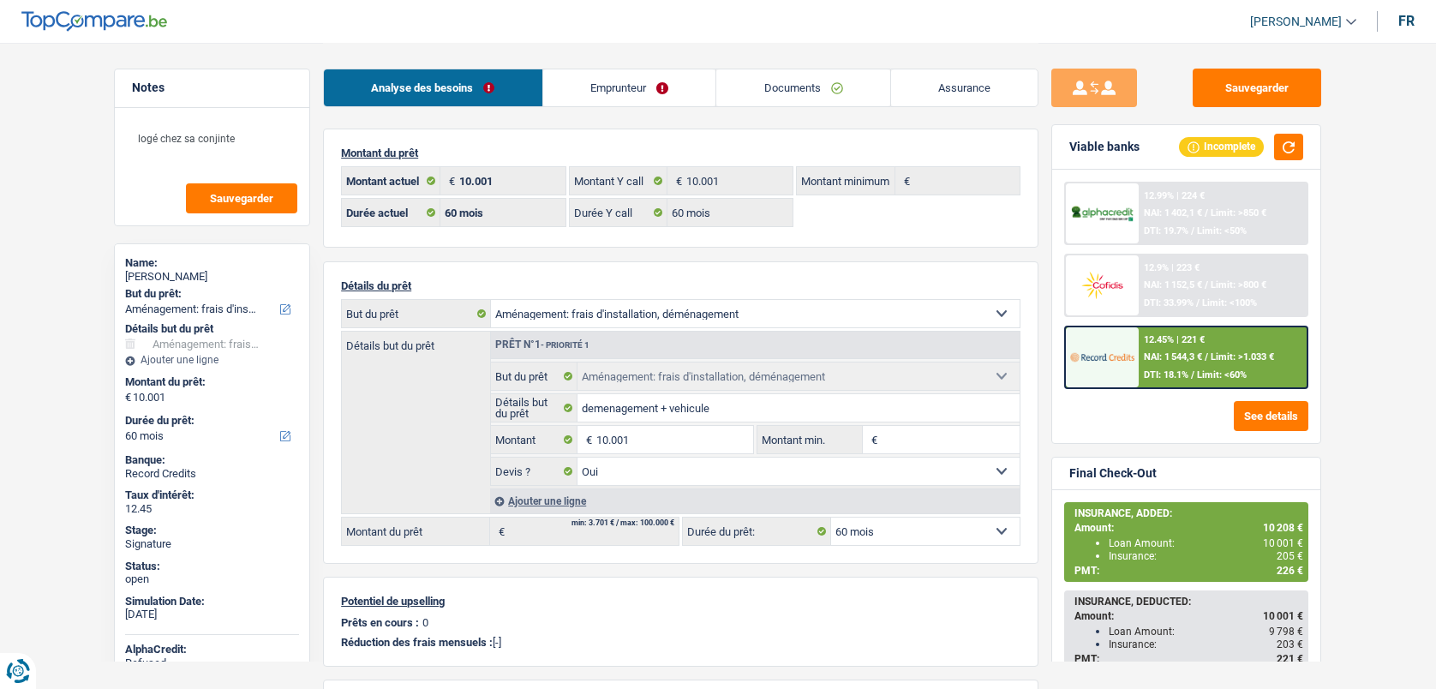
select select "movingOrInstallation"
select select "60"
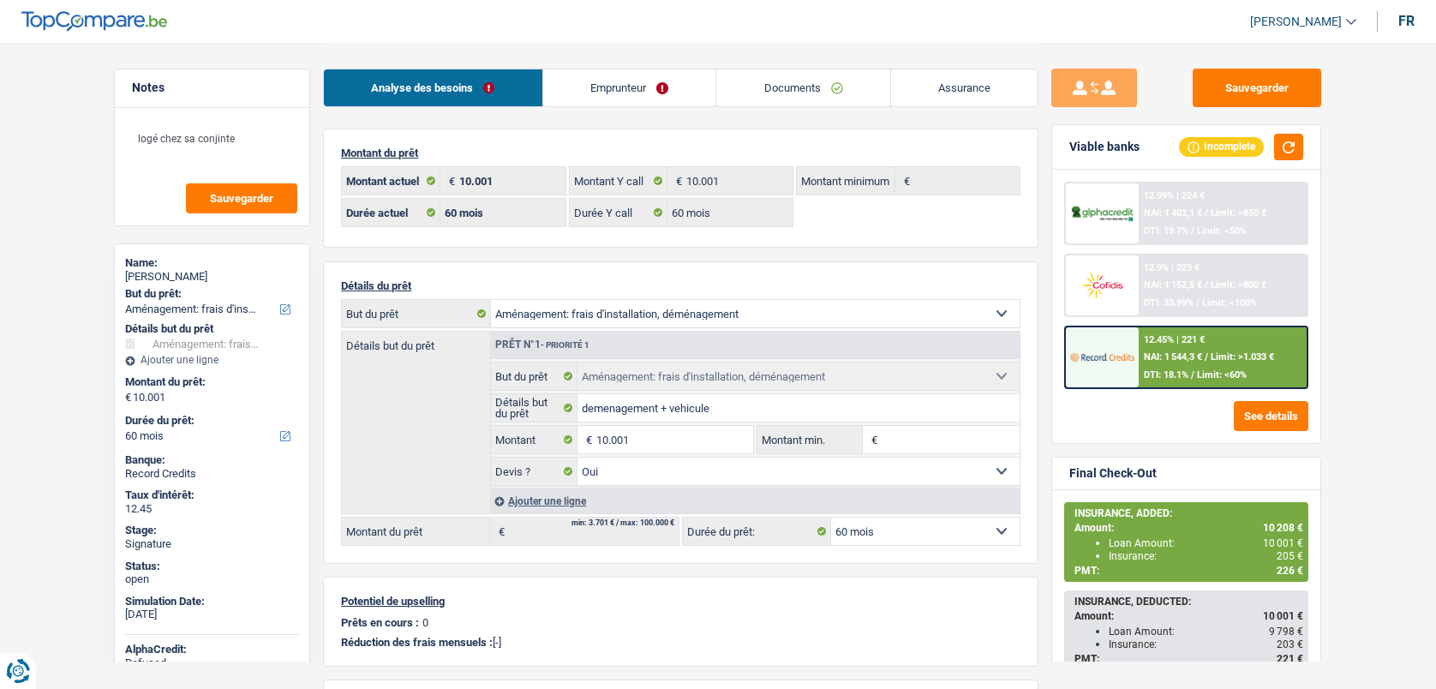
select select "movingOrInstallation"
select select "yes"
select select "60"
click at [809, 89] on link "Documents" at bounding box center [803, 87] width 174 height 37
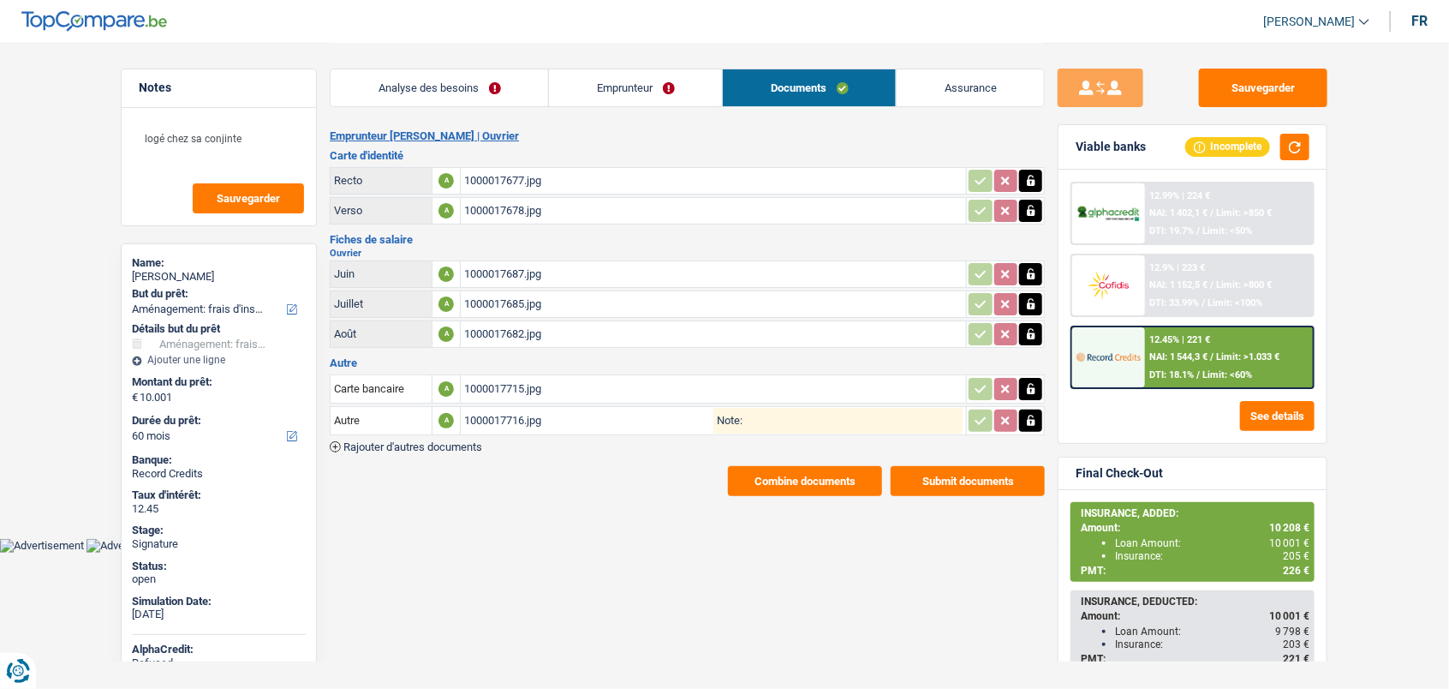
click at [461, 445] on span "Rajouter d'autres documents" at bounding box center [412, 446] width 139 height 11
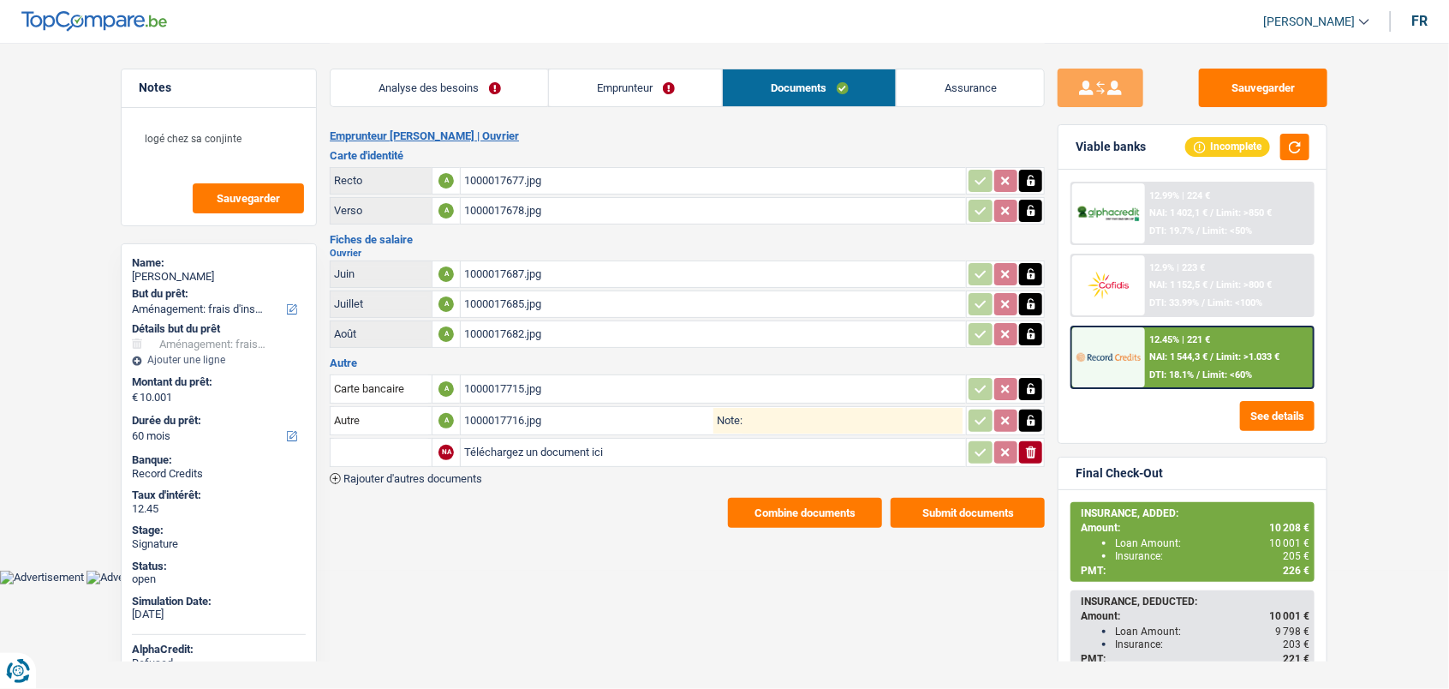
click at [444, 475] on span "Rajouter d'autres documents" at bounding box center [412, 478] width 139 height 11
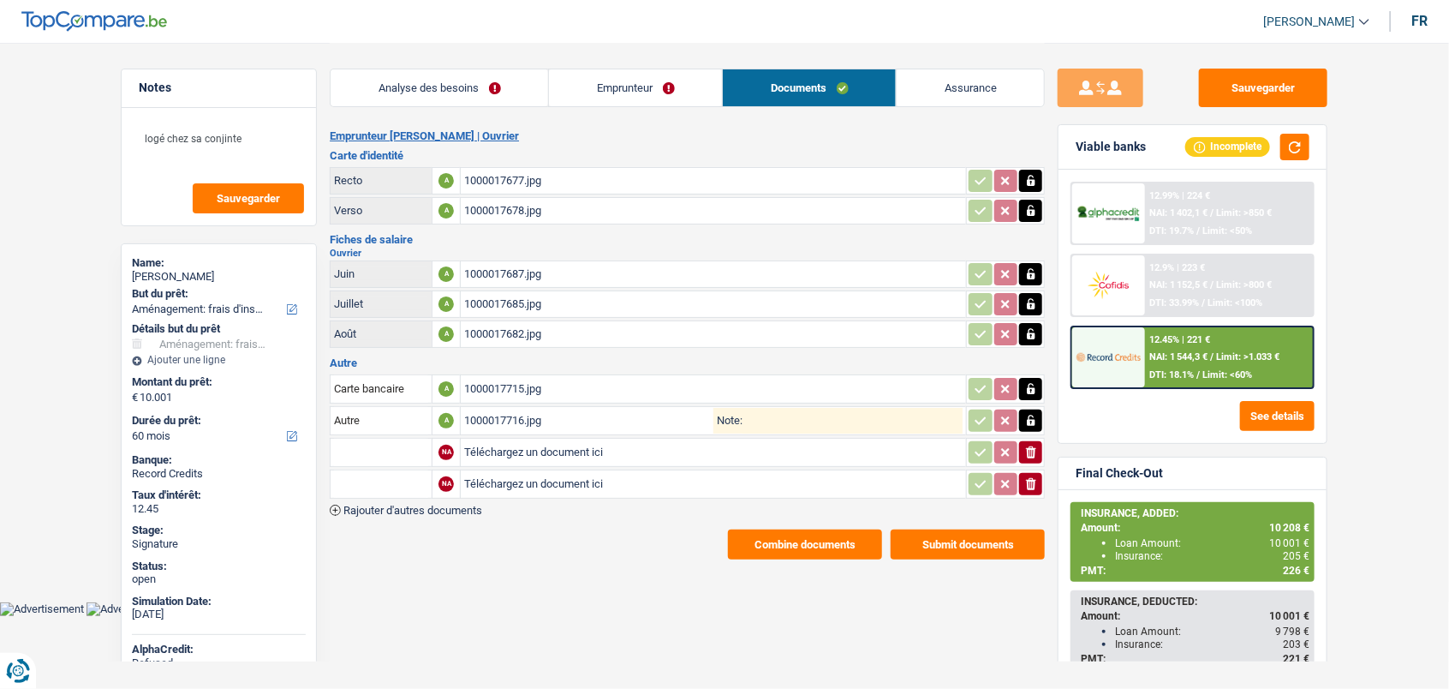
click at [502, 449] on input "Téléchargez un document ici" at bounding box center [713, 452] width 499 height 26
type input "C:\fakepath\IMG-20250930-WA0010.jpg"
click at [529, 412] on div "1000017716.jpg" at bounding box center [588, 421] width 249 height 26
click at [523, 476] on input "Téléchargez un document ici" at bounding box center [713, 484] width 499 height 26
type input "C:\fakepath\IMG-20250930-WA0011.jpg"
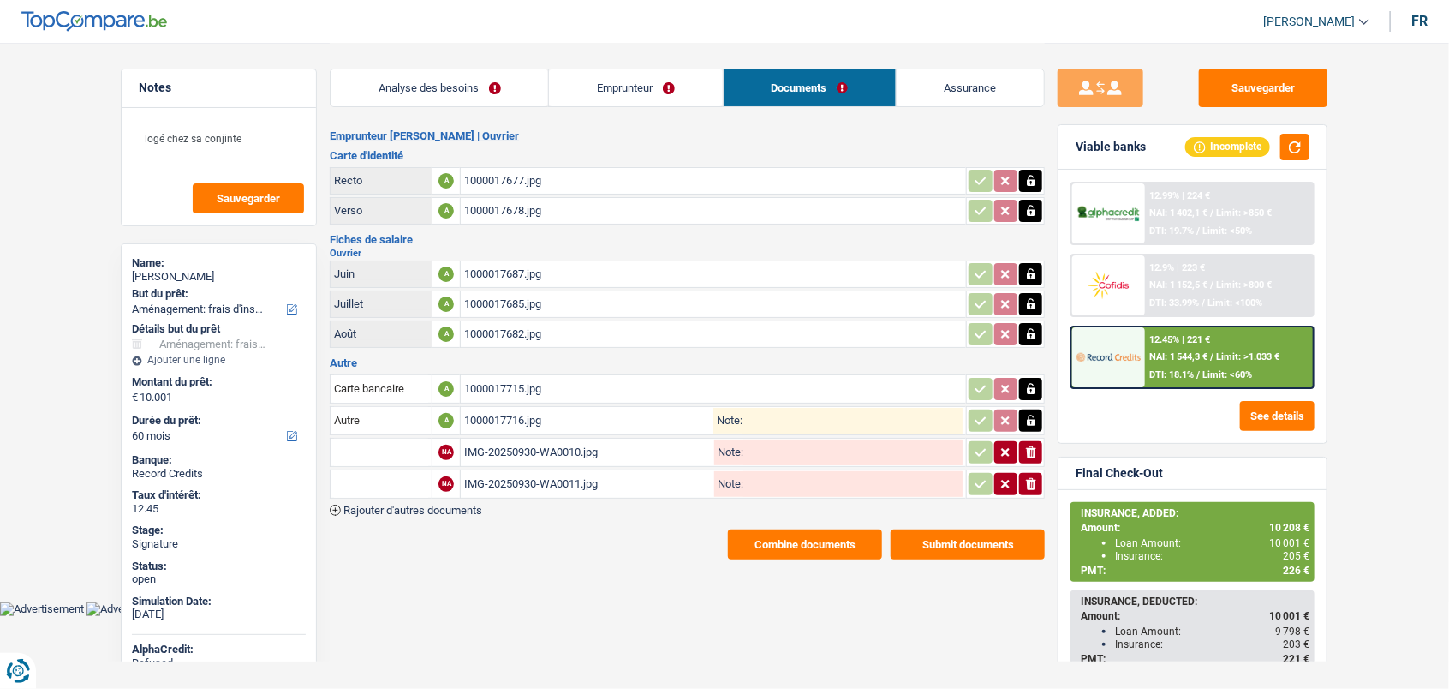
click at [422, 448] on input "text" at bounding box center [381, 452] width 94 height 27
click at [396, 477] on li "Carte bancaire" at bounding box center [427, 485] width 176 height 21
type input "Carte bancaire"
click at [390, 477] on input "text" at bounding box center [381, 483] width 94 height 27
click at [394, 516] on li "Carte bancaire" at bounding box center [427, 517] width 176 height 21
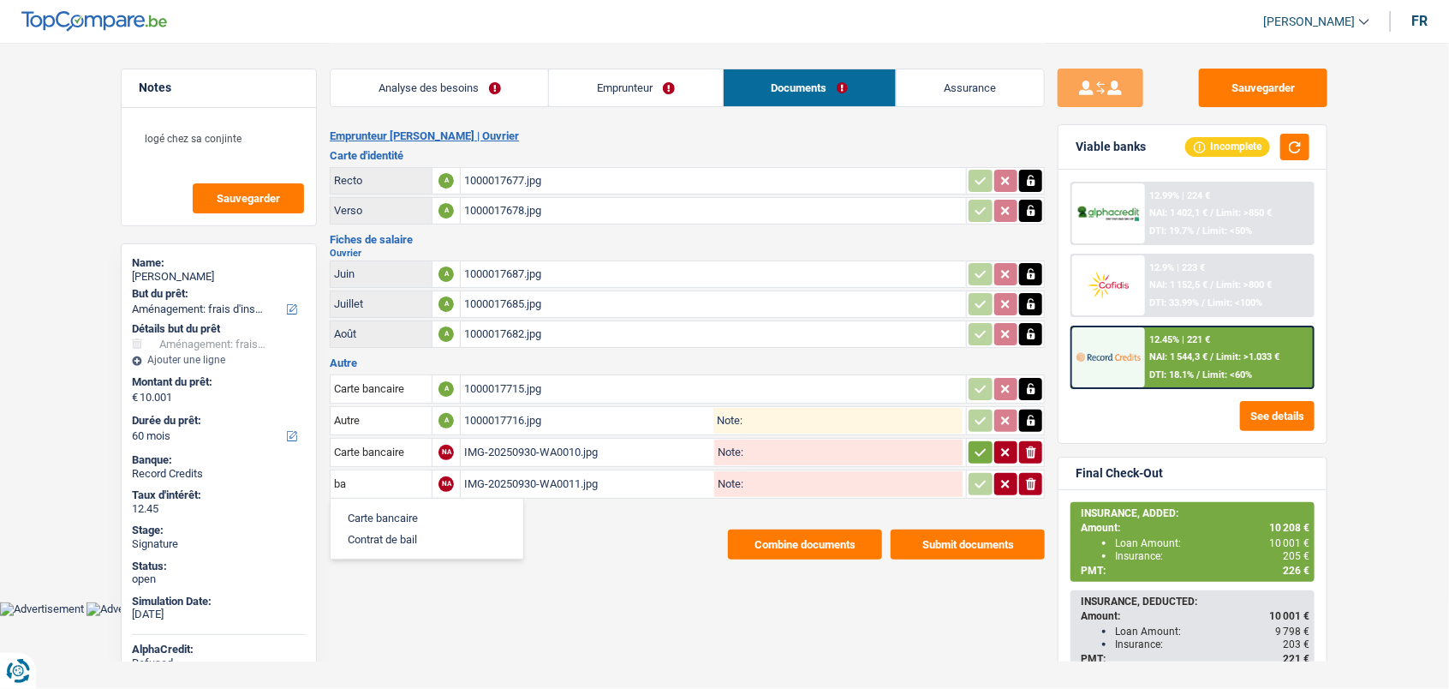
type input "Carte bancaire"
click at [960, 450] on input "Note:" at bounding box center [852, 452] width 219 height 26
click at [980, 452] on icon "button" at bounding box center [981, 452] width 14 height 17
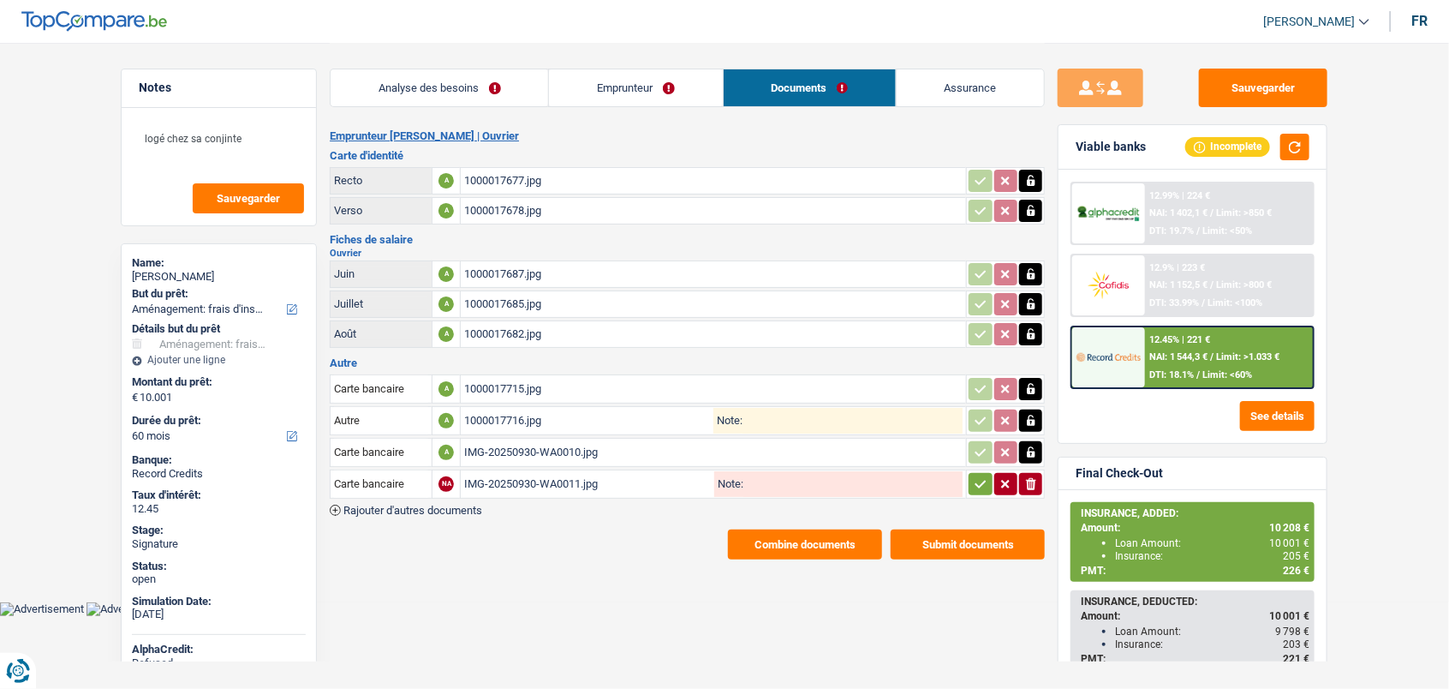
click at [988, 481] on button "button" at bounding box center [980, 484] width 23 height 22
click at [475, 81] on link "Analyse des besoins" at bounding box center [440, 87] width 218 height 37
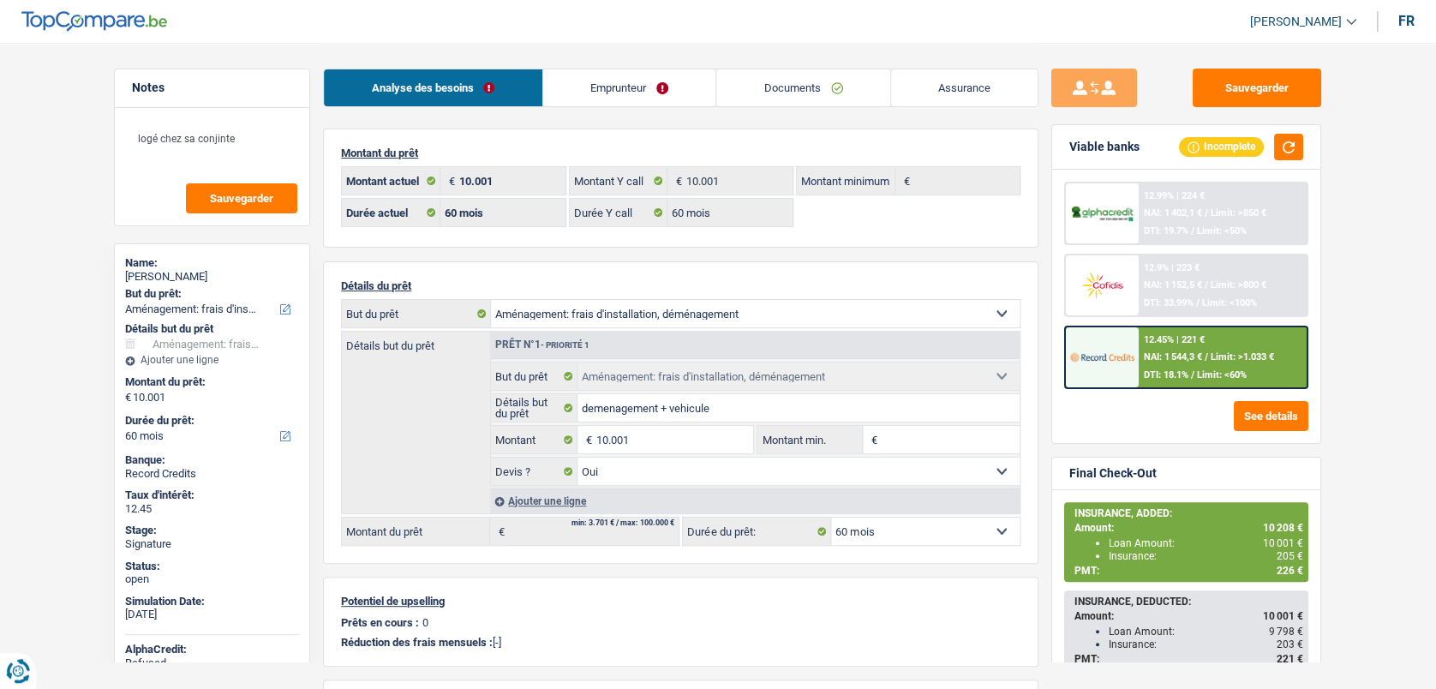
click at [522, 506] on div "Ajouter une ligne" at bounding box center [754, 500] width 529 height 25
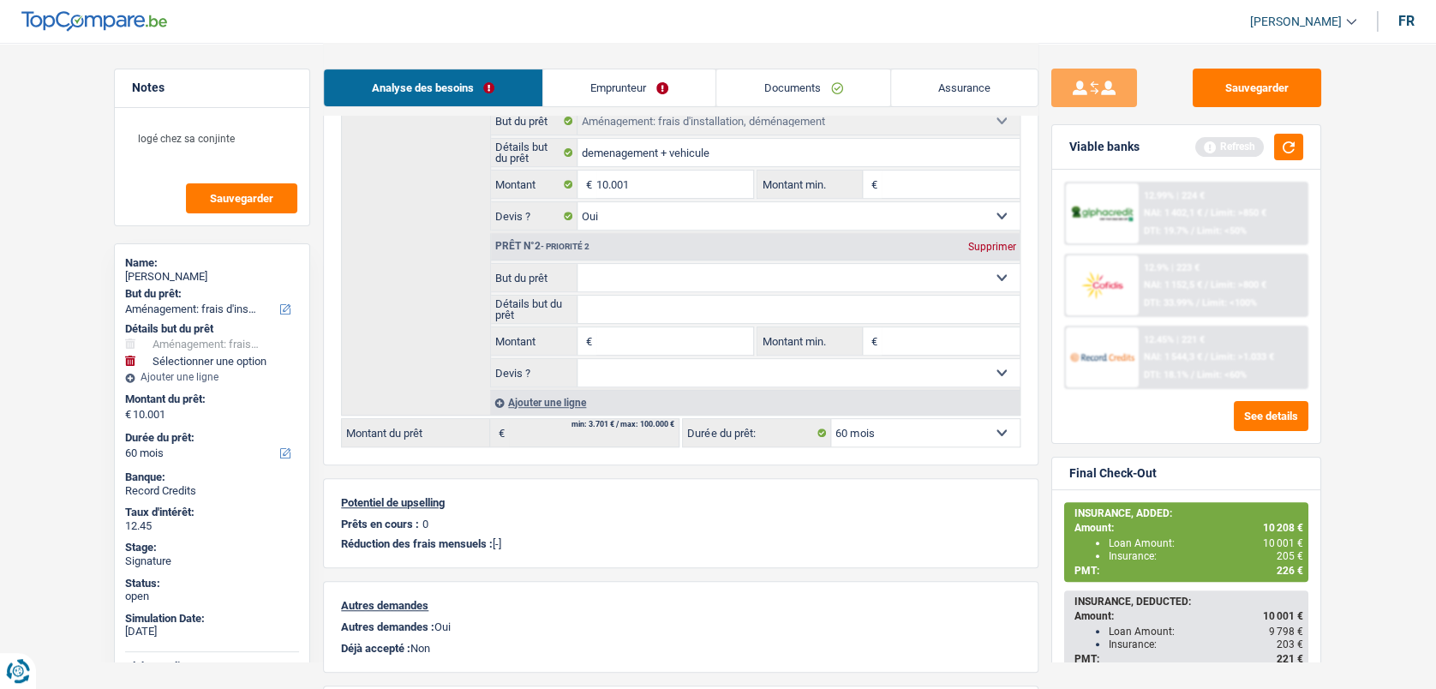
scroll to position [254, 0]
click at [594, 337] on span "€" at bounding box center [586, 341] width 19 height 27
click at [609, 337] on input "Montant" at bounding box center [674, 341] width 157 height 27
type input "207"
type input "10.208"
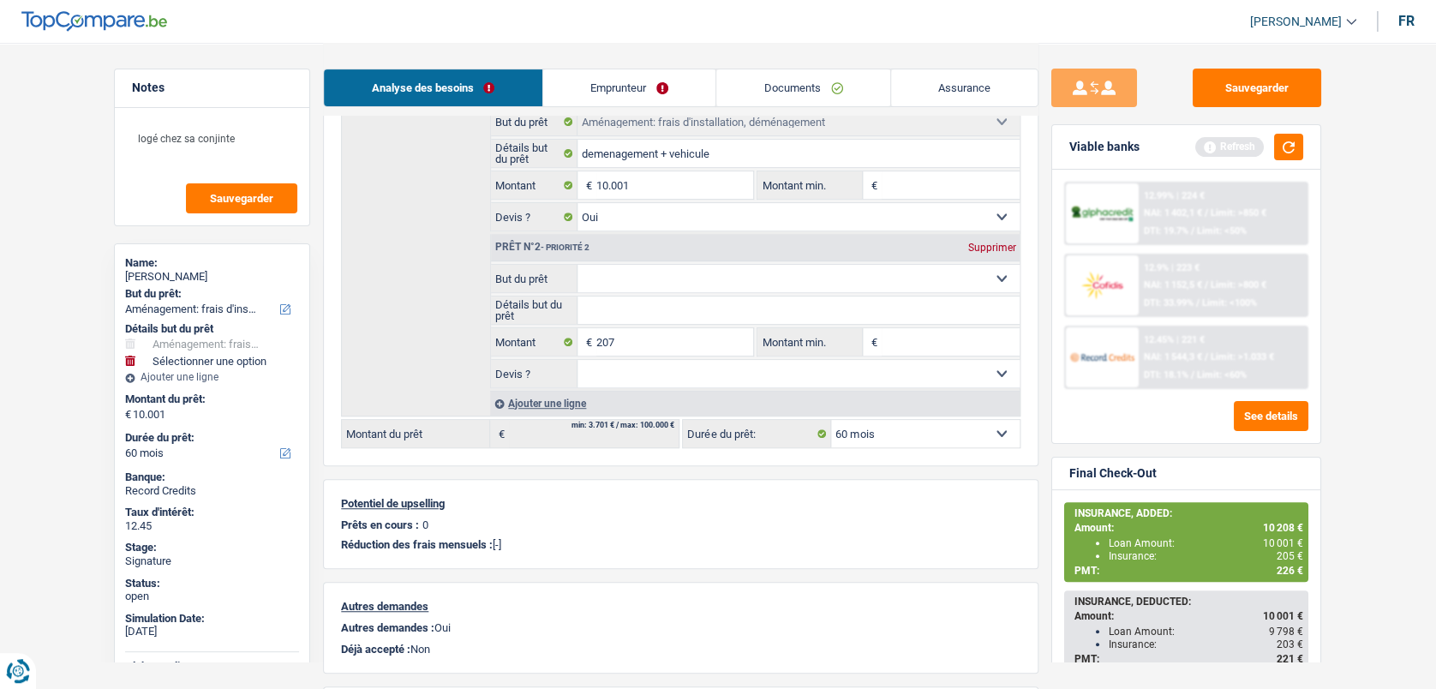
type input "10.208"
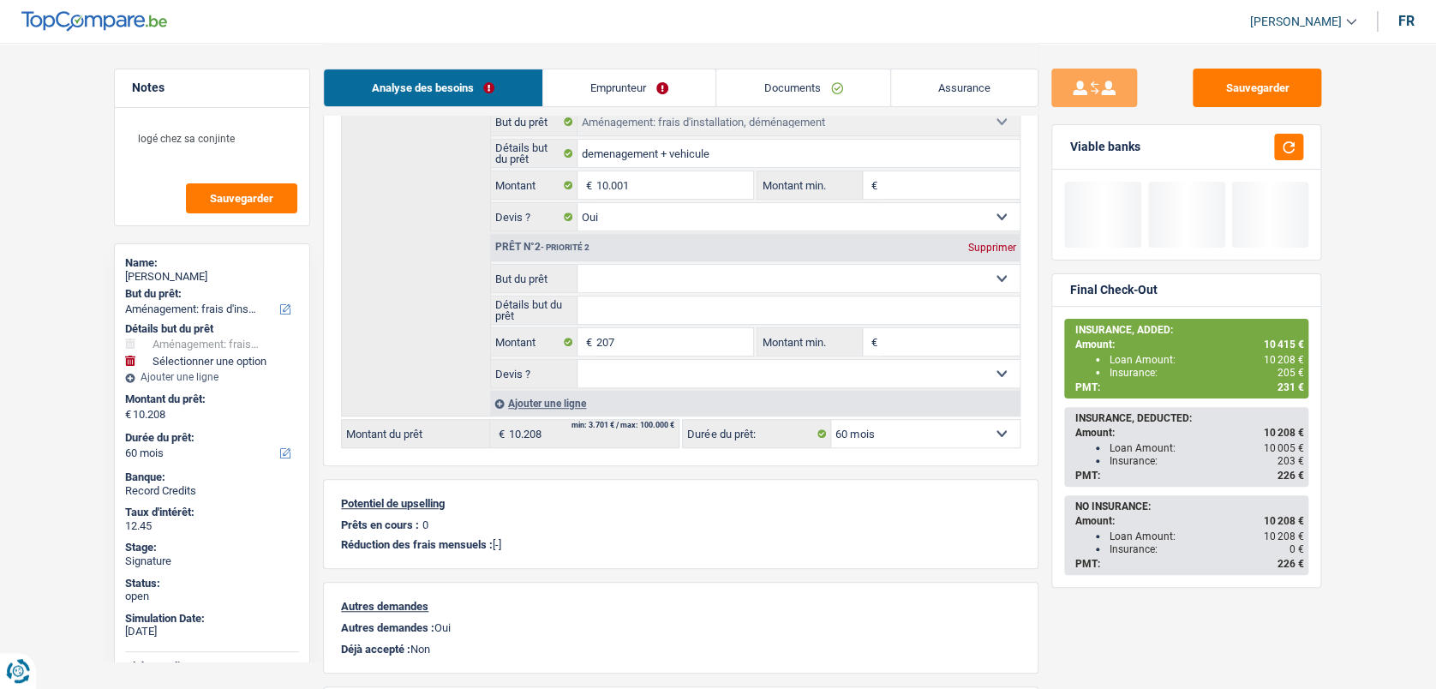
click at [631, 264] on fieldset "Confort maison: meubles, textile, peinture, électroménager, outillage non-profe…" at bounding box center [755, 278] width 528 height 29
click at [618, 279] on select "Confort maison: meubles, textile, peinture, électroménager, outillage non-profe…" at bounding box center [798, 278] width 443 height 27
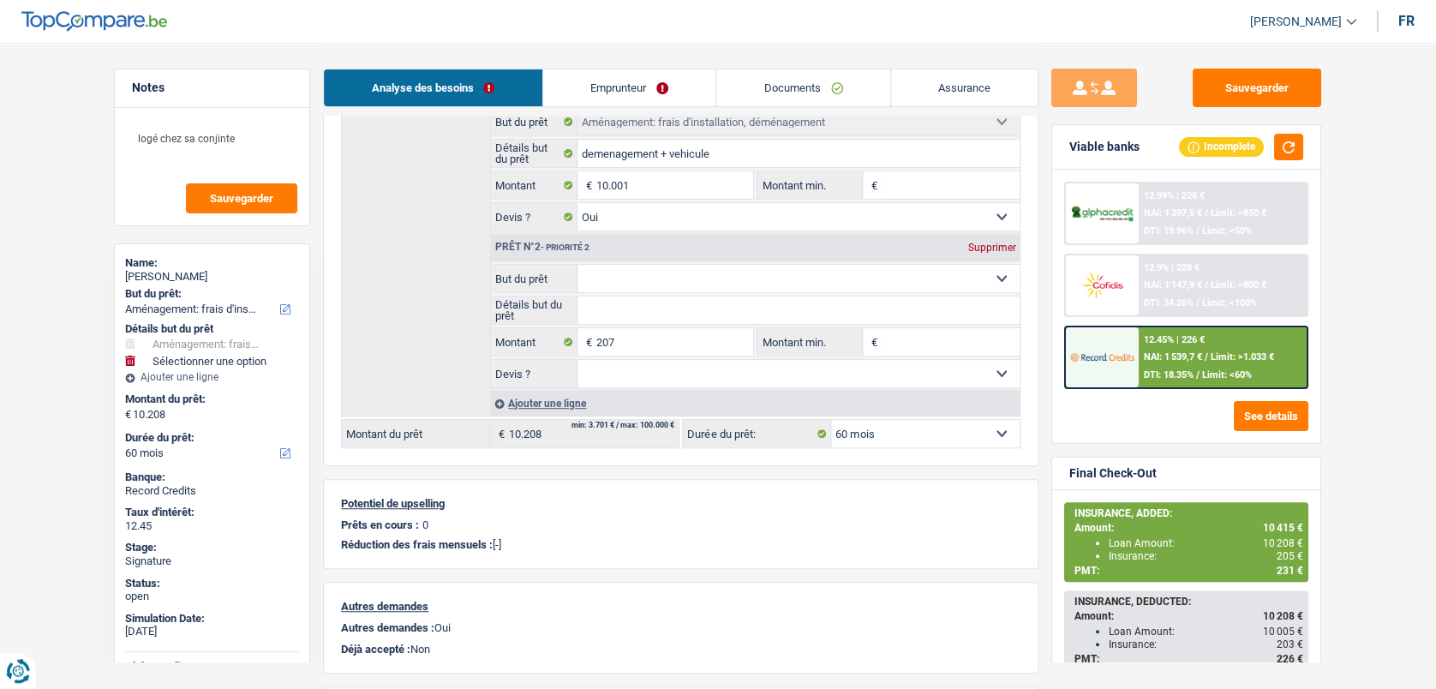
select select "insurance"
click at [577, 265] on select "Confort maison: meubles, textile, peinture, électroménager, outillage non-profe…" at bounding box center [798, 278] width 443 height 27
type input "0"
select select "insurance"
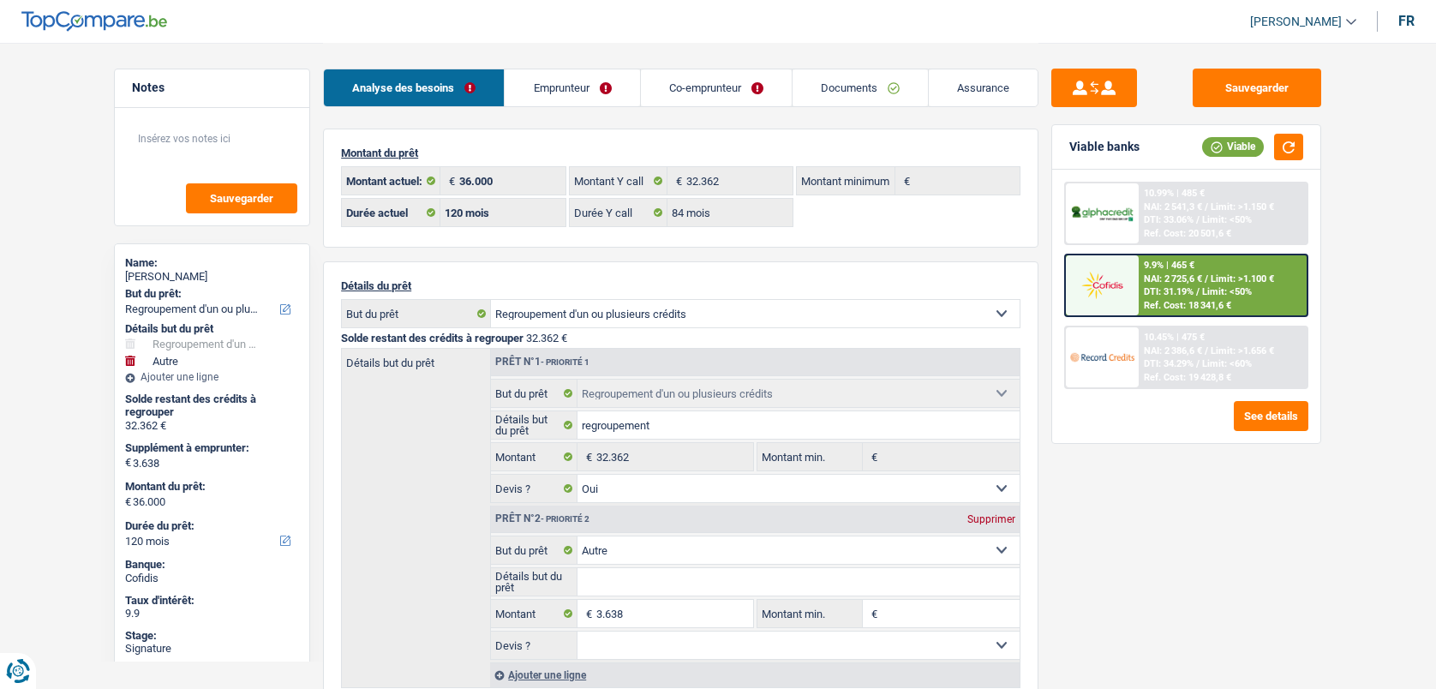
select select "refinancing"
select select "other"
select select "120"
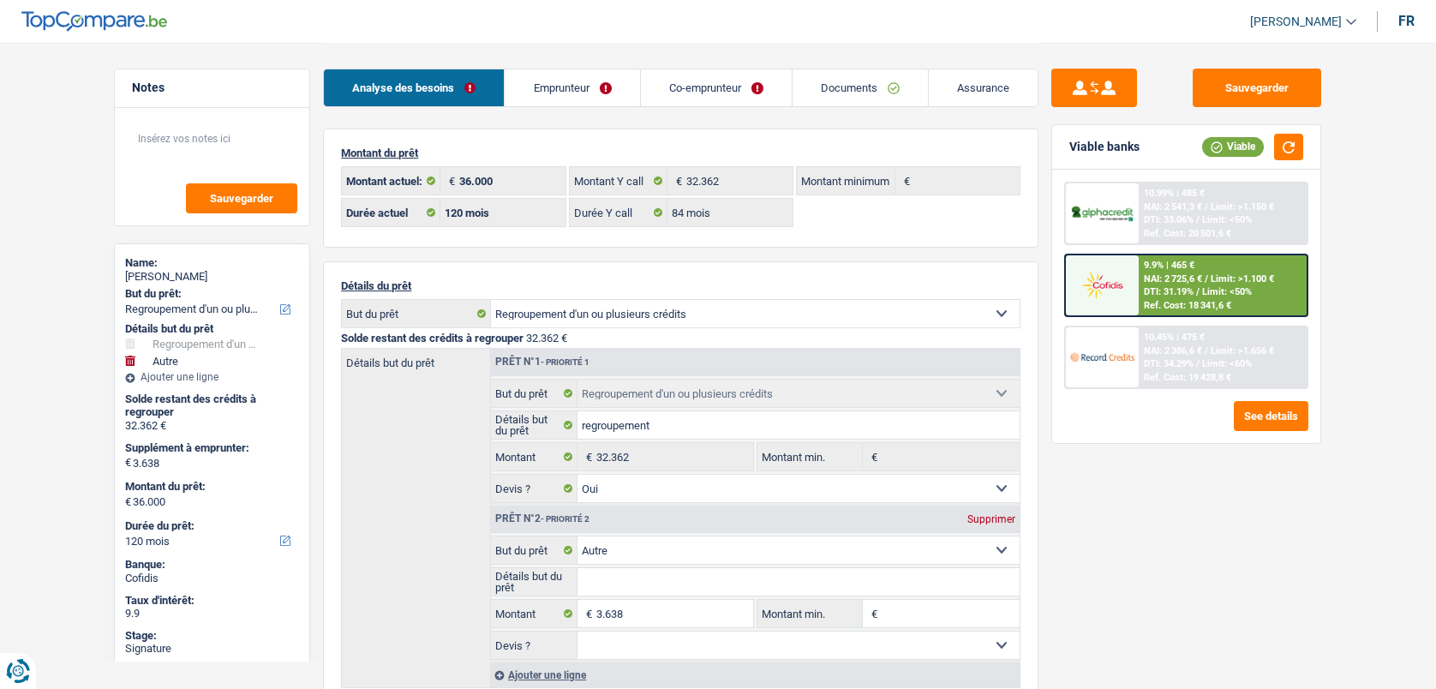
select select "84"
select select "refinancing"
select select "yes"
select select "other"
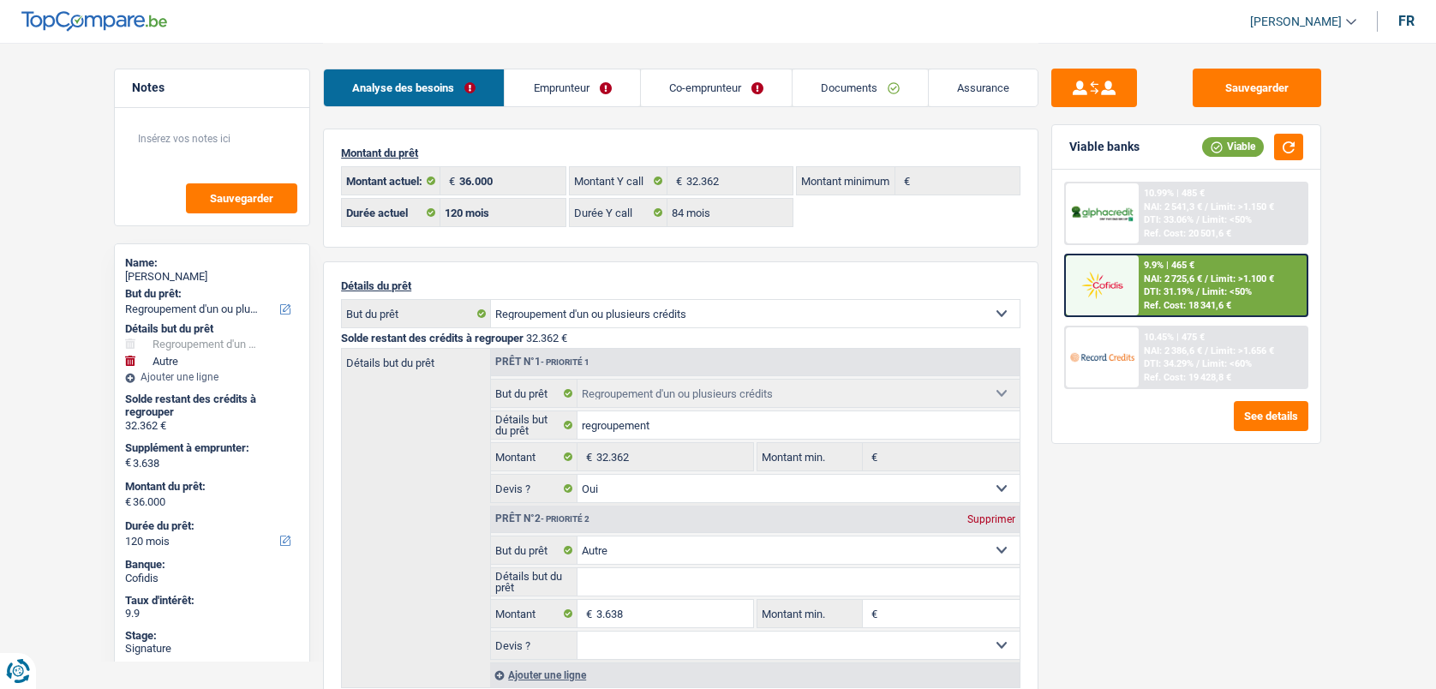
select select "120"
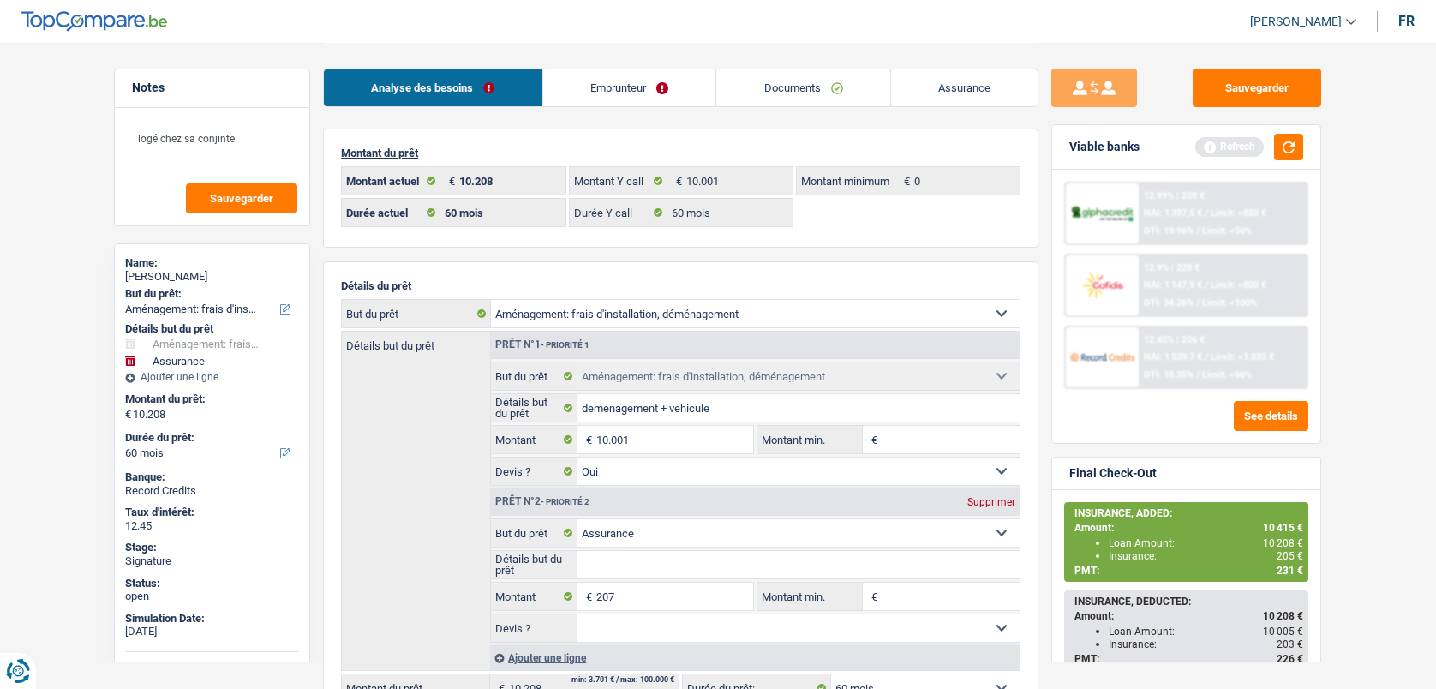
select select "movingOrInstallation"
select select "insurance"
select select "60"
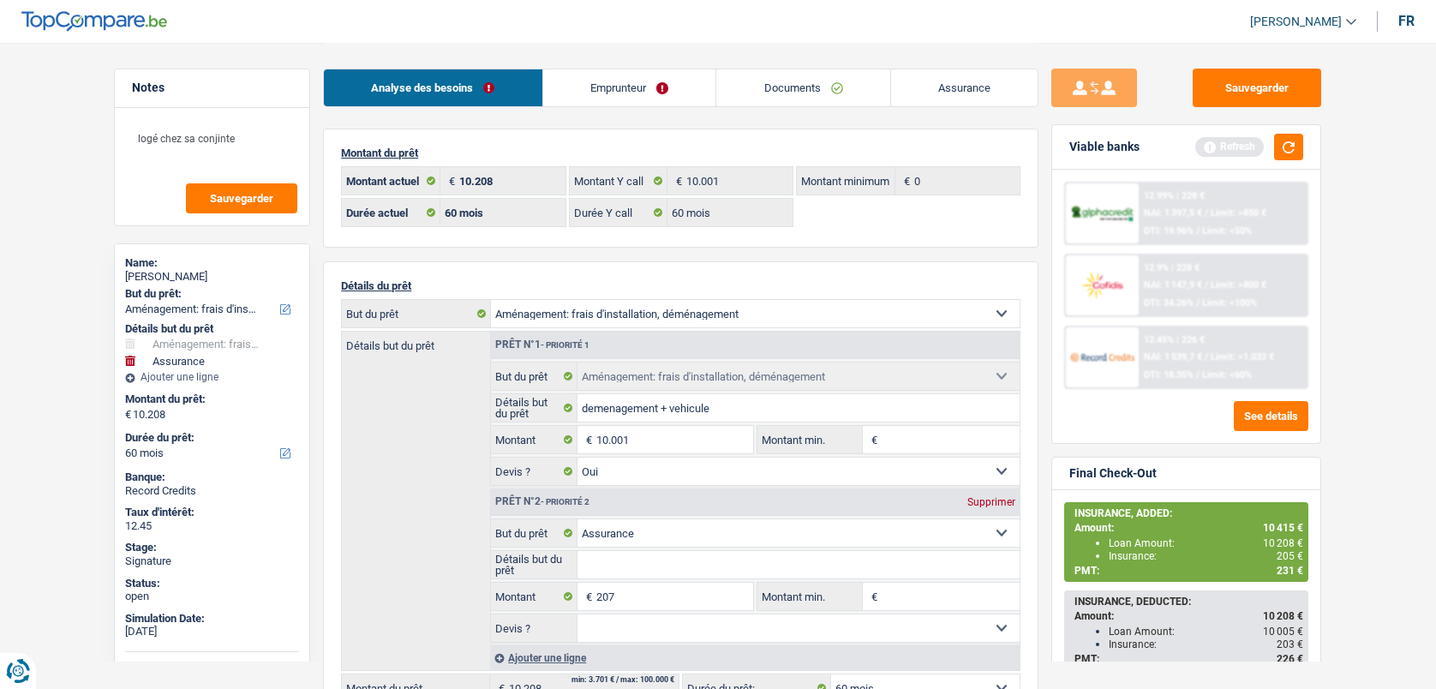
select select "60"
select select "movingOrInstallation"
select select "yes"
select select "insurance"
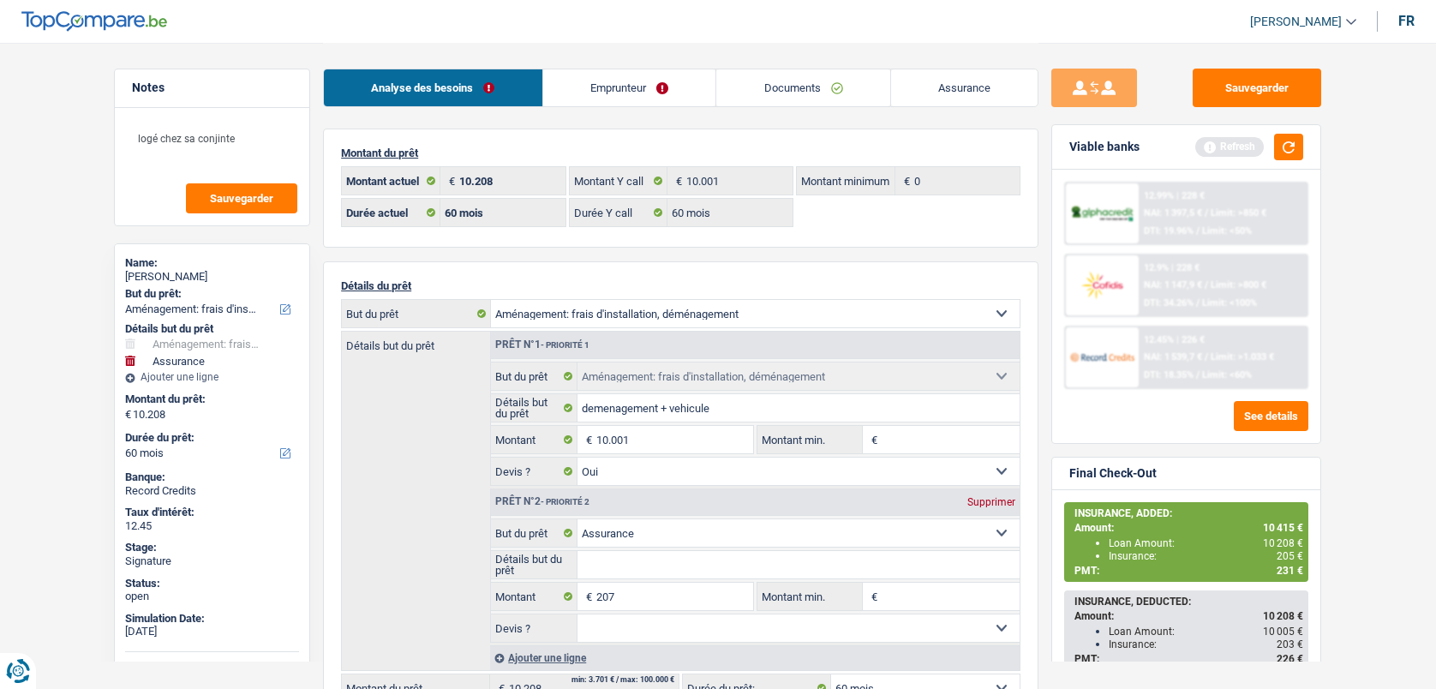
select select "60"
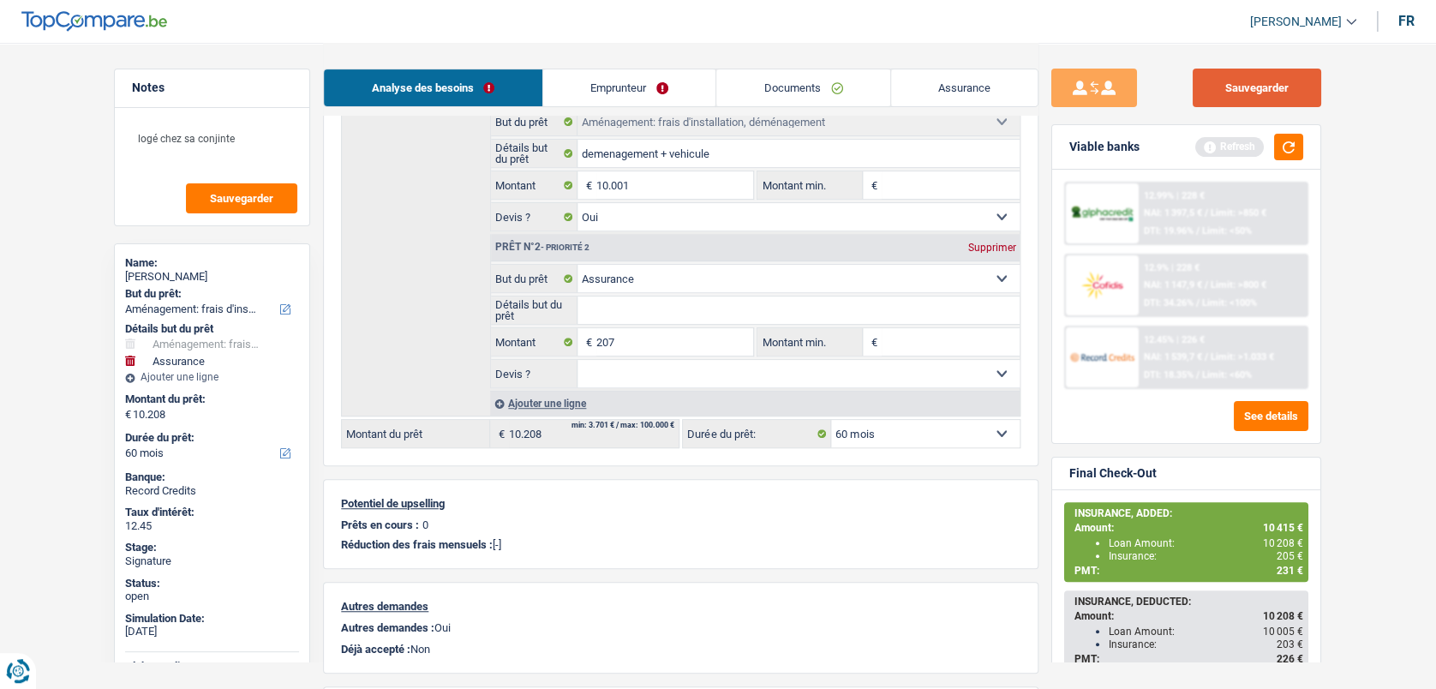
scroll to position [254, 0]
click at [1231, 78] on button "Sauvegarder" at bounding box center [1256, 88] width 128 height 39
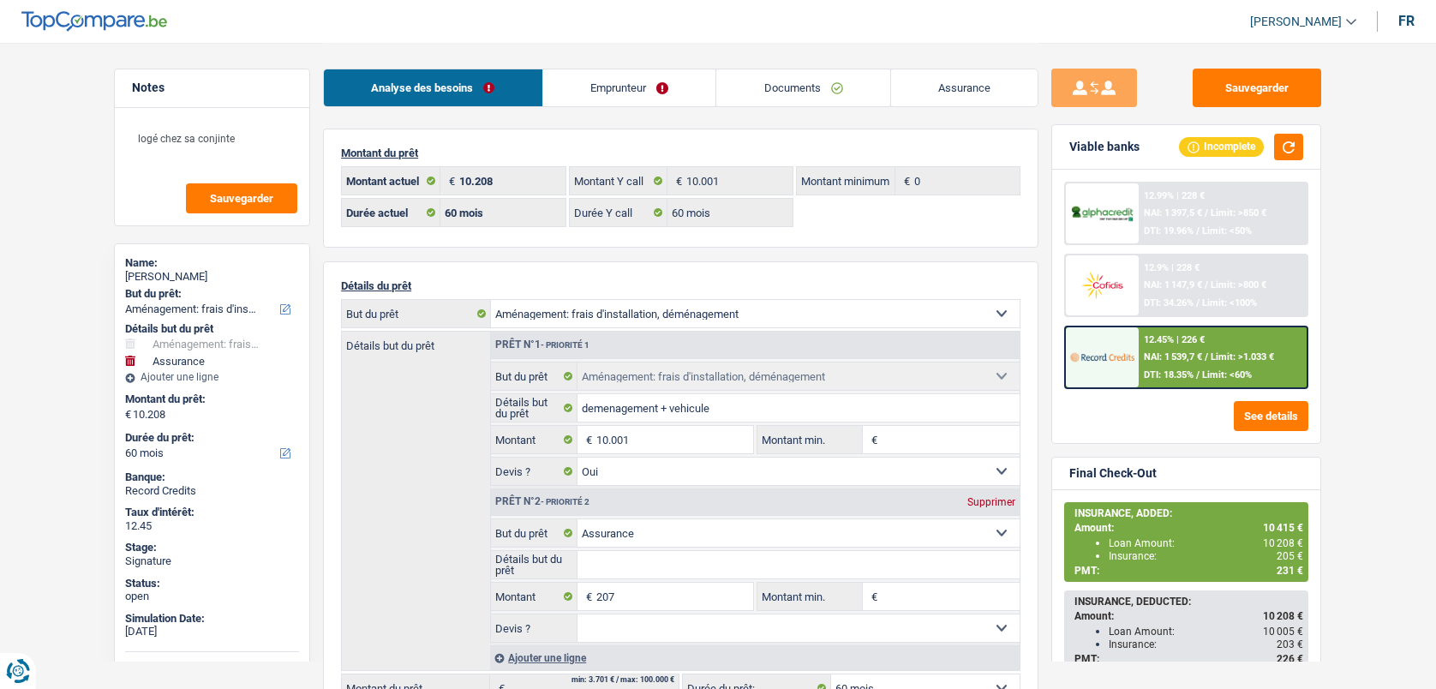
select select "movingOrInstallation"
select select "insurance"
select select "60"
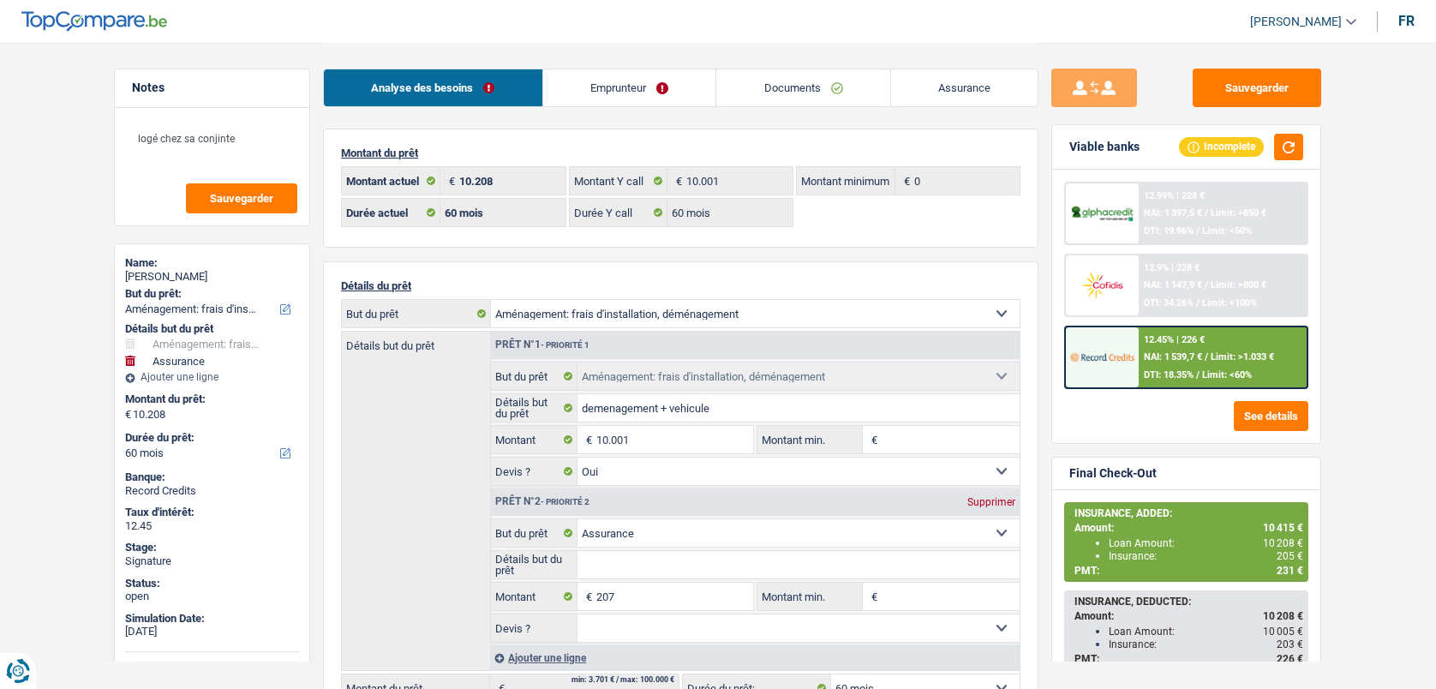
select select "60"
select select "movingOrInstallation"
select select "yes"
select select "insurance"
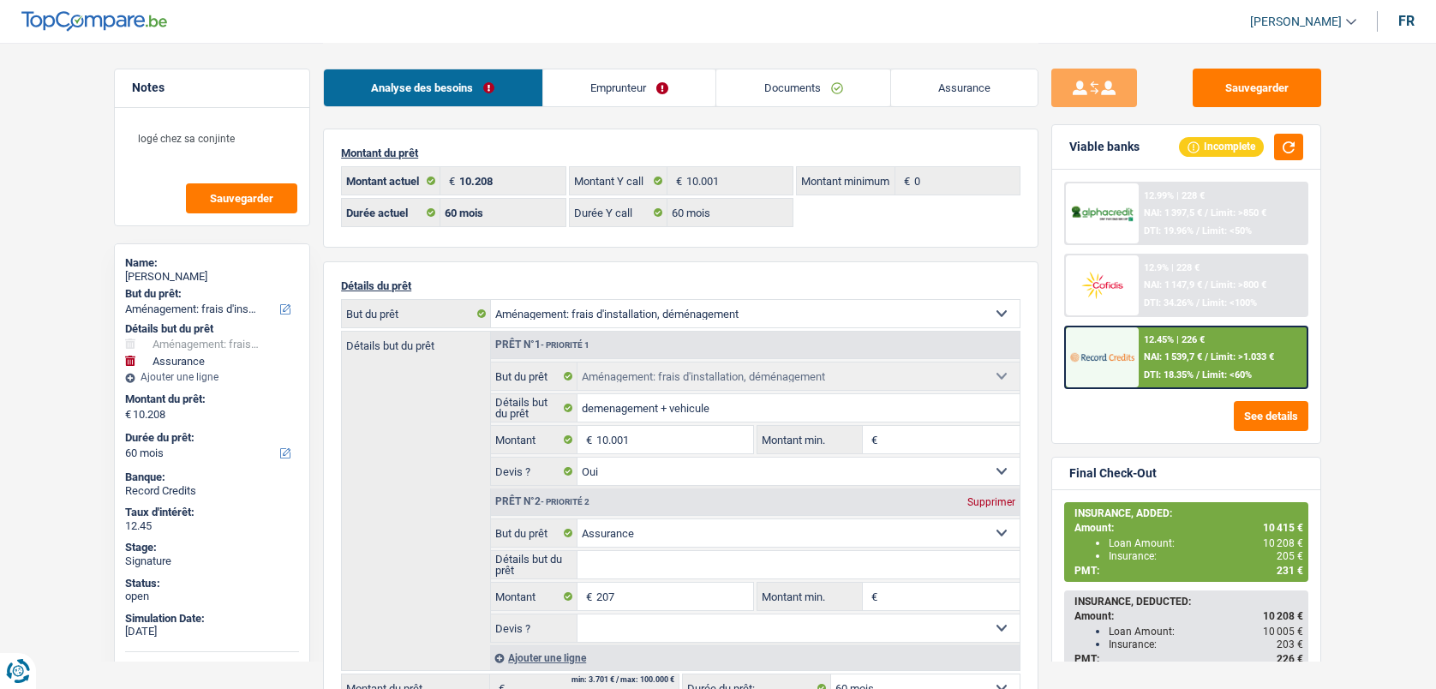
select select "60"
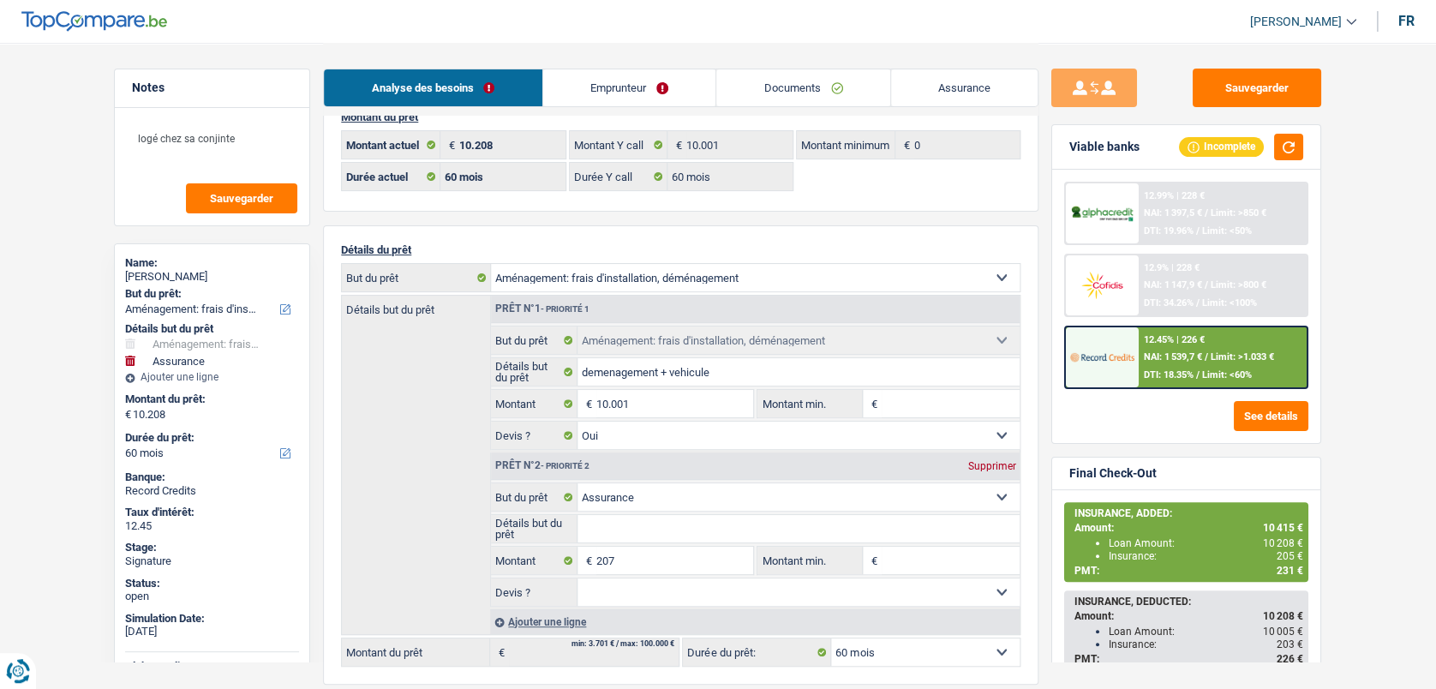
click at [787, 82] on link "Documents" at bounding box center [803, 87] width 174 height 37
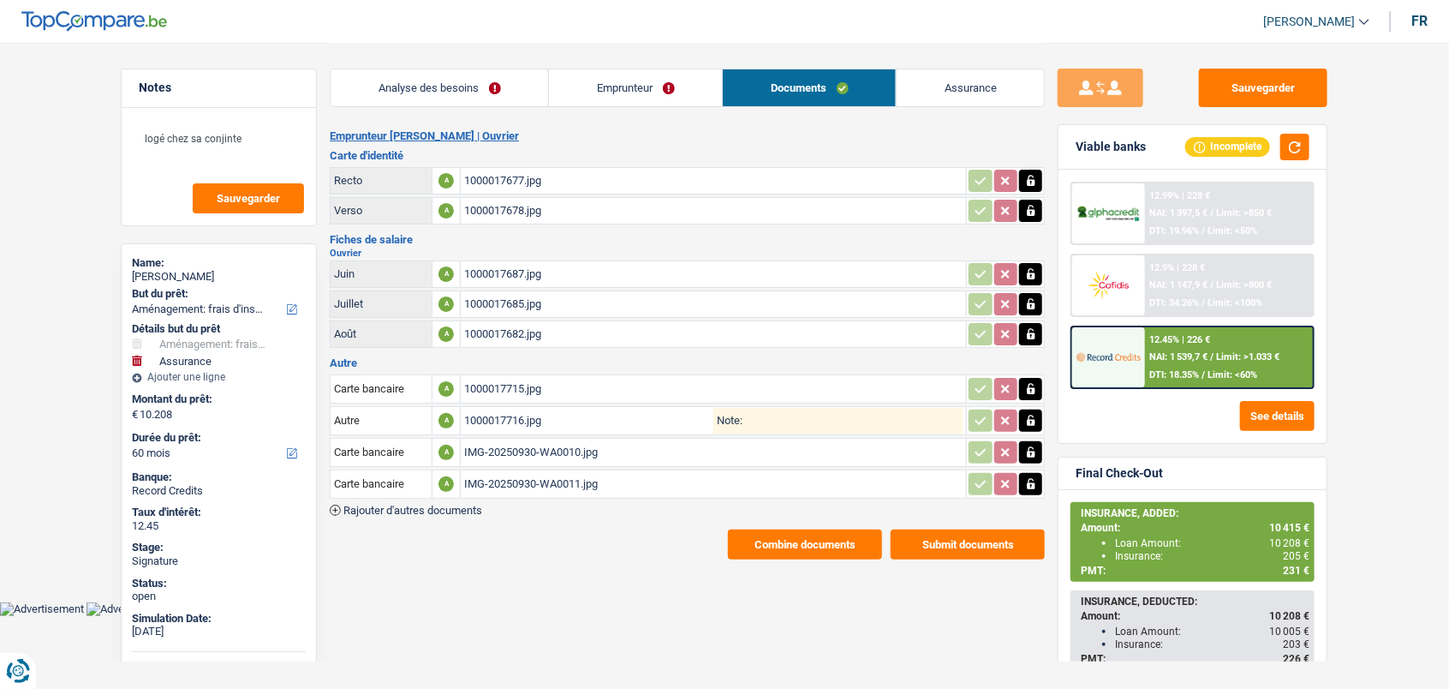
click at [749, 529] on button "Combine documents" at bounding box center [805, 544] width 154 height 30
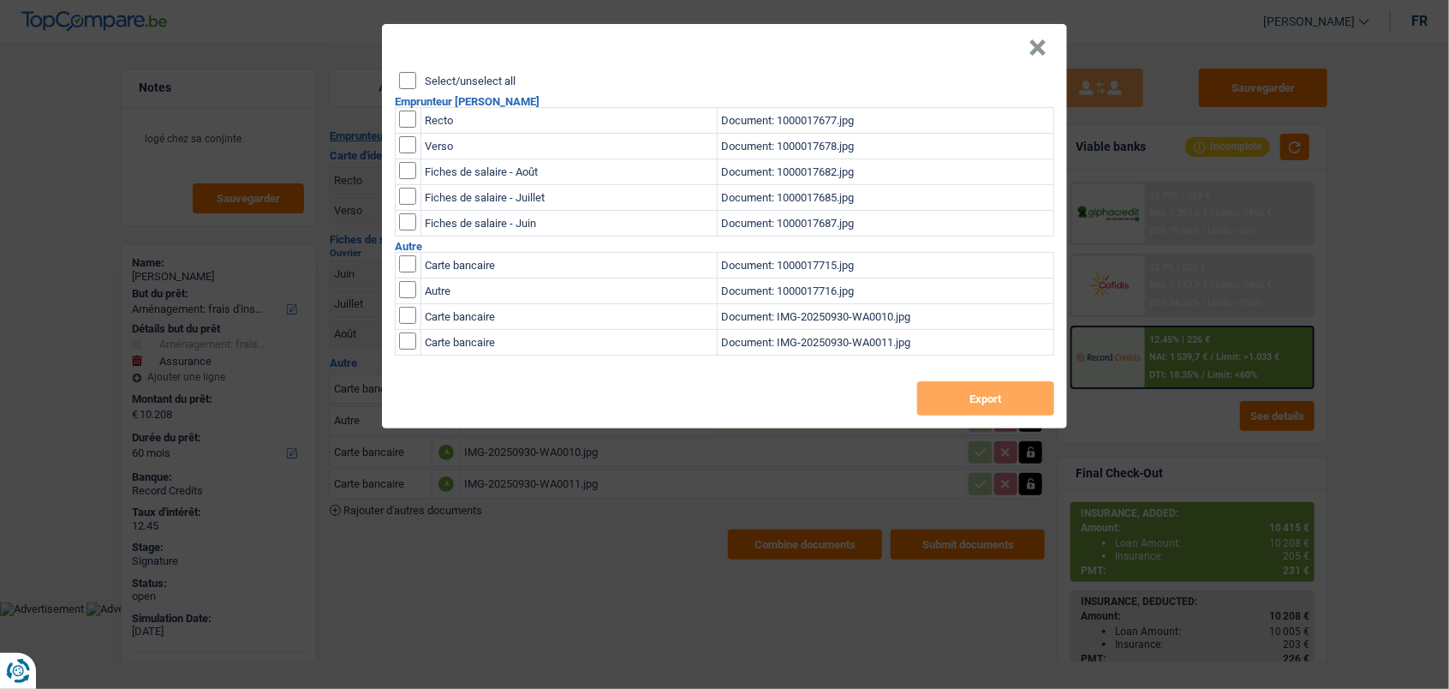
click at [403, 70] on header "×" at bounding box center [724, 48] width 685 height 48
click at [410, 84] on input "Select/unselect all" at bounding box center [407, 80] width 17 height 17
checkbox input "true"
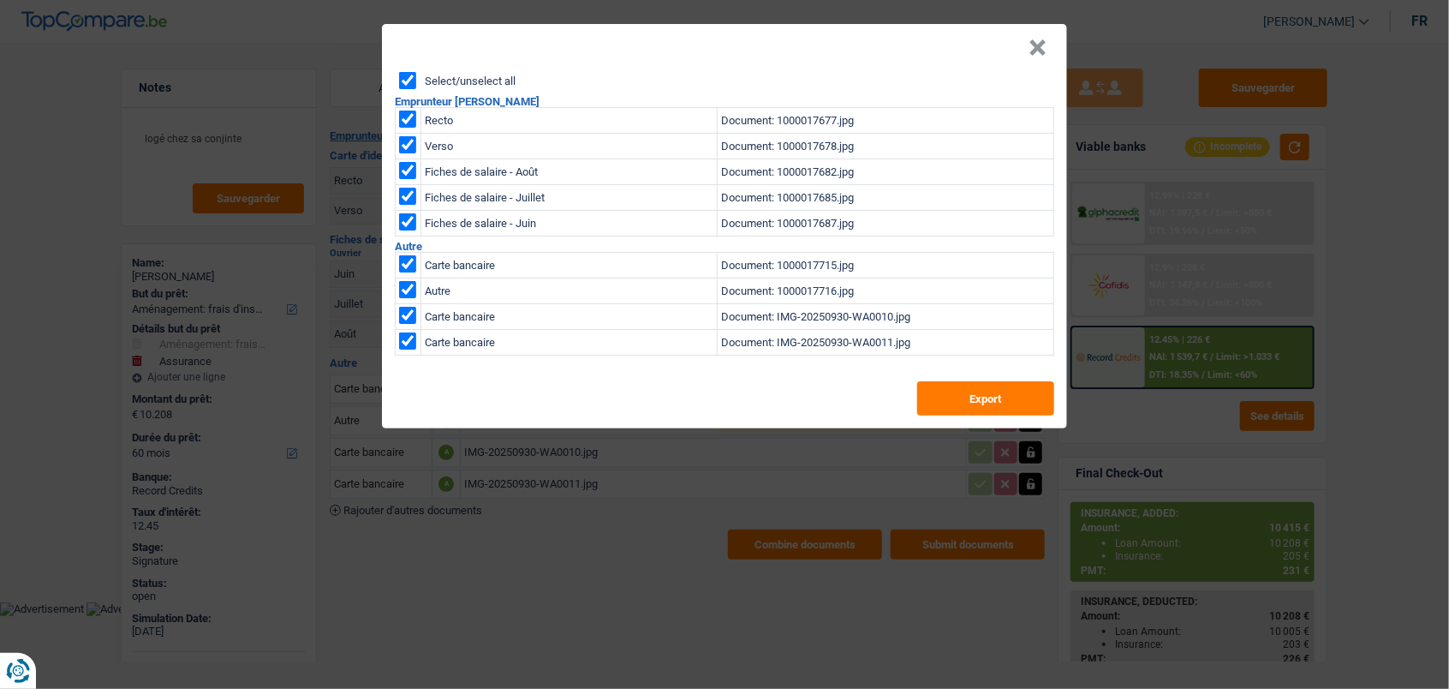
checkbox input "true"
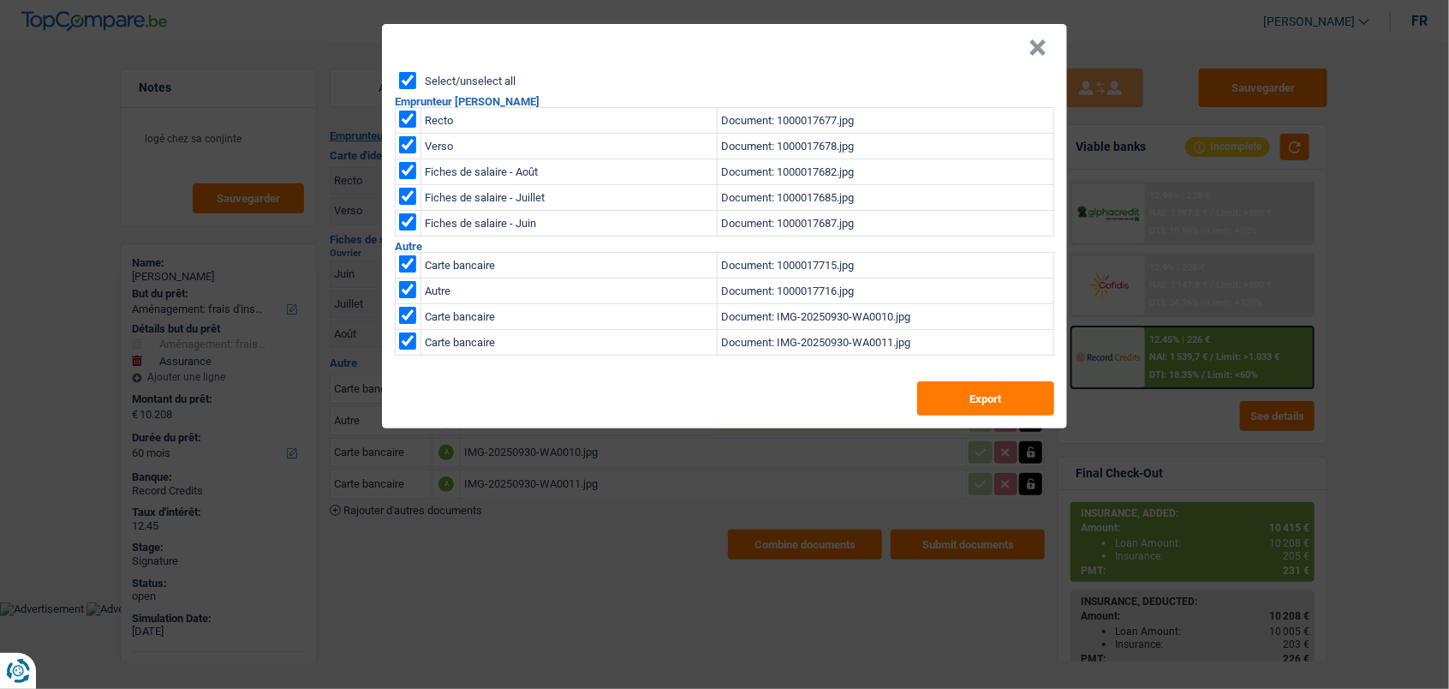
checkbox input "true"
click at [399, 74] on input "Select/unselect all" at bounding box center [407, 80] width 17 height 17
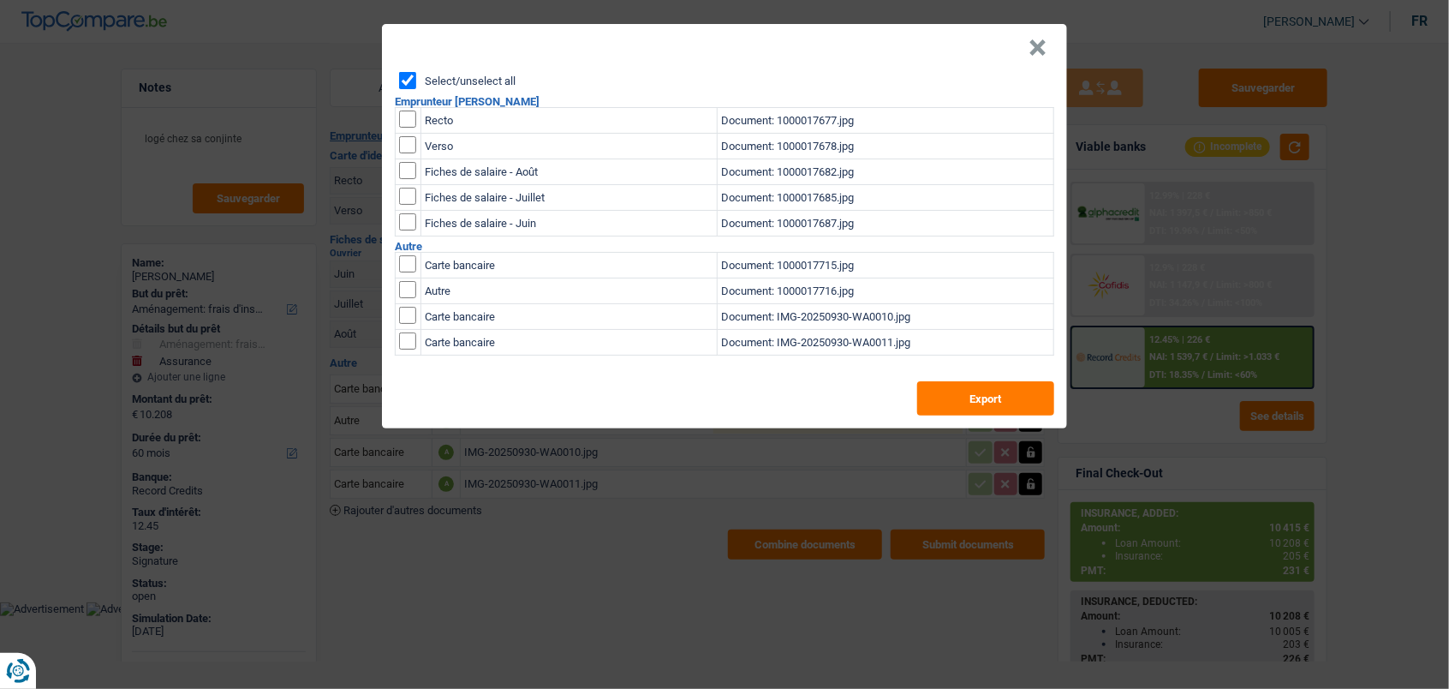
checkbox input "false"
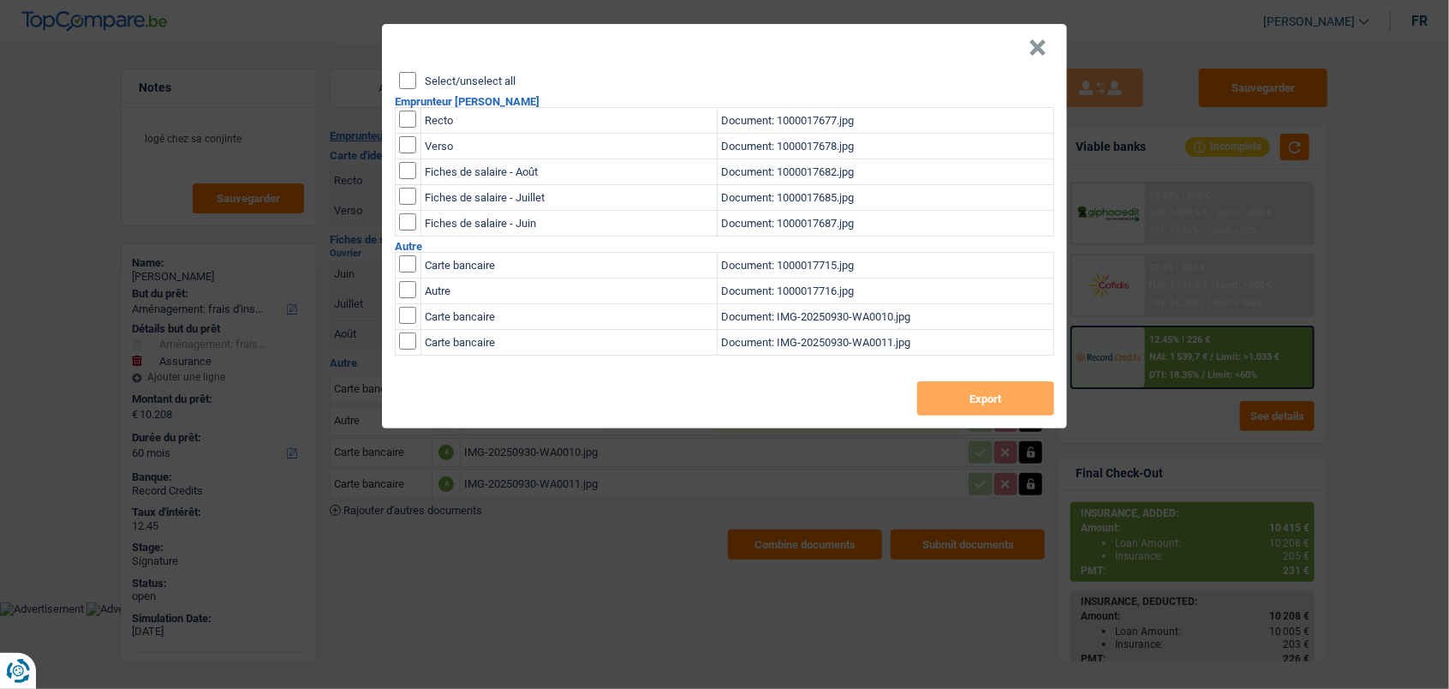
checkbox input "false"
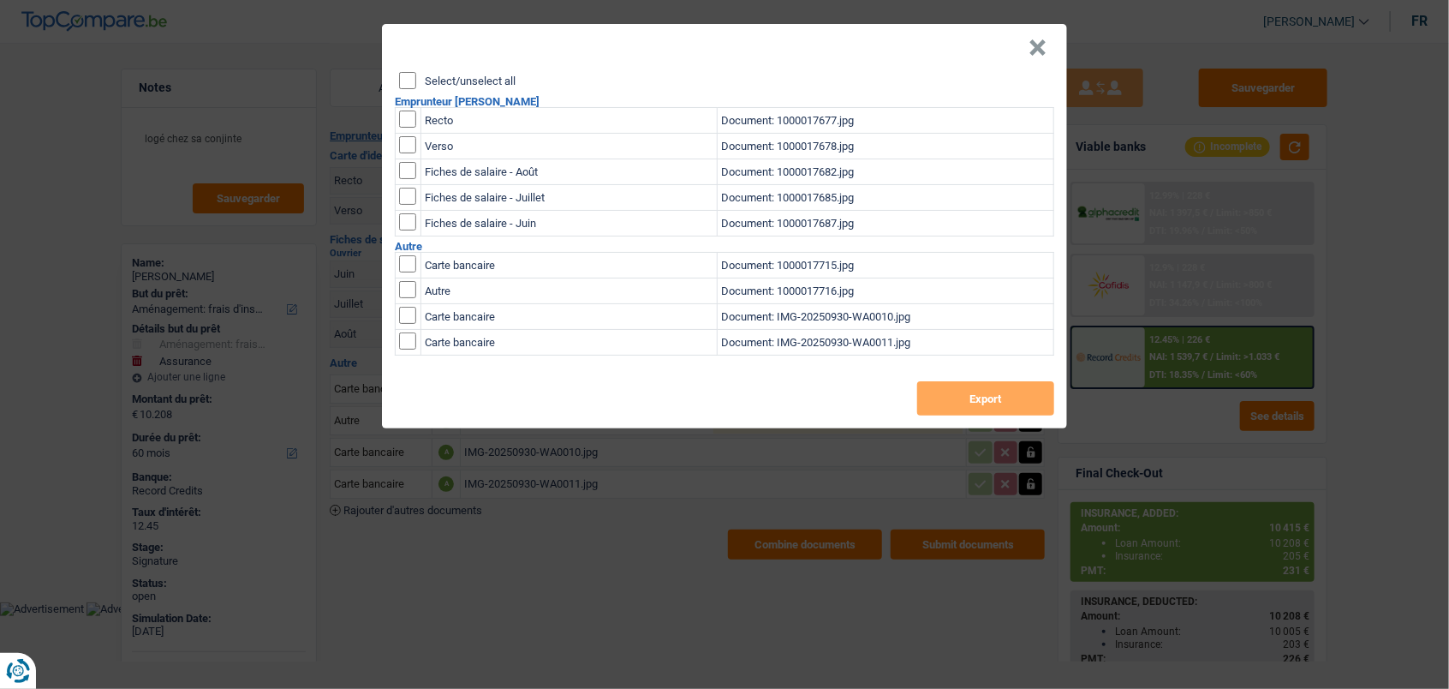
click at [412, 81] on input "Select/unselect all" at bounding box center [407, 80] width 17 height 17
checkbox input "true"
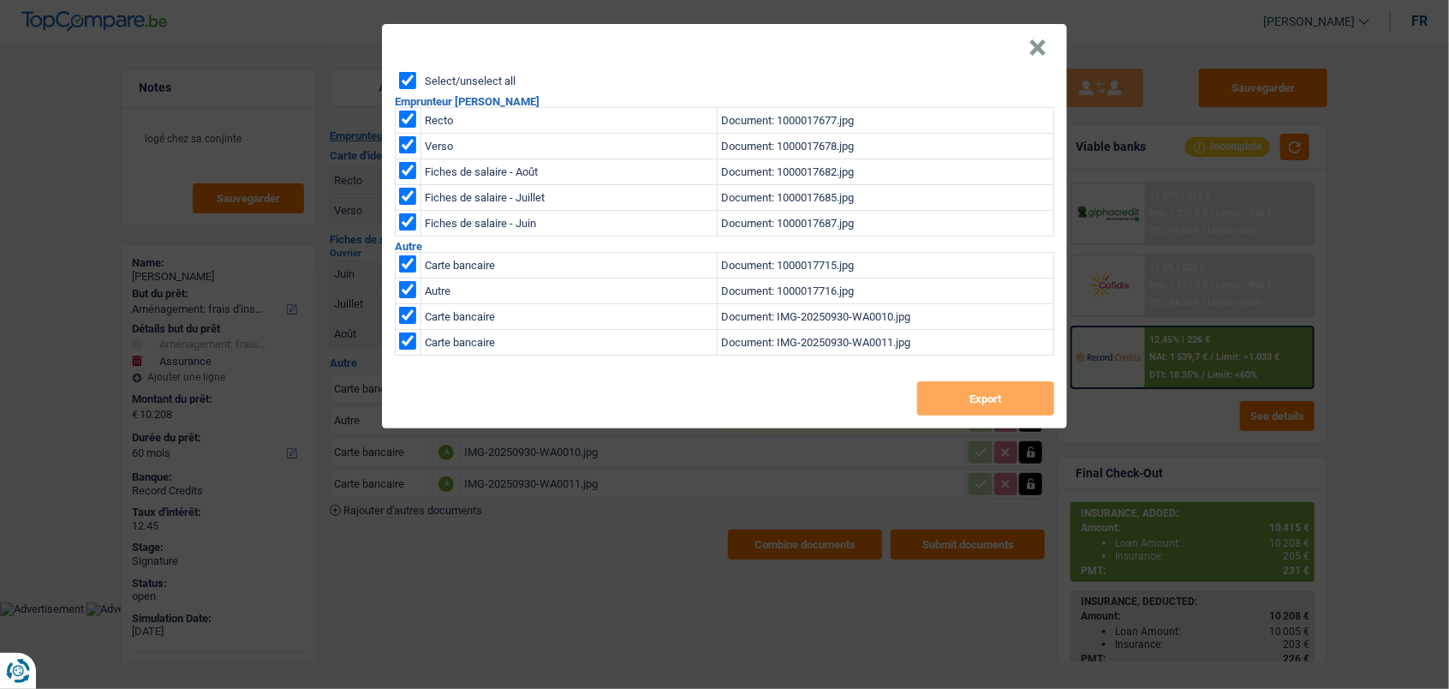
checkbox input "true"
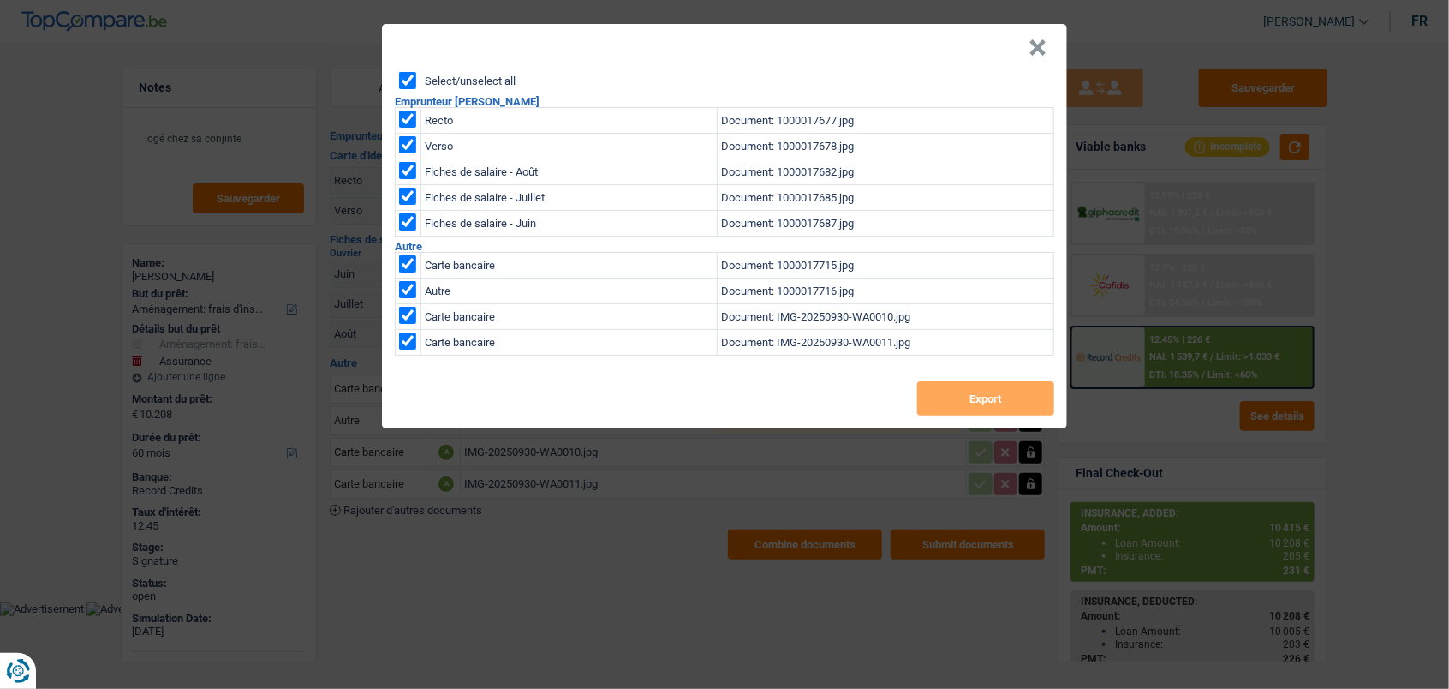
checkbox input "true"
click at [977, 397] on button "Export" at bounding box center [985, 398] width 137 height 34
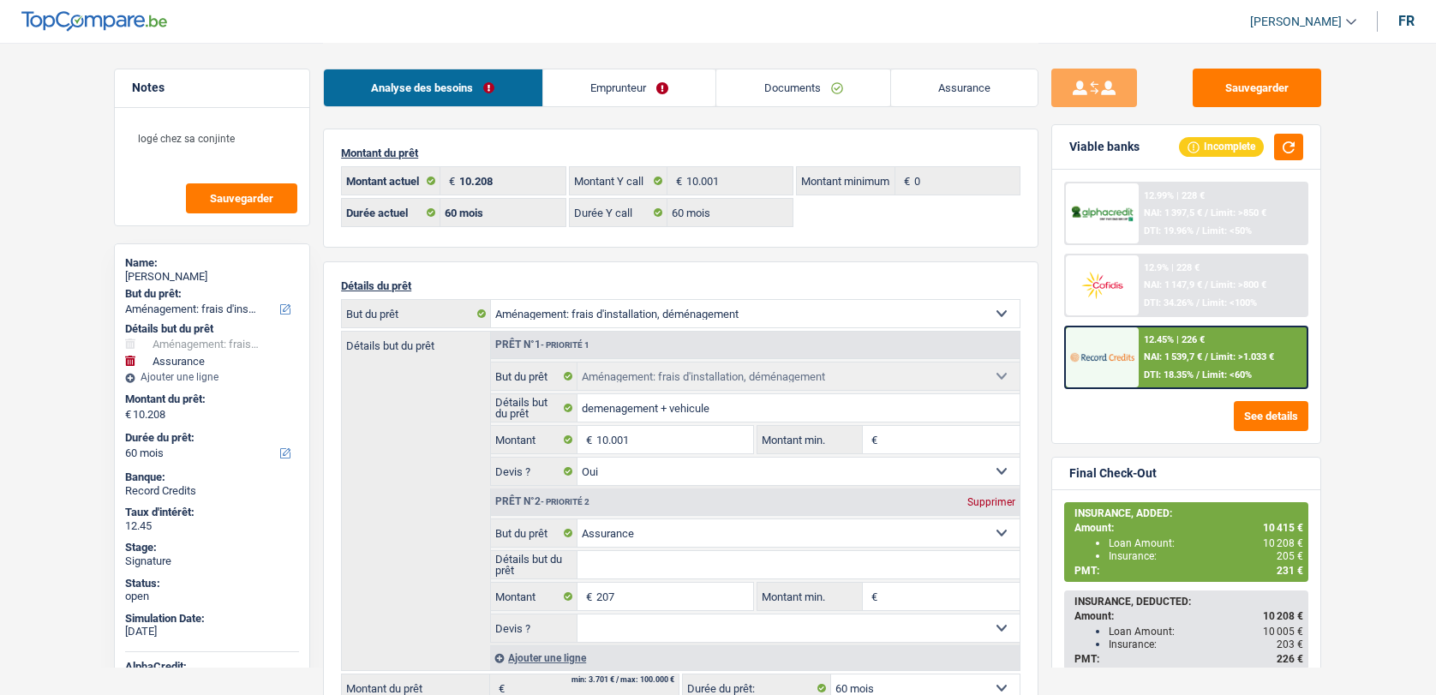
select select "movingOrInstallation"
select select "insurance"
select select "60"
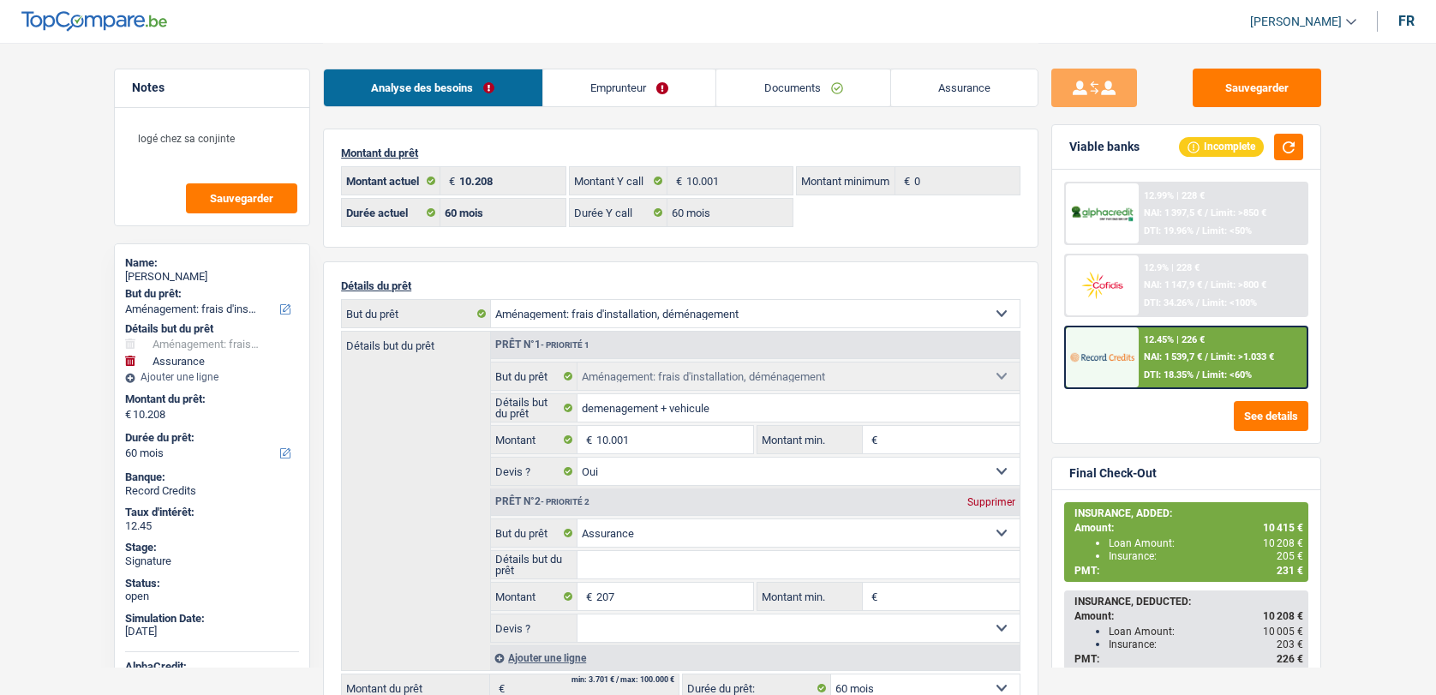
select select "60"
select select "movingOrInstallation"
select select "yes"
select select "insurance"
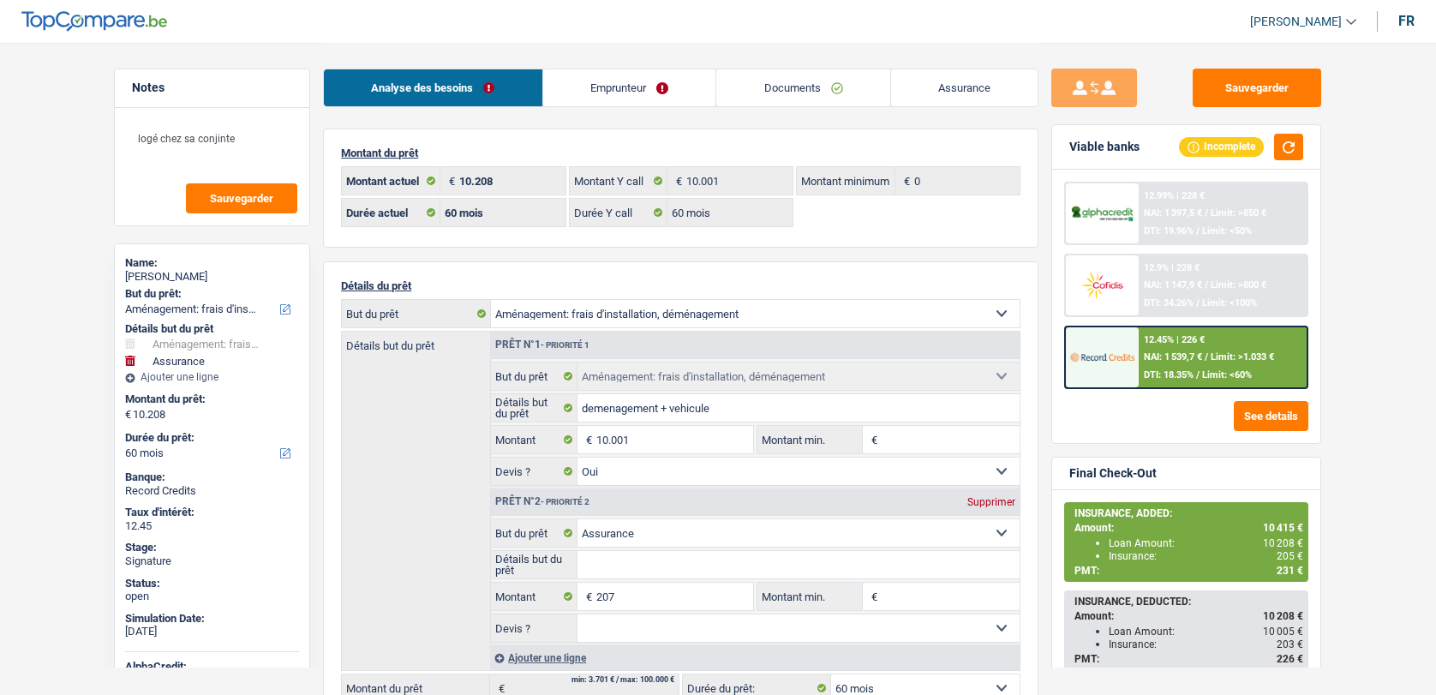
select select "60"
click at [1137, 351] on div at bounding box center [1102, 357] width 72 height 60
select select "movingOrInstallation"
select select "insurance"
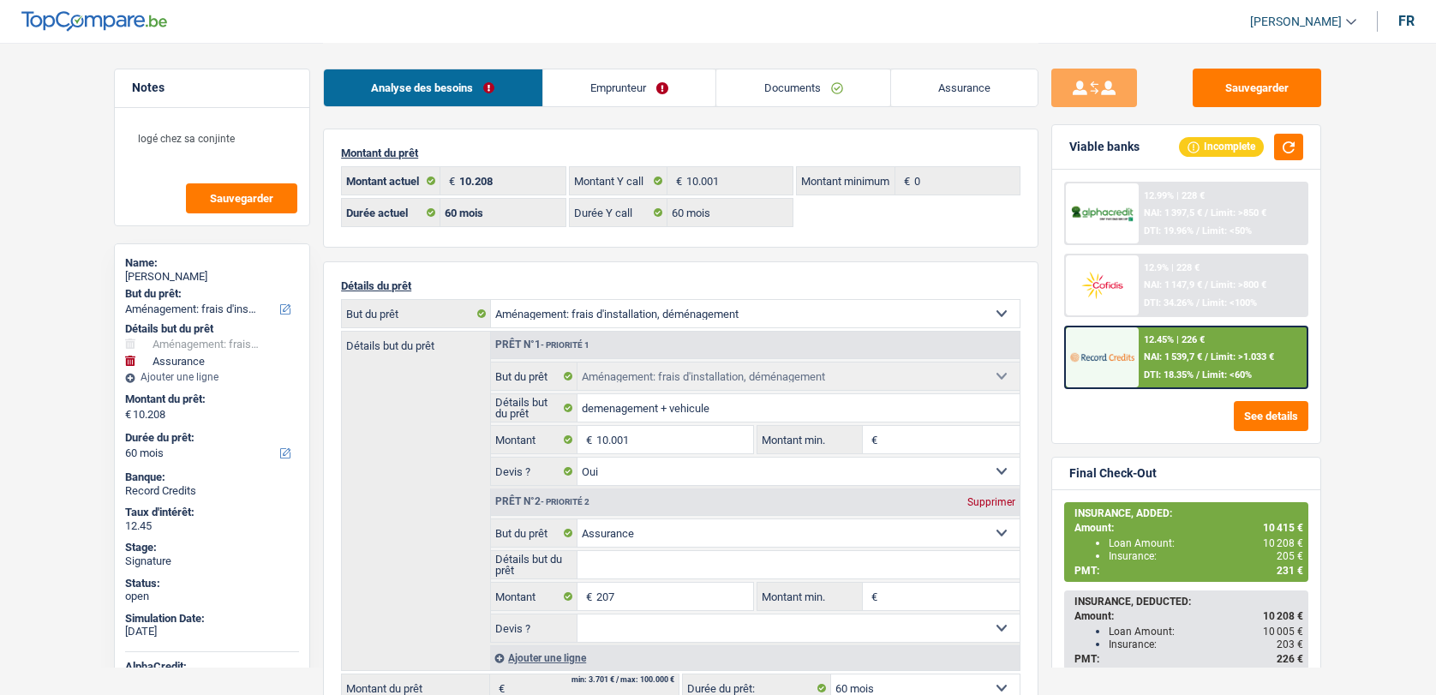
select select "60"
select select "movingOrInstallation"
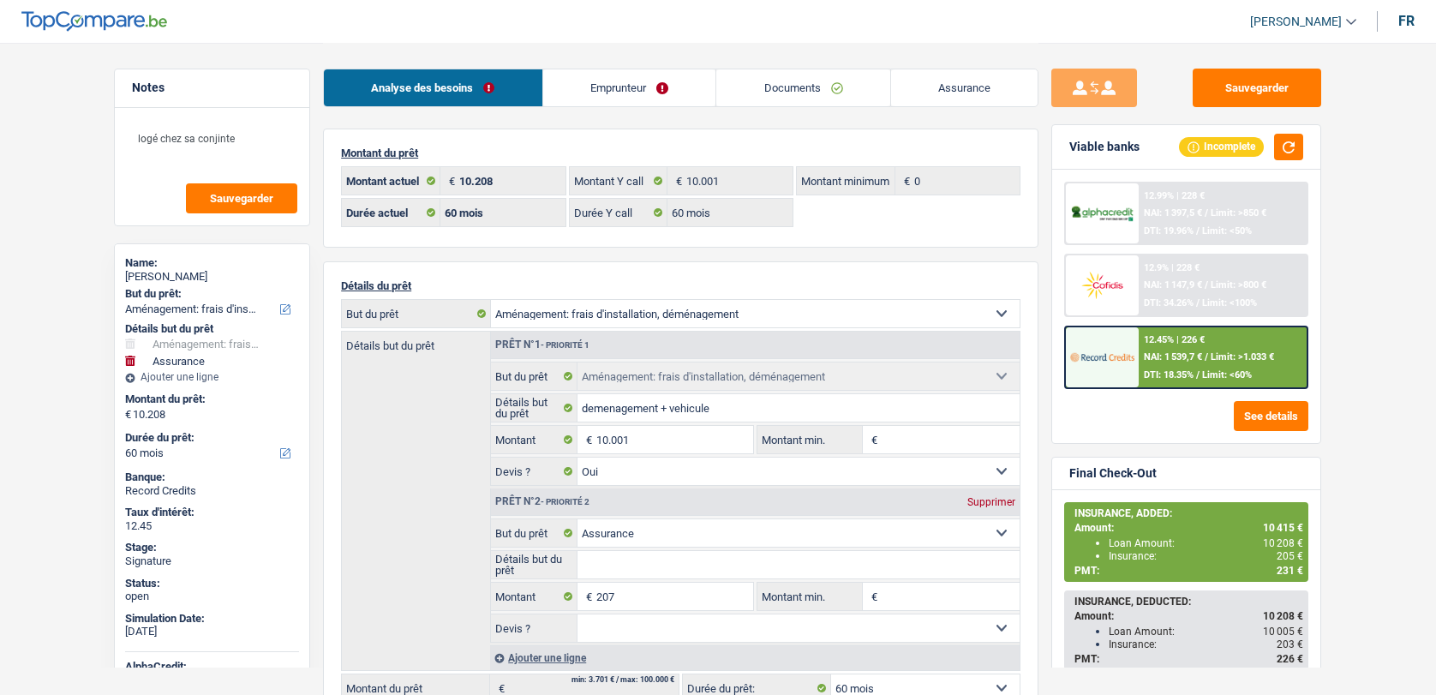
select select "yes"
select select "insurance"
select select "60"
click at [1140, 347] on div "12.45% | 226 € NAI: 1 539,7 € / Limit: >1.033 € DTI: 18.35% / Limit: <60%" at bounding box center [1222, 357] width 169 height 60
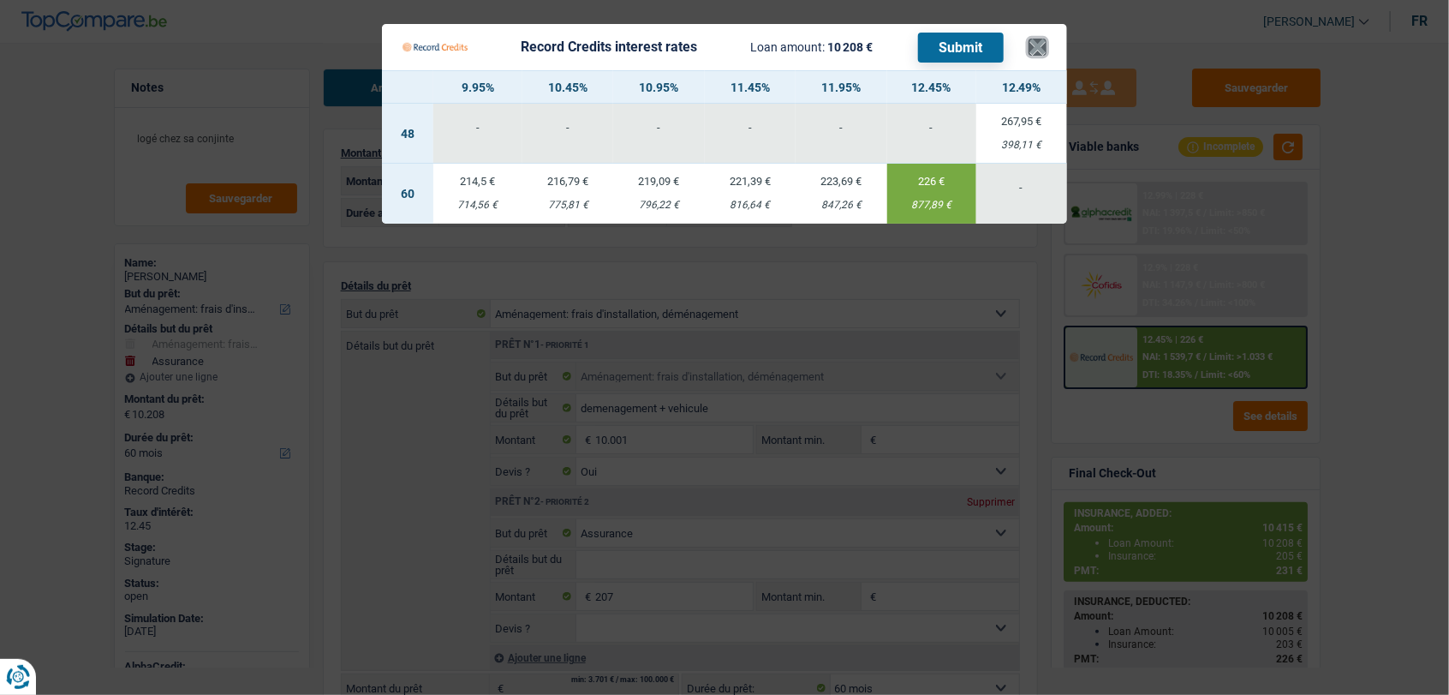
click at [1043, 55] on button "×" at bounding box center [1038, 47] width 18 height 17
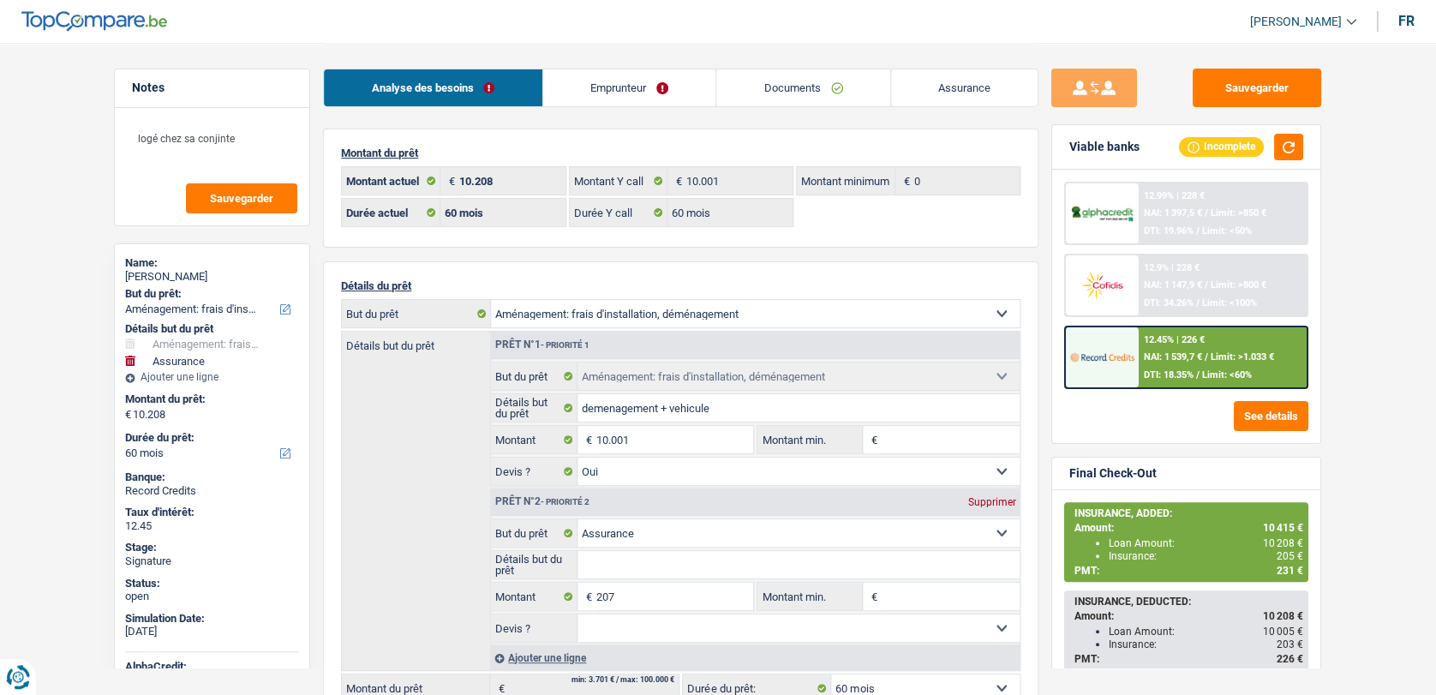
click at [1173, 358] on span "NAI: 1 539,7 €" at bounding box center [1172, 356] width 58 height 11
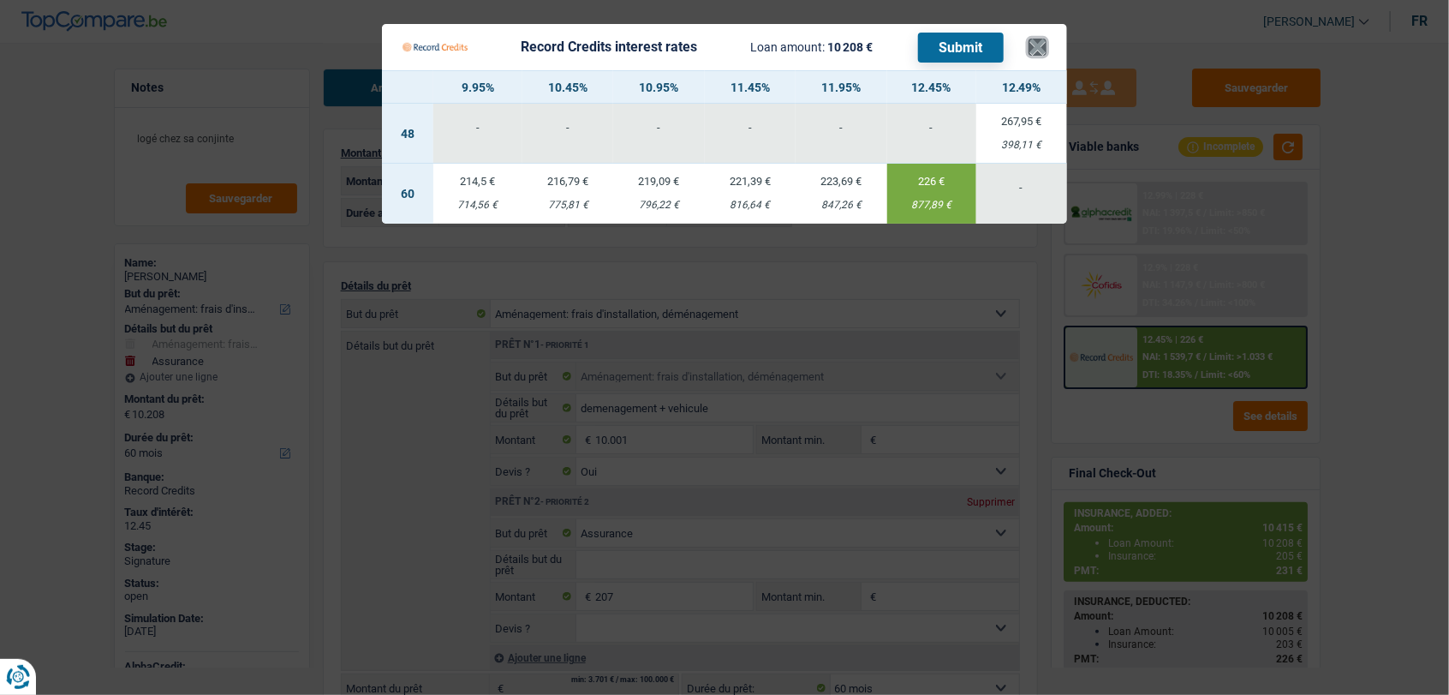
click at [1035, 39] on button "×" at bounding box center [1038, 47] width 18 height 17
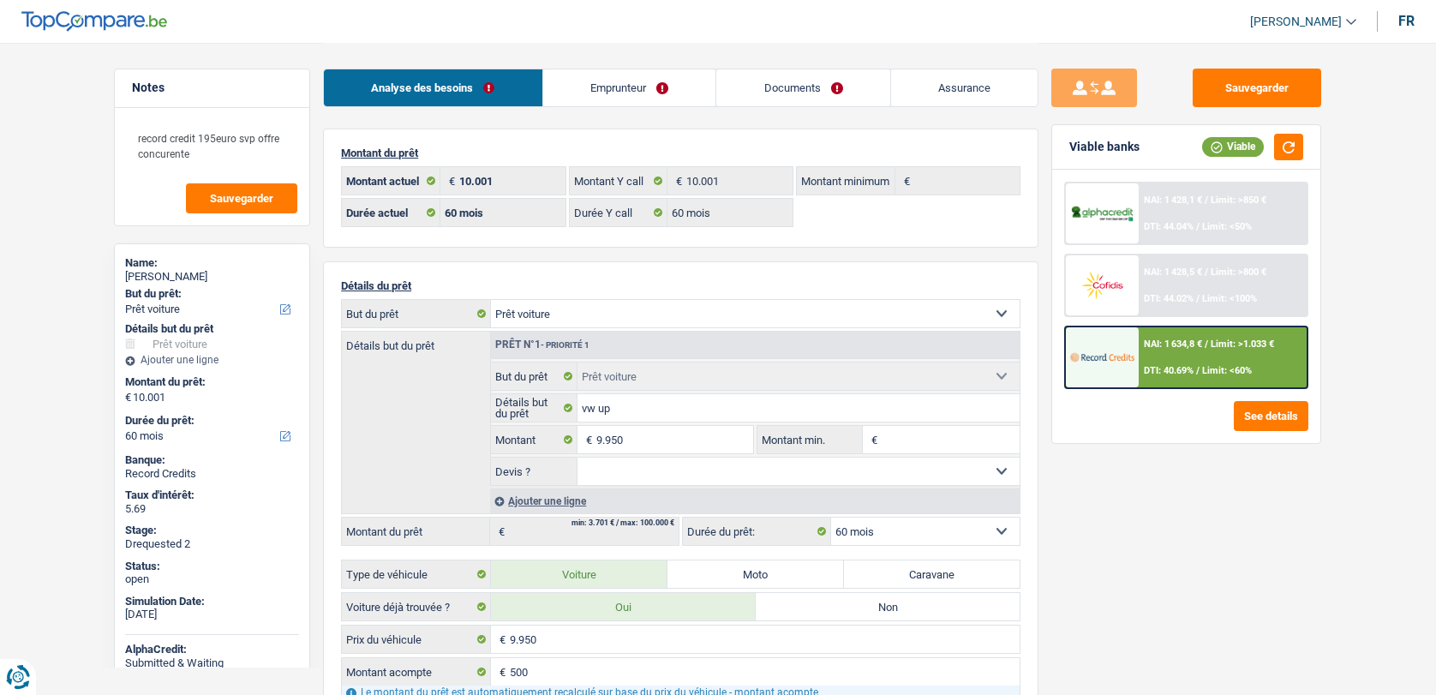
select select "car"
select select "60"
drag, startPoint x: 0, startPoint y: 0, endPoint x: 779, endPoint y: 87, distance: 784.3
click at [779, 87] on link "Documents" at bounding box center [803, 87] width 174 height 37
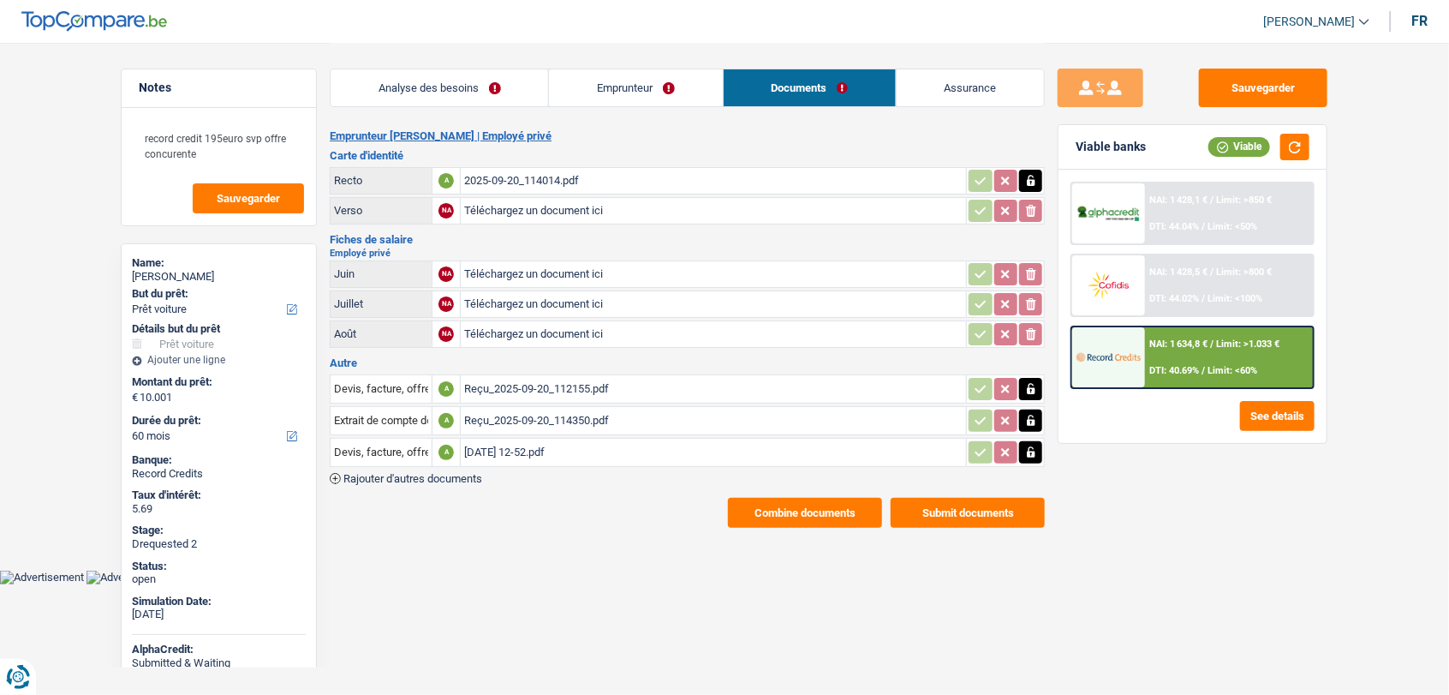
click at [506, 441] on div "[DATE] 12-52.pdf" at bounding box center [713, 452] width 499 height 26
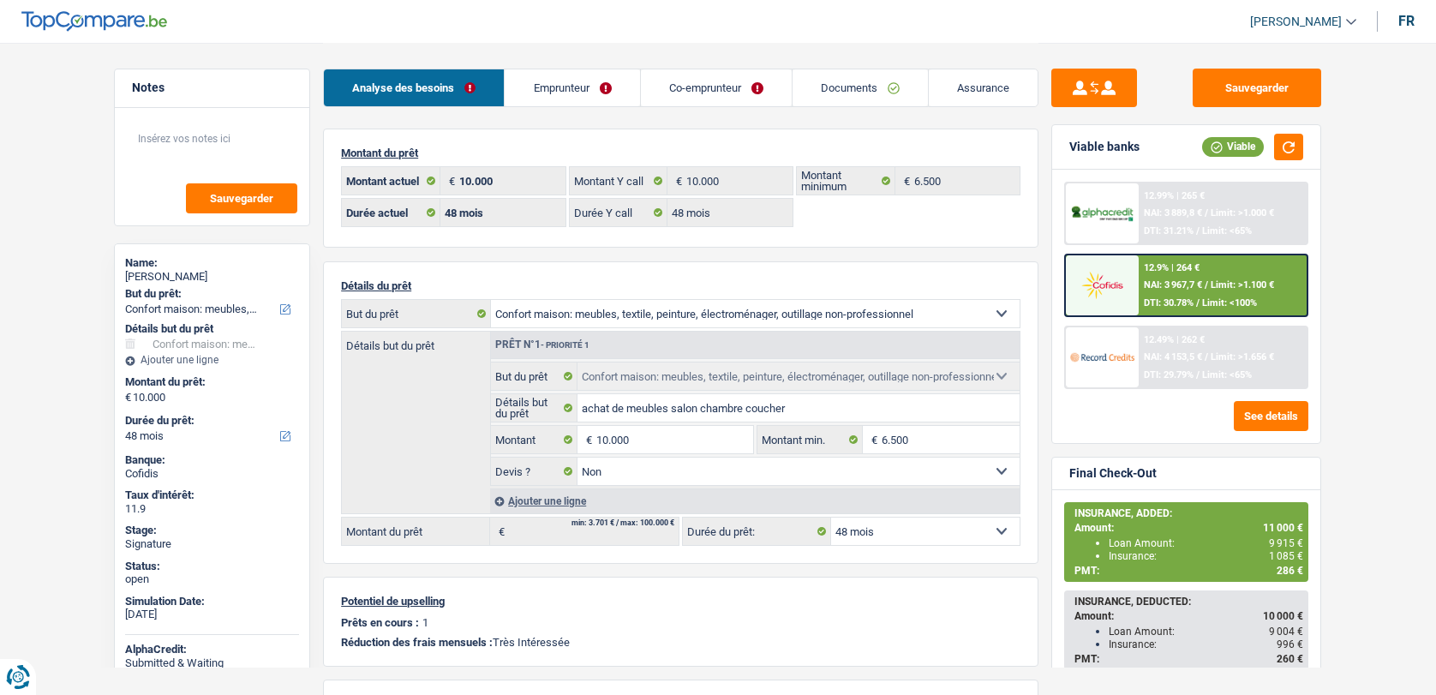
select select "household"
select select "48"
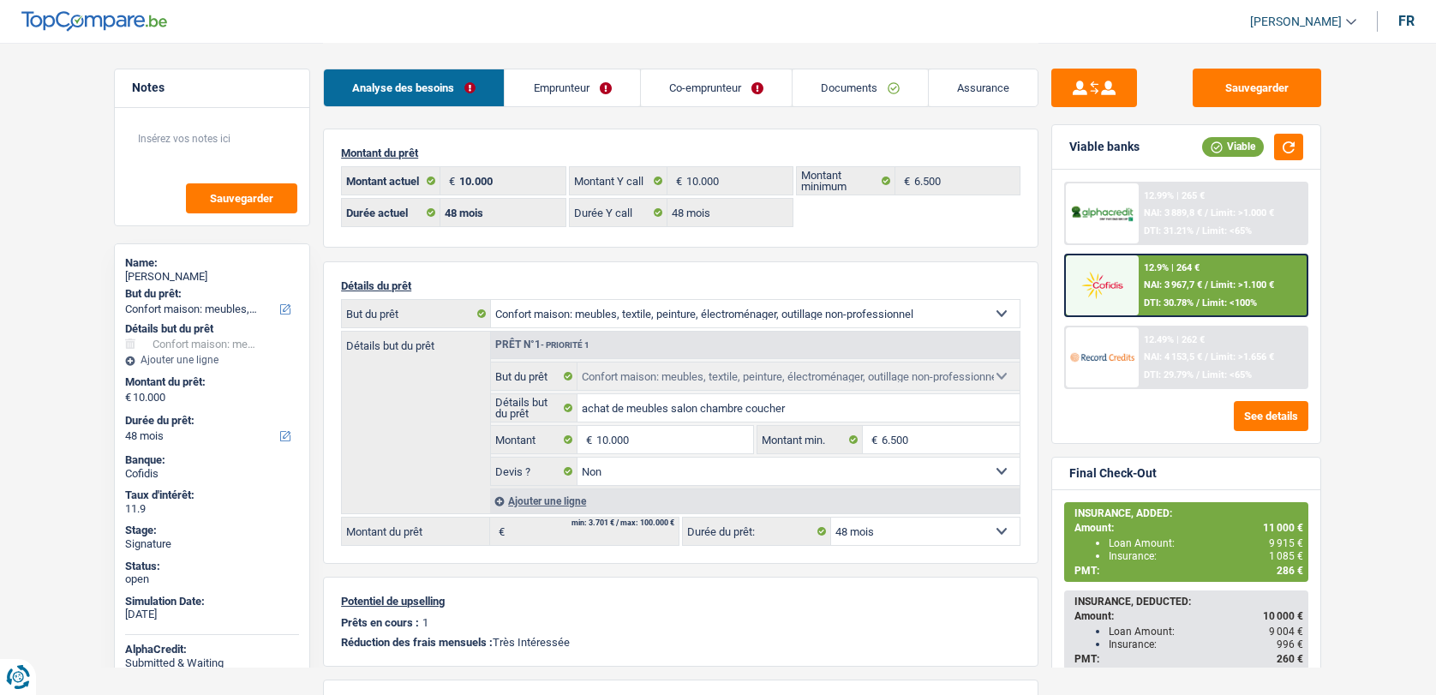
select select "household"
select select "false"
select select "48"
select select "publicEmployee"
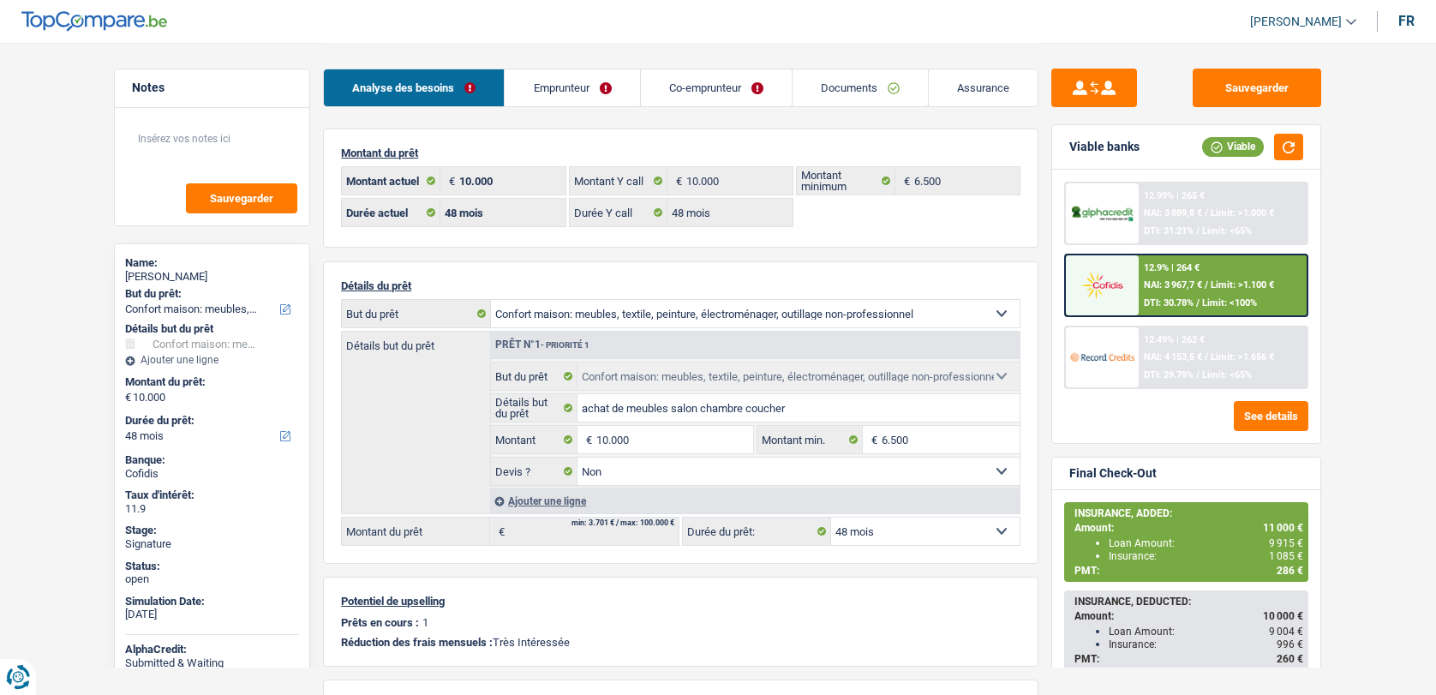
select select "familyAllowances"
select select "netSalary"
select select "mealVouchers"
select select "BE"
select select "stateUniversityEu"
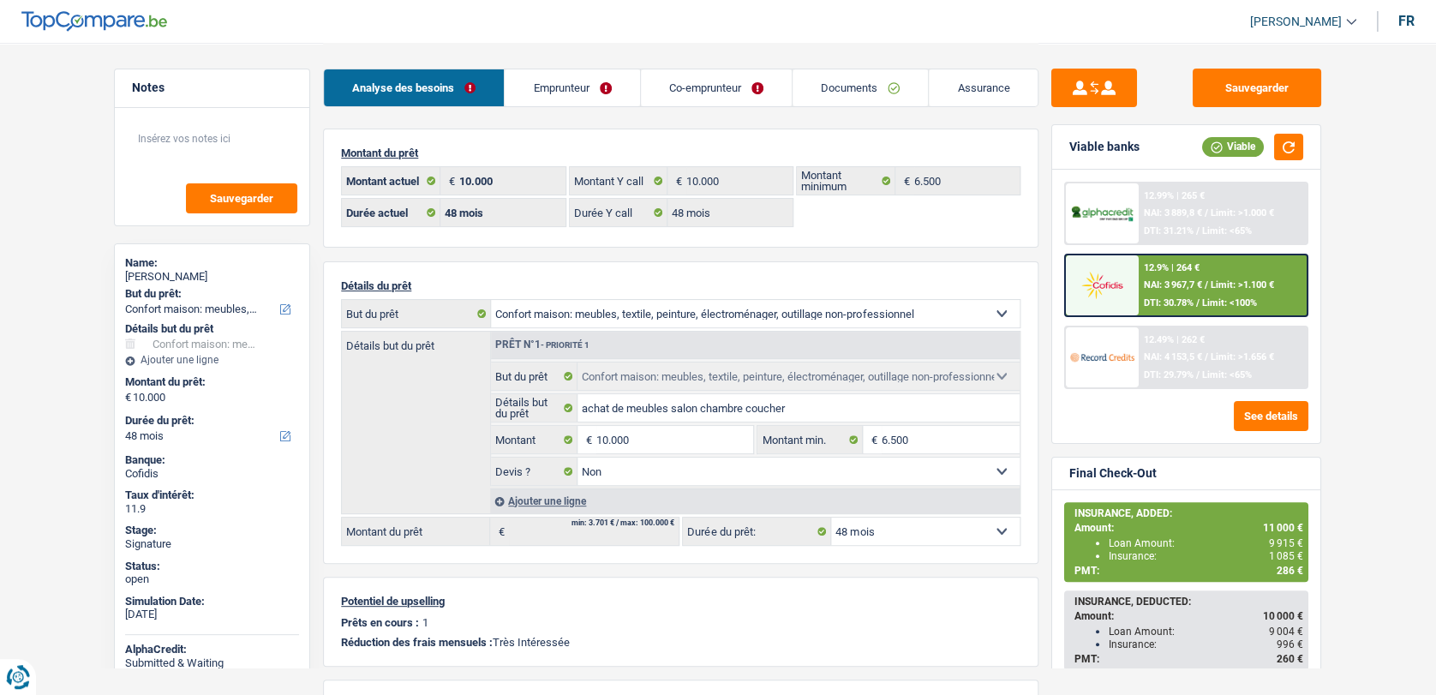
click at [576, 80] on link "Emprunteur" at bounding box center [572, 87] width 134 height 37
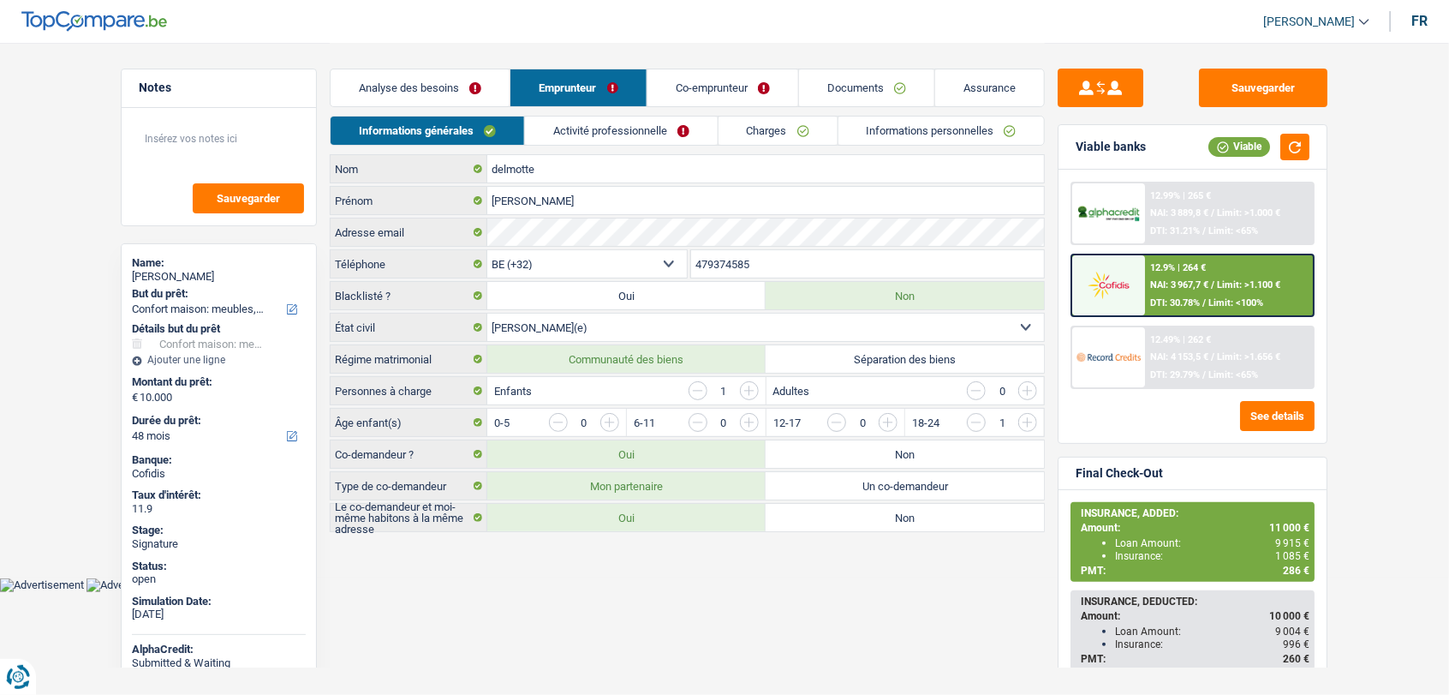
click at [651, 137] on link "Activité professionnelle" at bounding box center [621, 130] width 193 height 28
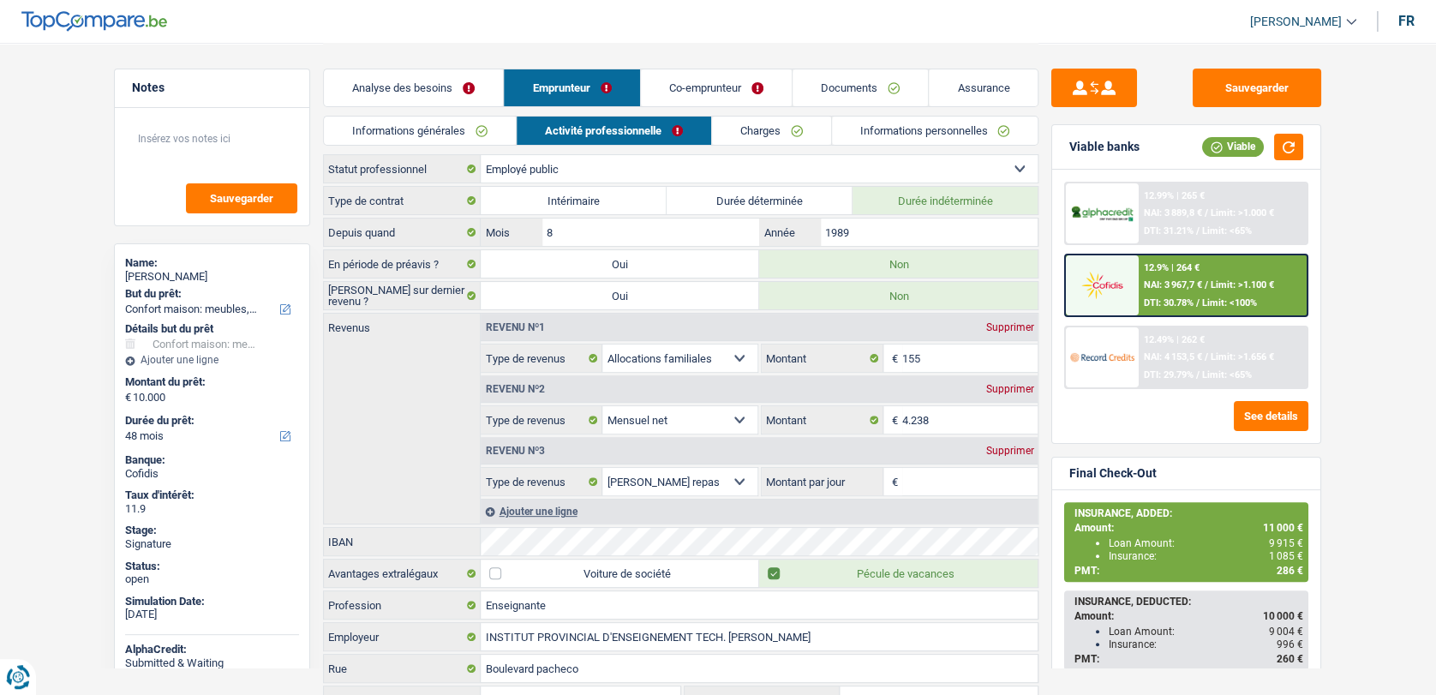
click at [734, 129] on link "Charges" at bounding box center [771, 130] width 119 height 28
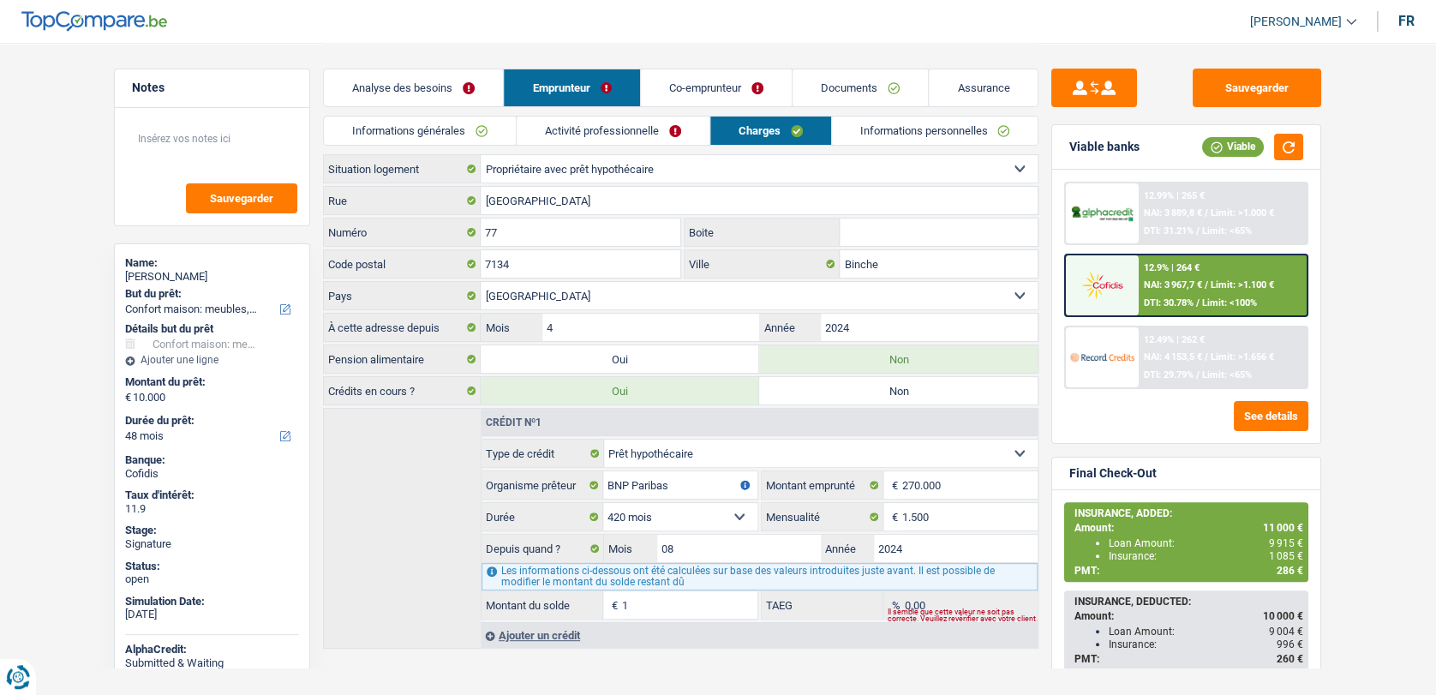
click at [612, 137] on link "Activité professionnelle" at bounding box center [612, 130] width 193 height 28
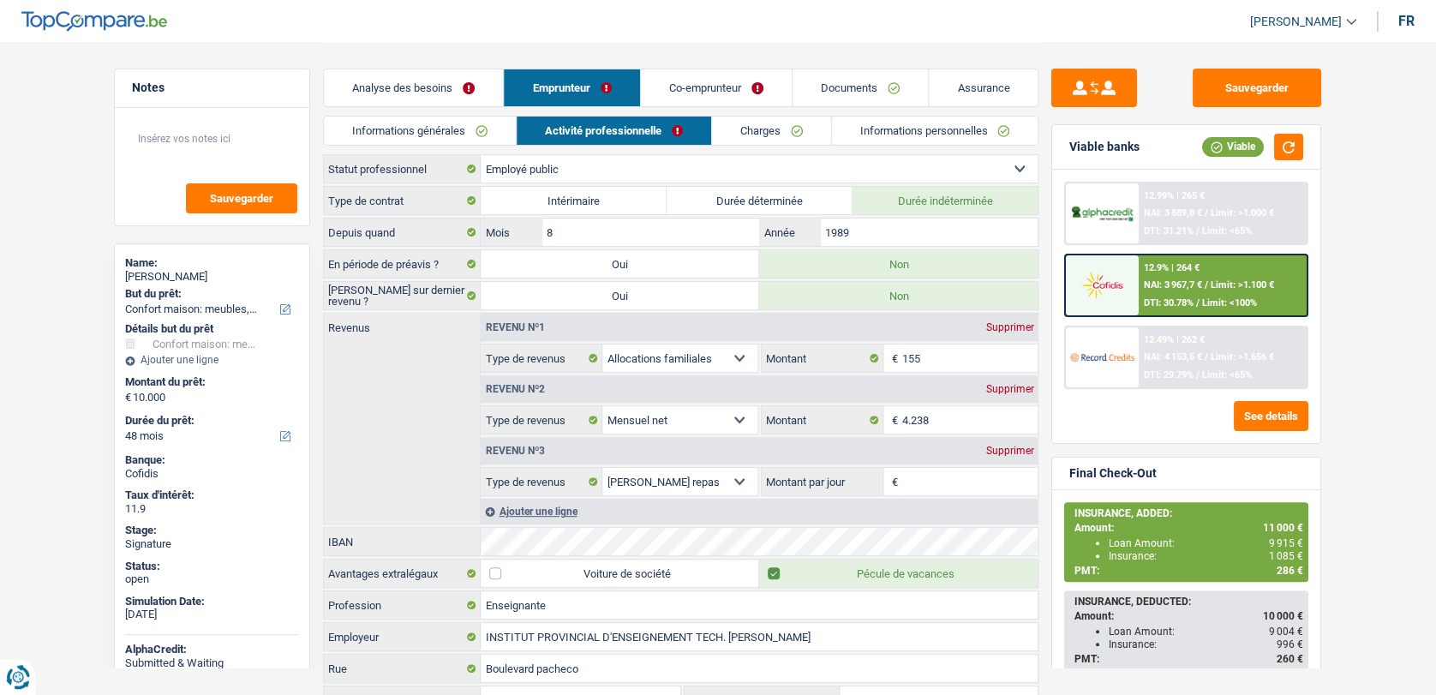
click at [732, 133] on link "Charges" at bounding box center [771, 130] width 119 height 28
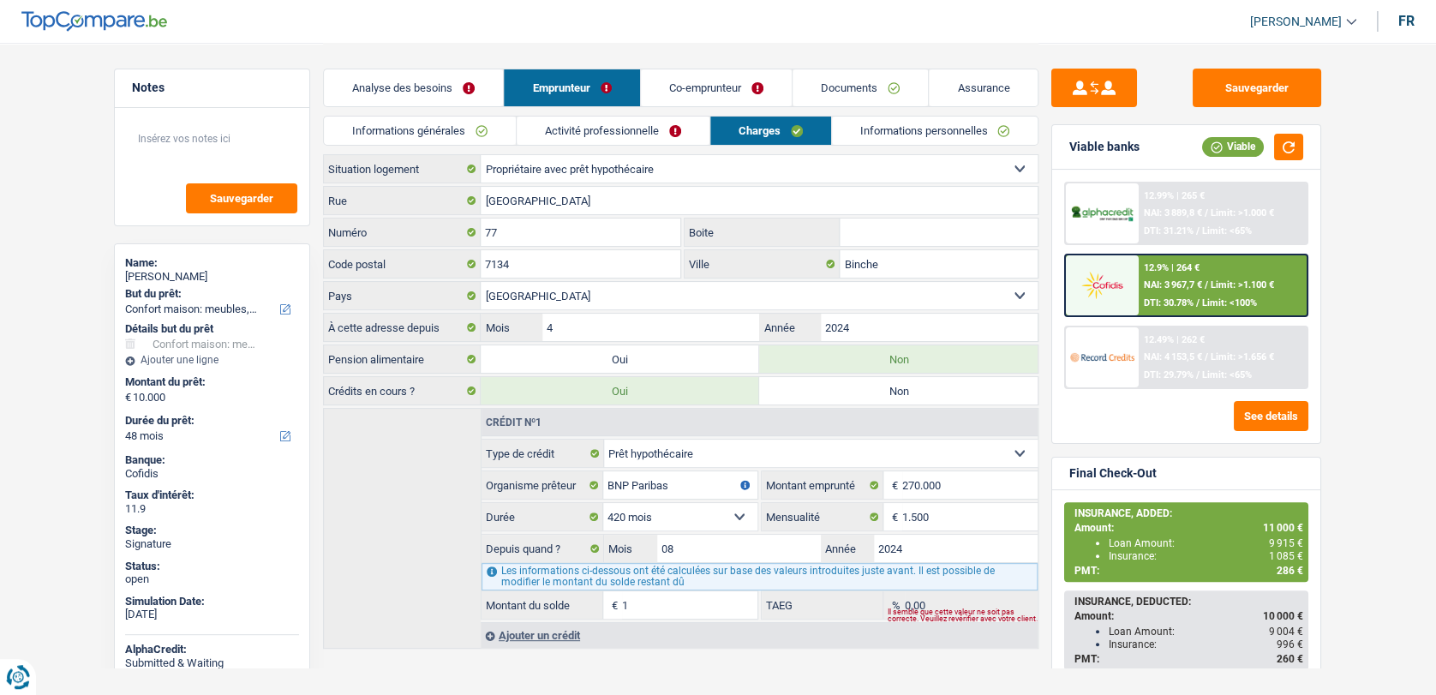
scroll to position [10, 0]
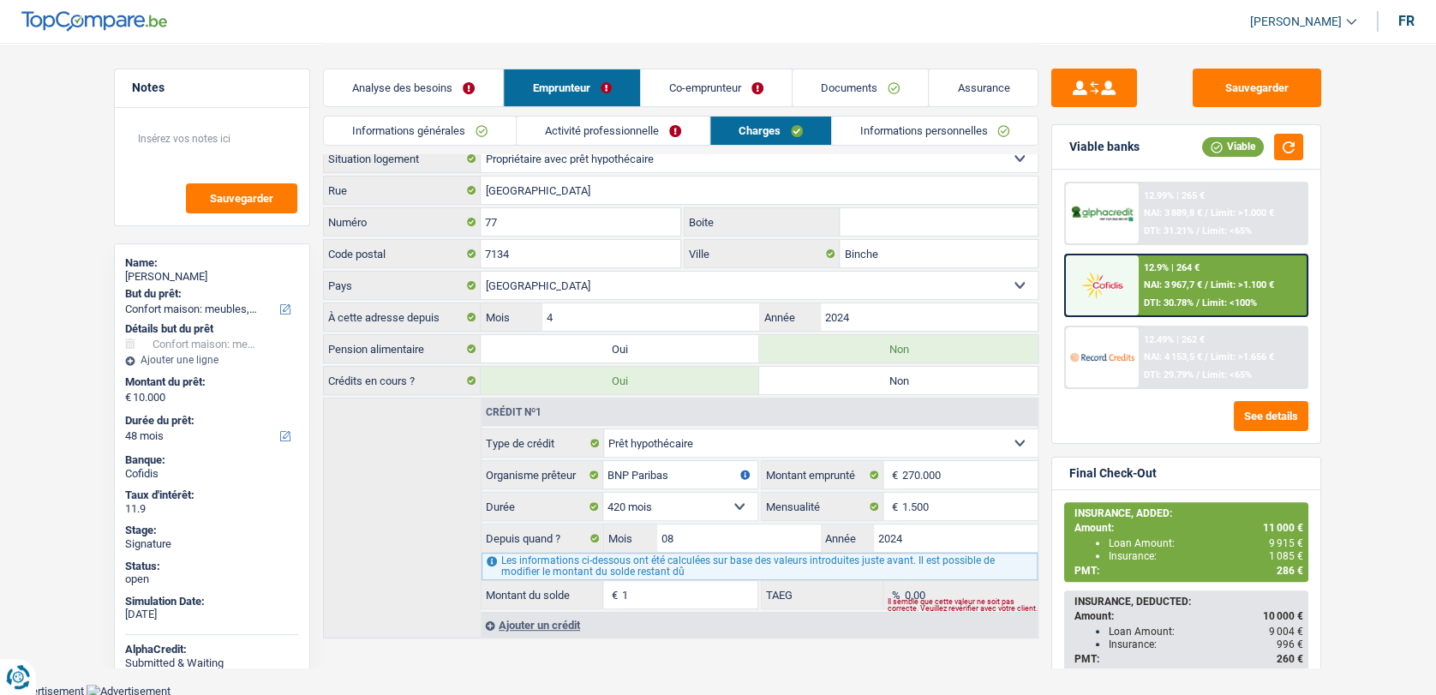
click at [587, 125] on link "Activité professionnelle" at bounding box center [612, 130] width 193 height 28
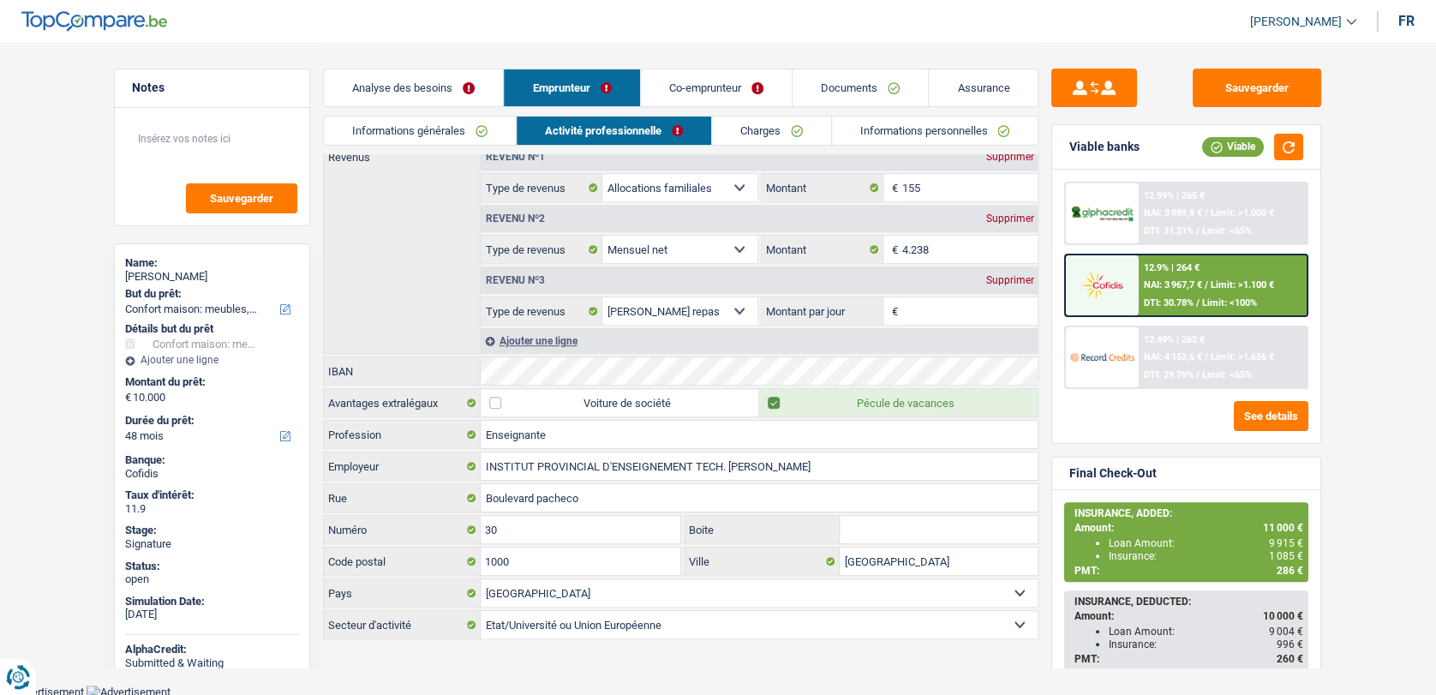
scroll to position [0, 0]
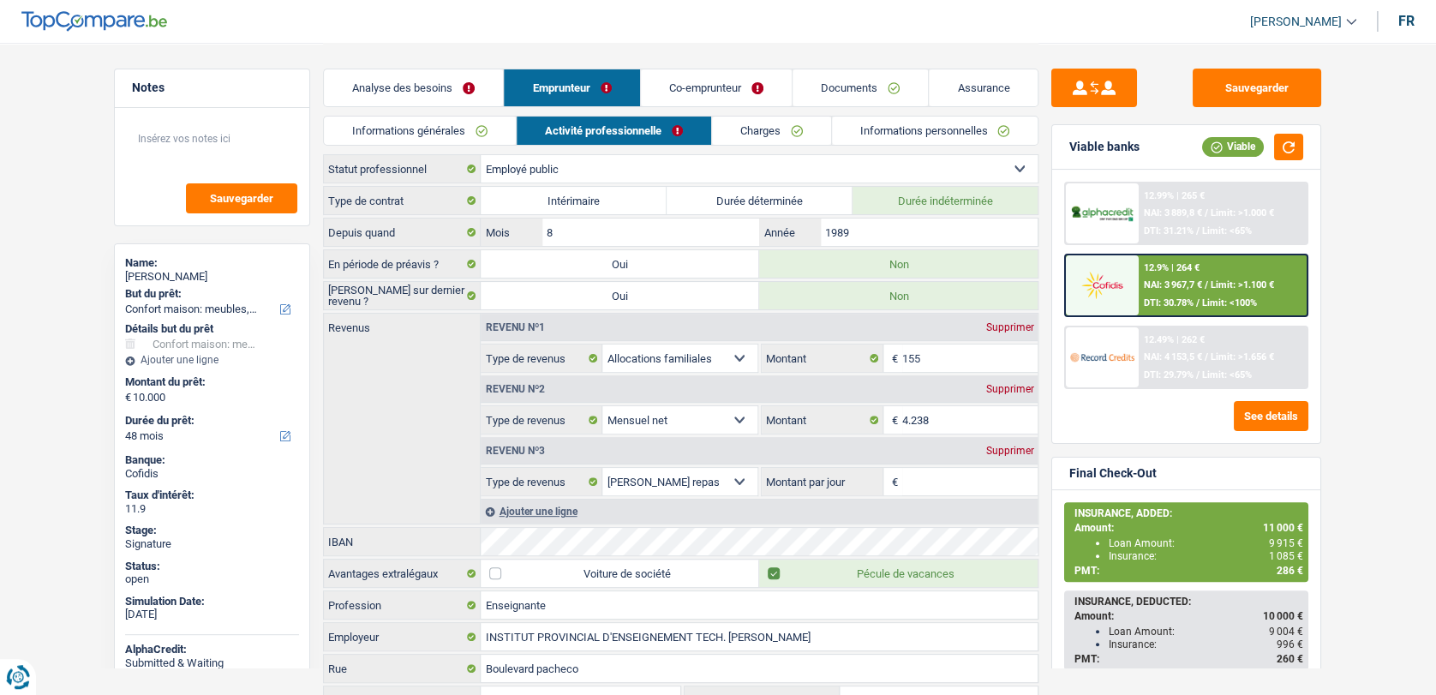
click at [716, 86] on link "Co-emprunteur" at bounding box center [716, 87] width 151 height 37
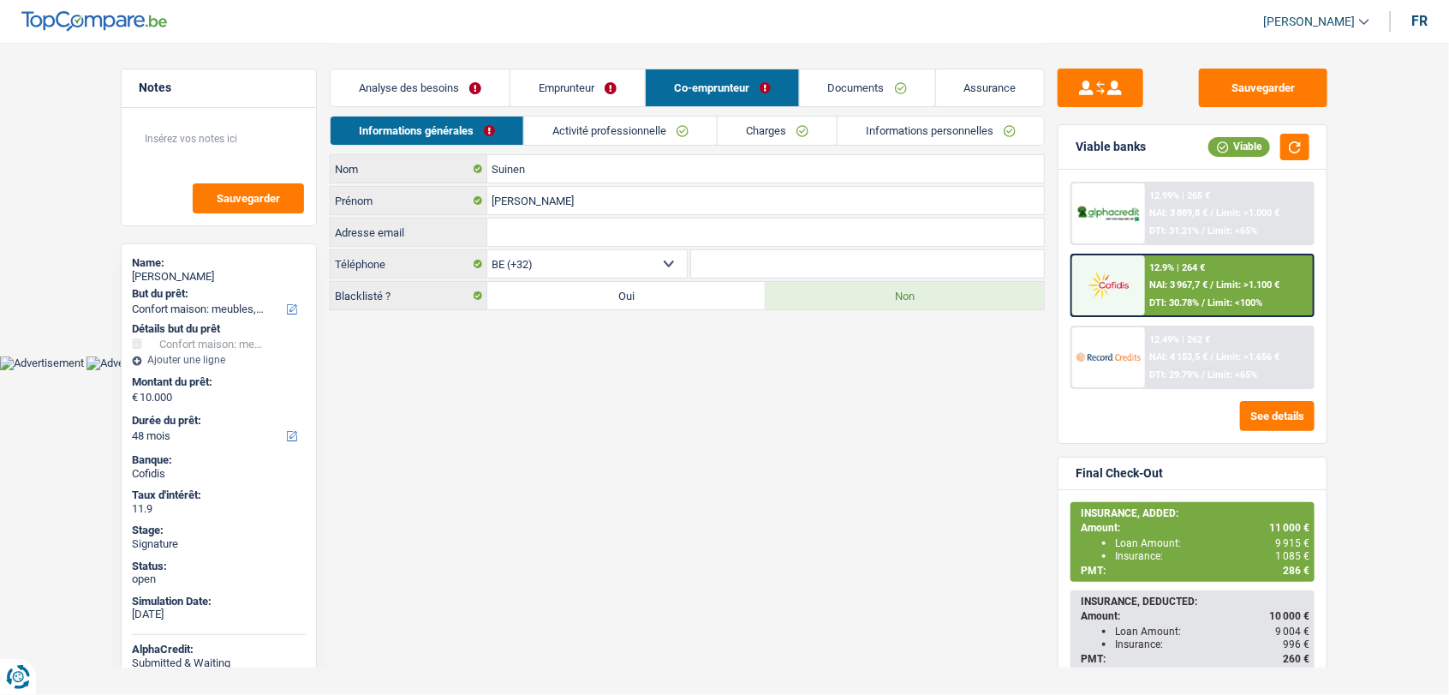
click at [665, 129] on link "Activité professionnelle" at bounding box center [620, 130] width 193 height 28
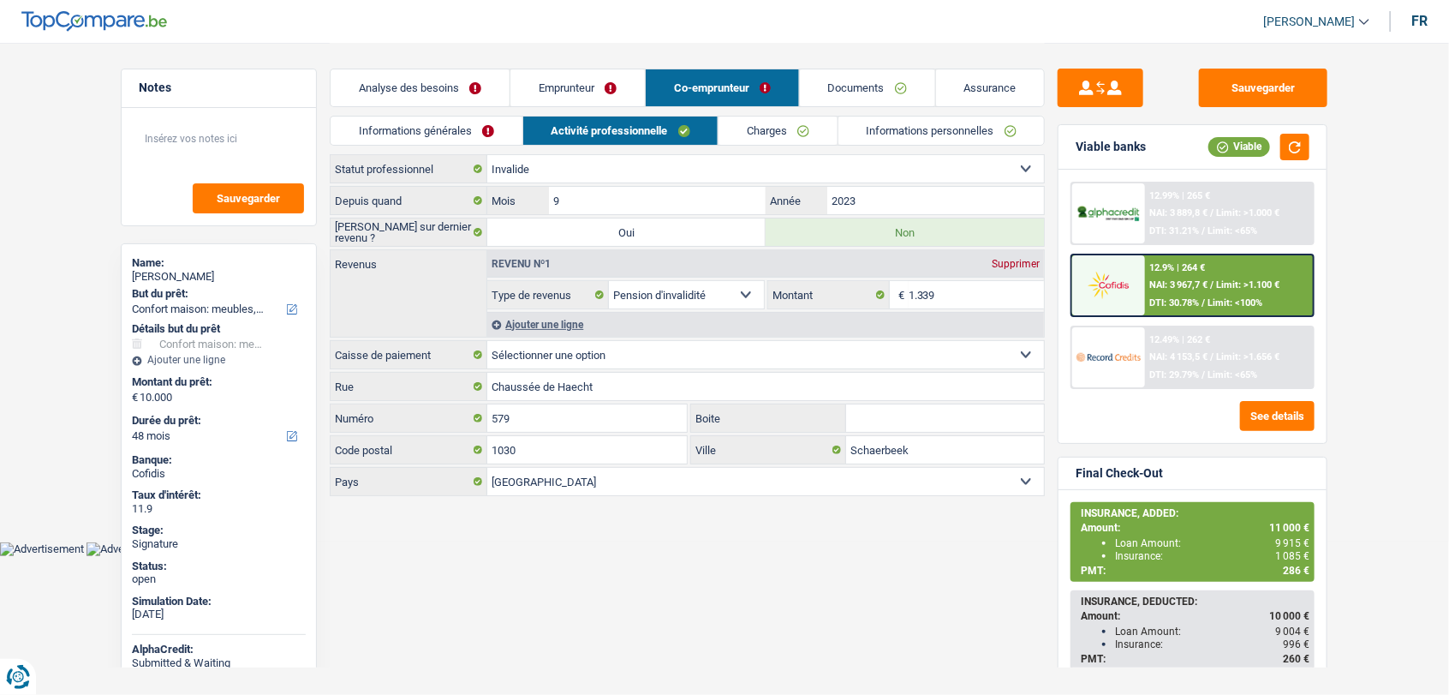
click at [576, 79] on link "Emprunteur" at bounding box center [577, 87] width 134 height 37
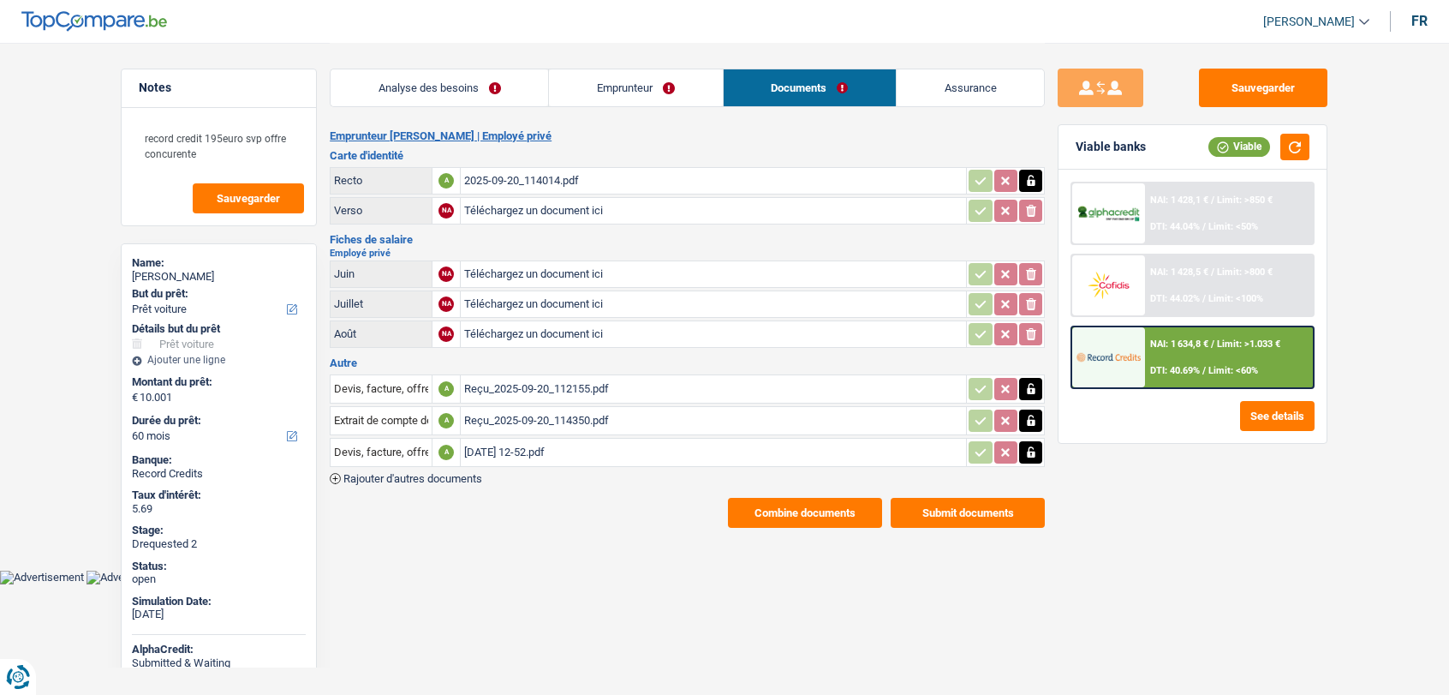
select select "car"
select select "60"
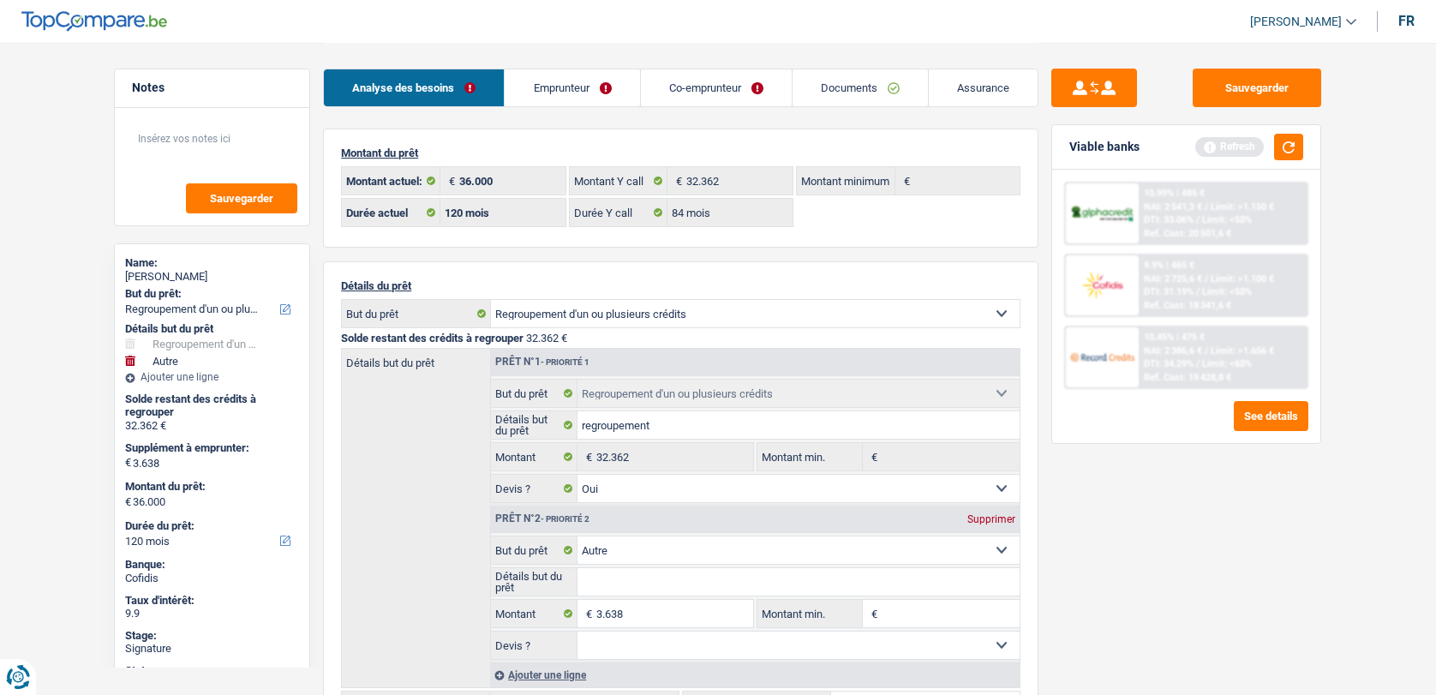
select select "refinancing"
select select "other"
select select "120"
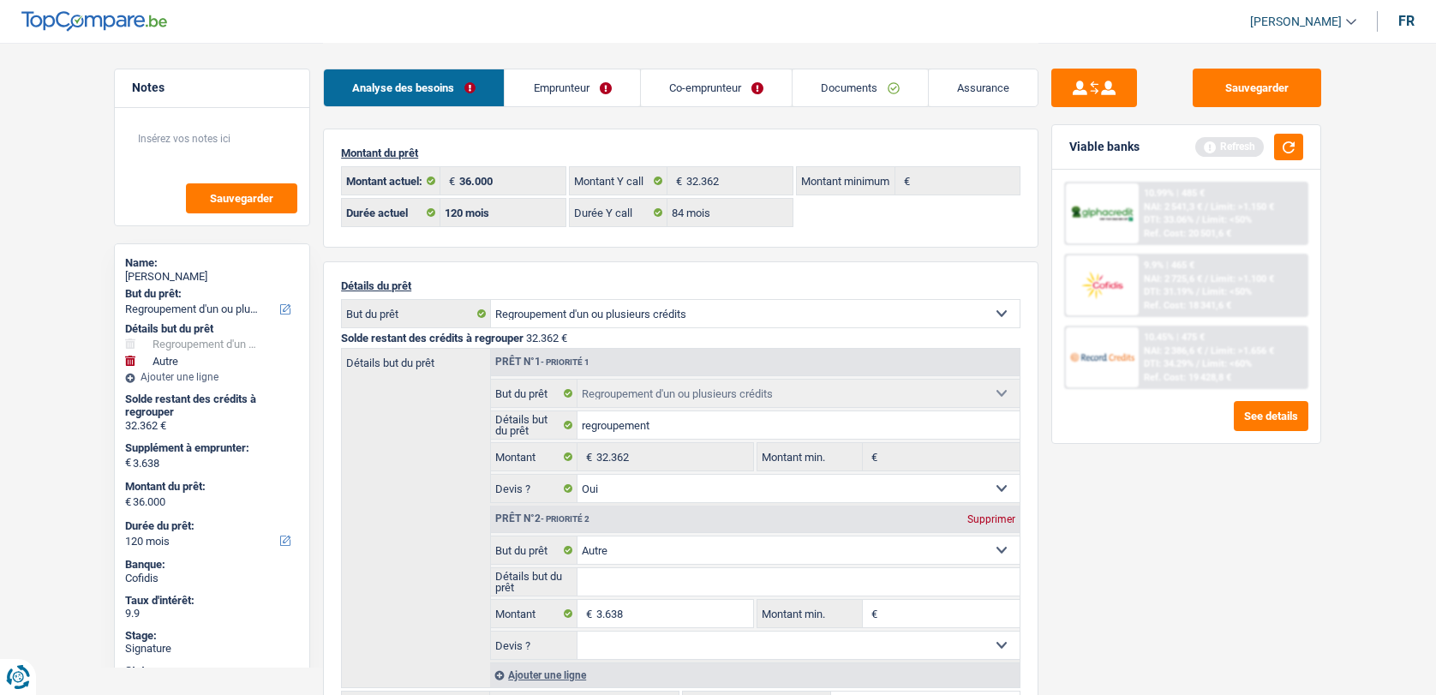
select select "84"
select select "refinancing"
select select "yes"
select select "other"
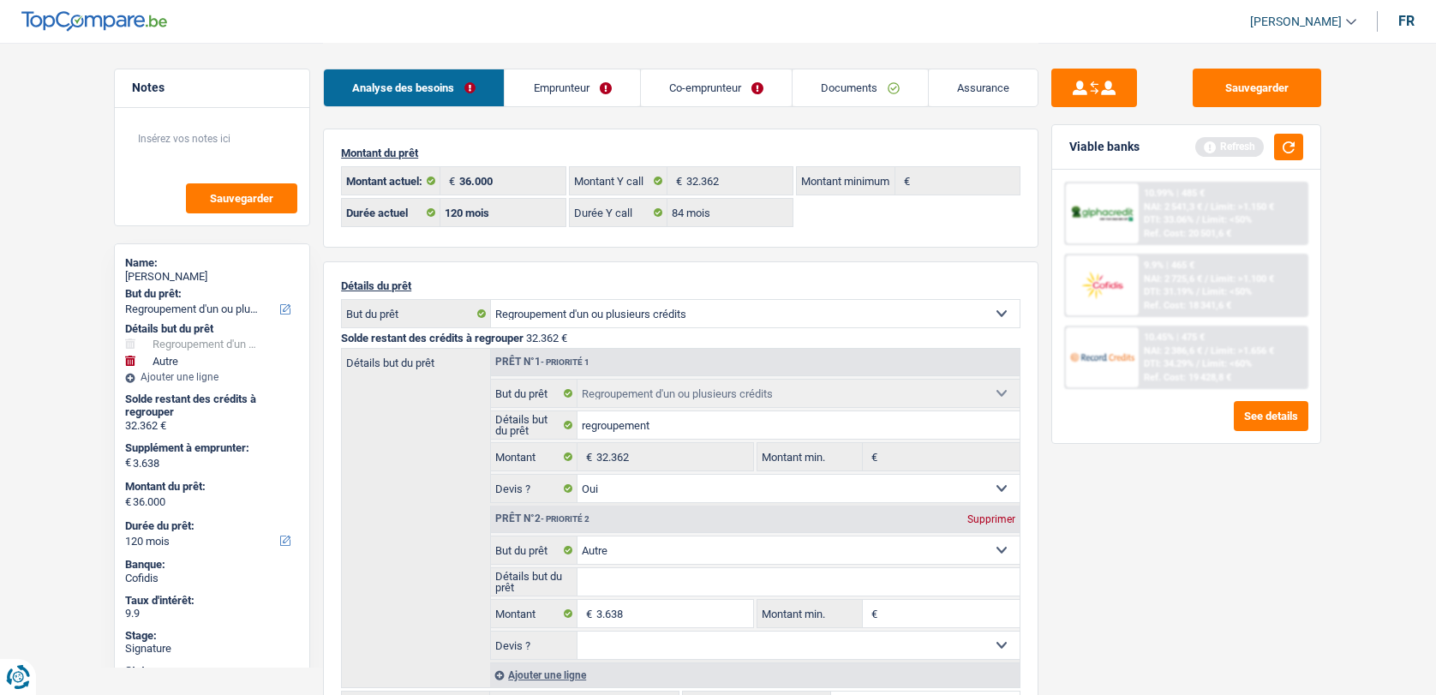
select select "120"
click at [842, 93] on link "Documents" at bounding box center [859, 87] width 135 height 37
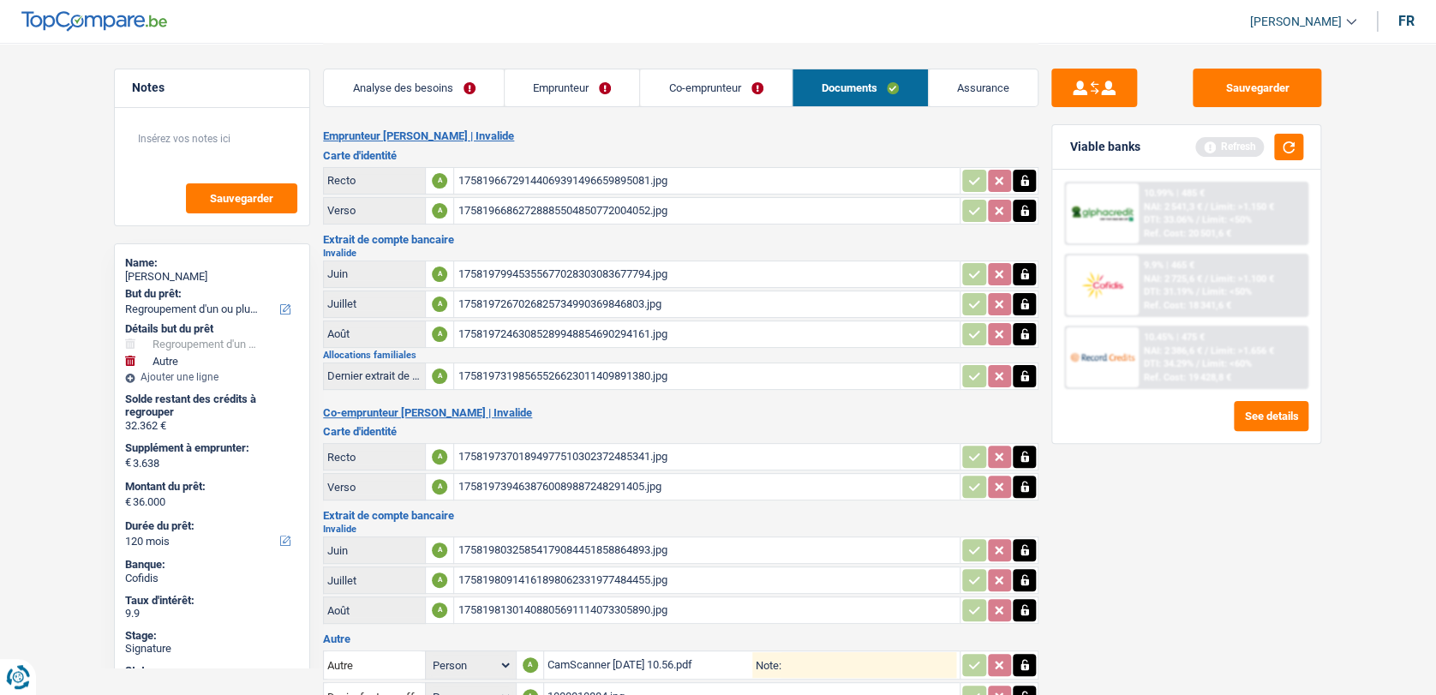
scroll to position [282, 0]
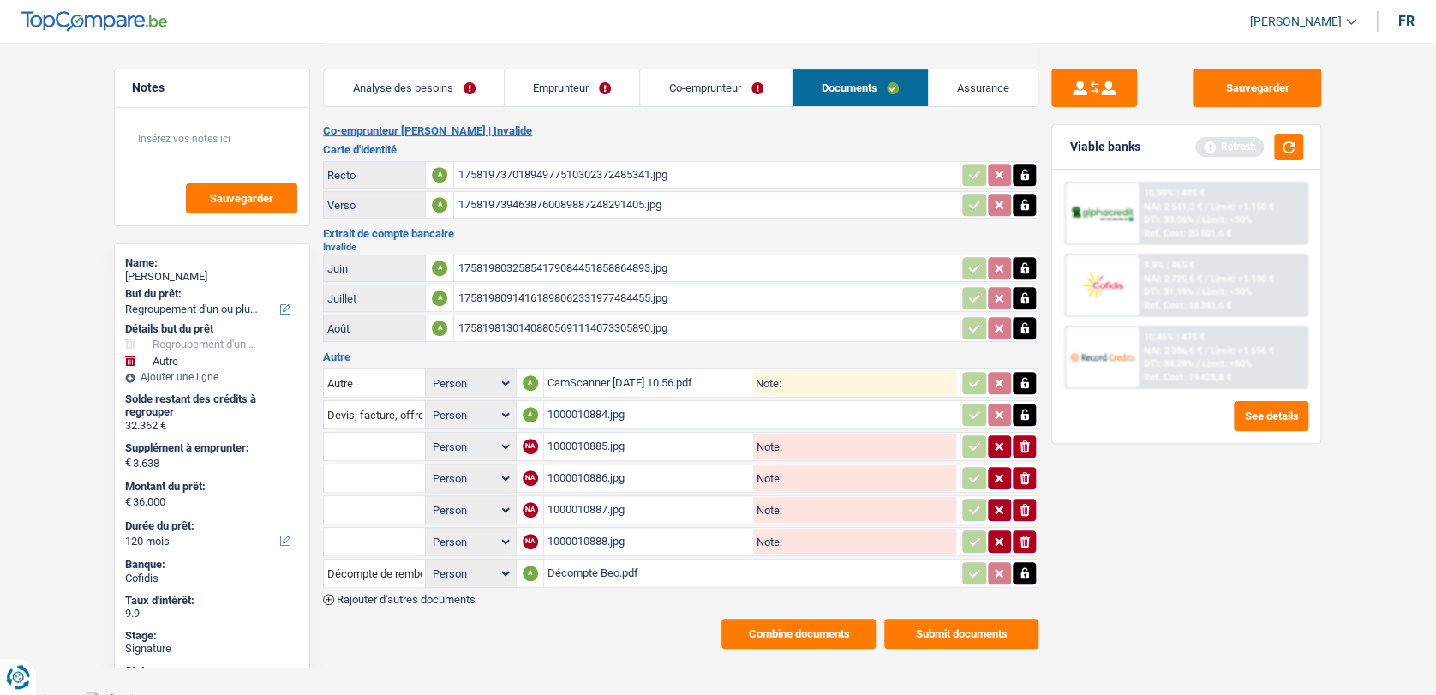
click at [421, 594] on span "Rajouter d'autres documents" at bounding box center [406, 599] width 139 height 11
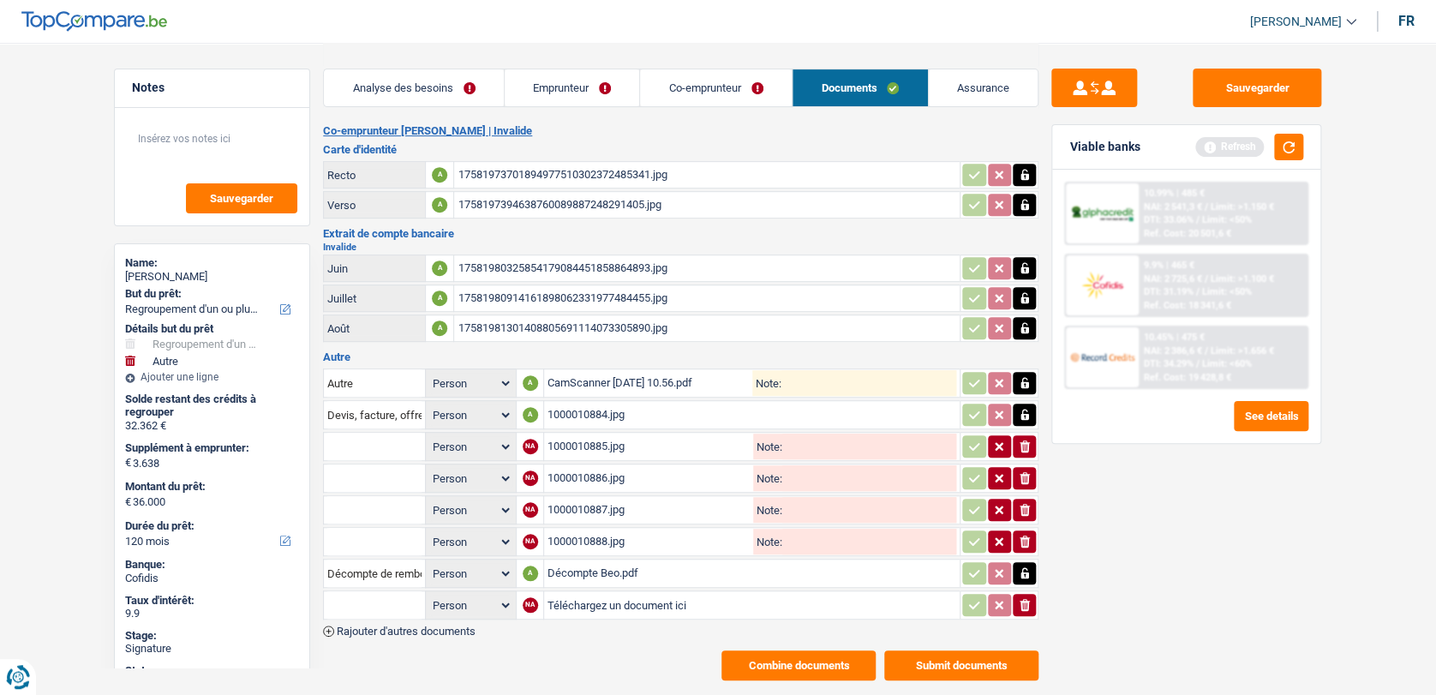
click at [393, 625] on span "Rajouter d'autres documents" at bounding box center [406, 630] width 139 height 11
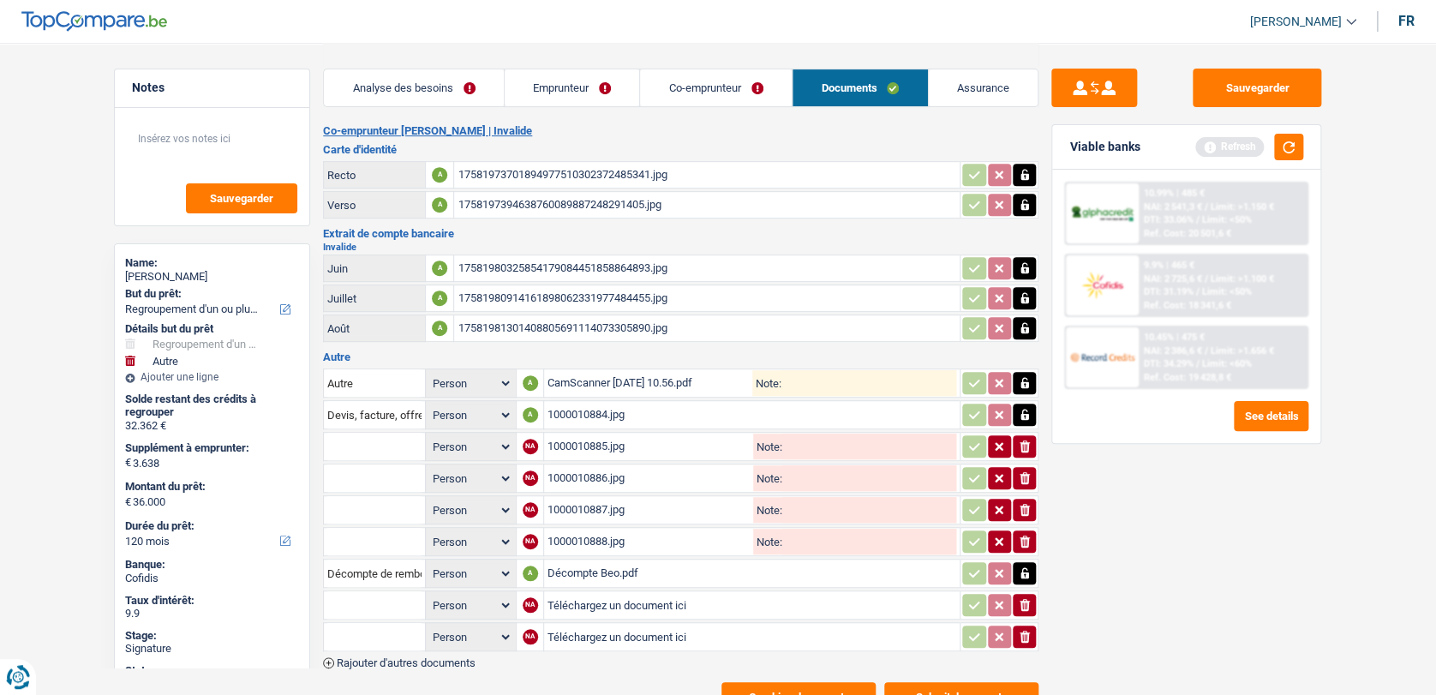
scroll to position [344, 0]
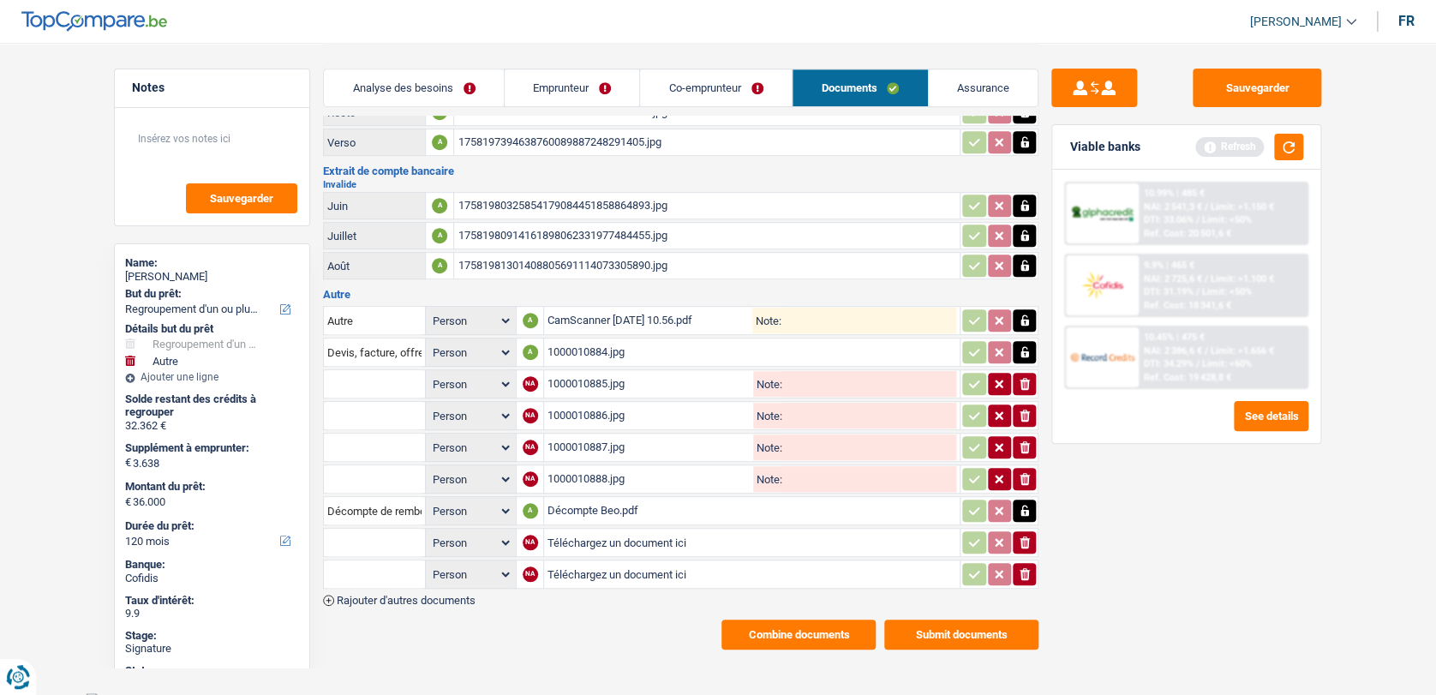
click at [576, 533] on input "Téléchargez un document ici" at bounding box center [751, 542] width 409 height 26
type input "C:\fakepath\IMG-20250930-WA0018.jpg"
click at [614, 561] on input "Téléchargez un document ici" at bounding box center [751, 574] width 409 height 26
type input "C:\fakepath\IMG-20250930-WA0020.jpg"
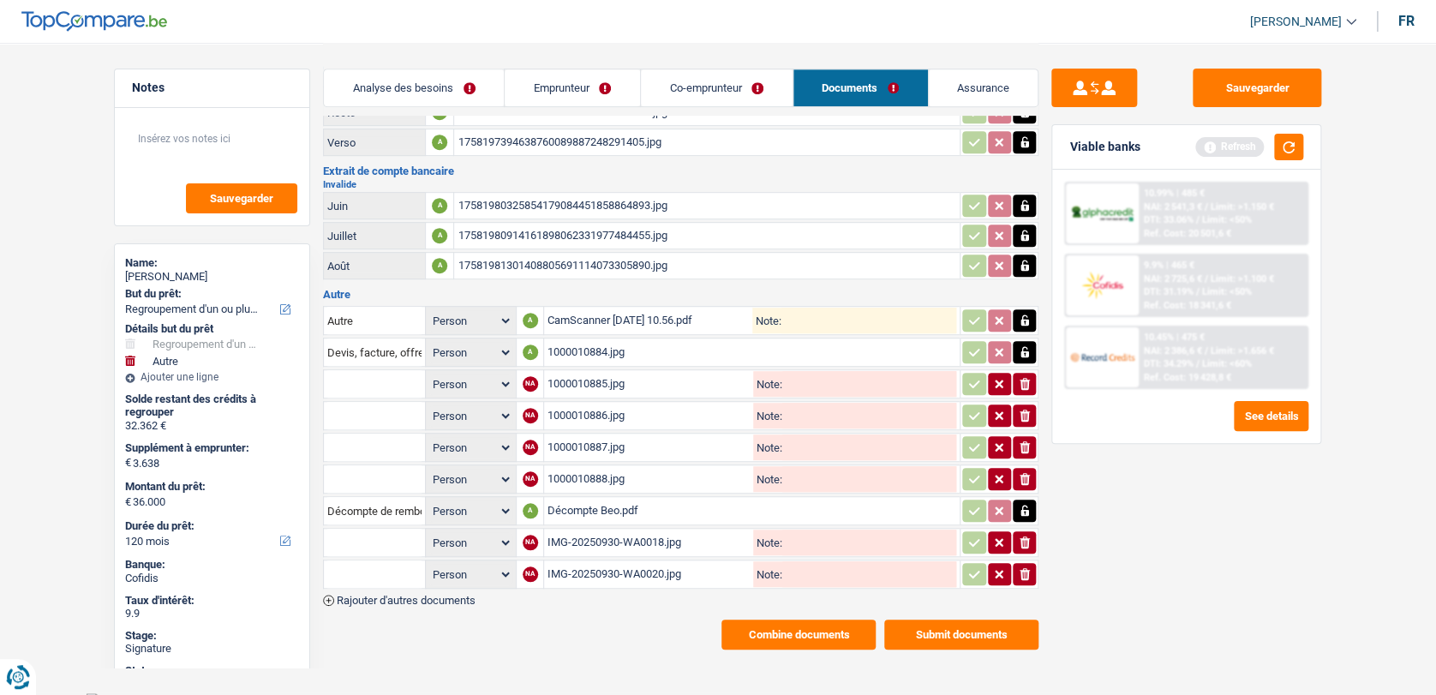
click at [384, 528] on input "text" at bounding box center [374, 541] width 94 height 27
click at [373, 565] on li "Carte bancaire" at bounding box center [420, 575] width 176 height 21
type input "Carte bancaire"
click at [356, 566] on input "text" at bounding box center [374, 573] width 94 height 27
click at [373, 597] on li "Carte bancaire" at bounding box center [420, 607] width 176 height 21
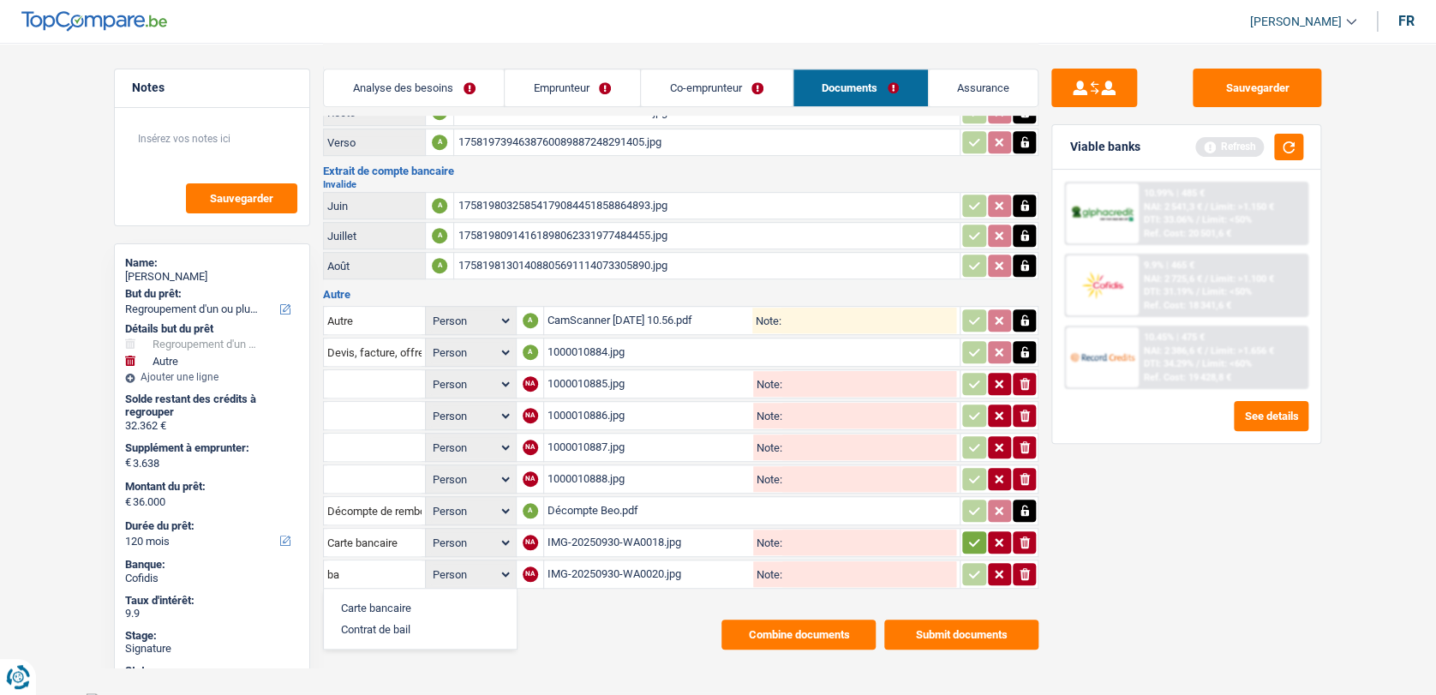
type input "Carte bancaire"
click at [445, 594] on span "Rajouter d'autres documents" at bounding box center [406, 599] width 139 height 11
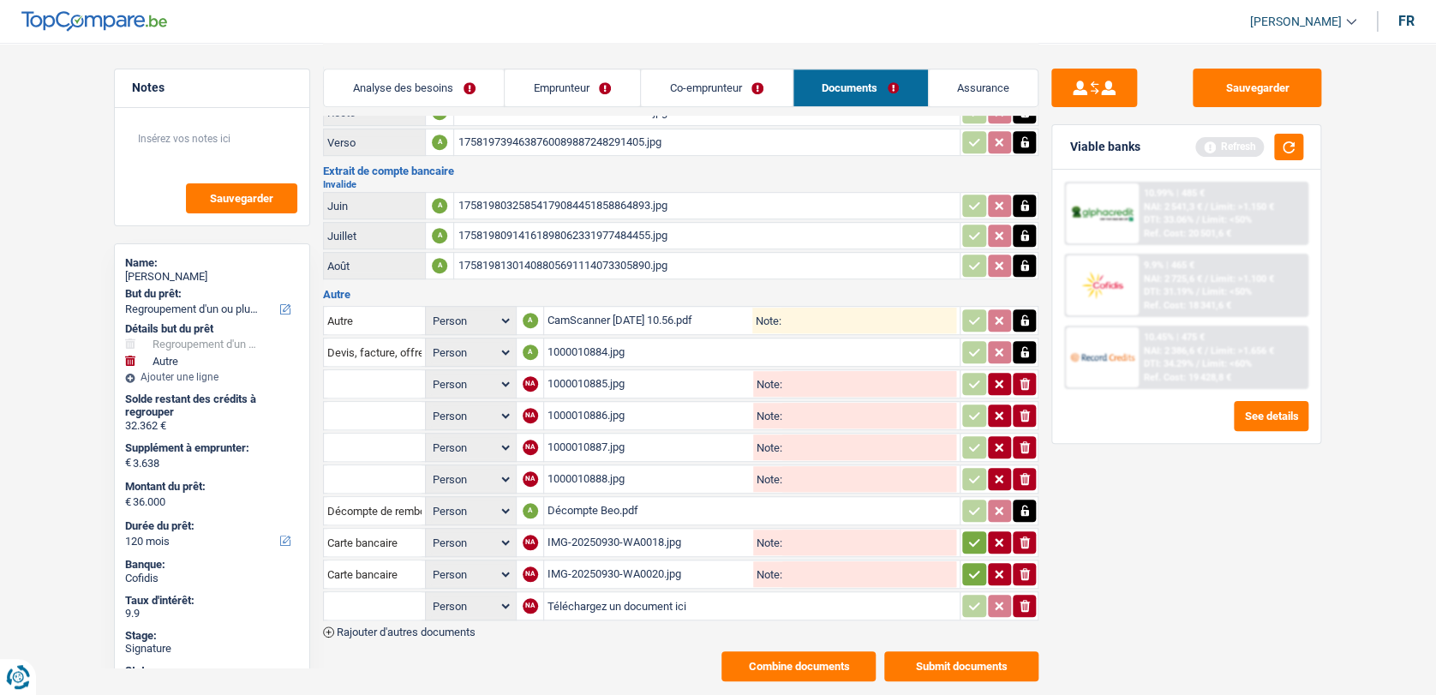
click at [562, 594] on input "Téléchargez un document ici" at bounding box center [751, 606] width 409 height 26
type input "C:\fakepath\combinepdf.pdf"
click at [355, 592] on input "text" at bounding box center [374, 605] width 94 height 27
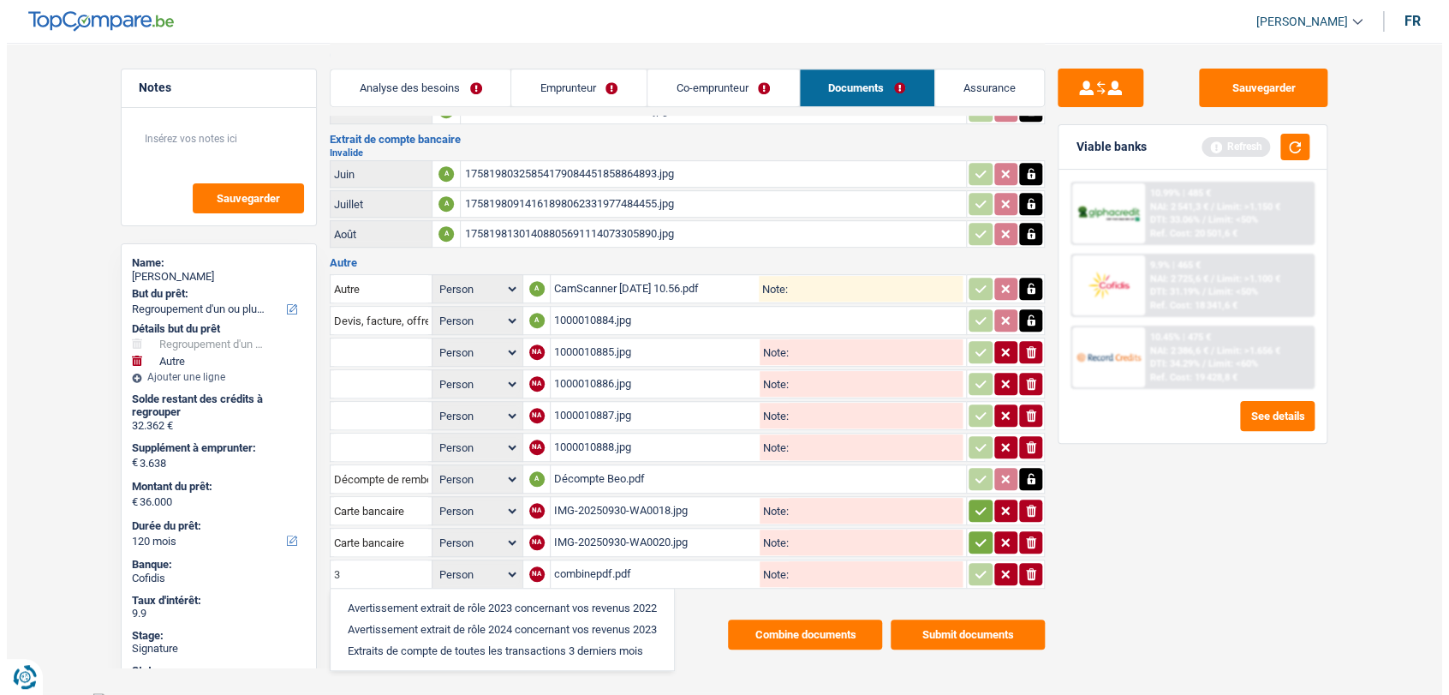
scroll to position [373, 0]
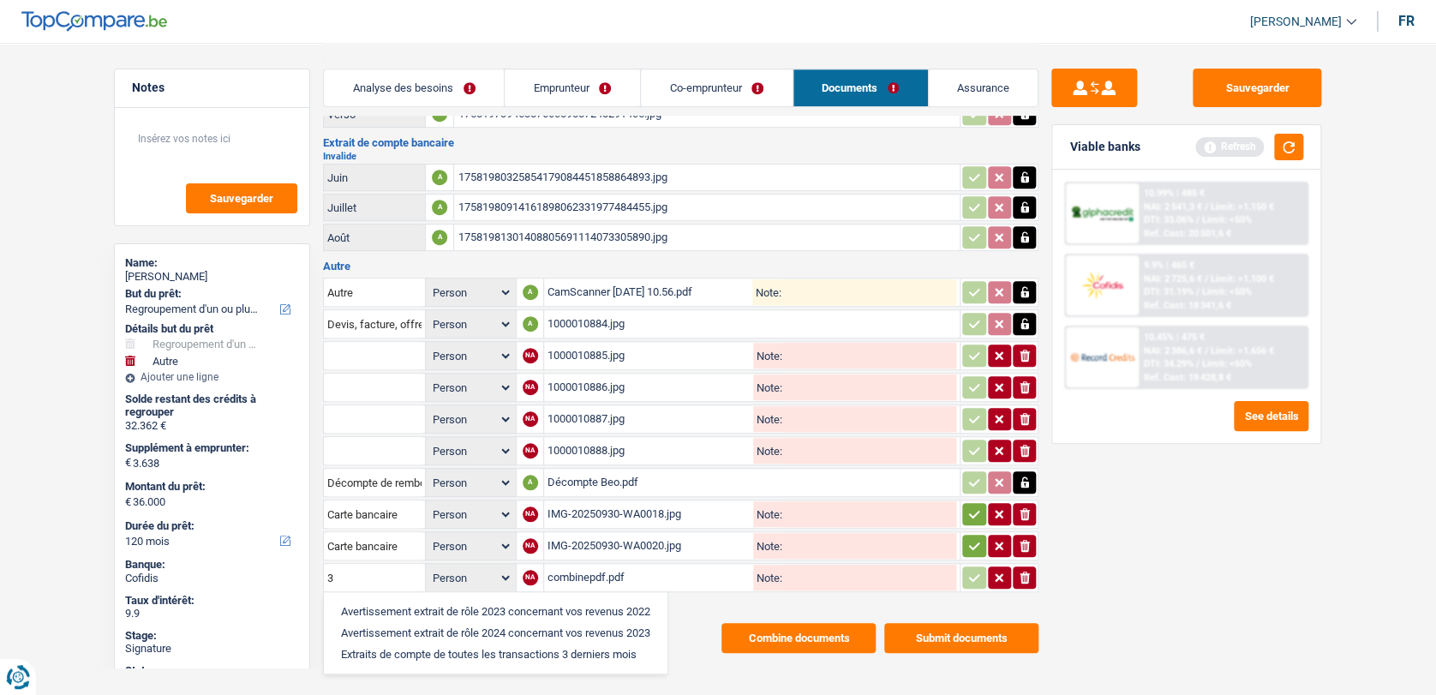
click at [408, 643] on li "Extraits de compte de toutes les transactions 3 derniers mois" at bounding box center [495, 653] width 326 height 21
type input "Extraits de compte de toutes les transactions 3 derniers mois"
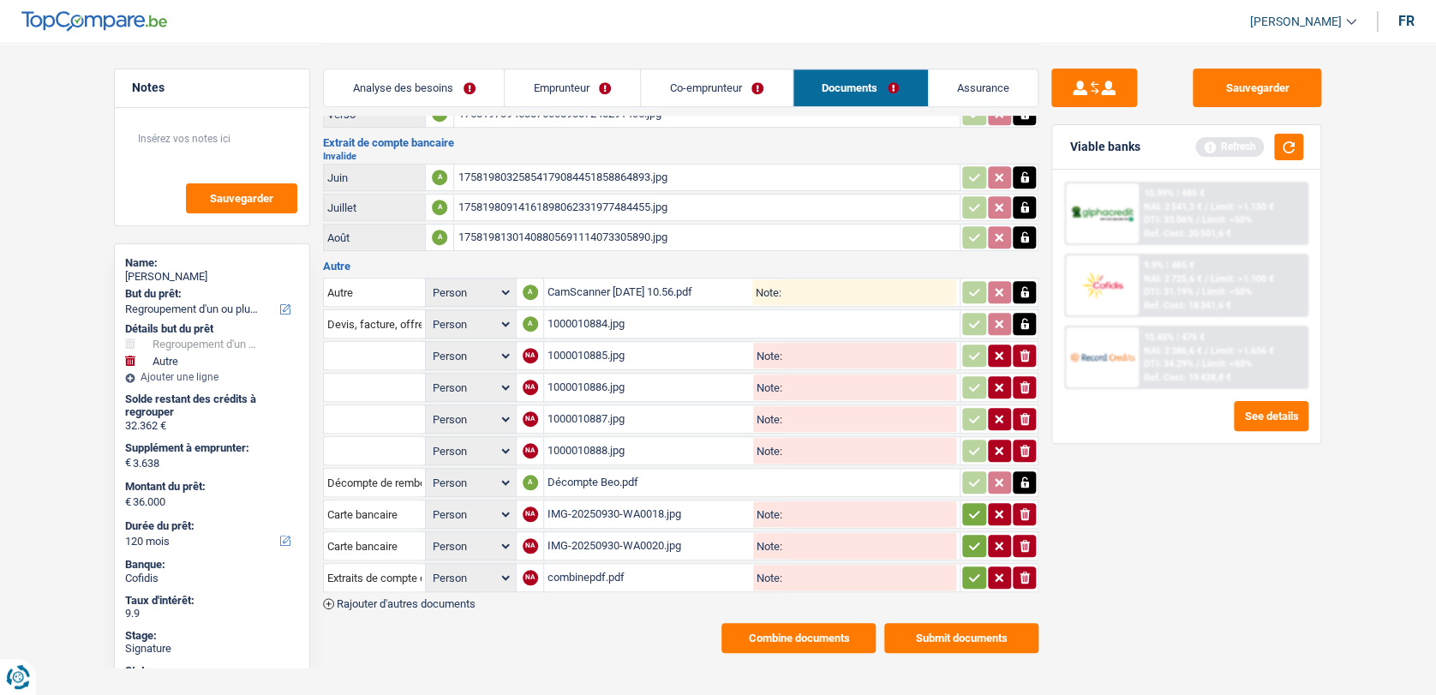
click at [962, 543] on button "button" at bounding box center [973, 545] width 23 height 22
click at [969, 510] on icon "button" at bounding box center [974, 514] width 11 height 8
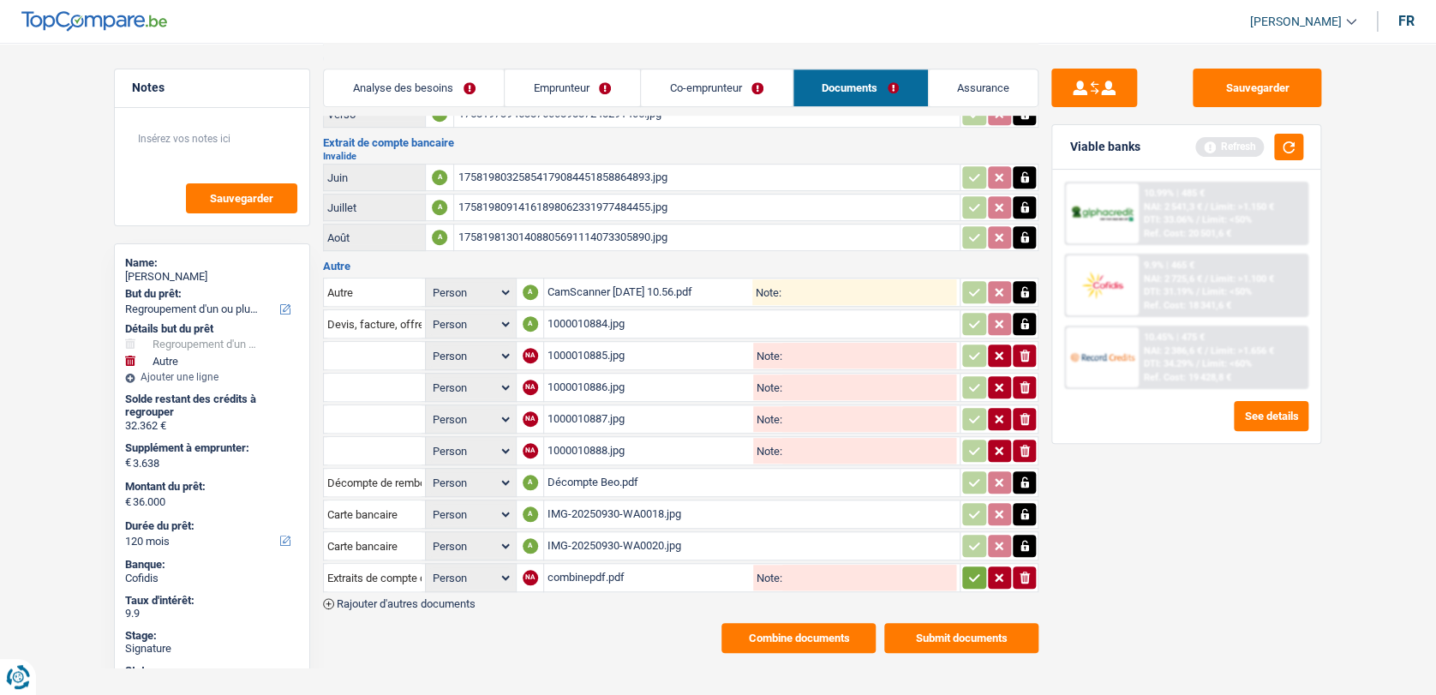
click at [967, 569] on icon "button" at bounding box center [974, 577] width 14 height 17
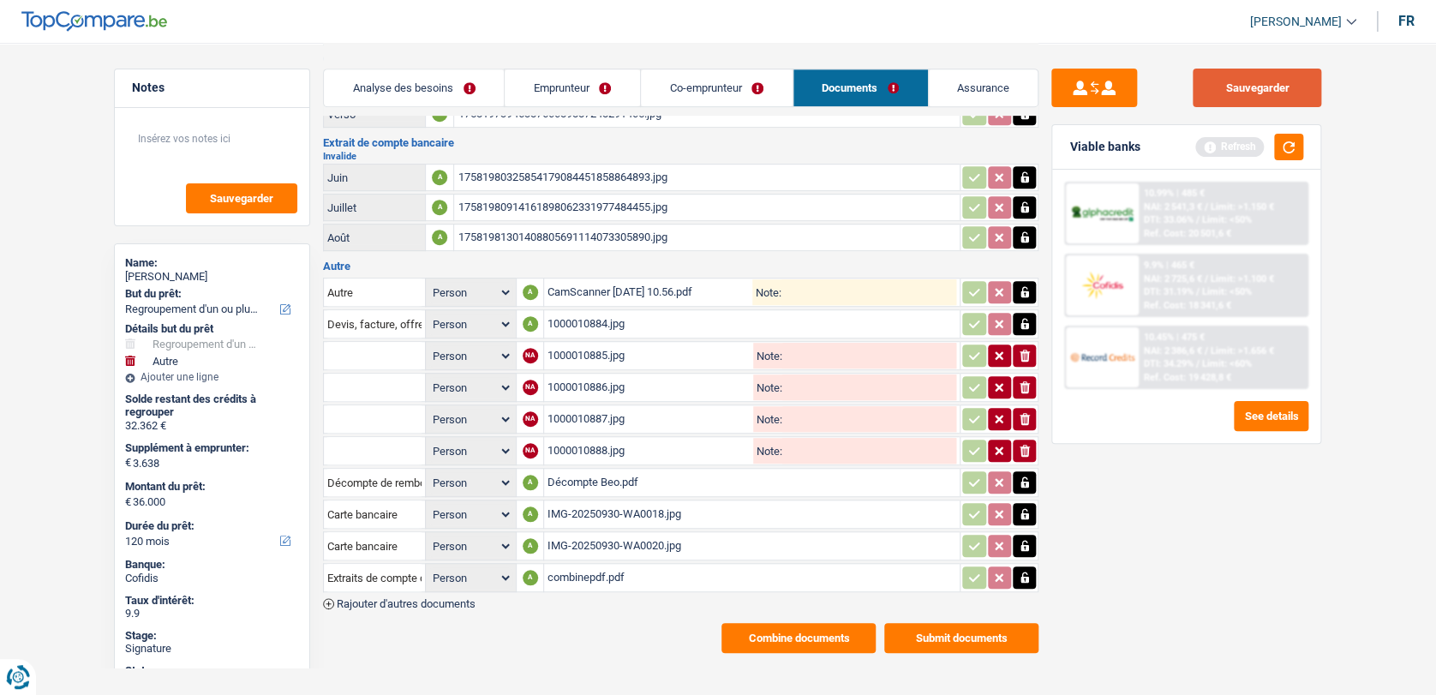
click at [1249, 84] on button "Sauvegarder" at bounding box center [1256, 88] width 128 height 39
click at [788, 625] on button "Combine documents" at bounding box center [798, 638] width 154 height 30
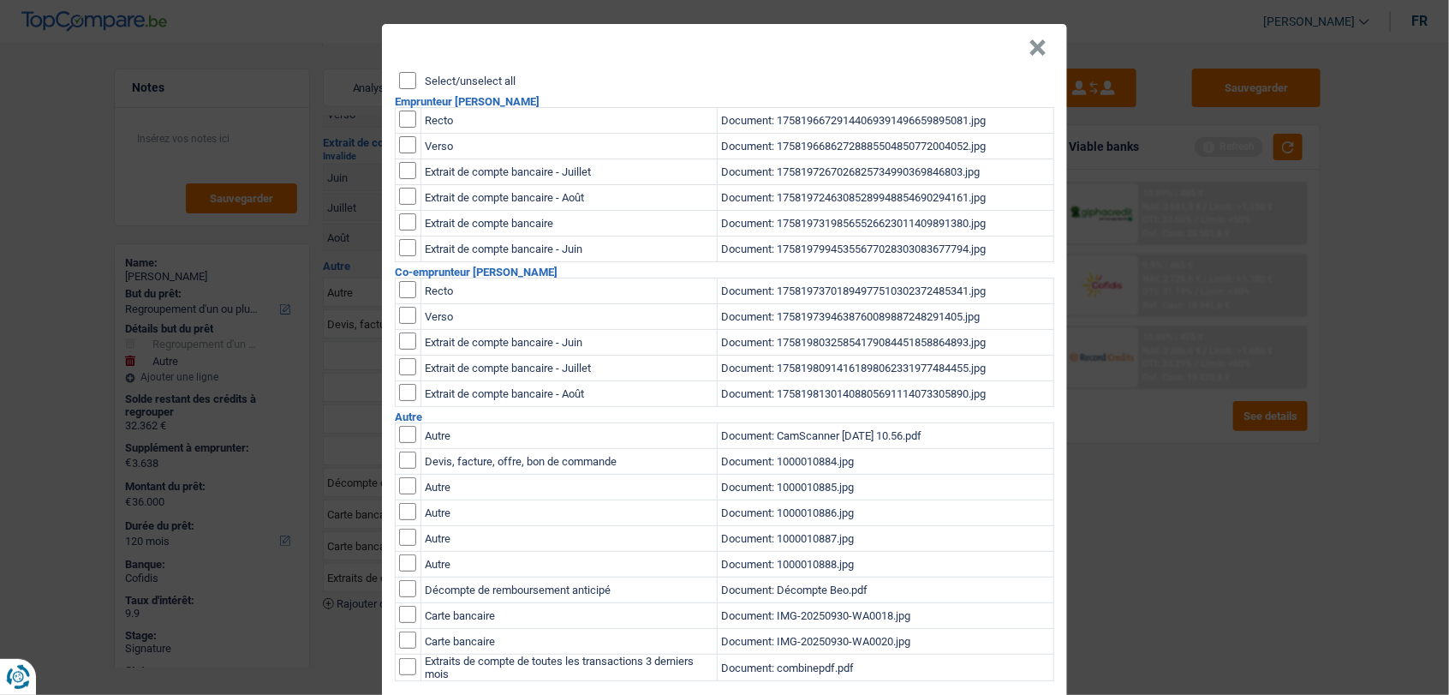
scroll to position [0, 0]
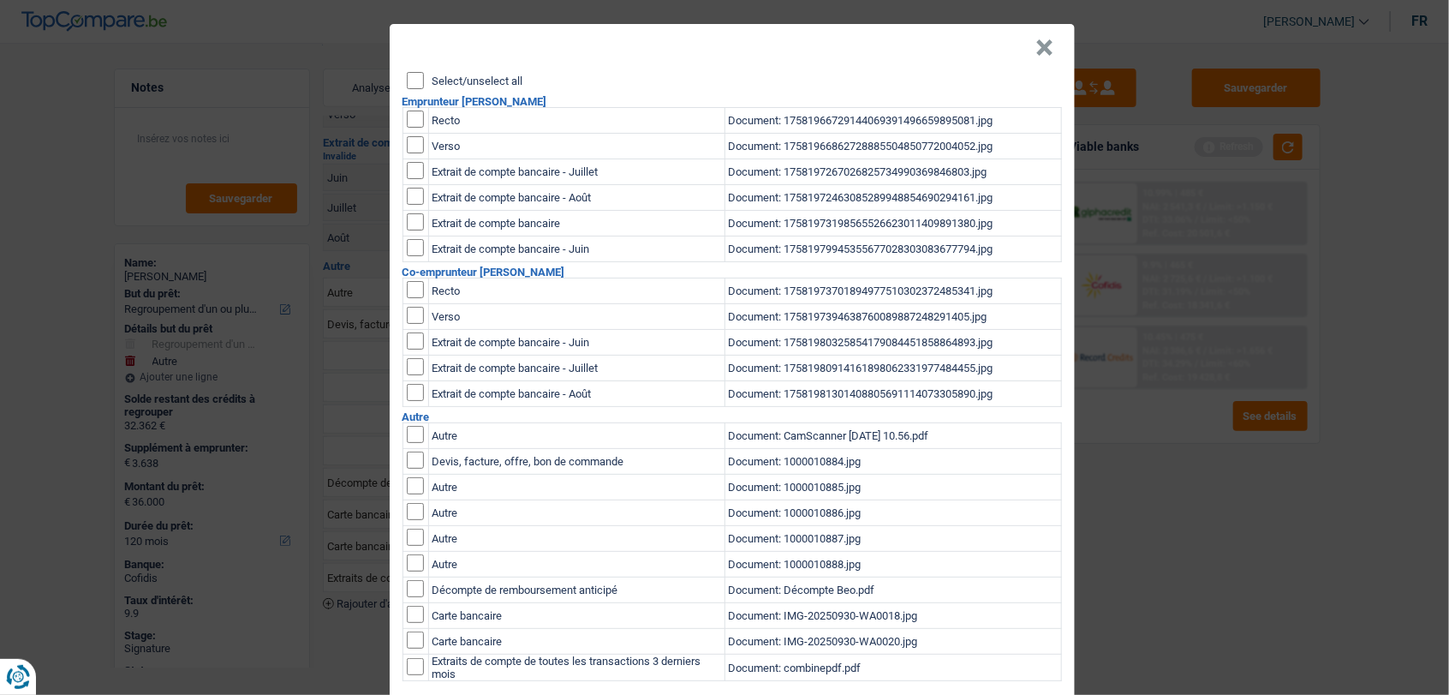
click at [407, 80] on input "Select/unselect all" at bounding box center [415, 80] width 17 height 17
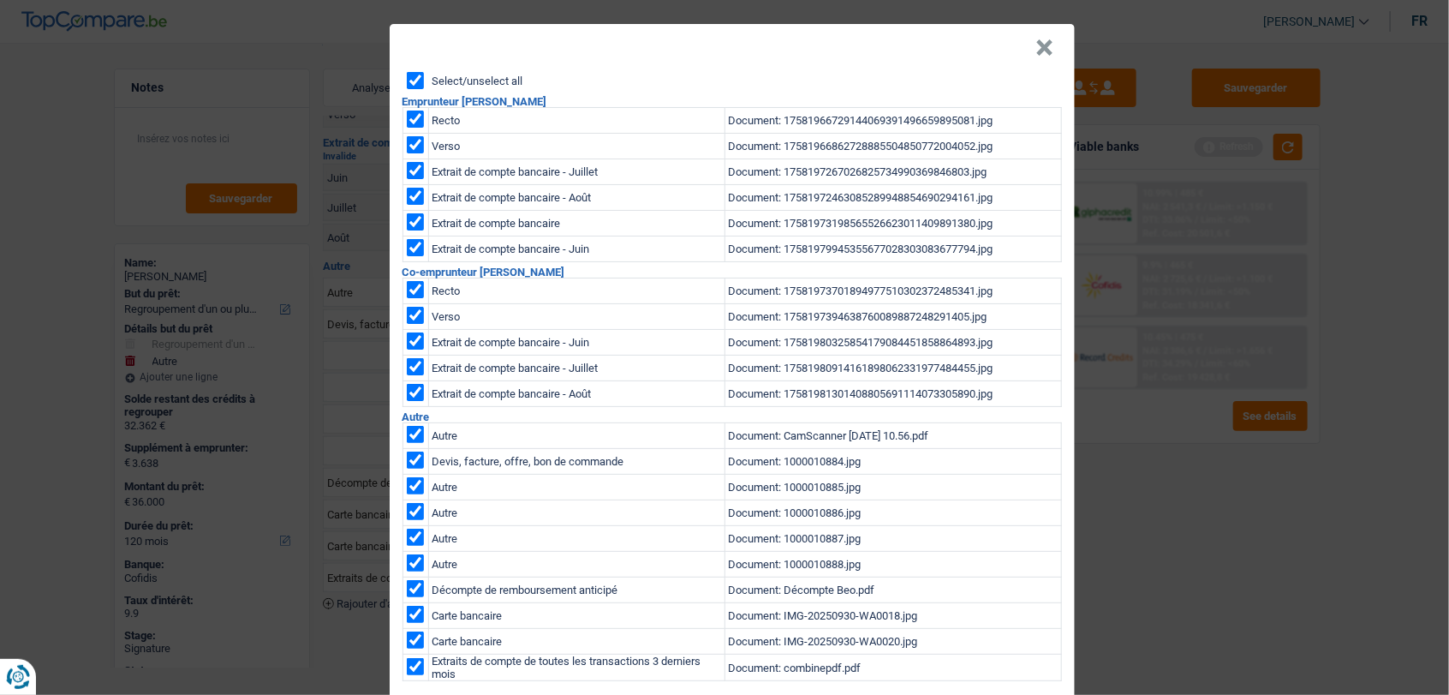
checkbox input "true"
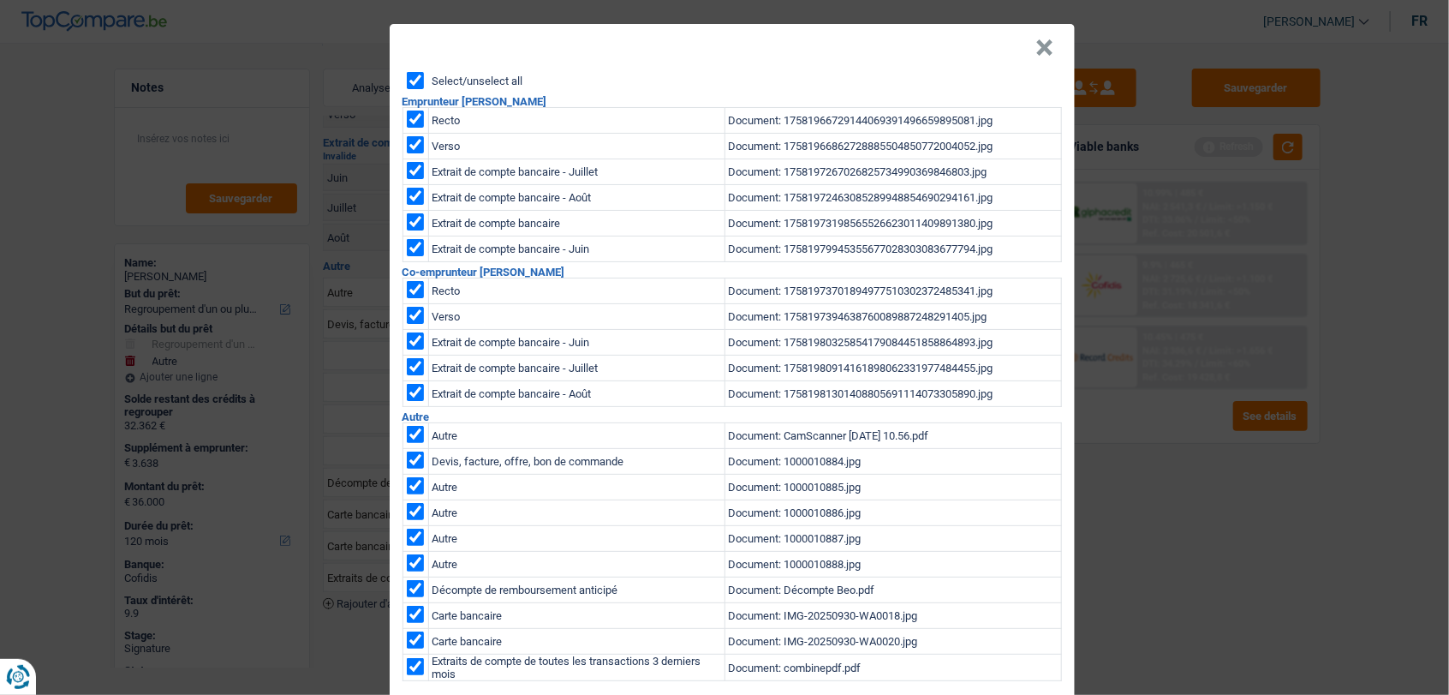
checkbox input "true"
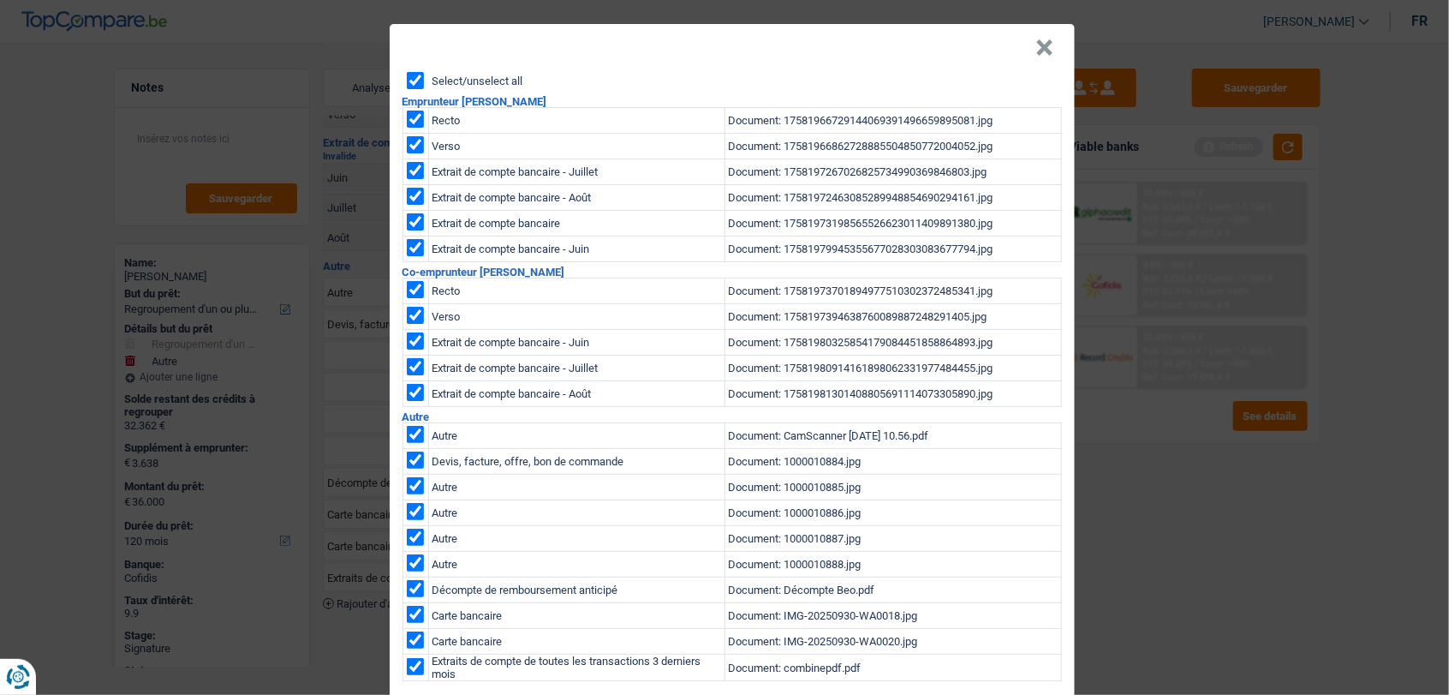
checkbox input "true"
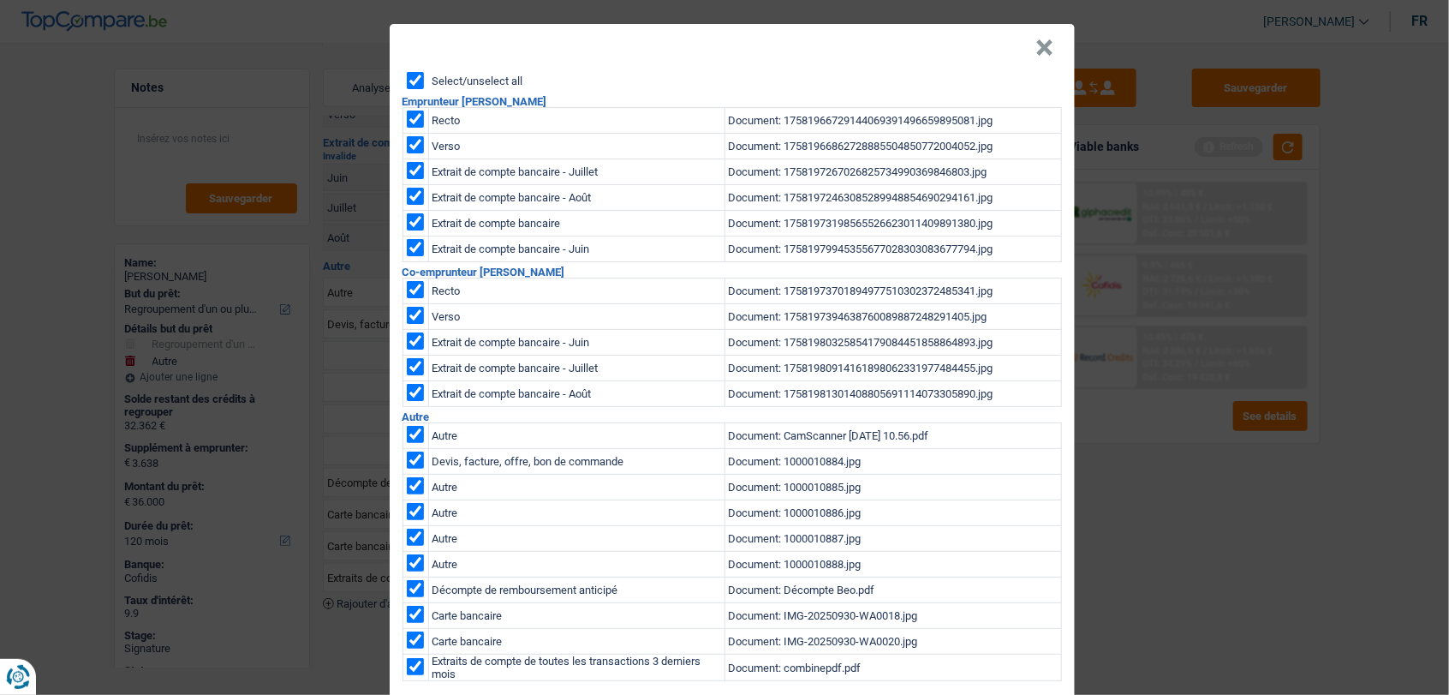
checkbox input "true"
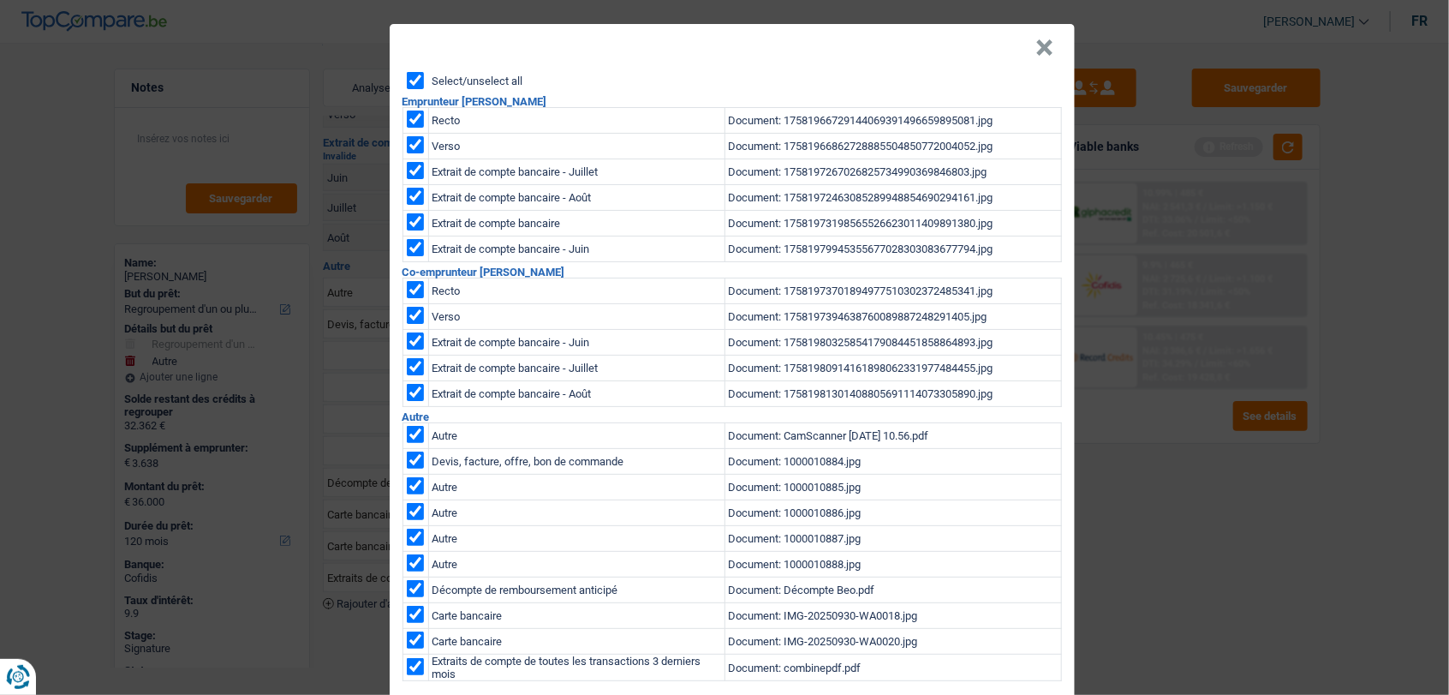
checkbox input "true"
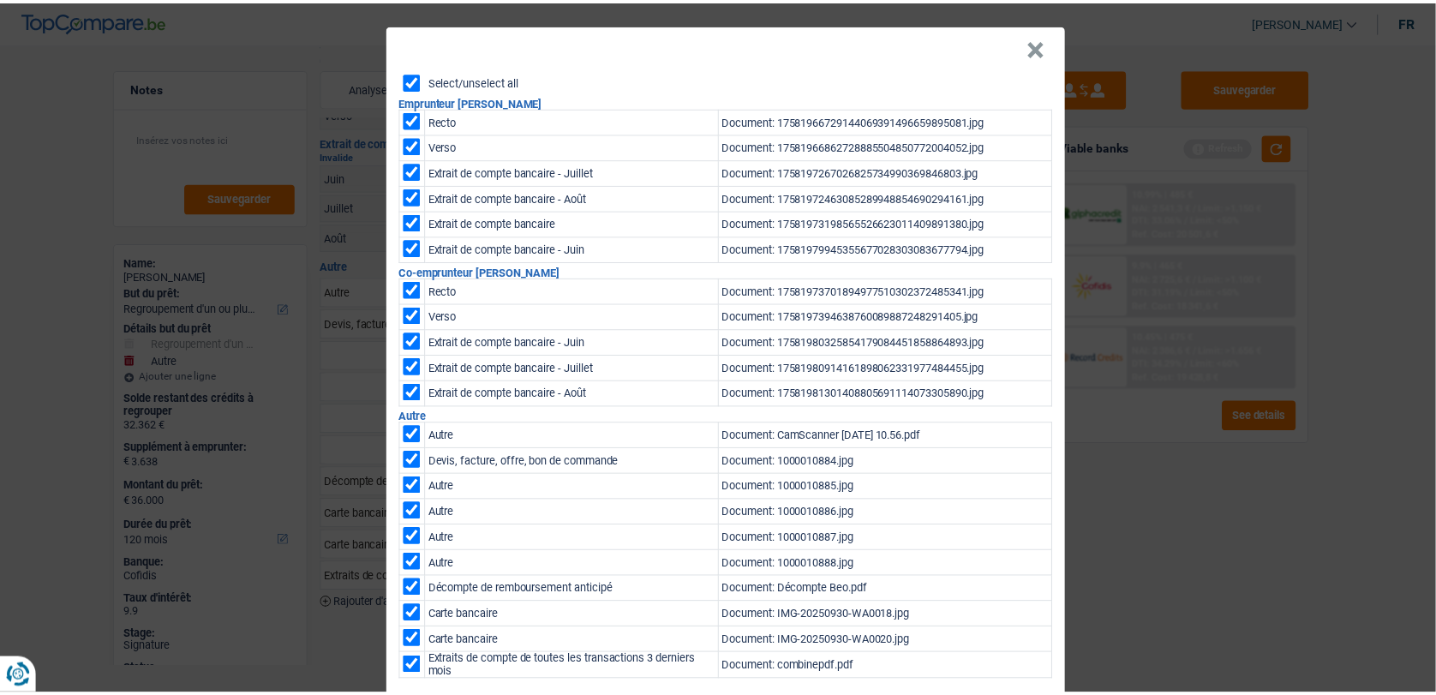
scroll to position [84, 0]
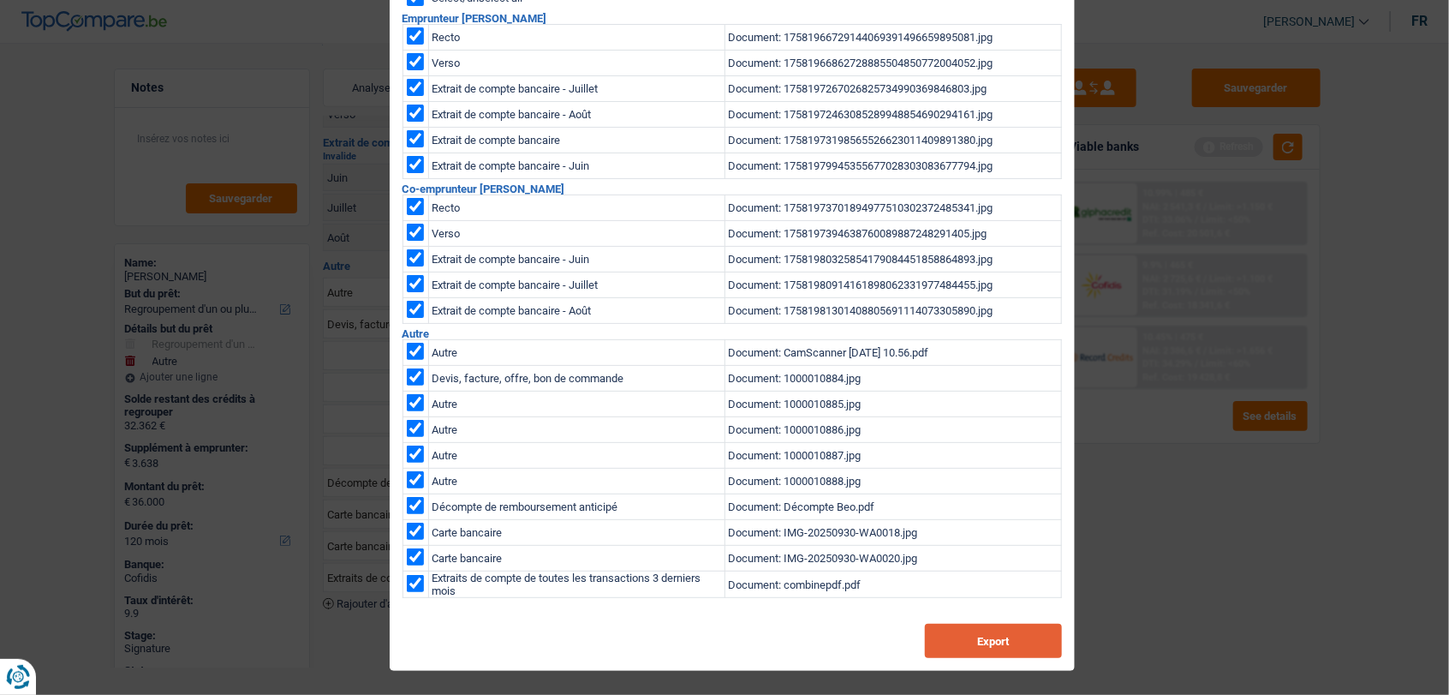
click at [988, 634] on button "Export" at bounding box center [993, 641] width 137 height 34
click at [81, 250] on div "× Select/unselect all Emprunteur Angélique Dufour Recto Document: 1758196672914…" at bounding box center [724, 347] width 1449 height 695
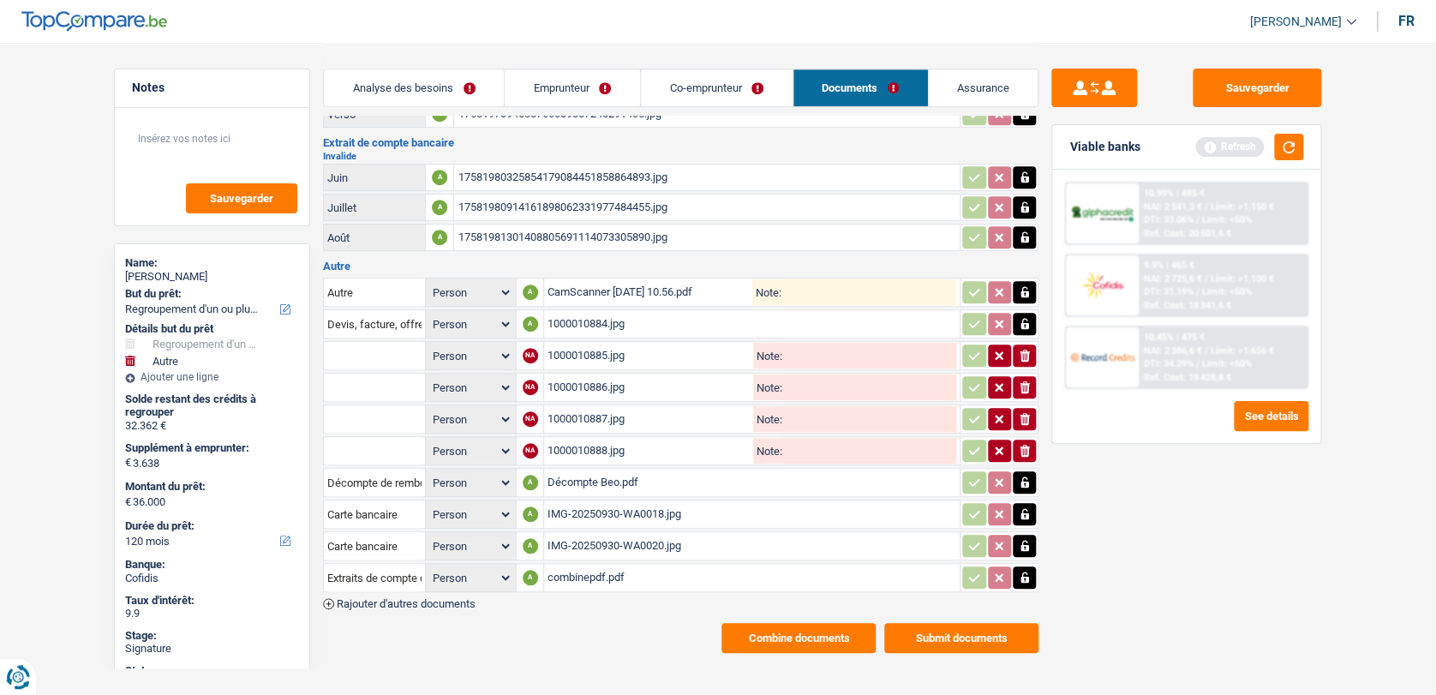
click at [417, 91] on link "Analyse des besoins" at bounding box center [414, 87] width 180 height 37
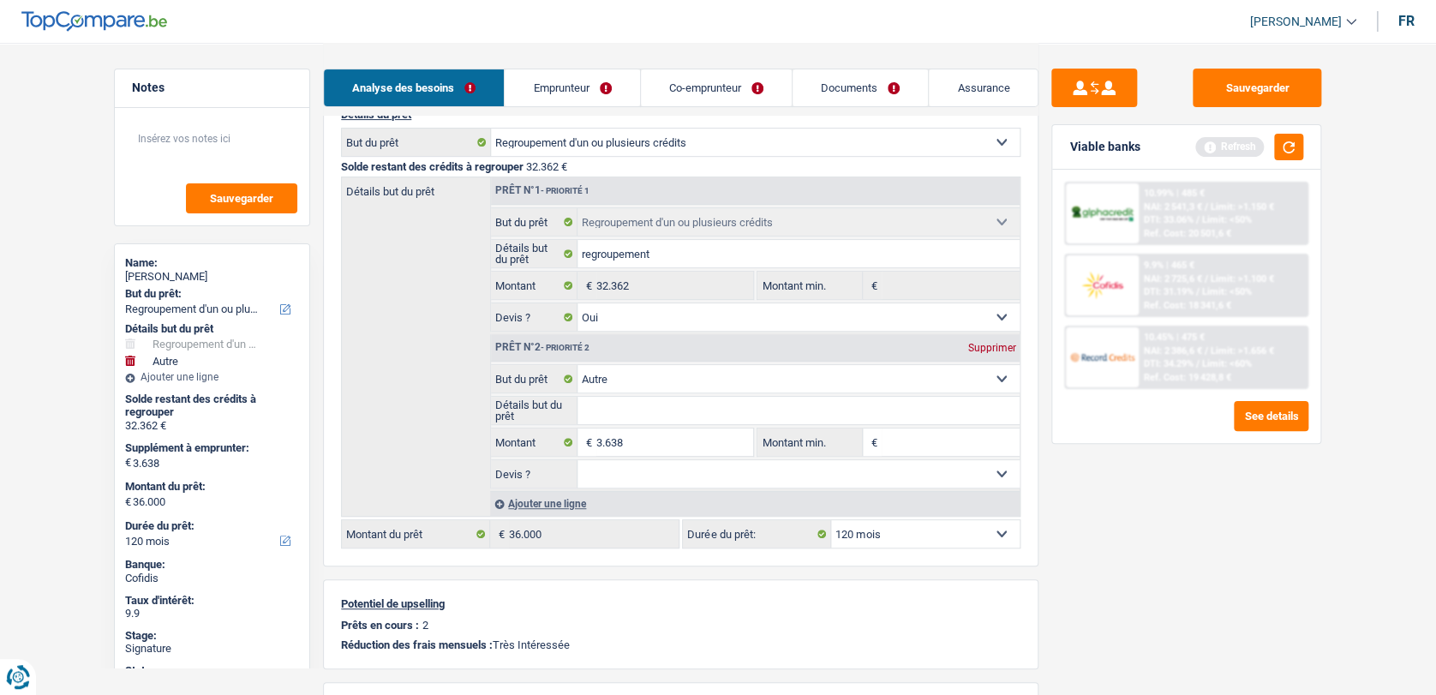
scroll to position [66, 0]
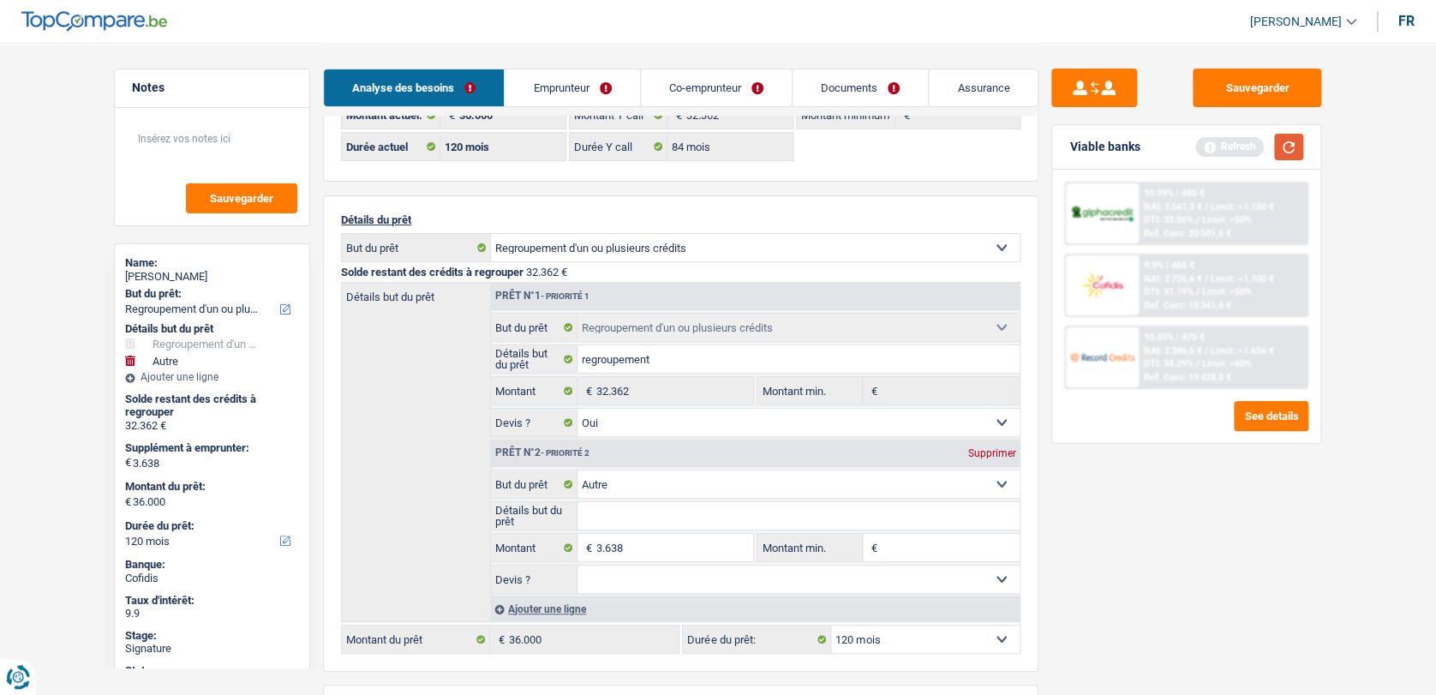
click at [1287, 149] on button "button" at bounding box center [1288, 147] width 29 height 27
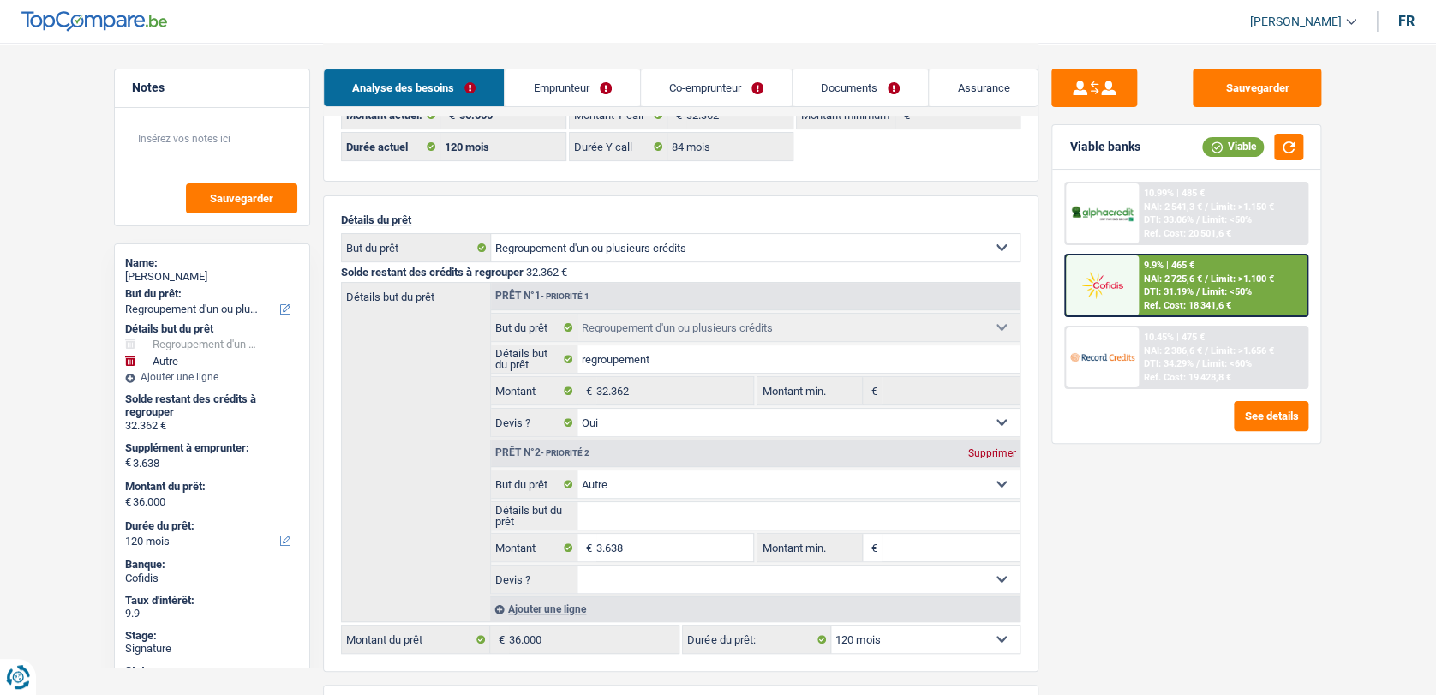
click at [1185, 267] on div "9.9% | 465 €" at bounding box center [1168, 265] width 51 height 11
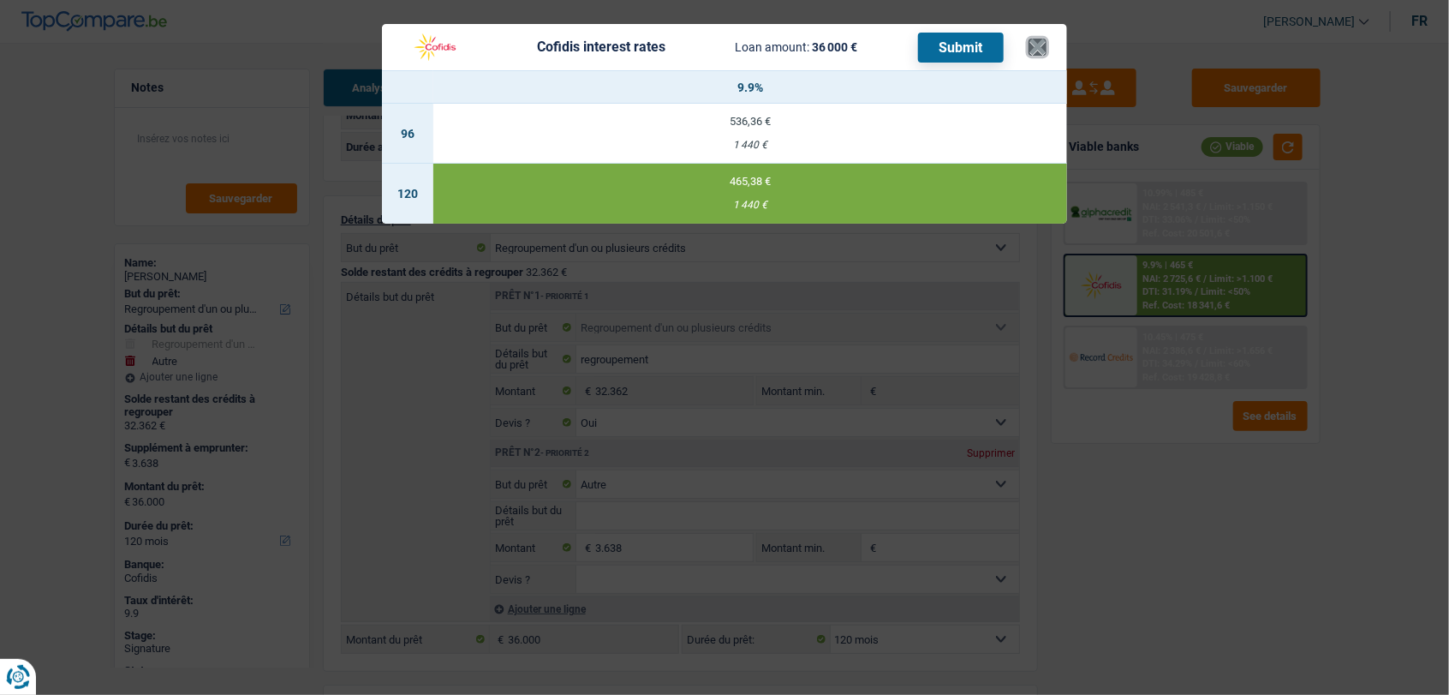
click at [1042, 41] on button "×" at bounding box center [1038, 47] width 18 height 17
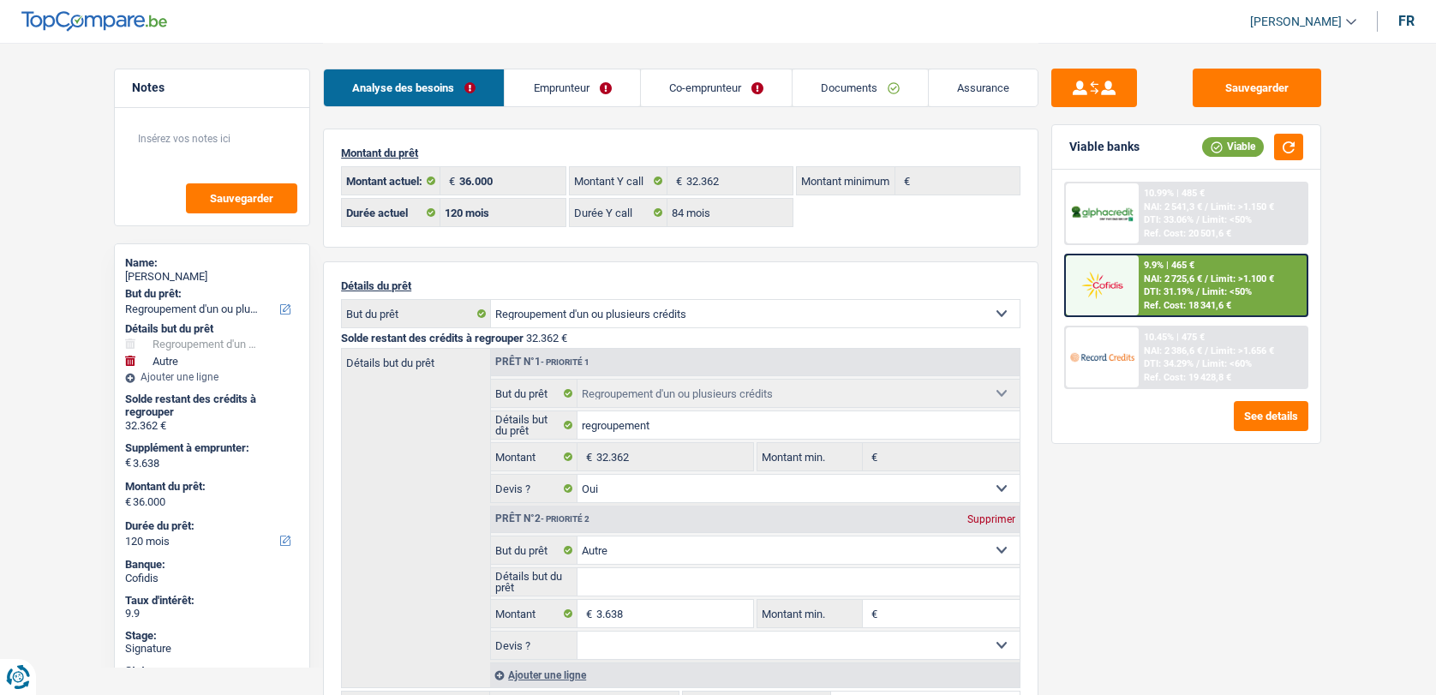
select select "refinancing"
select select "other"
select select "120"
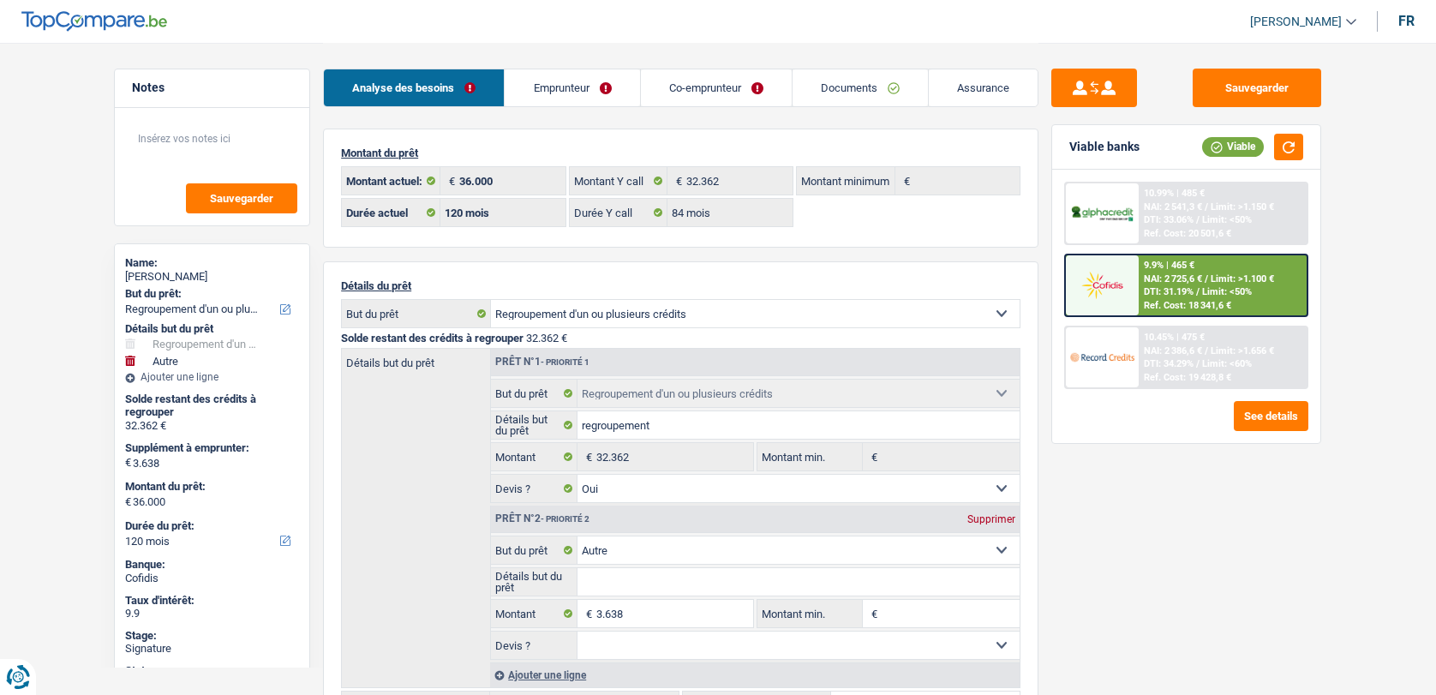
select select "84"
select select "refinancing"
select select "yes"
select select "other"
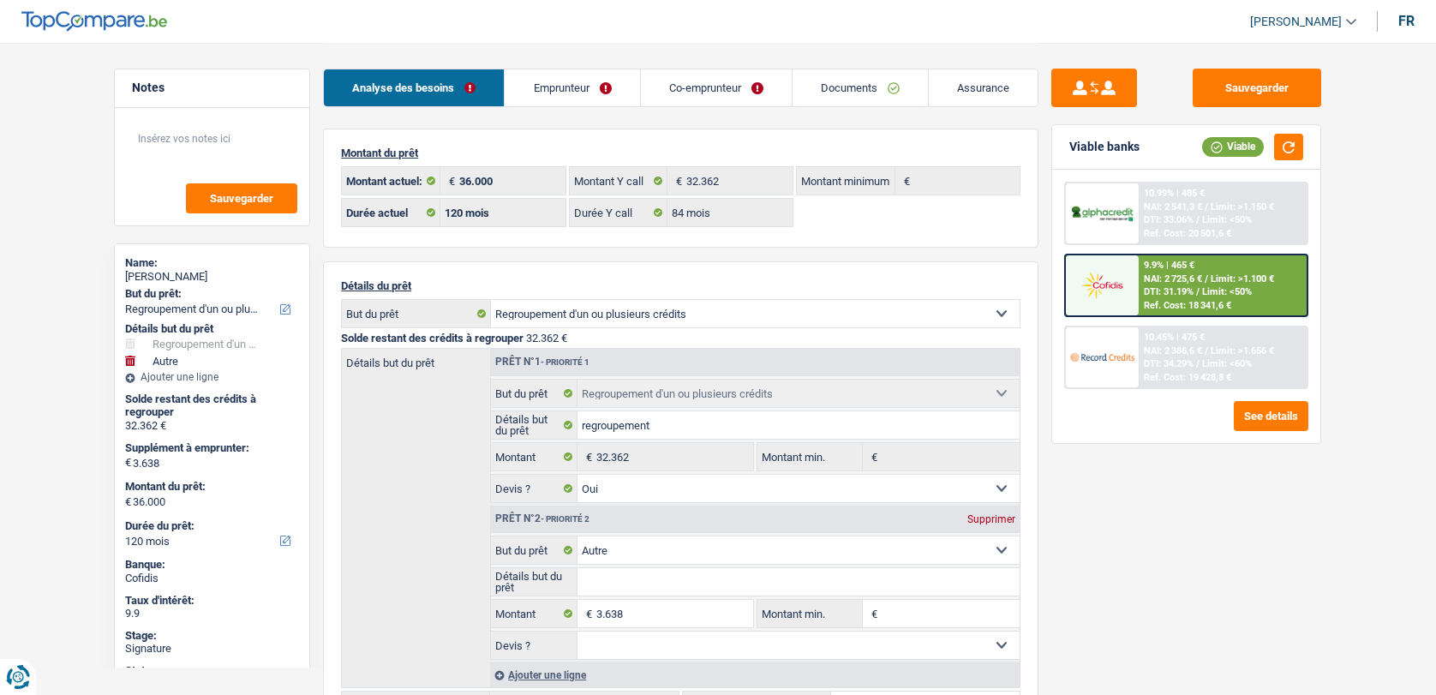
select select "120"
click at [577, 75] on link "Emprunteur" at bounding box center [572, 87] width 134 height 37
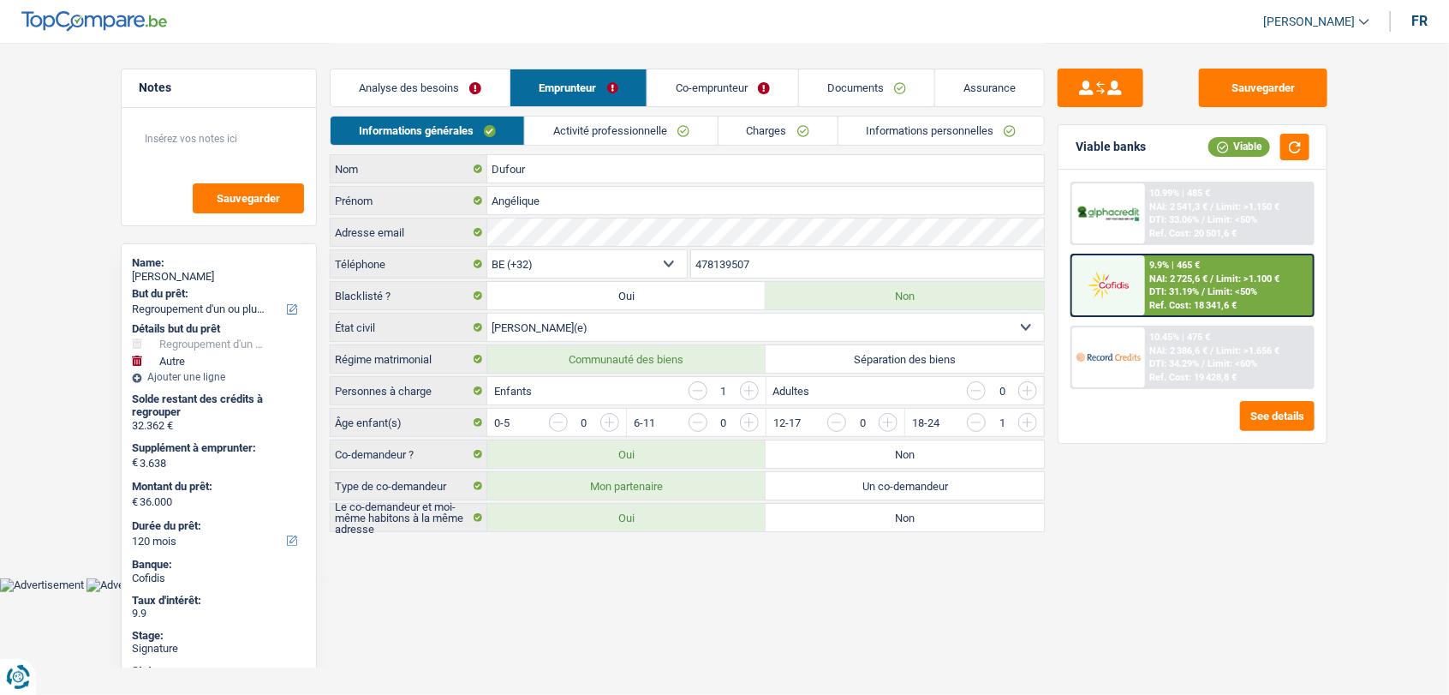
click at [952, 135] on link "Informations personnelles" at bounding box center [942, 130] width 206 height 28
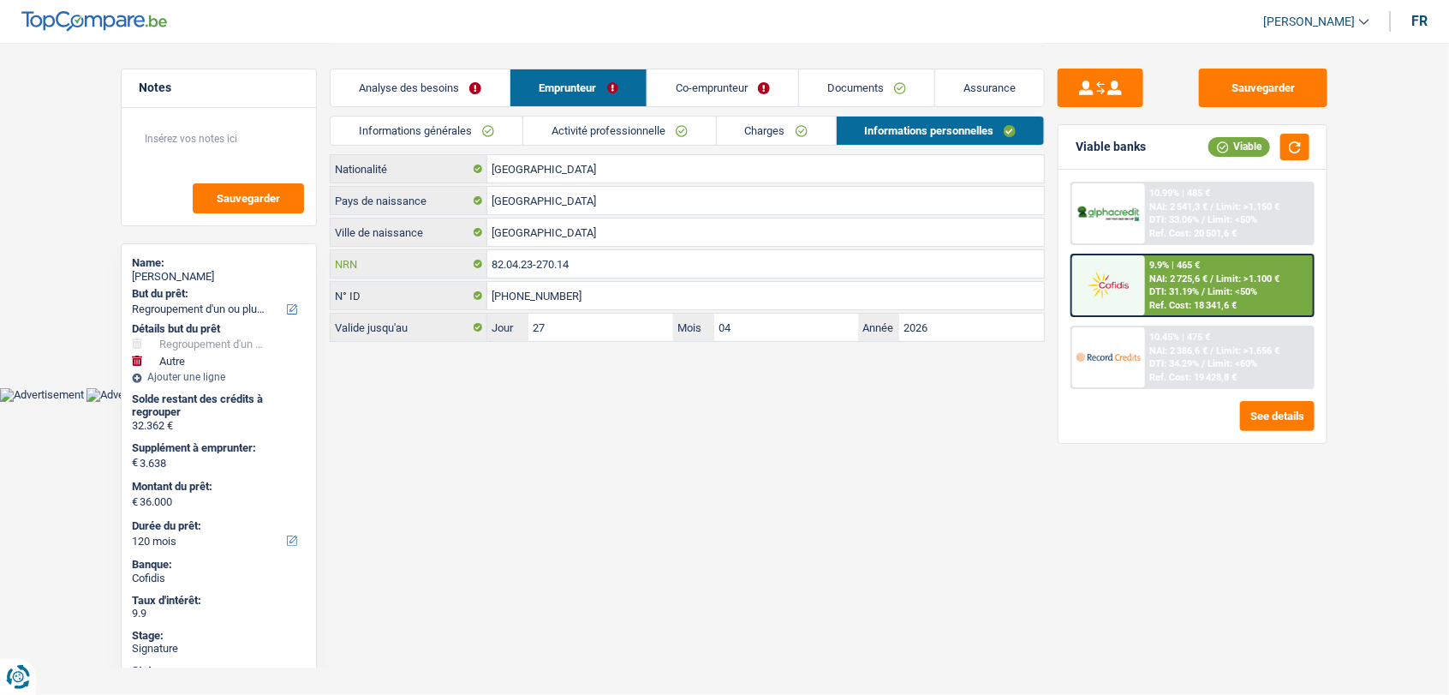
drag, startPoint x: 597, startPoint y: 271, endPoint x: 445, endPoint y: 242, distance: 154.4
click at [445, 242] on div "Belgique Nationalité Allemagne Pays de naissance Cologne Ville de naissance 82.…" at bounding box center [687, 248] width 715 height 188
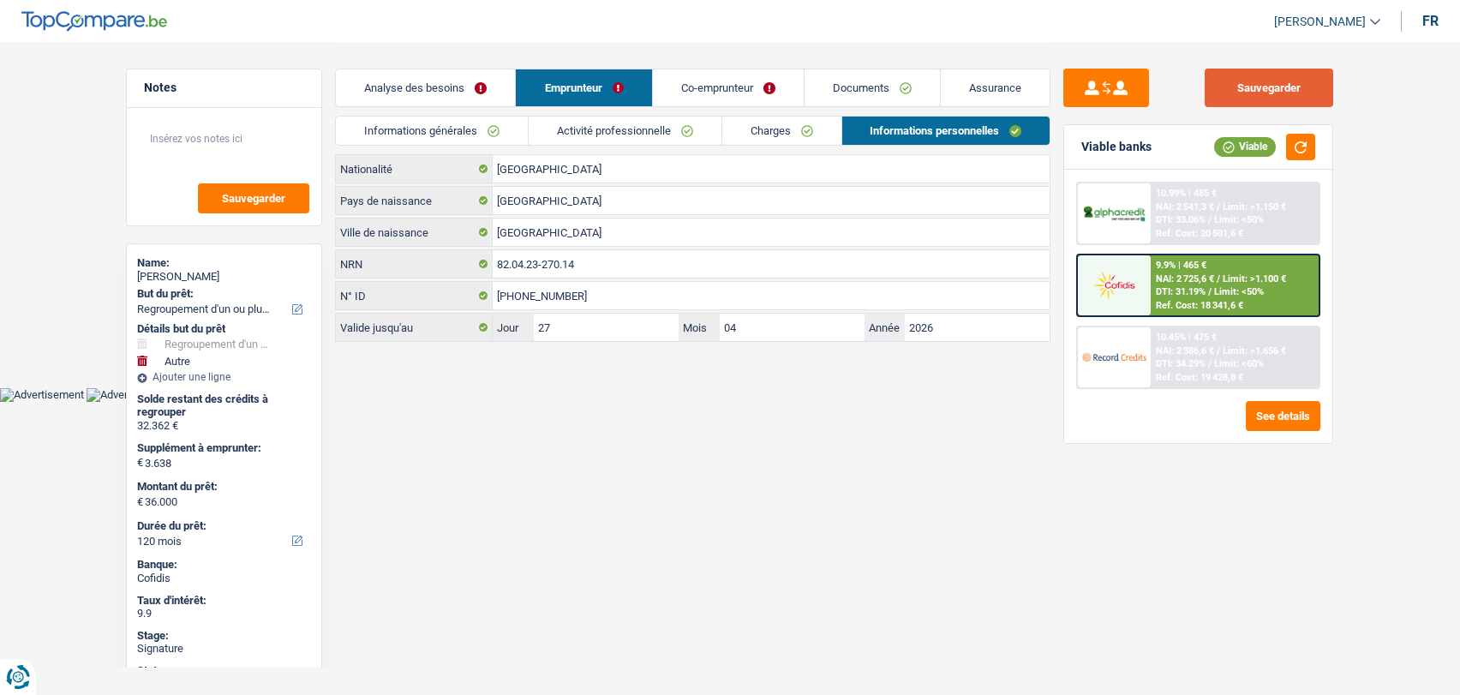
click at [1257, 79] on button "Sauvegarder" at bounding box center [1268, 88] width 128 height 39
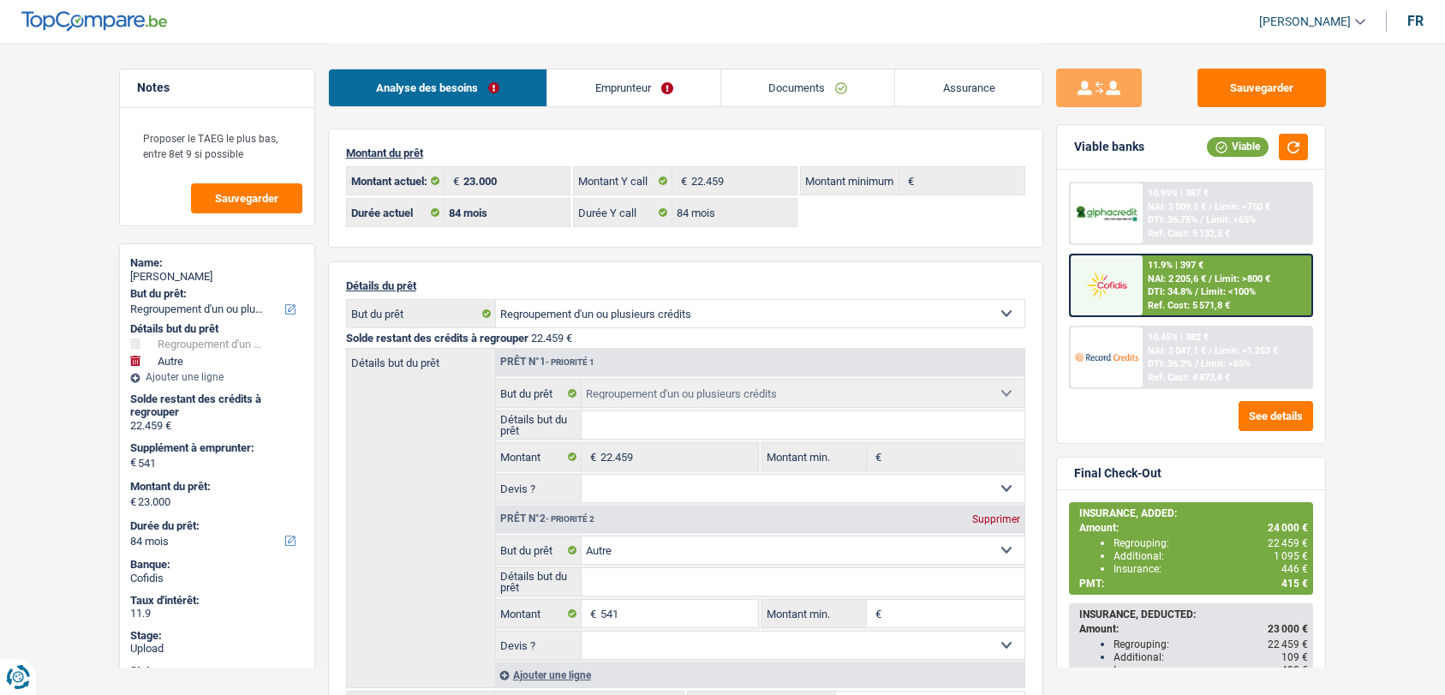
select select "refinancing"
select select "other"
select select "84"
select select "32"
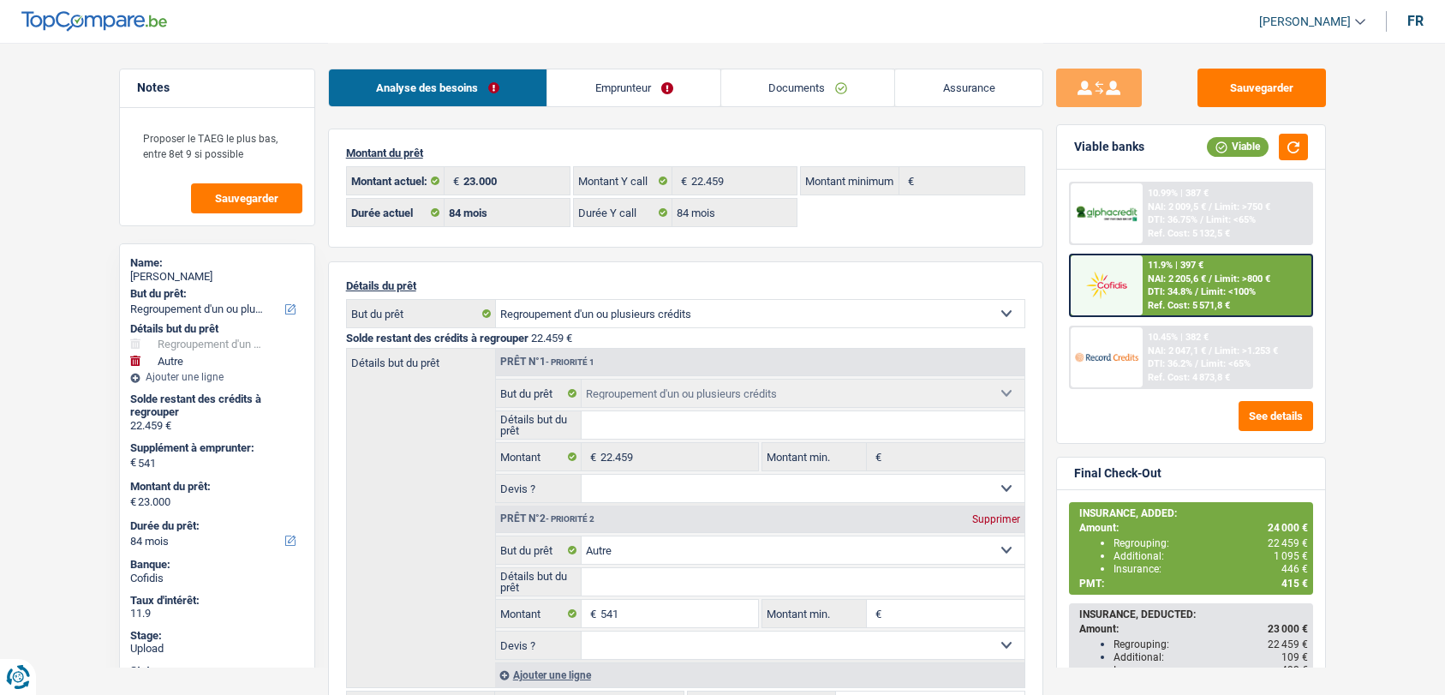
select select "married"
drag, startPoint x: 0, startPoint y: 0, endPoint x: 916, endPoint y: 140, distance: 927.1
click at [620, 91] on link "Emprunteur" at bounding box center [633, 87] width 173 height 37
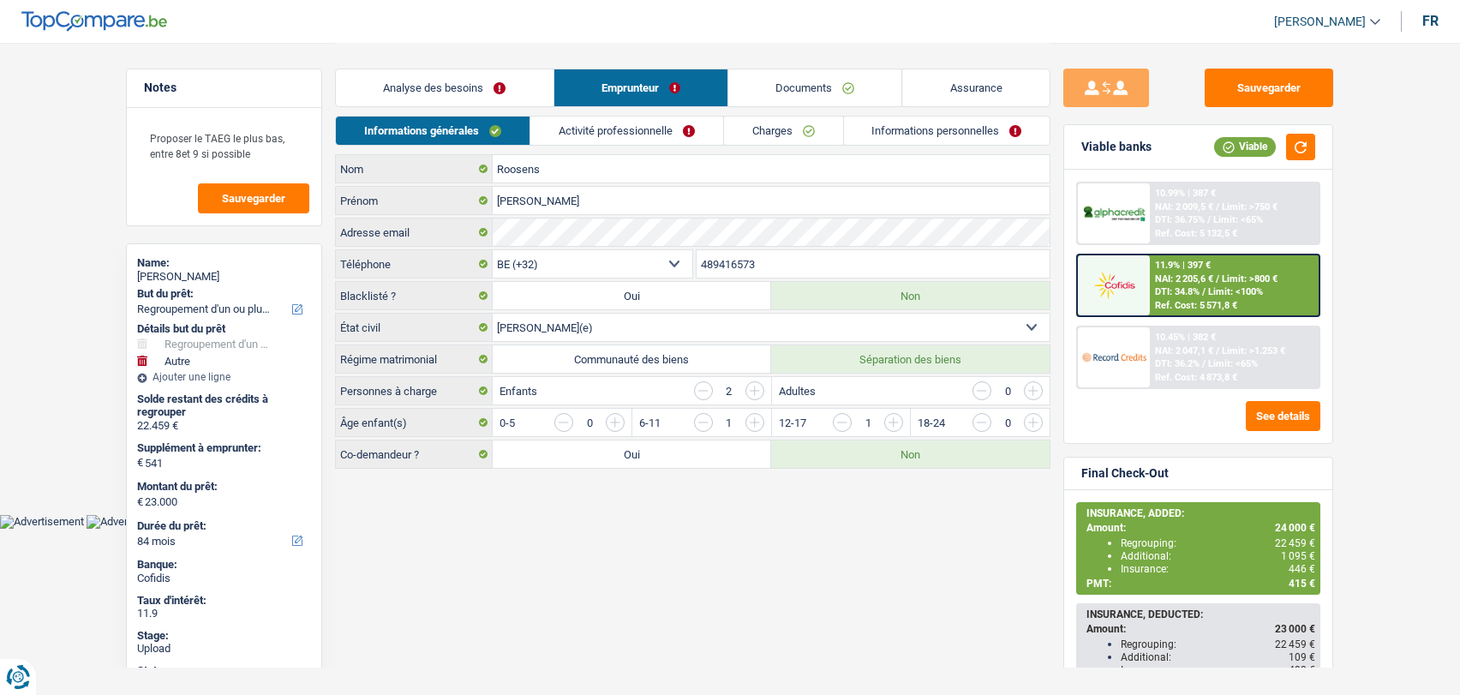
click at [941, 136] on link "Informations personnelles" at bounding box center [947, 130] width 206 height 28
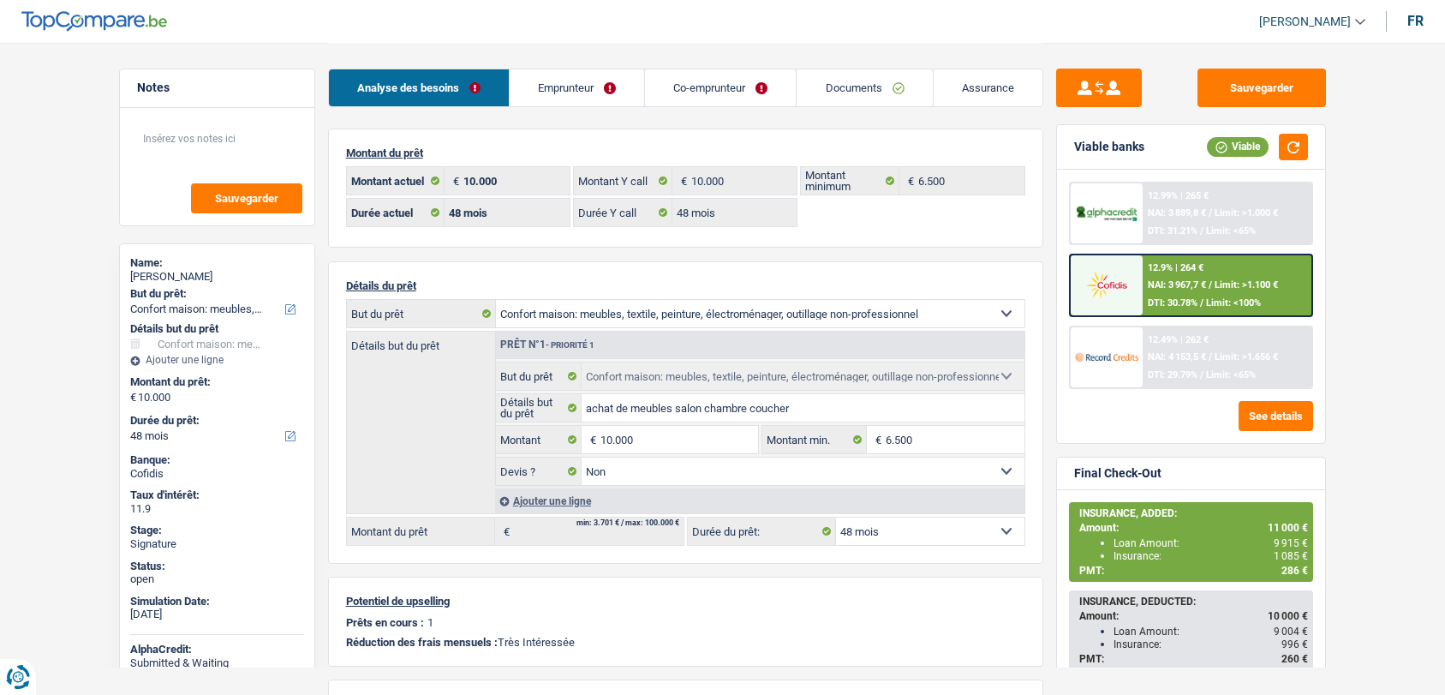
select select "household"
select select "48"
drag, startPoint x: 0, startPoint y: 0, endPoint x: 845, endPoint y: 92, distance: 849.5
click at [845, 92] on link "Documents" at bounding box center [864, 87] width 135 height 37
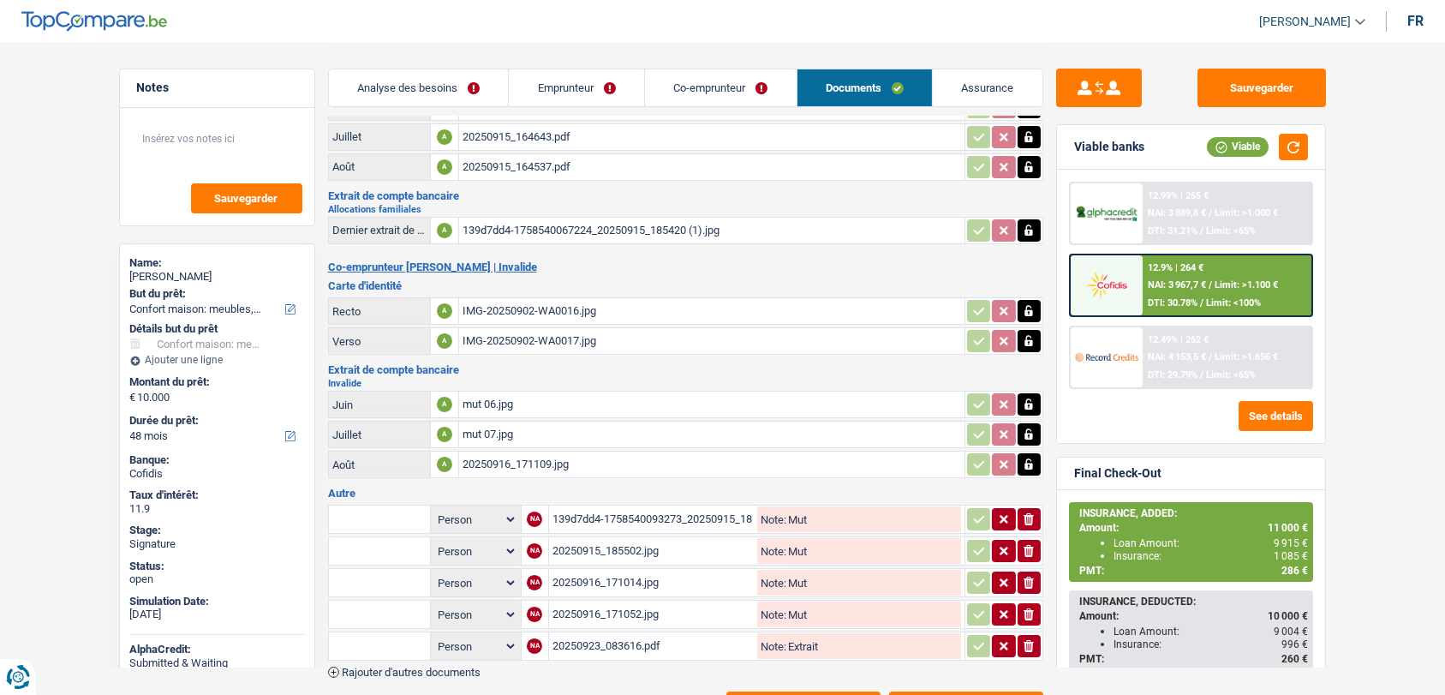
scroll to position [241, 0]
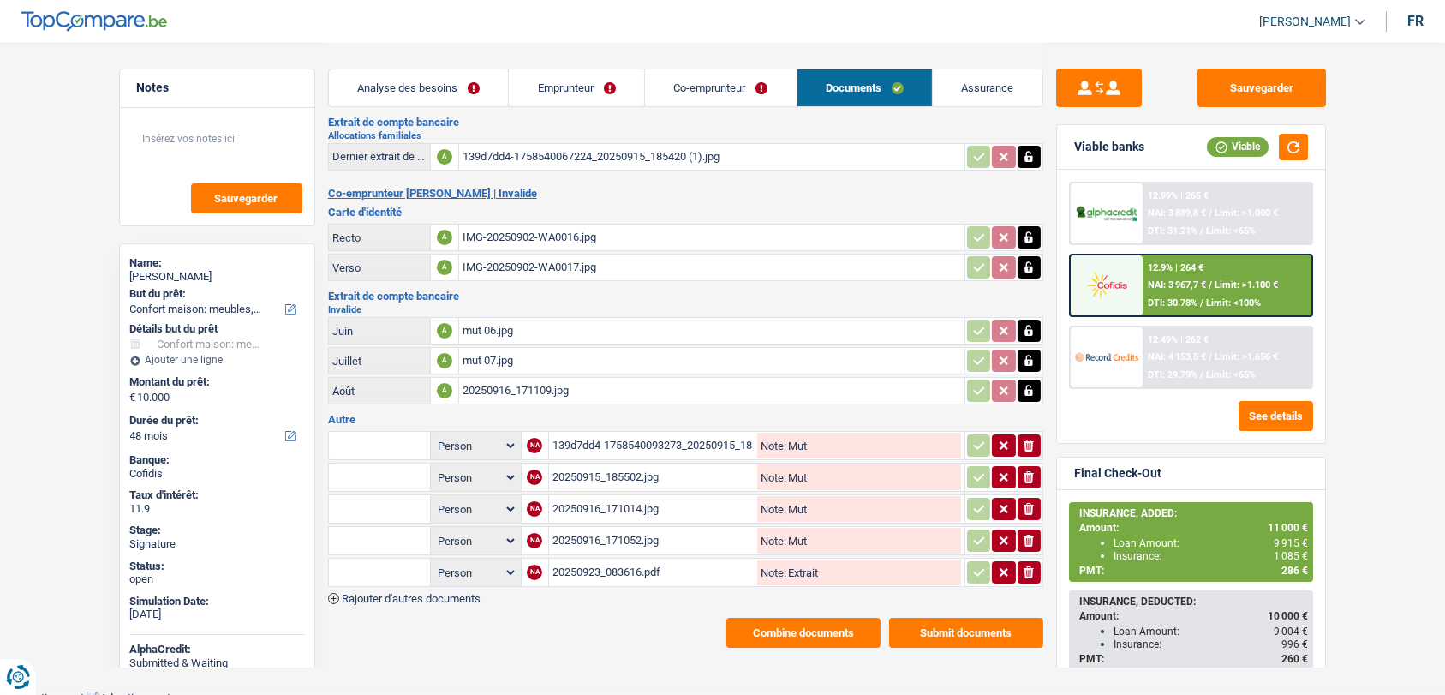
click at [432, 593] on span "Rajouter d'autres documents" at bounding box center [411, 598] width 139 height 11
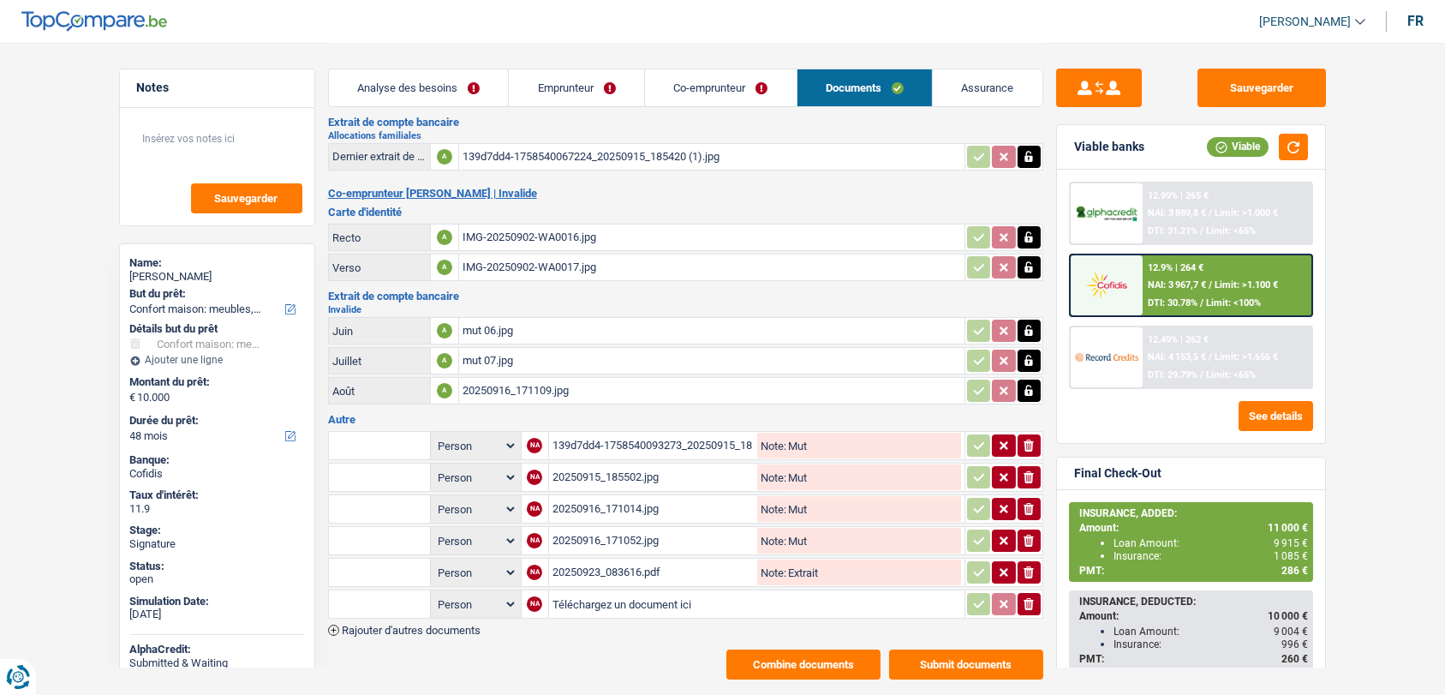
click at [426, 624] on span "Rajouter d'autres documents" at bounding box center [411, 629] width 139 height 11
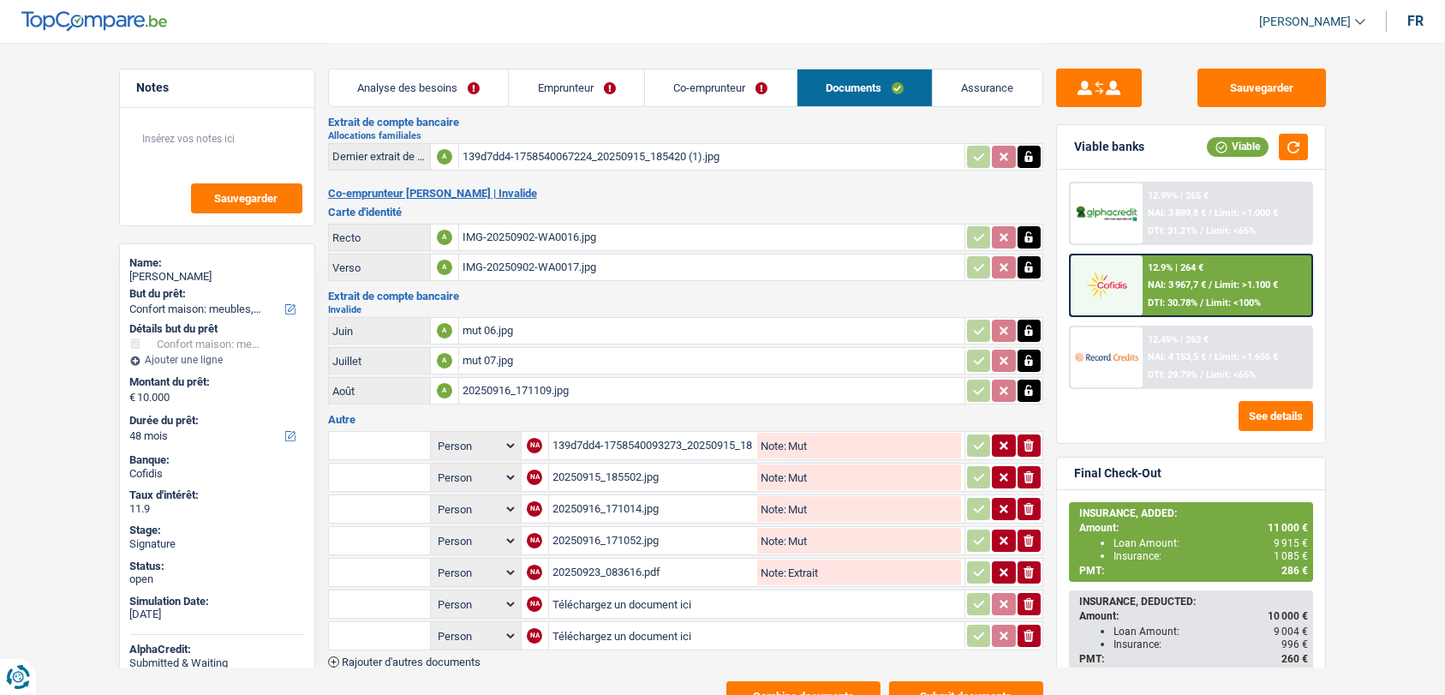
scroll to position [303, 0]
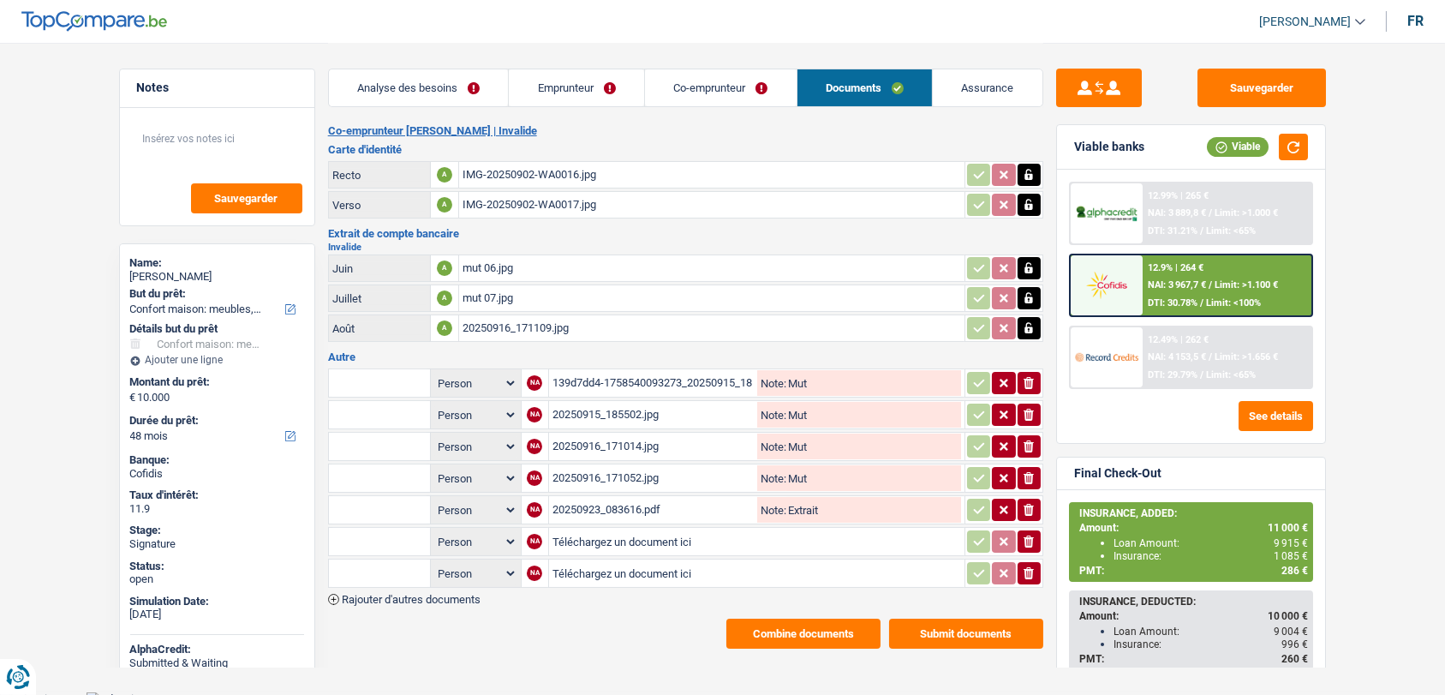
click at [391, 594] on span "Rajouter d'autres documents" at bounding box center [411, 599] width 139 height 11
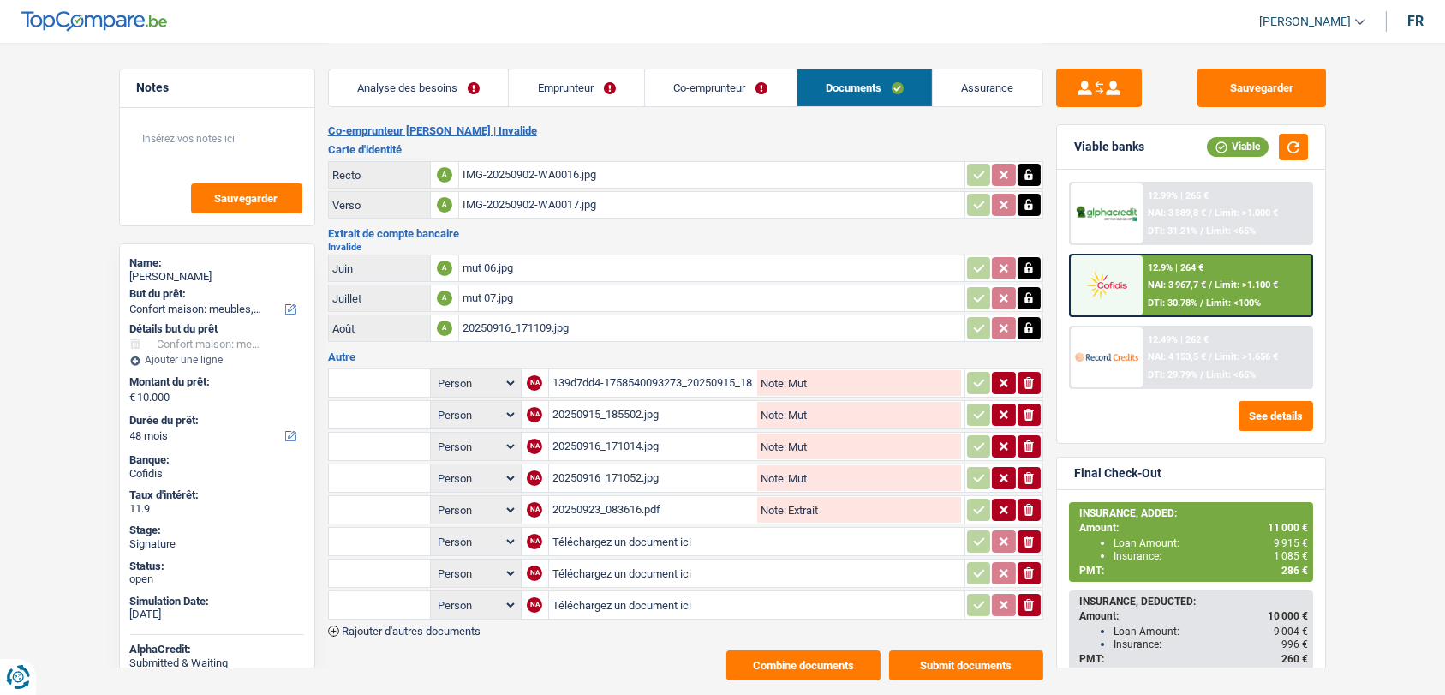
scroll to position [335, 0]
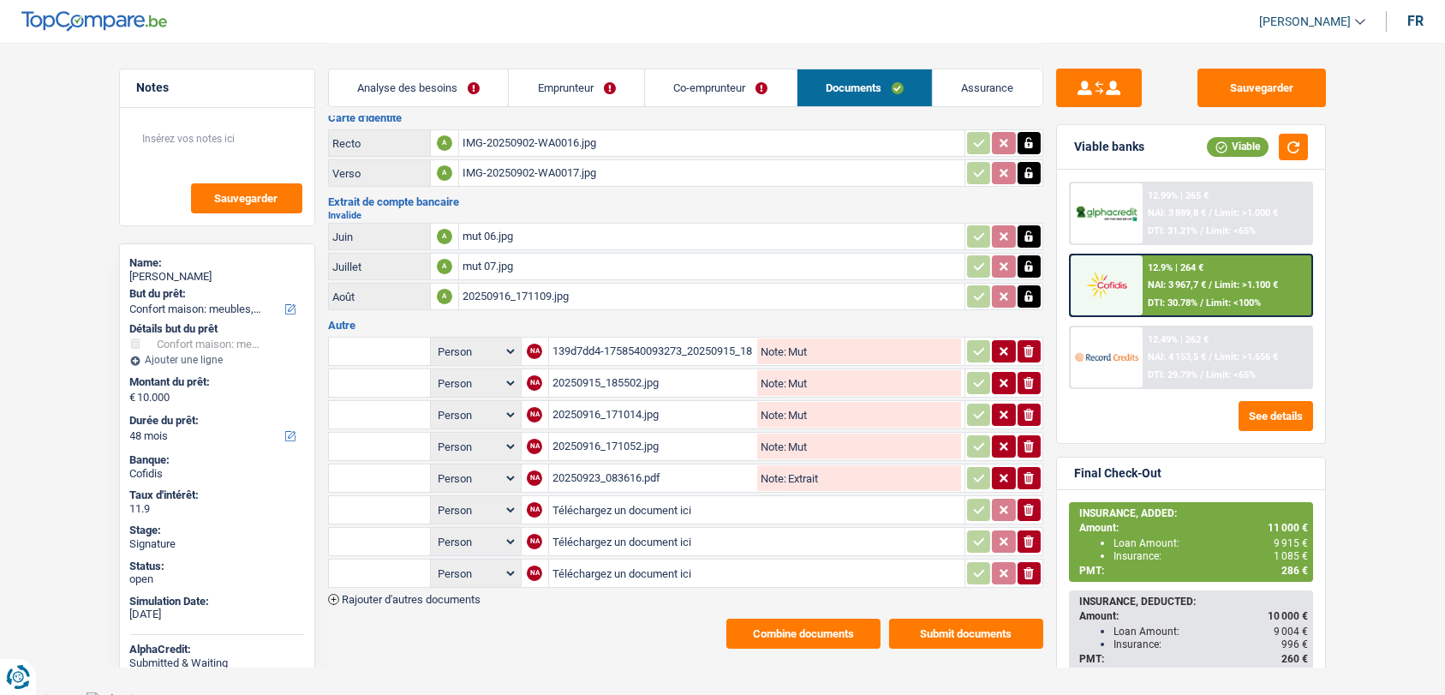
click at [436, 594] on span "Rajouter d'autres documents" at bounding box center [411, 599] width 139 height 11
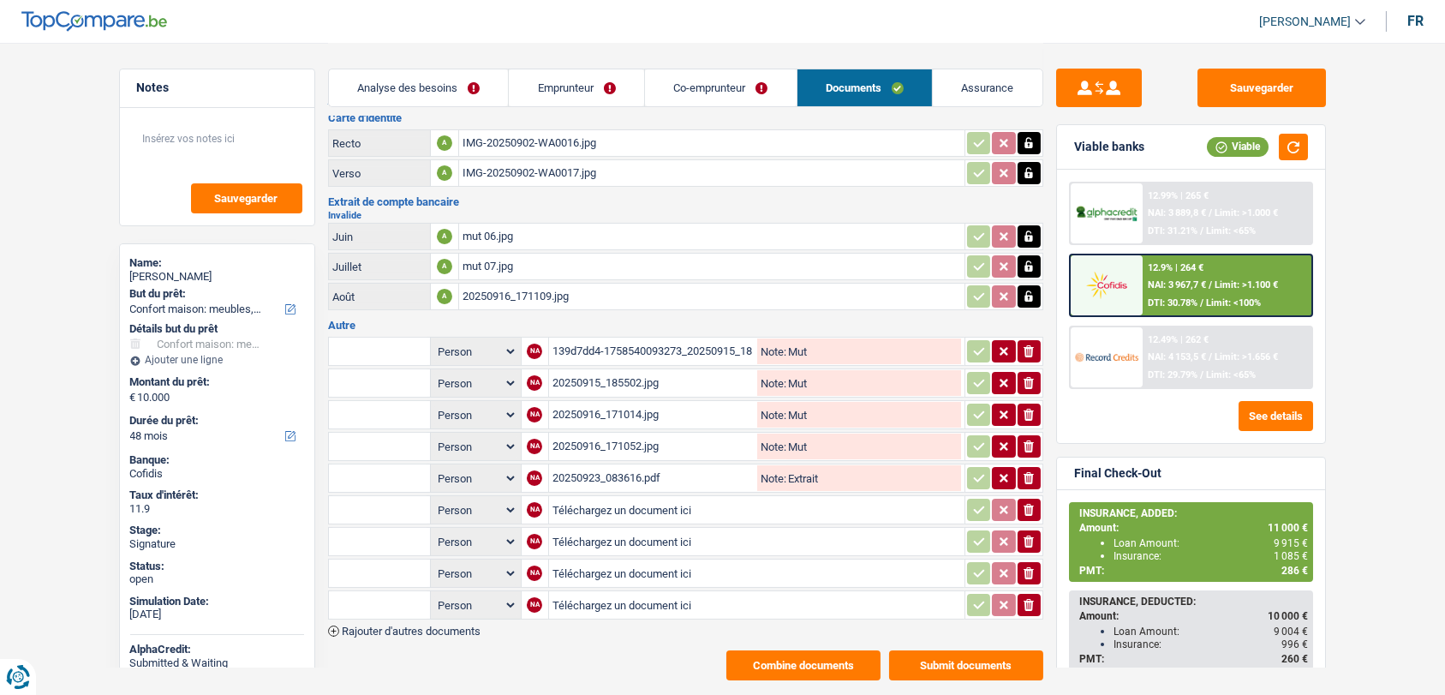
click at [607, 505] on input "Téléchargez un document ici" at bounding box center [756, 510] width 409 height 26
type input "C:\fakepath\IMG-20250930-WA0029.jpg"
click at [640, 528] on input "Téléchargez un document ici" at bounding box center [756, 541] width 409 height 26
type input "C:\fakepath\IMG-20250930-WA0032.jpg"
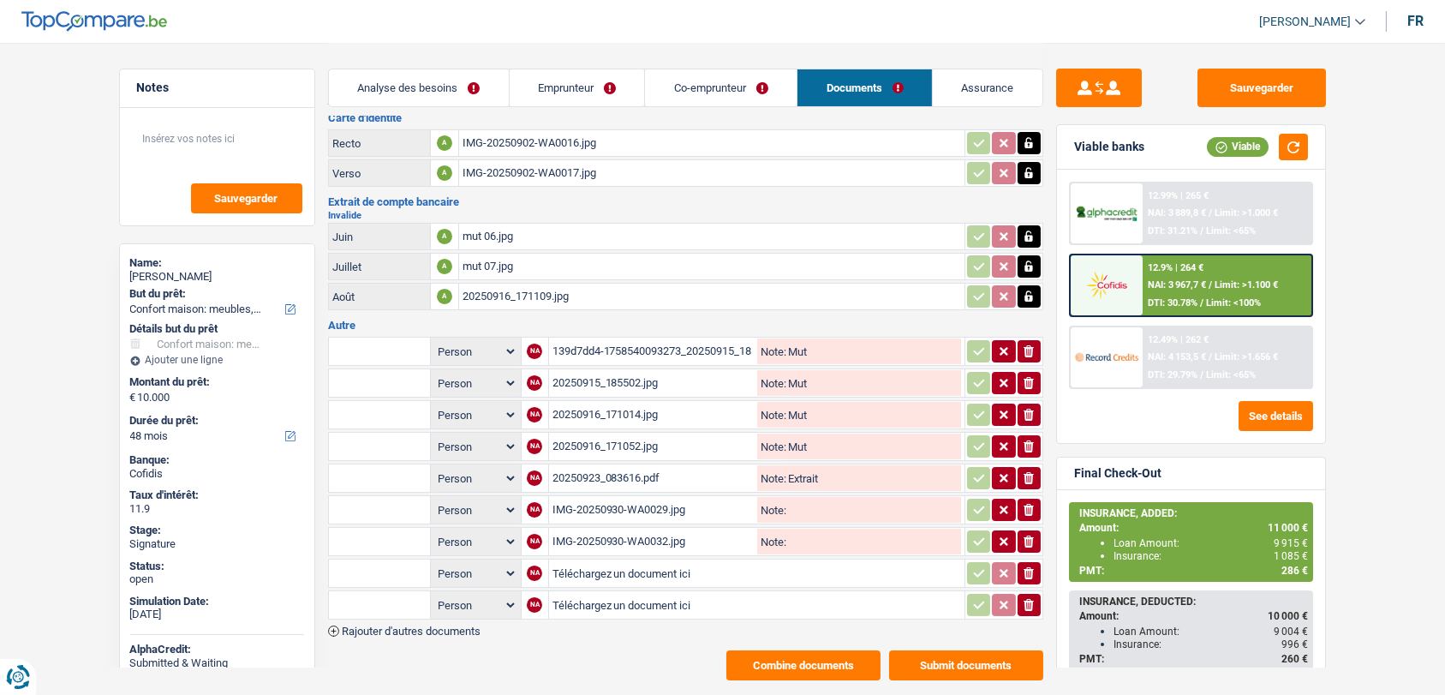
click at [601, 564] on input "Téléchargez un document ici" at bounding box center [756, 573] width 409 height 26
type input "C:\fakepath\Extrait Mme.pdf"
click at [603, 595] on input "Téléchargez un document ici" at bounding box center [756, 605] width 409 height 26
type input "C:\fakepath\Extrait Mr.pdf"
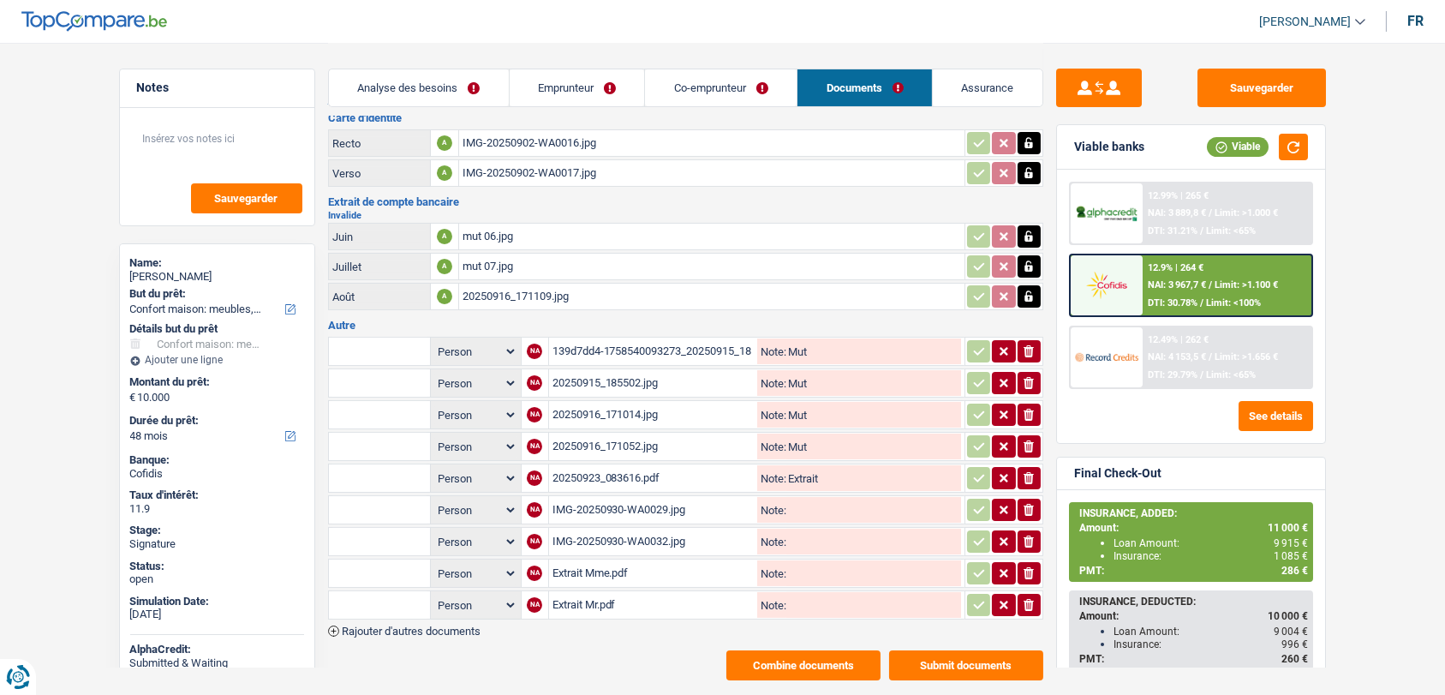
click at [391, 505] on input "text" at bounding box center [379, 509] width 94 height 27
click at [352, 533] on li "Carte bancaire" at bounding box center [425, 543] width 176 height 21
type input "Carte bancaire"
click at [352, 528] on input "text" at bounding box center [379, 541] width 94 height 27
click at [375, 564] on li "Carte bancaire" at bounding box center [425, 574] width 176 height 21
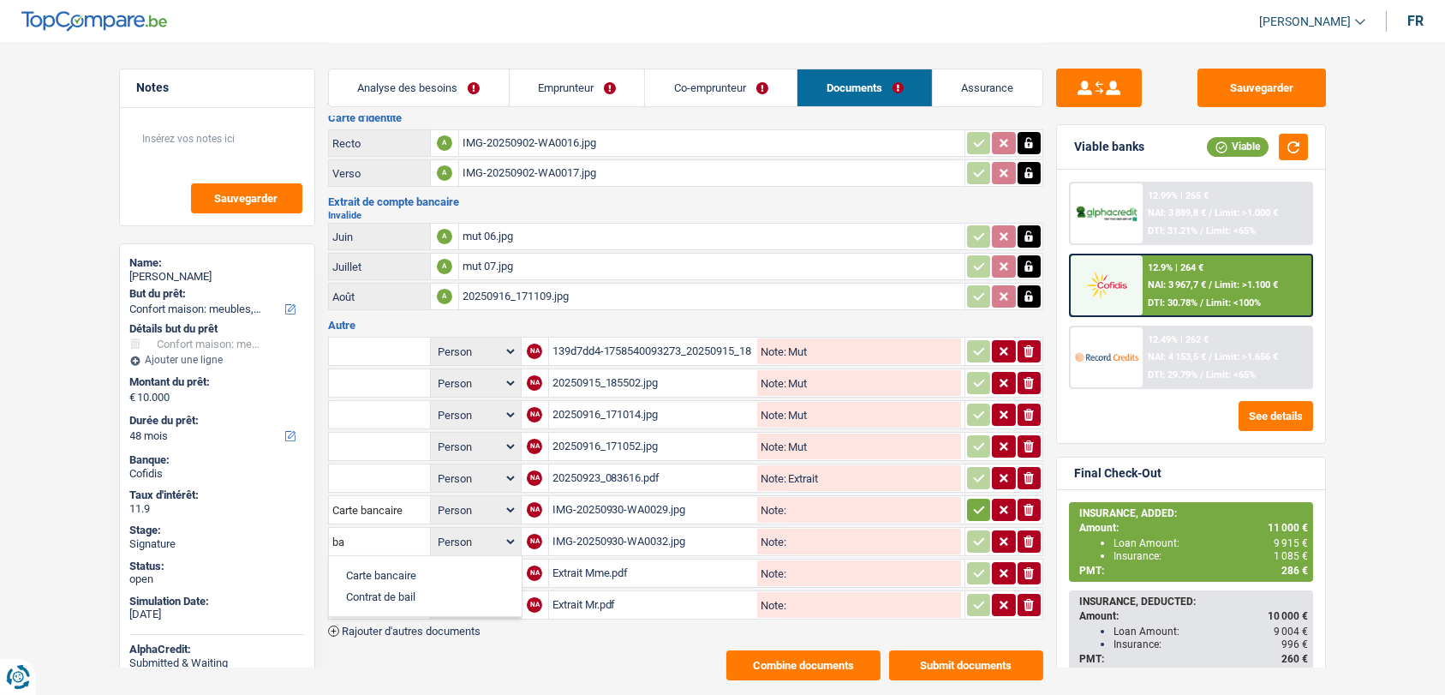
type input "Carte bancaire"
click at [355, 559] on input "text" at bounding box center [379, 572] width 94 height 27
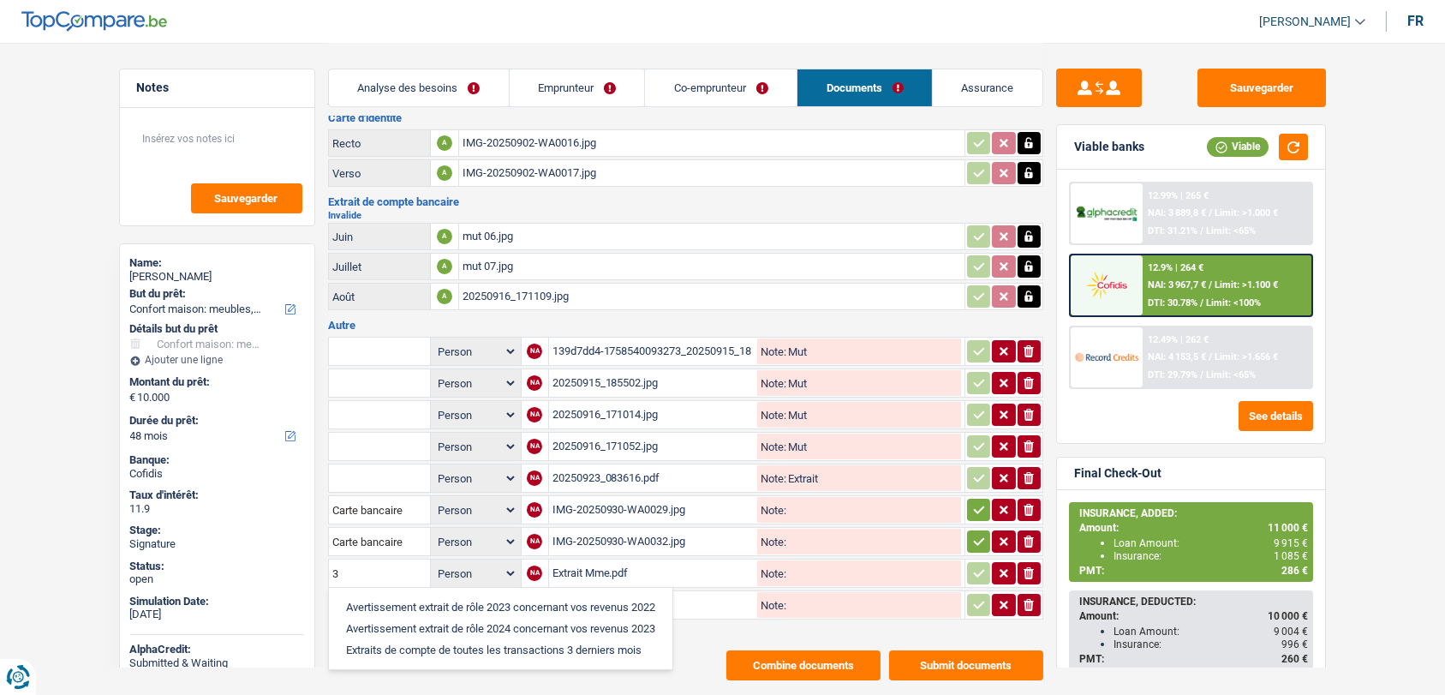
click at [362, 639] on li "Extraits de compte de toutes les transactions 3 derniers mois" at bounding box center [500, 649] width 326 height 21
type input "Extraits de compte de toutes les transactions 3 derniers mois"
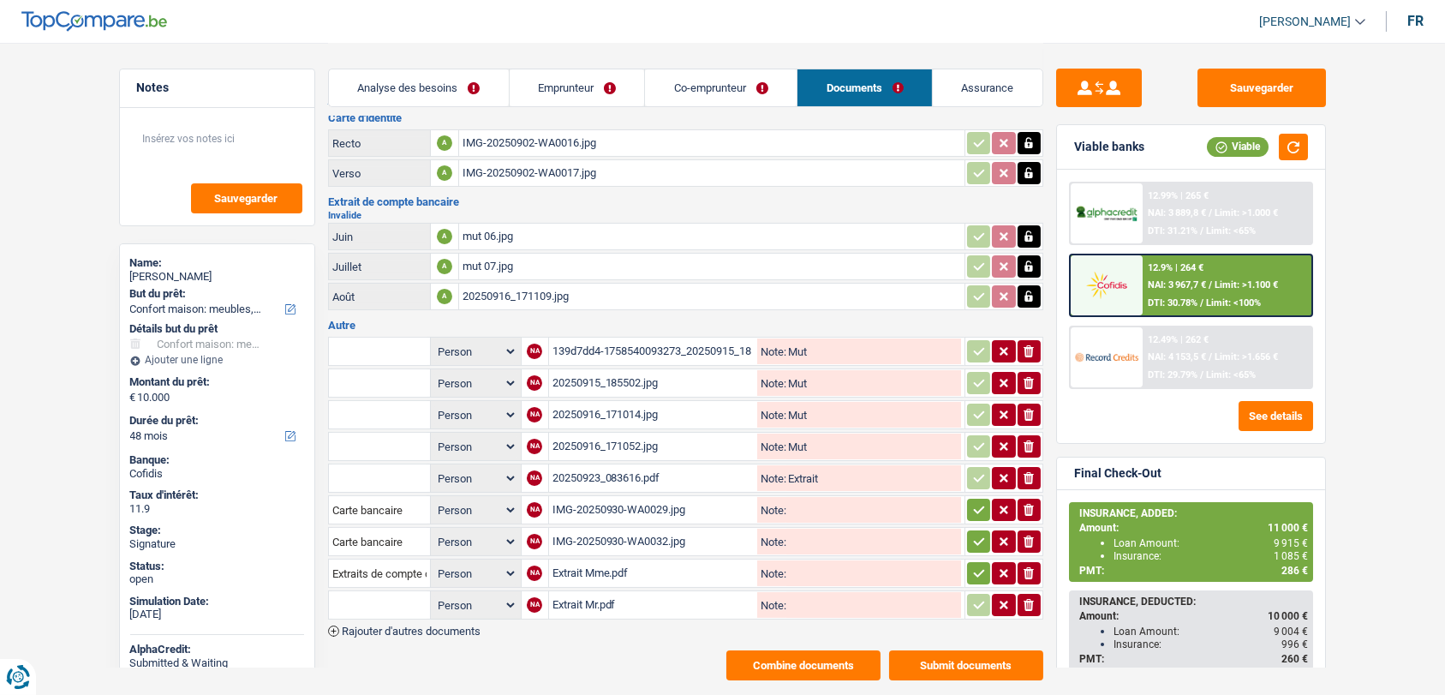
click at [343, 595] on input "text" at bounding box center [379, 604] width 94 height 27
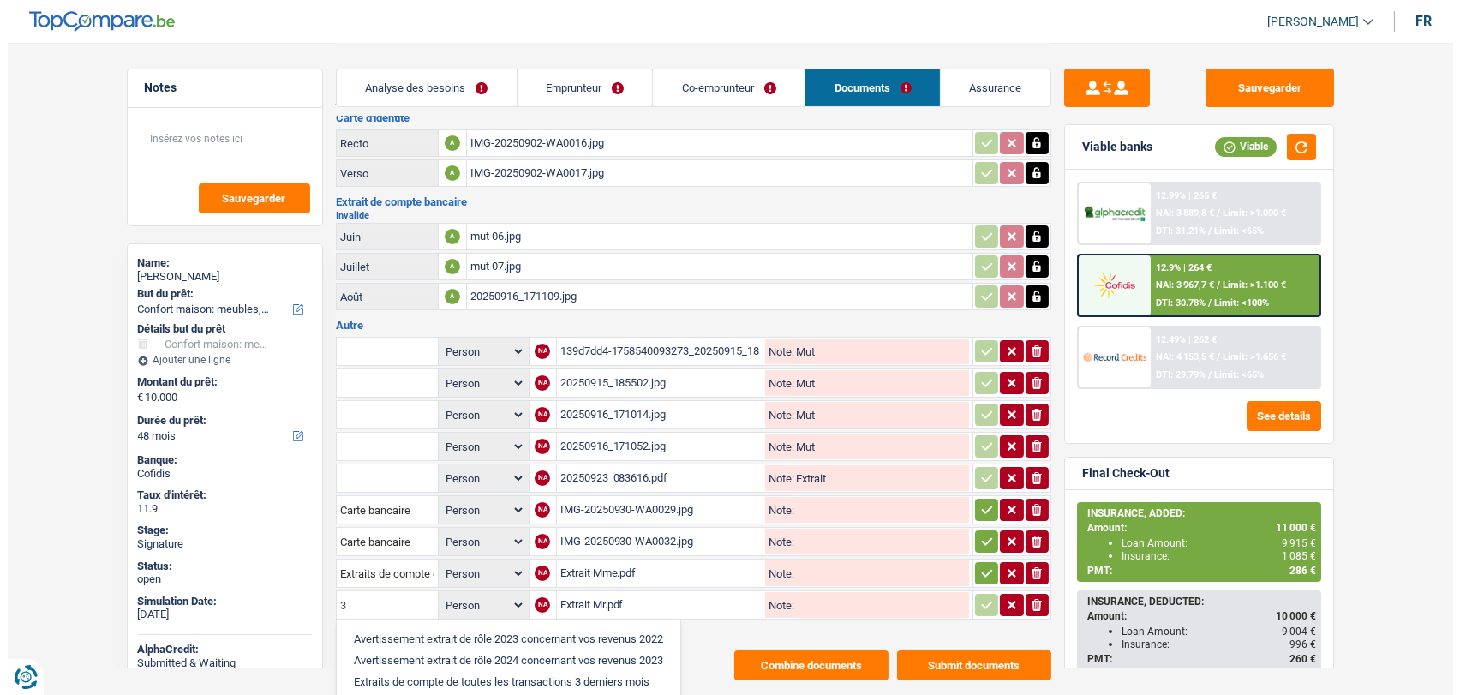
scroll to position [366, 0]
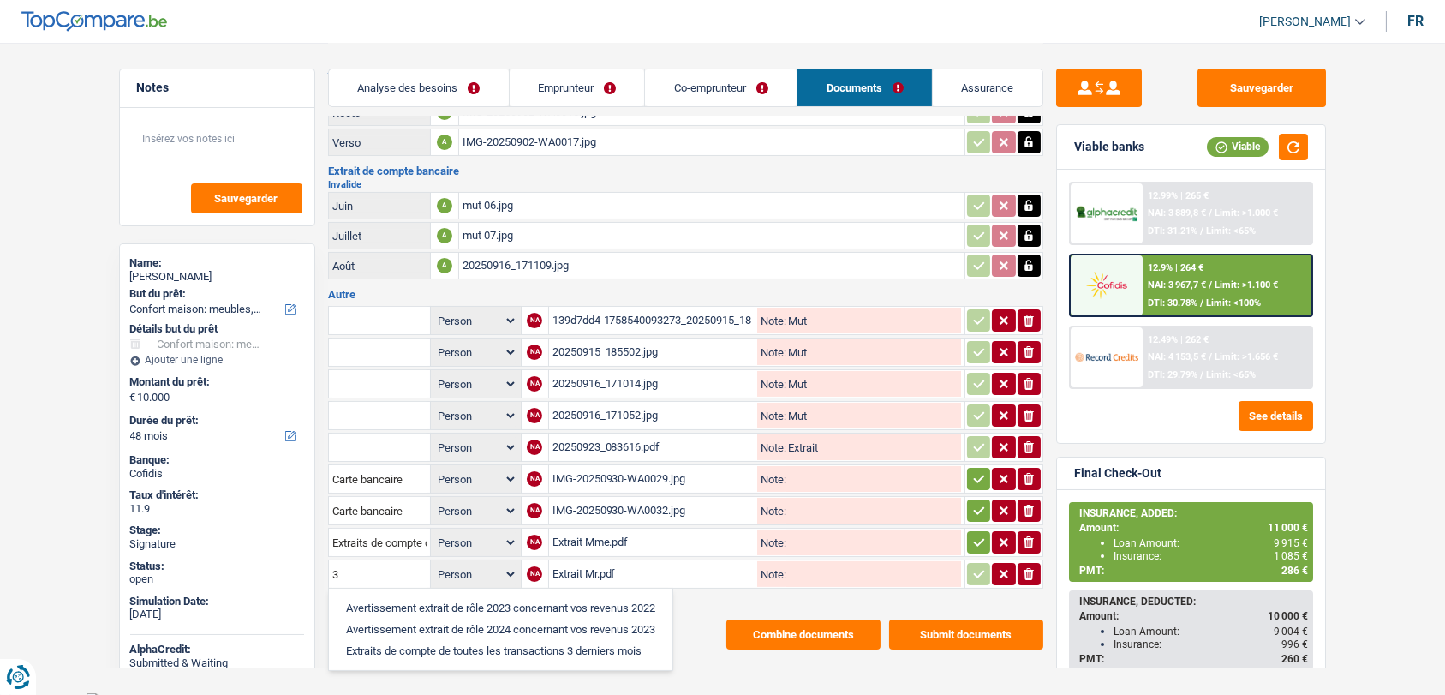
click at [361, 643] on li "Extraits de compte de toutes les transactions 3 derniers mois" at bounding box center [500, 650] width 326 height 21
type input "Extraits de compte de toutes les transactions 3 derniers mois"
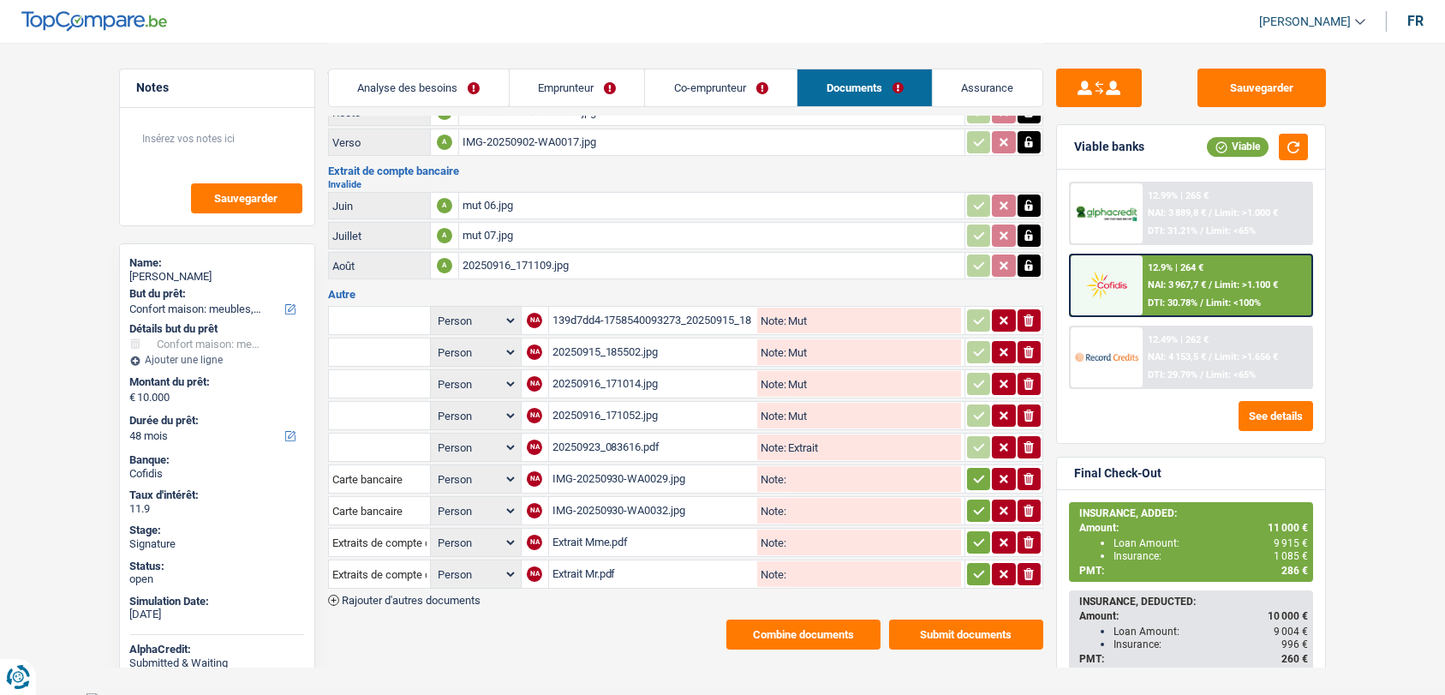
click at [974, 475] on icon "button" at bounding box center [978, 479] width 11 height 8
click at [981, 507] on icon "button" at bounding box center [978, 511] width 11 height 8
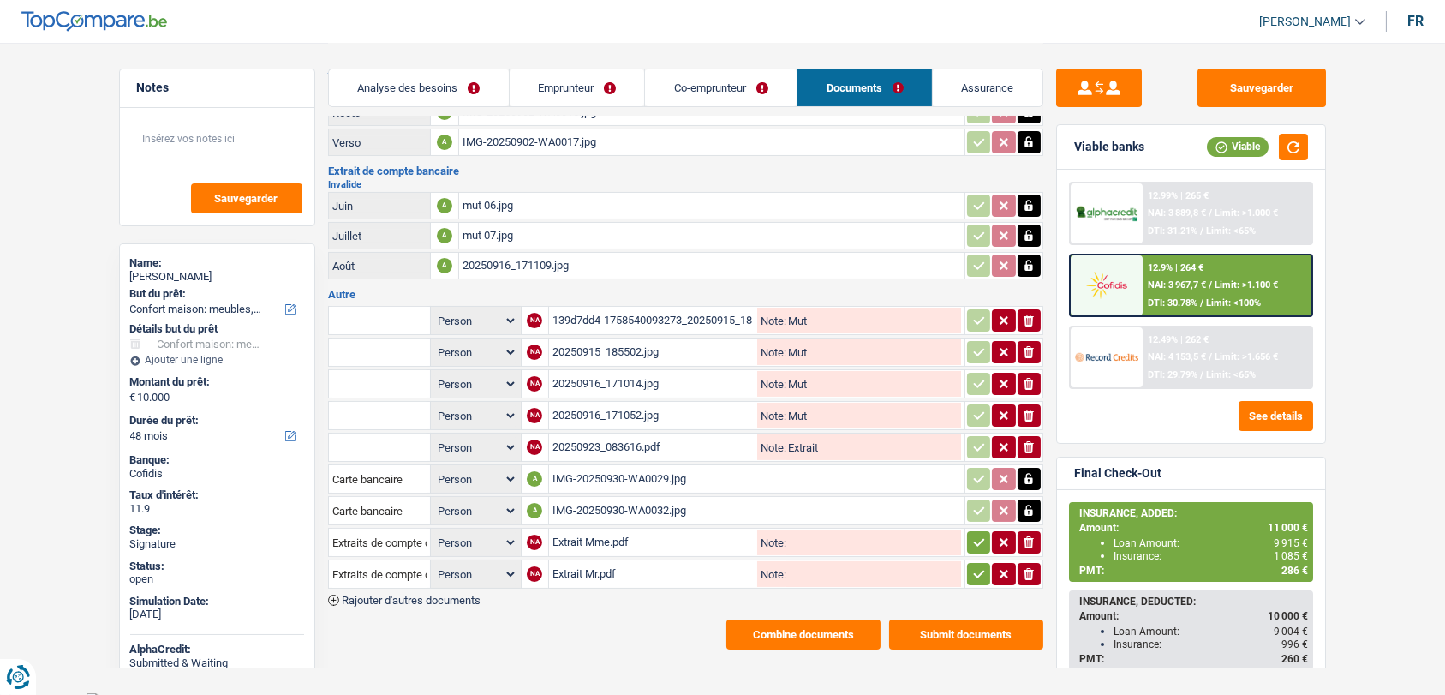
click at [976, 534] on icon "button" at bounding box center [979, 542] width 14 height 17
click at [975, 565] on icon "button" at bounding box center [979, 573] width 14 height 17
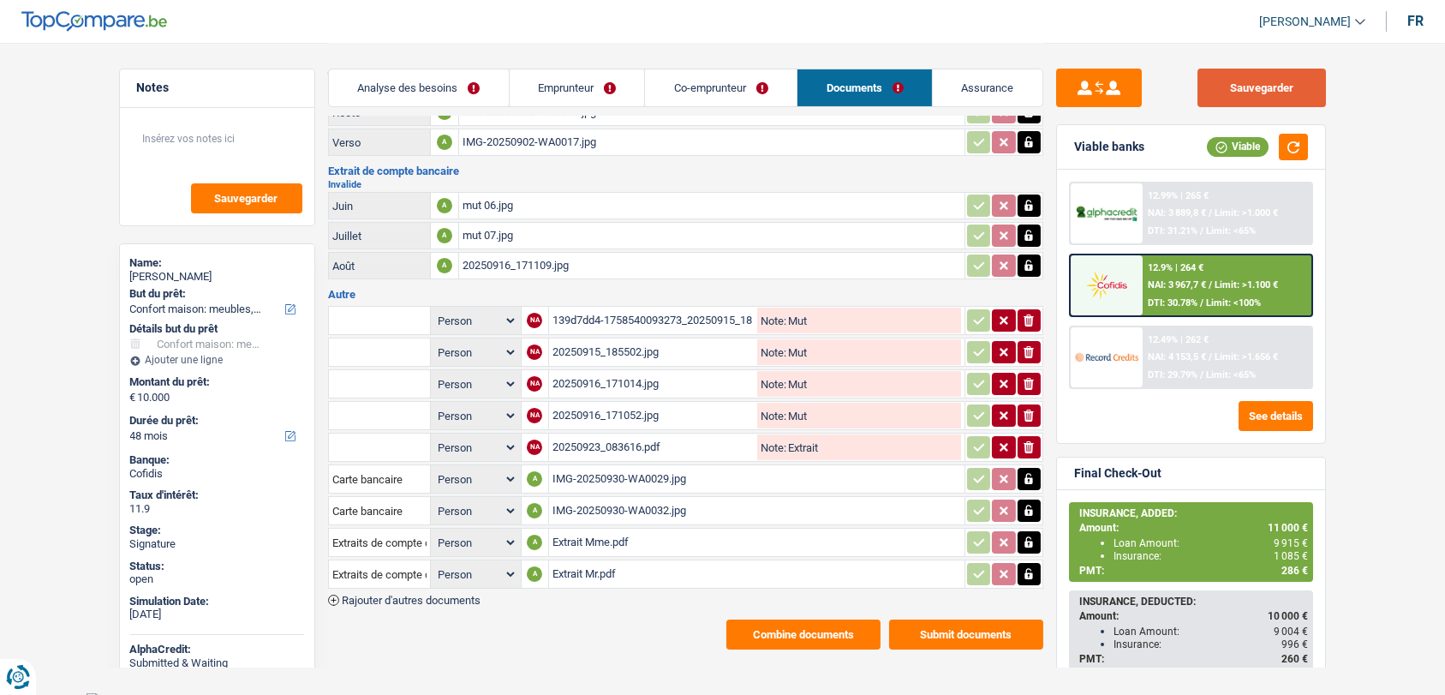
click at [1249, 87] on button "Sauvegarder" at bounding box center [1261, 88] width 128 height 39
click at [765, 619] on button "Combine documents" at bounding box center [803, 634] width 154 height 30
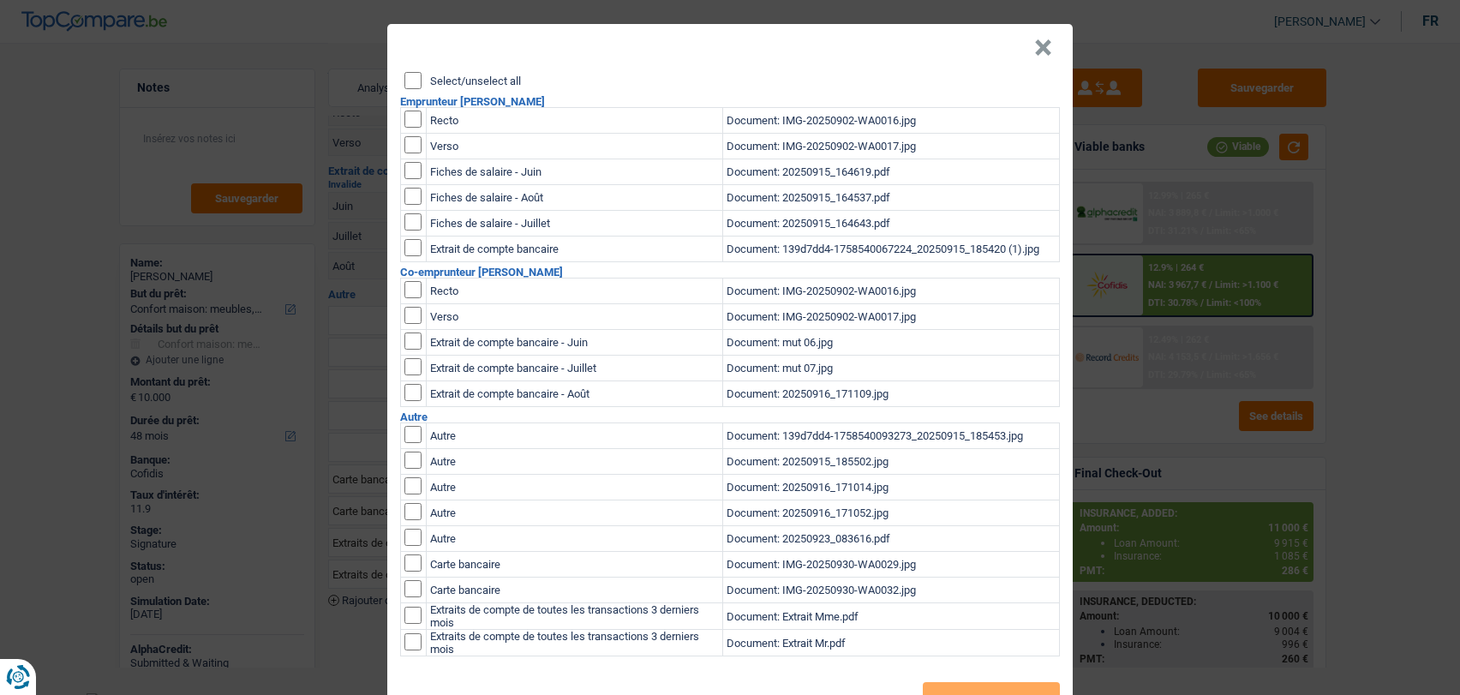
scroll to position [0, 0]
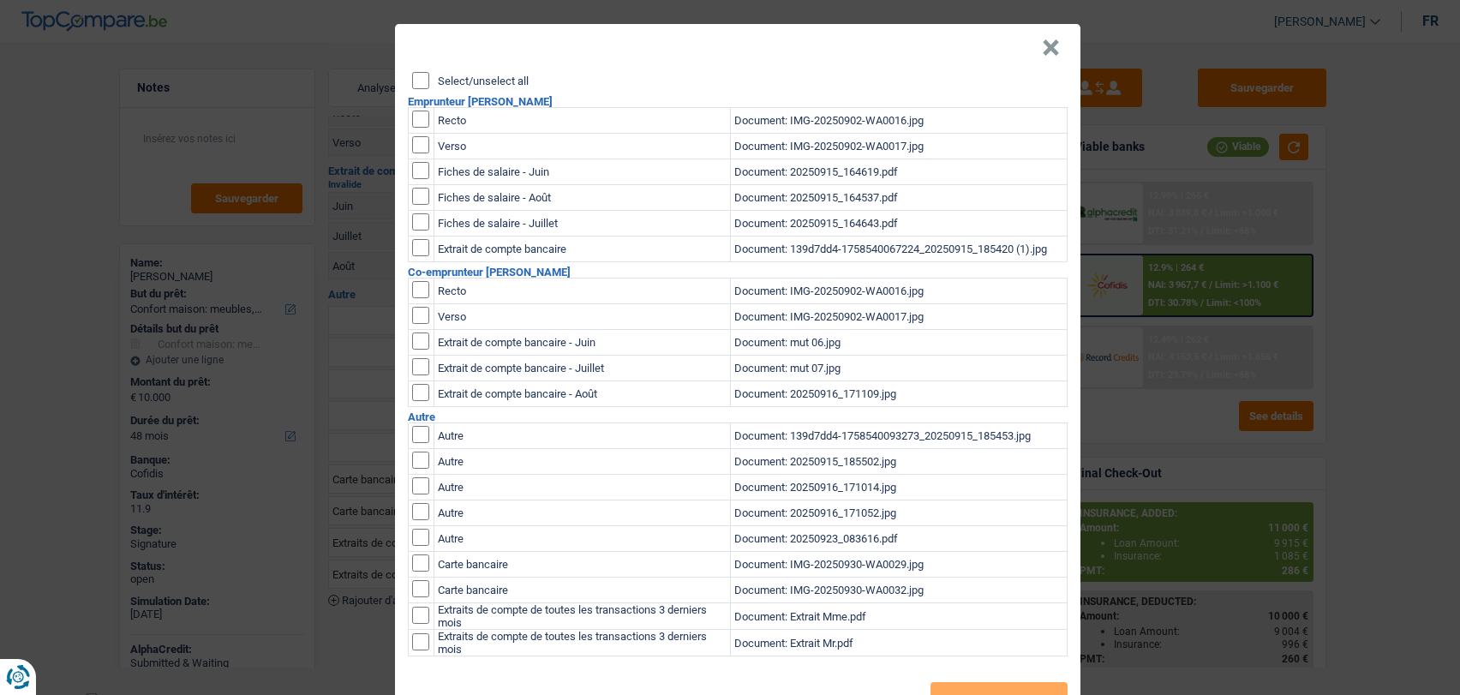
click at [413, 75] on input "Select/unselect all" at bounding box center [420, 80] width 17 height 17
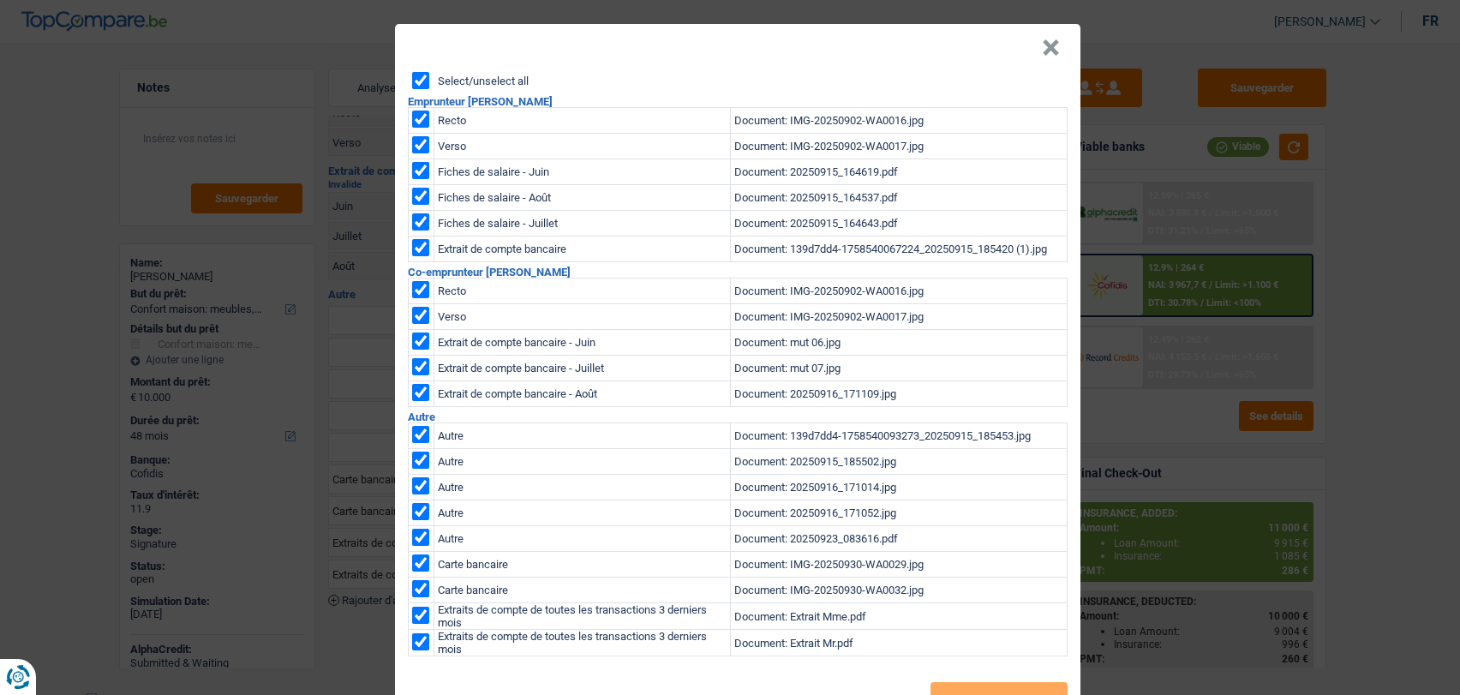
checkbox input "true"
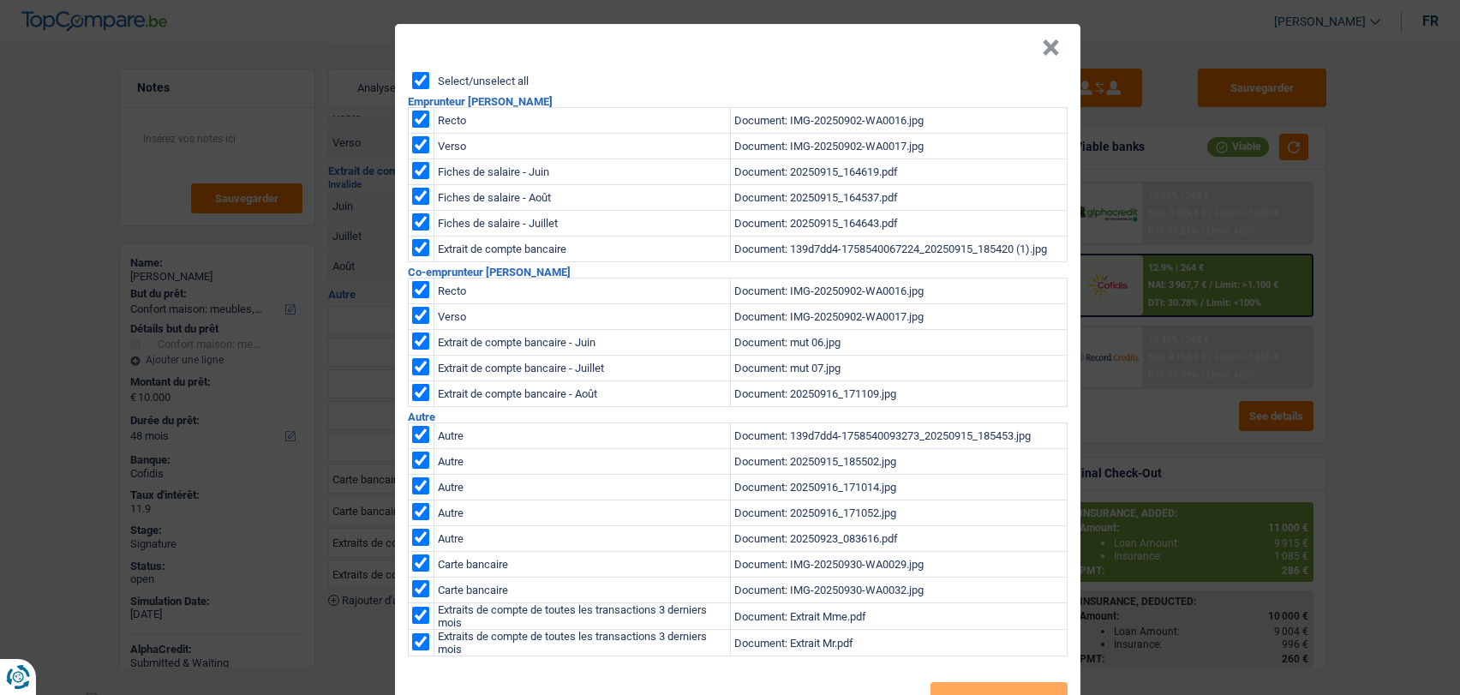
checkbox input "true"
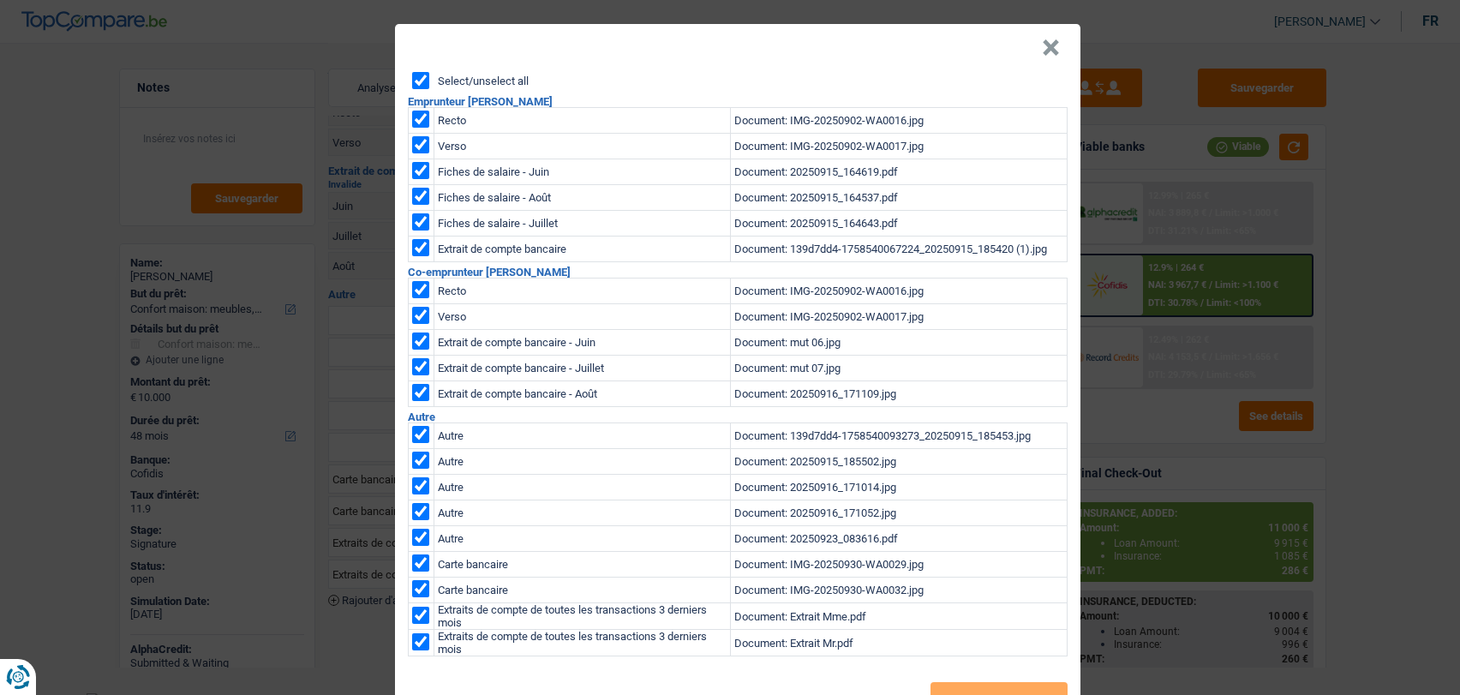
checkbox input "true"
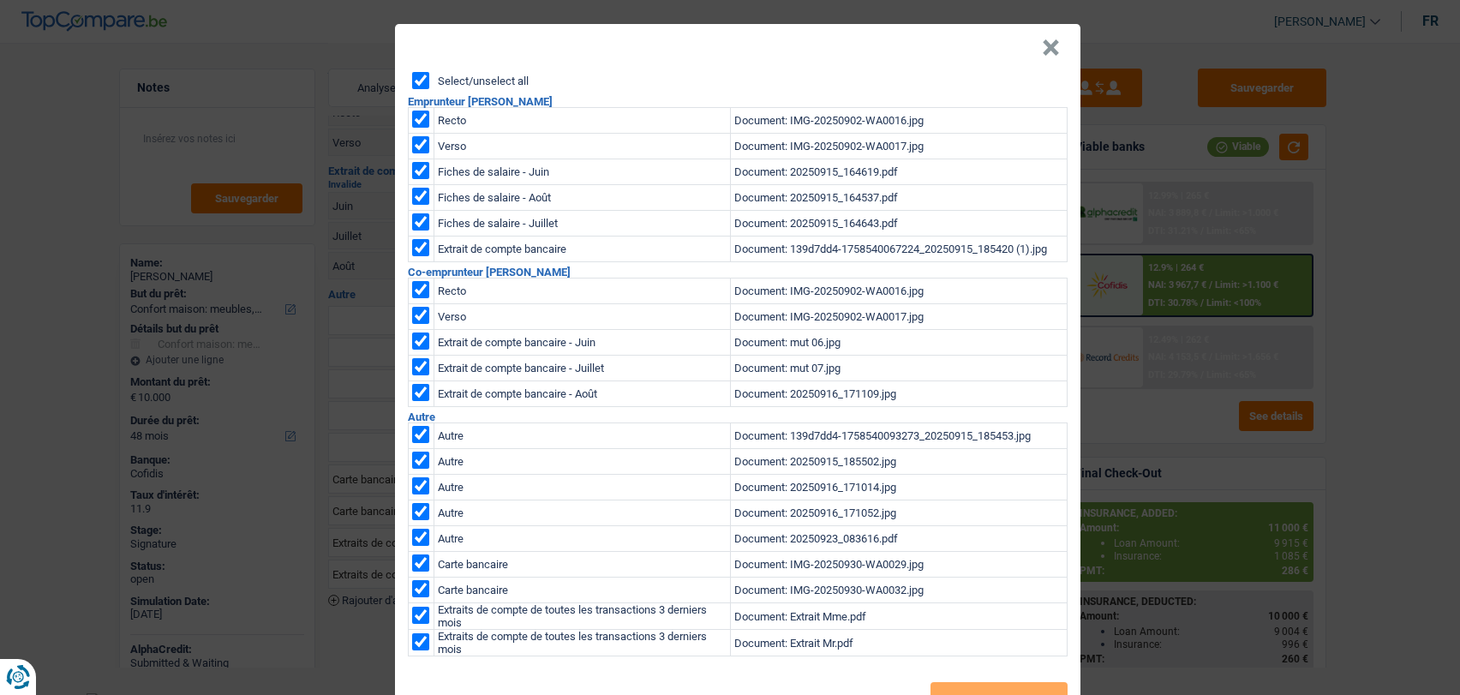
checkbox input "true"
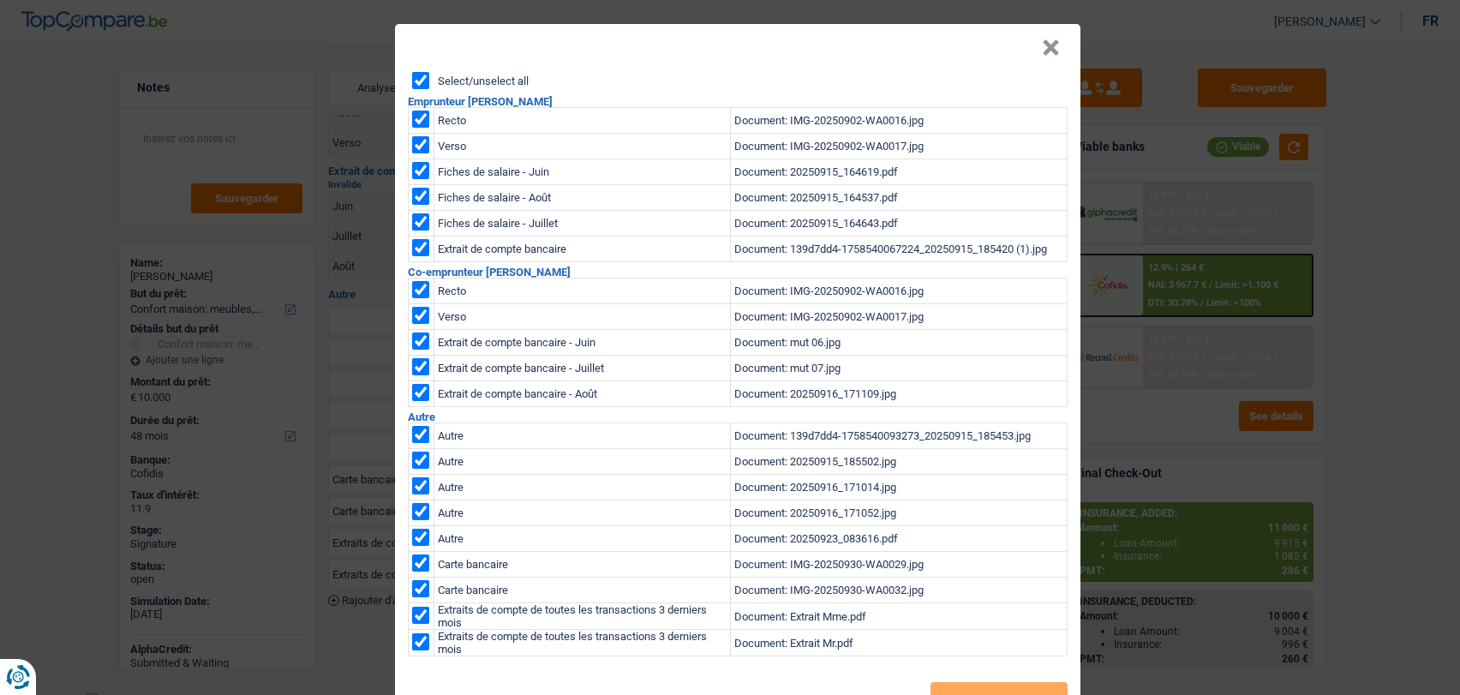
checkbox input "true"
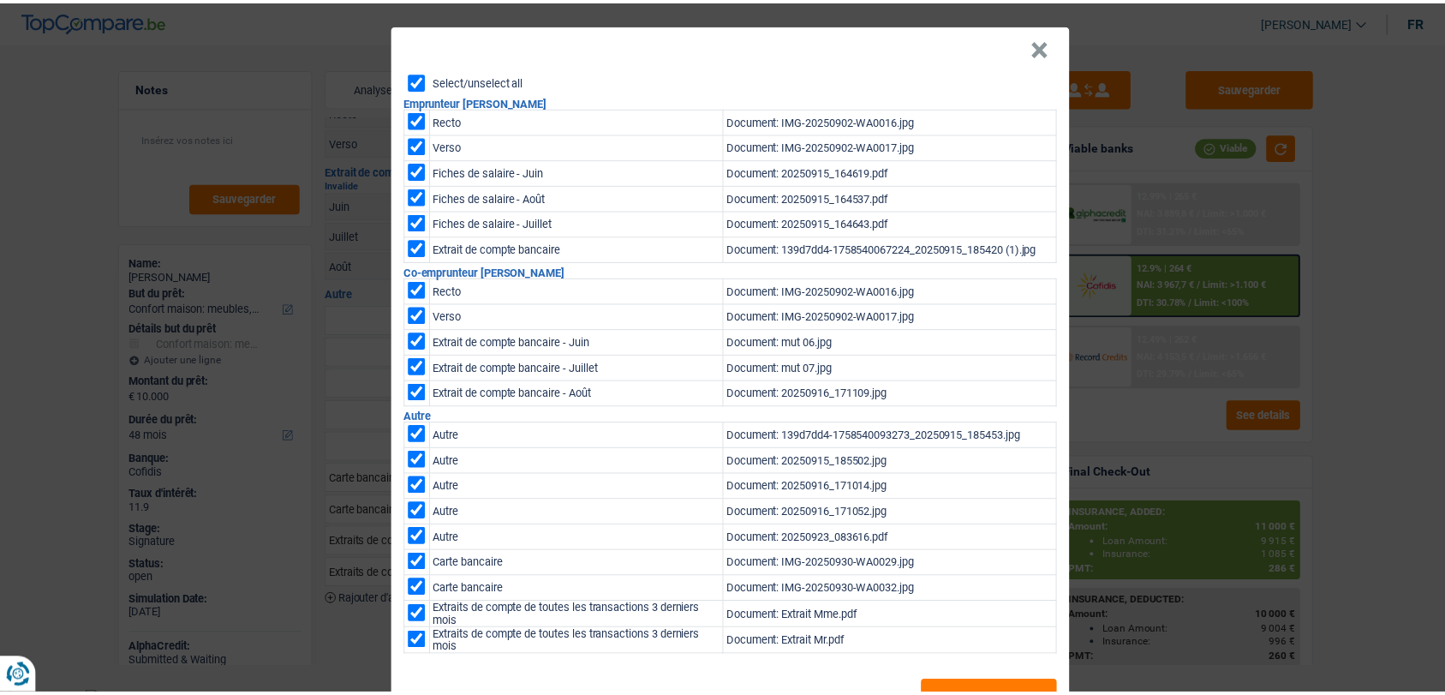
scroll to position [62, 0]
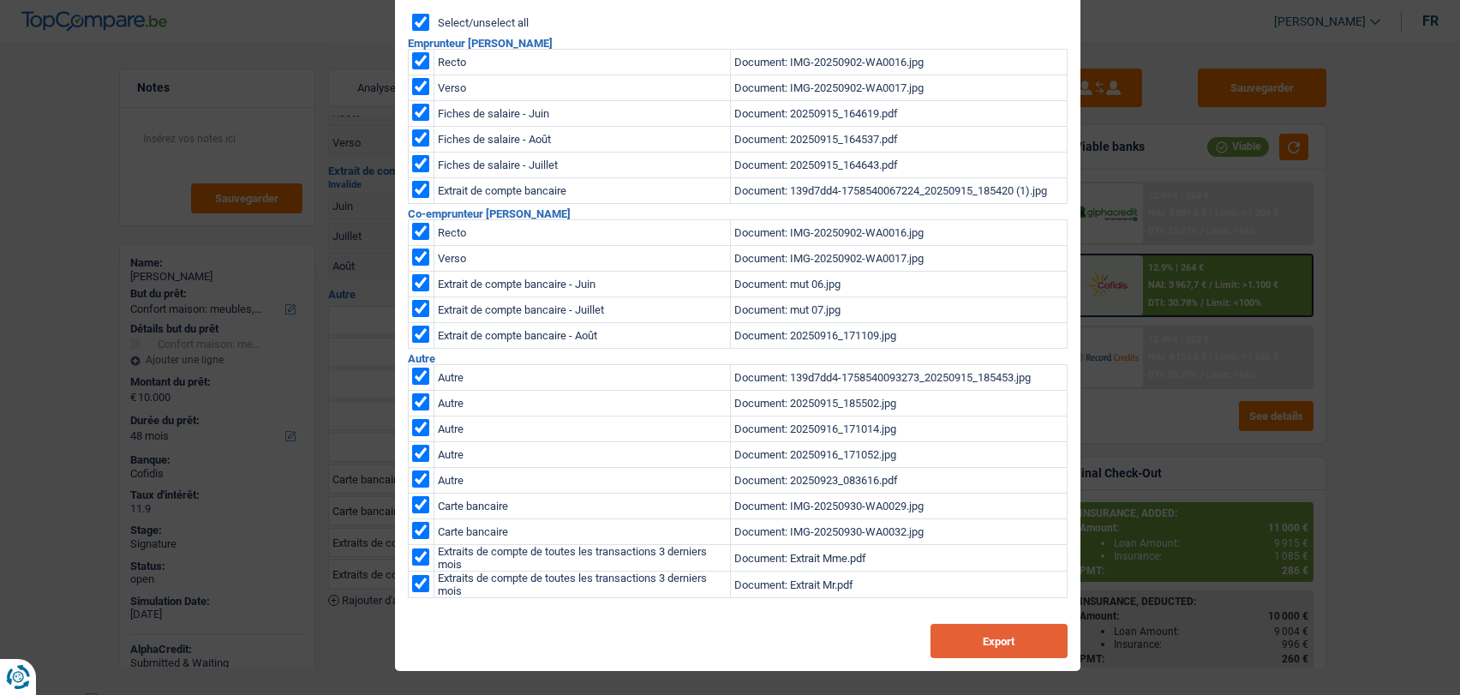
click at [1011, 631] on button "Export" at bounding box center [998, 641] width 137 height 34
click at [1406, 140] on div "× Select/unselect all Emprunteur [PERSON_NAME] Recto Document: IMG-20250902-WA0…" at bounding box center [730, 347] width 1460 height 695
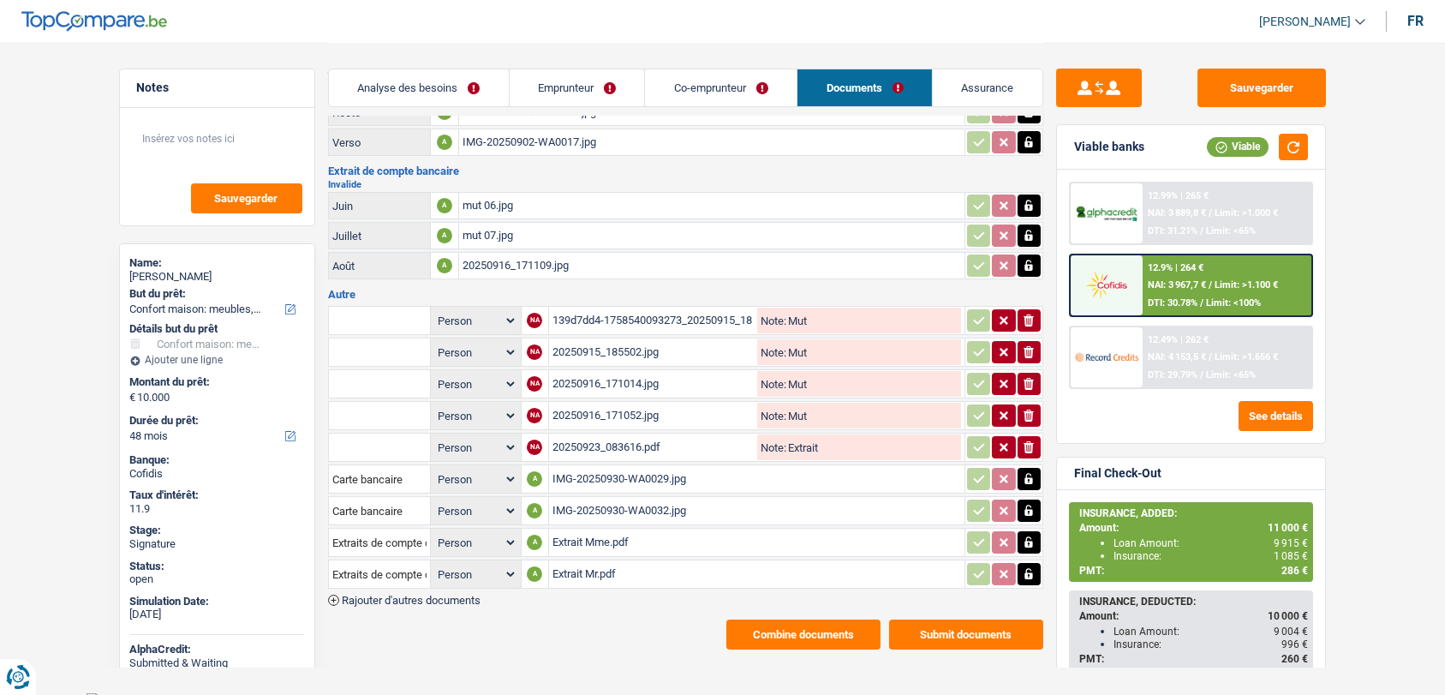
click at [397, 91] on link "Analyse des besoins" at bounding box center [419, 87] width 180 height 37
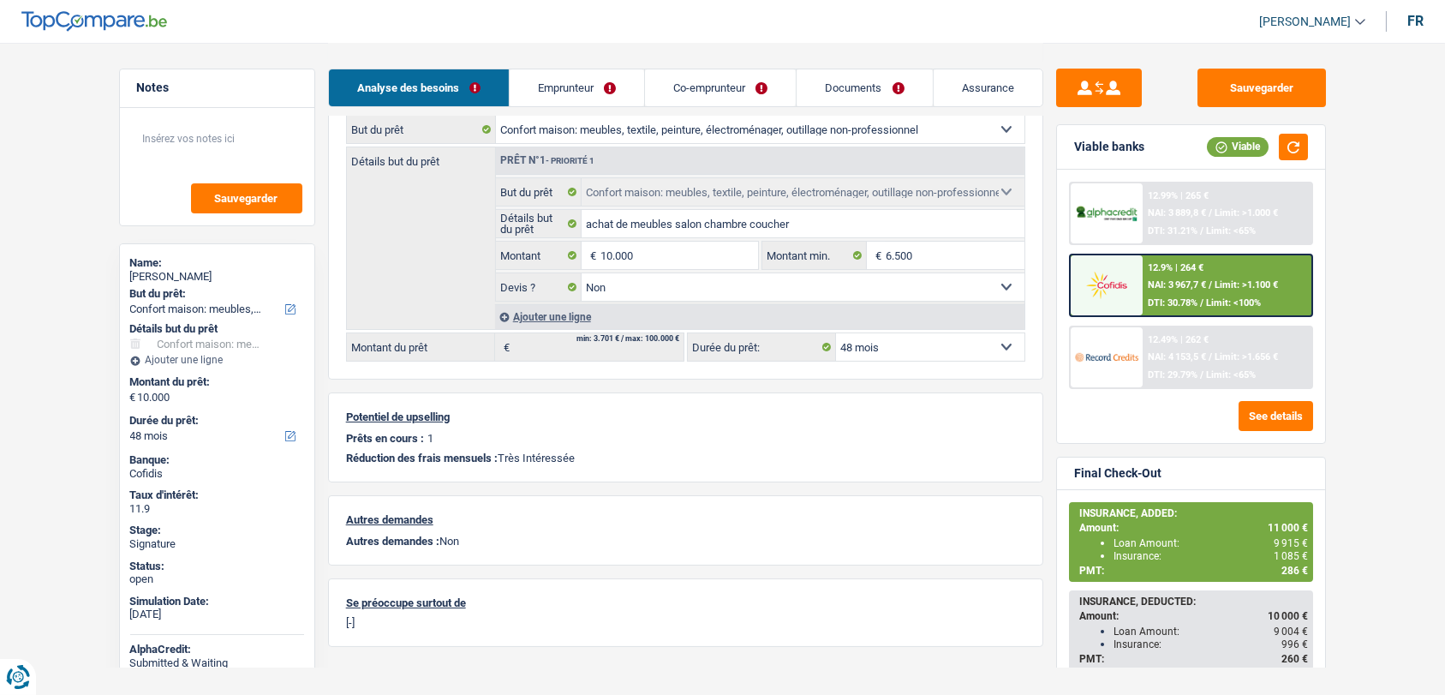
scroll to position [183, 0]
click at [558, 314] on div "Ajouter une ligne" at bounding box center [759, 317] width 529 height 25
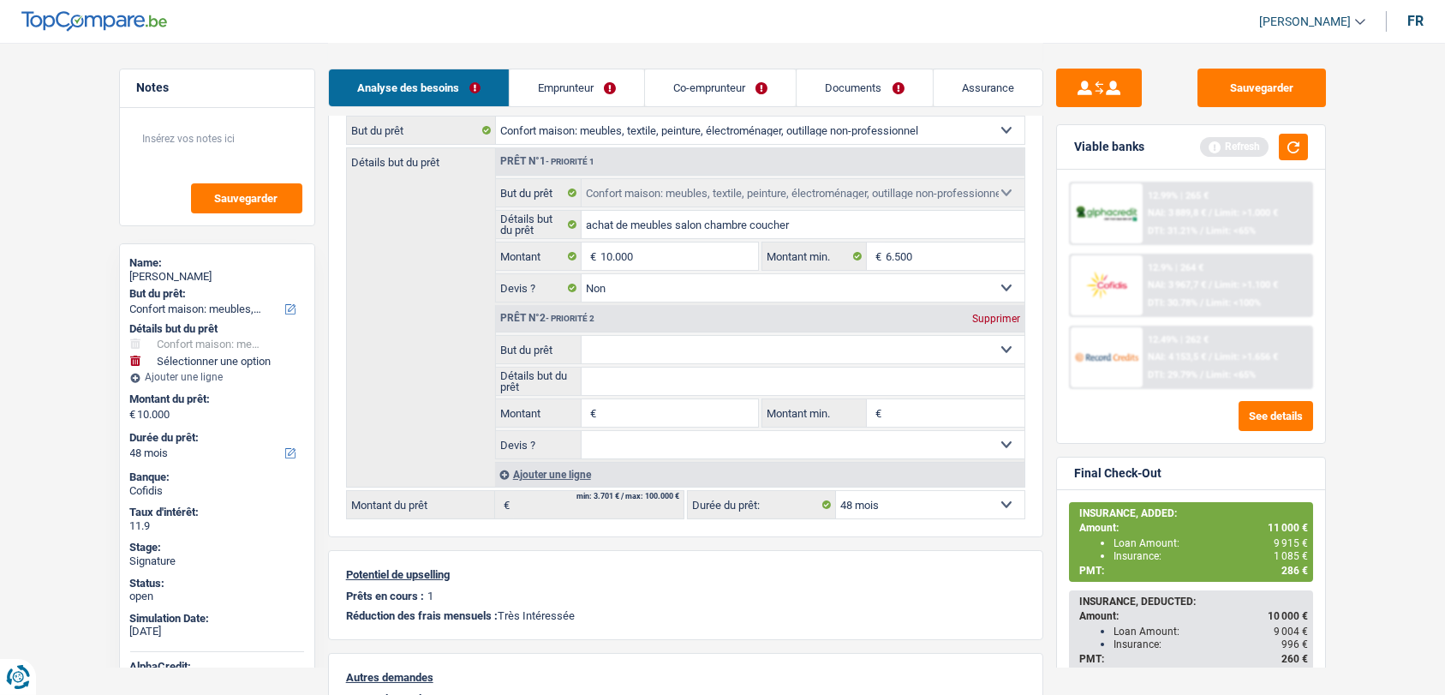
click at [608, 405] on input "Montant" at bounding box center [678, 412] width 157 height 27
type input "1.000"
click at [612, 343] on select "Confort maison: meubles, textile, peinture, électroménager, outillage non-profe…" at bounding box center [803, 349] width 443 height 27
type input "11.000"
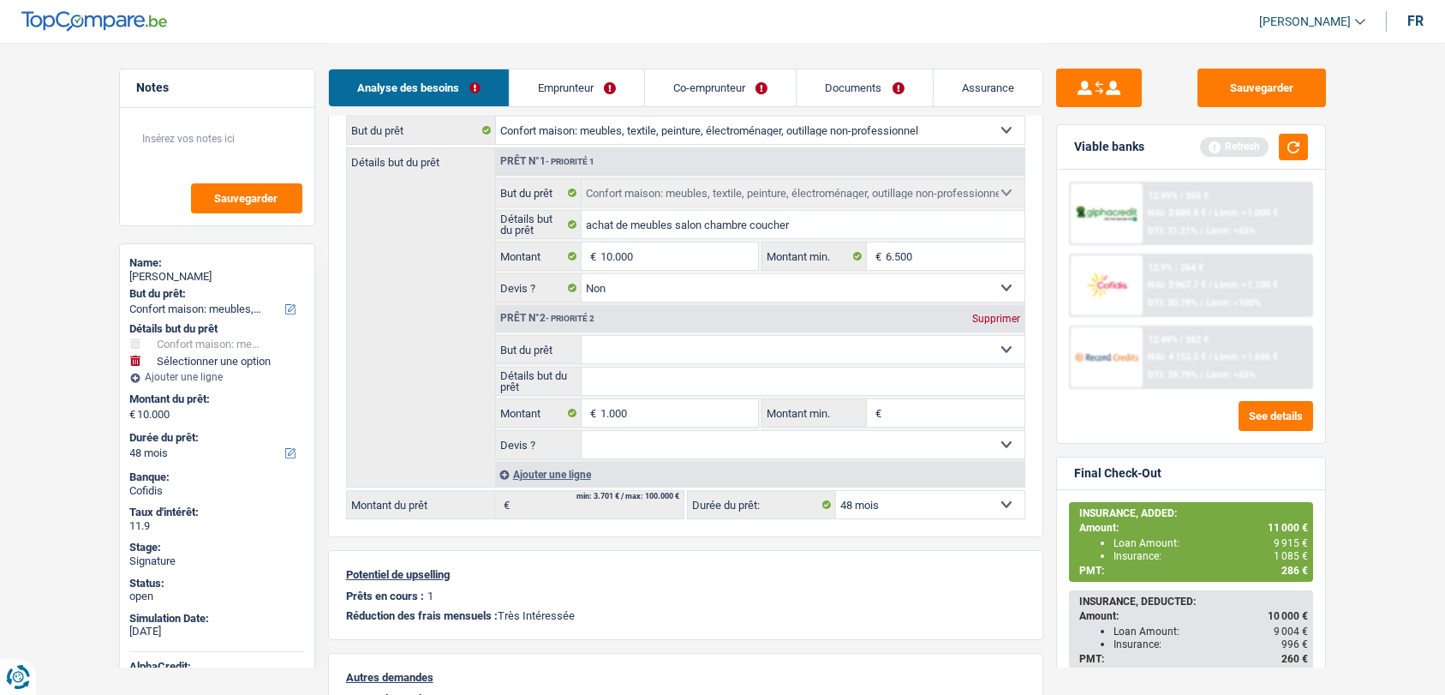
select select "60"
type input "11.000"
select select "60"
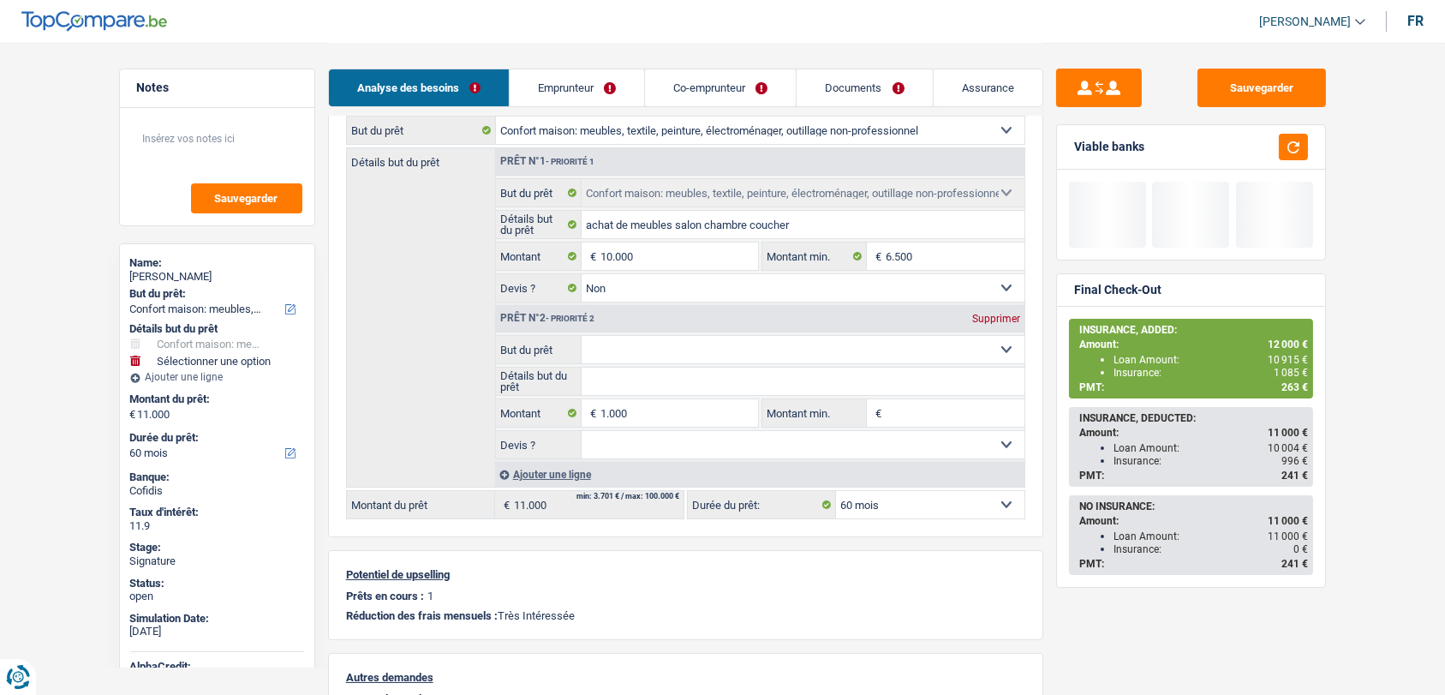
select select "insurance"
click at [582, 336] on select "Confort maison: meubles, textile, peinture, électroménager, outillage non-profe…" at bounding box center [803, 349] width 443 height 27
select select "insurance"
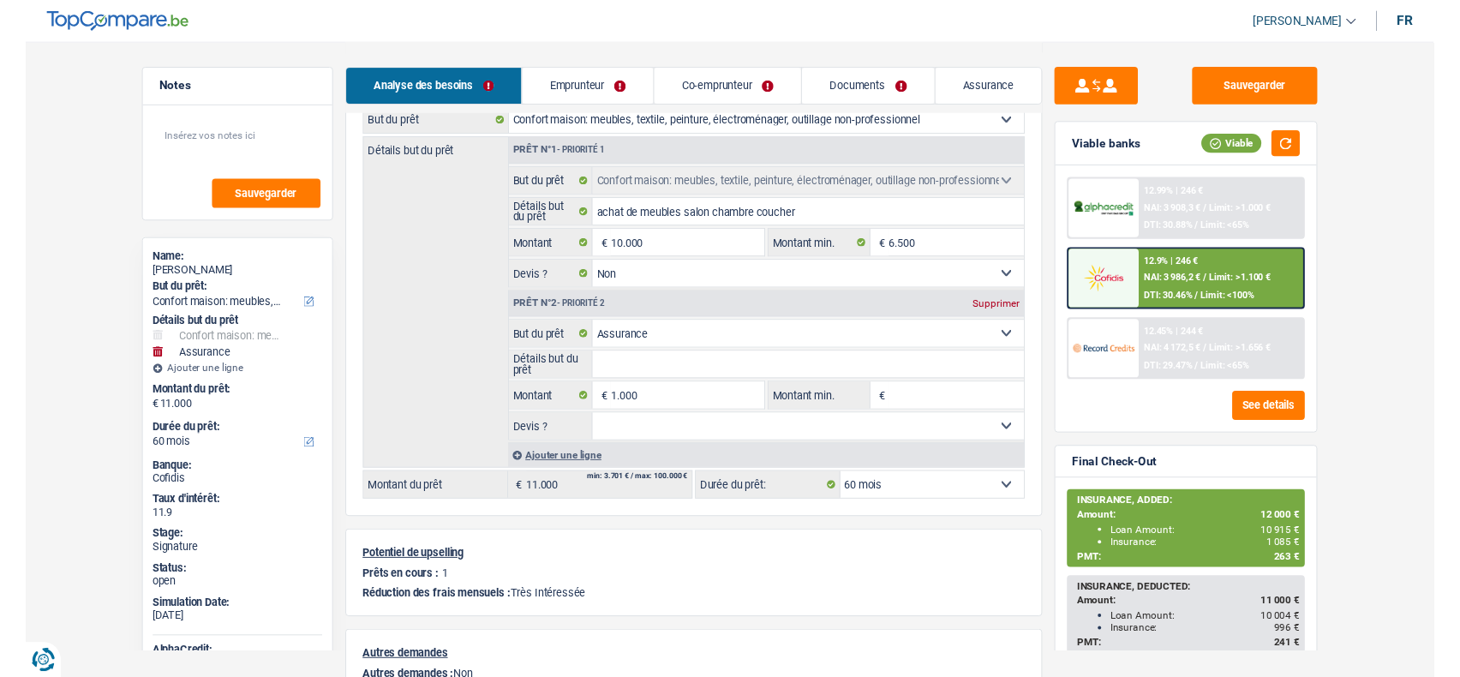
scroll to position [179, 0]
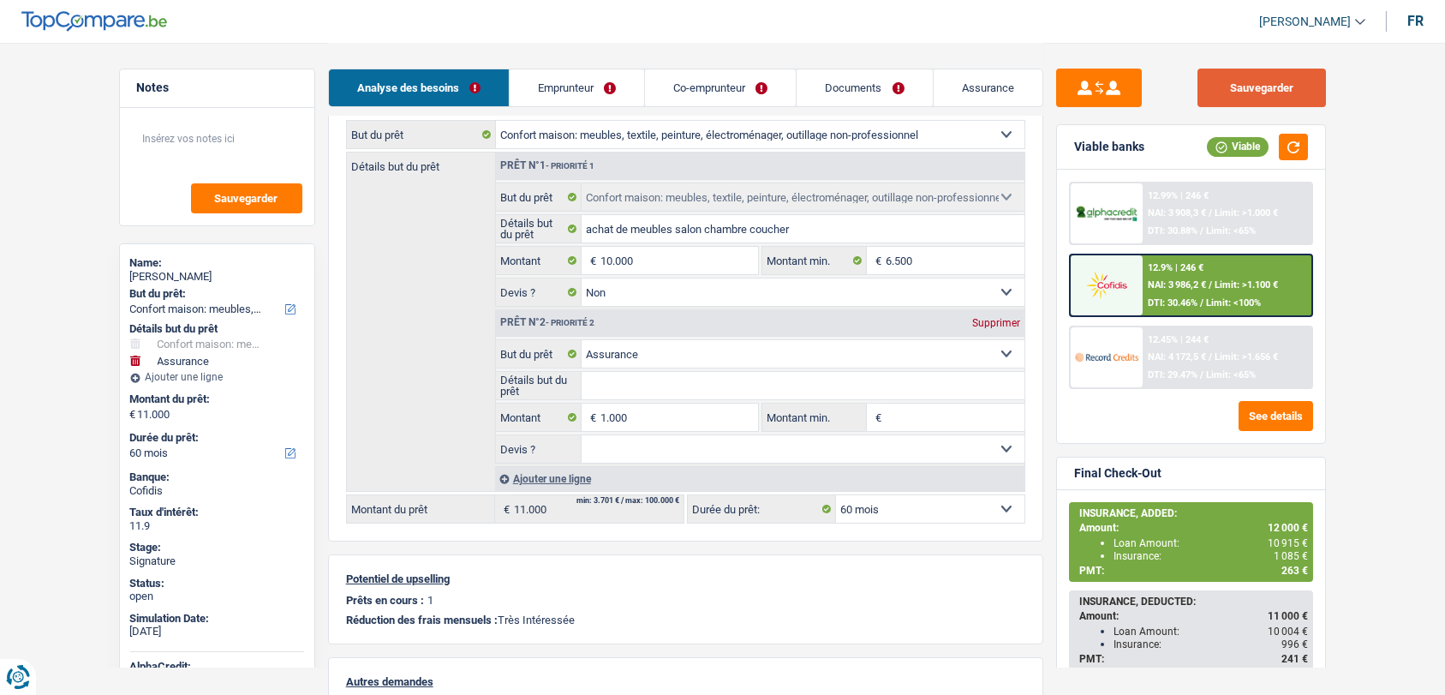
click at [1245, 72] on button "Sauvegarder" at bounding box center [1261, 88] width 128 height 39
click at [1210, 286] on span "/" at bounding box center [1210, 284] width 3 height 11
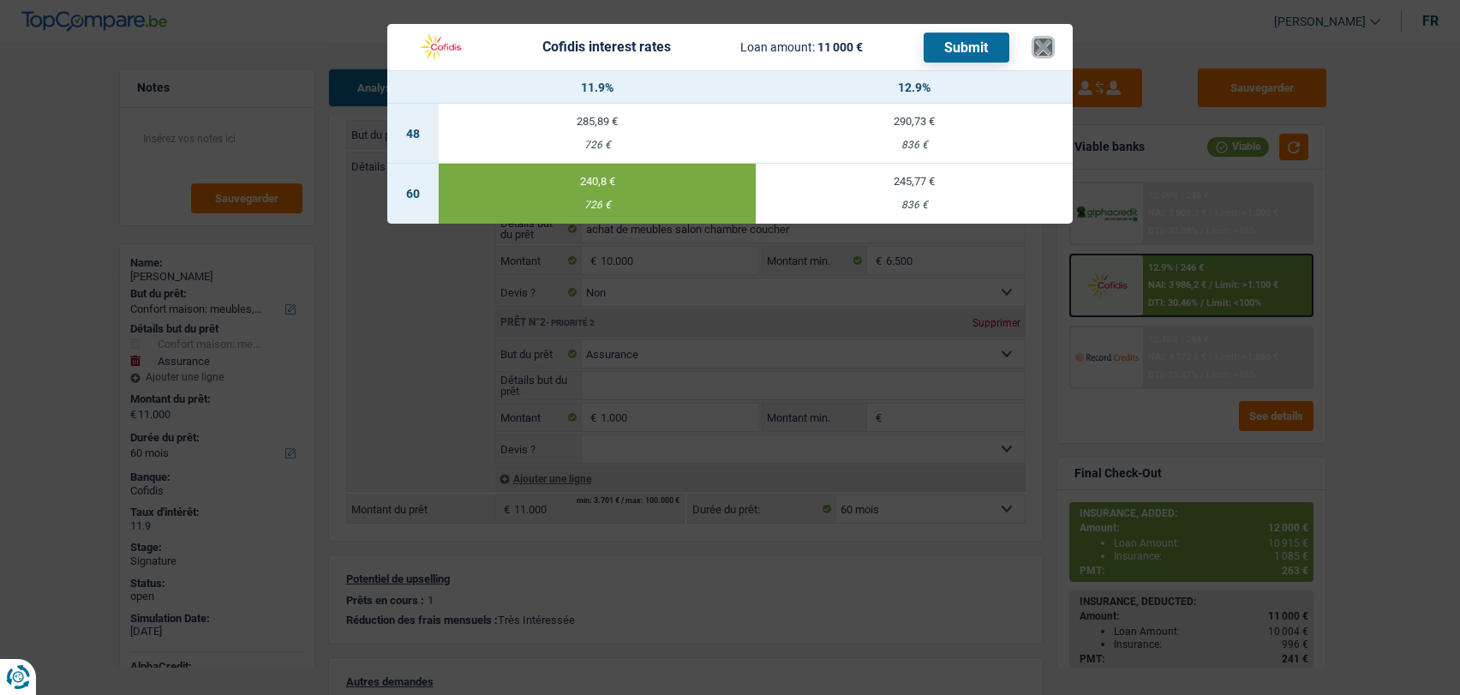
click at [1047, 42] on button "×" at bounding box center [1043, 47] width 18 height 17
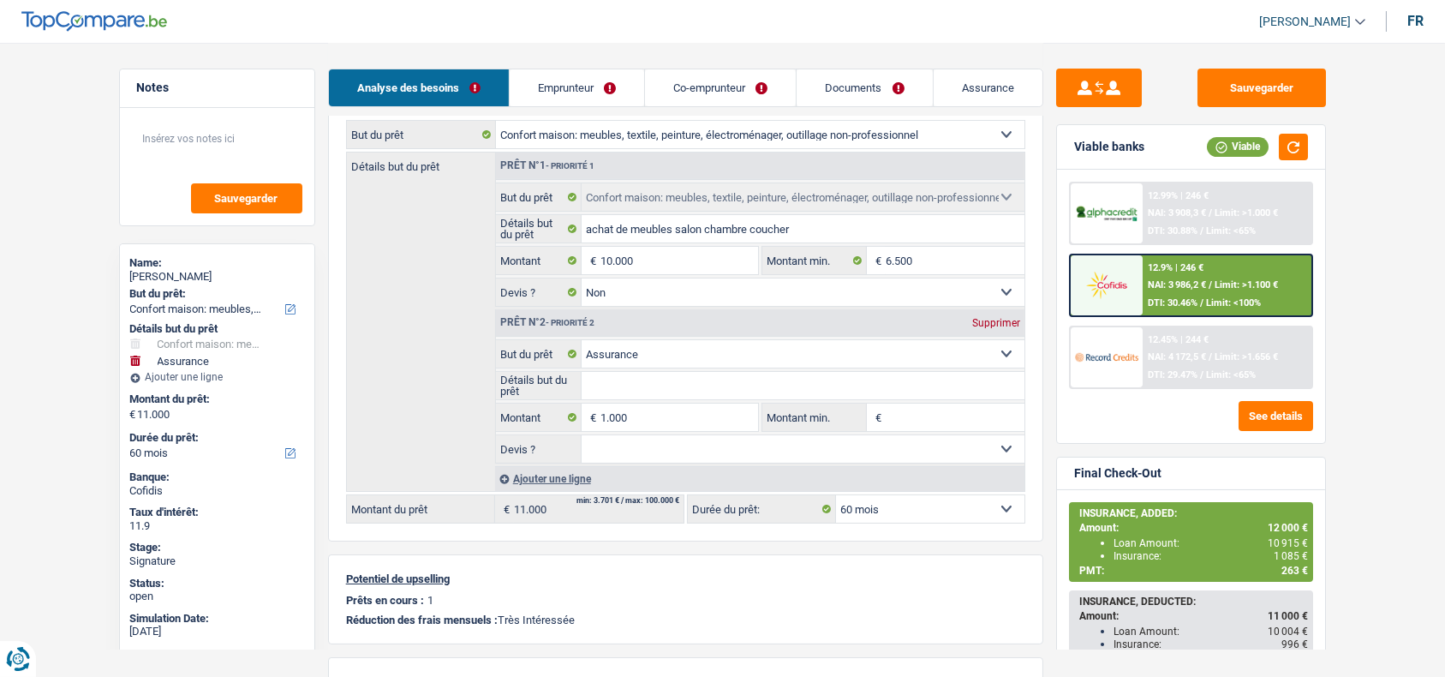
click at [1143, 287] on div "12.9% | 246 € NAI: 3 986,2 € / Limit: >1.100 € DTI: 30.46% / Limit: <100%" at bounding box center [1227, 285] width 169 height 60
